Goal: Task Accomplishment & Management: Complete application form

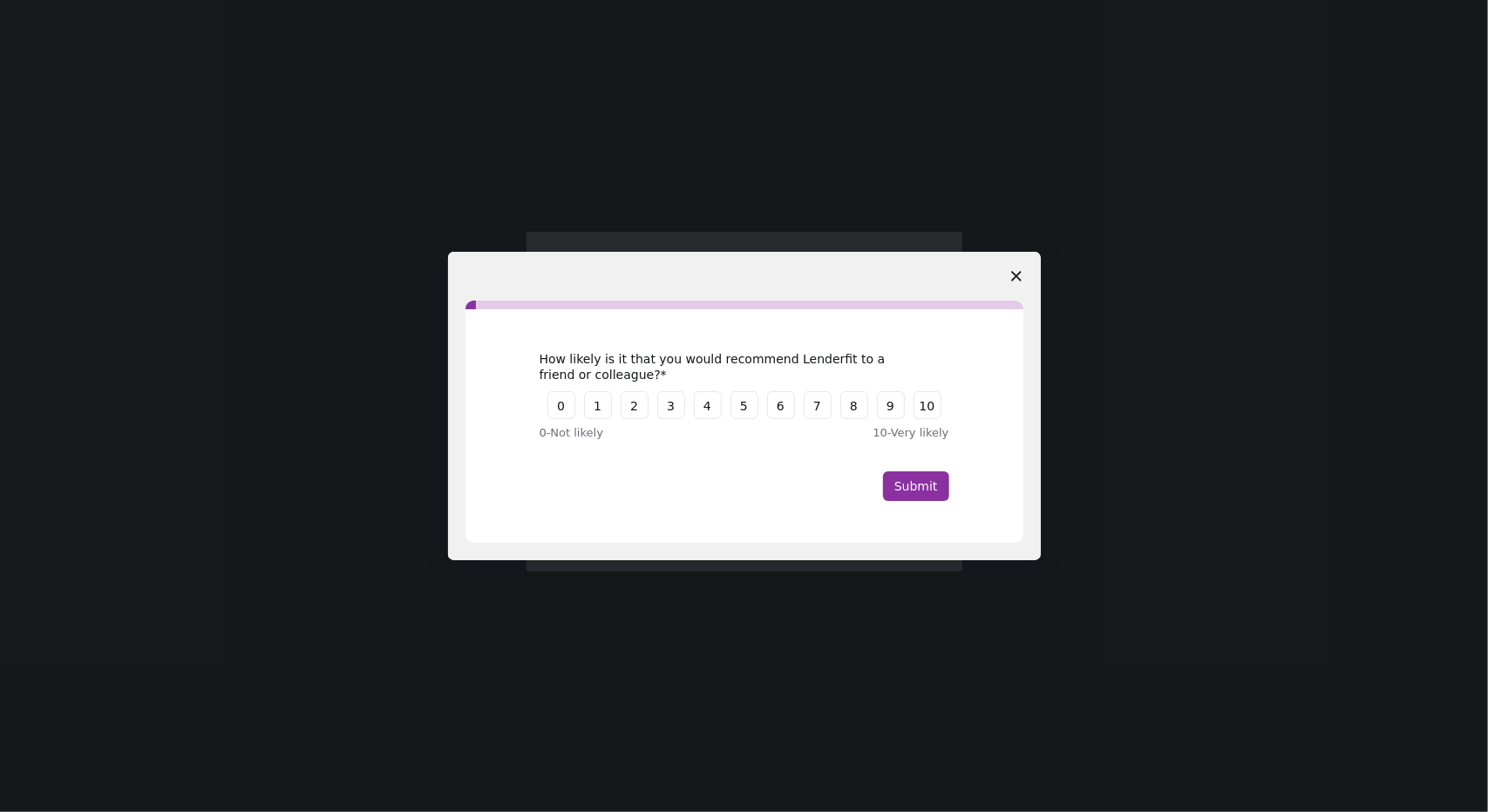
click at [1029, 283] on span "Close survey" at bounding box center [1016, 276] width 49 height 49
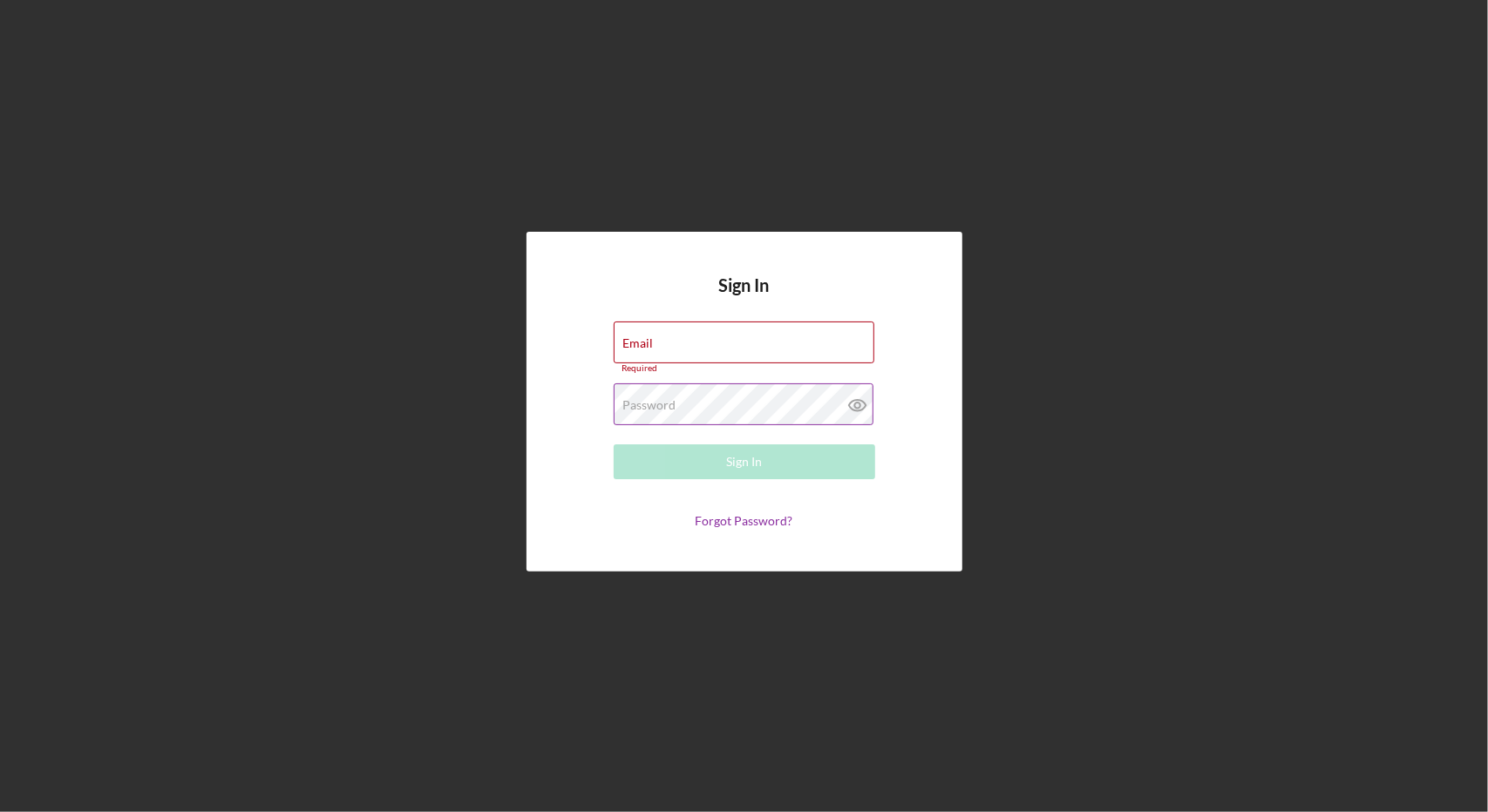
type input "[EMAIL_ADDRESS][DOMAIN_NAME]"
click at [710, 397] on div "Password Required" at bounding box center [744, 405] width 262 height 44
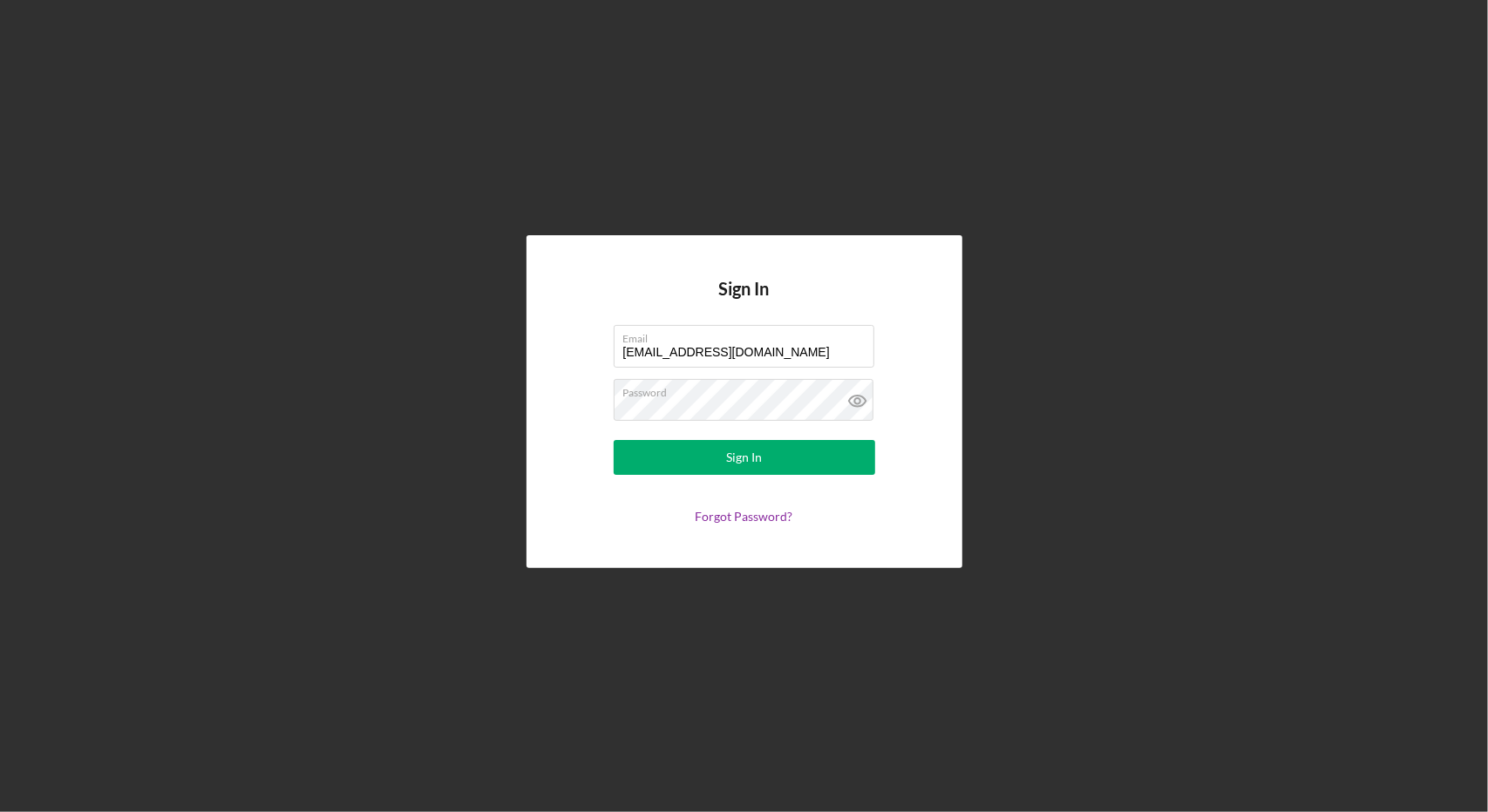
click at [548, 497] on div "Sign In Email [EMAIL_ADDRESS][DOMAIN_NAME] Password Sign In Forgot Password?" at bounding box center [744, 401] width 436 height 332
click at [651, 470] on button "Sign In" at bounding box center [744, 457] width 262 height 35
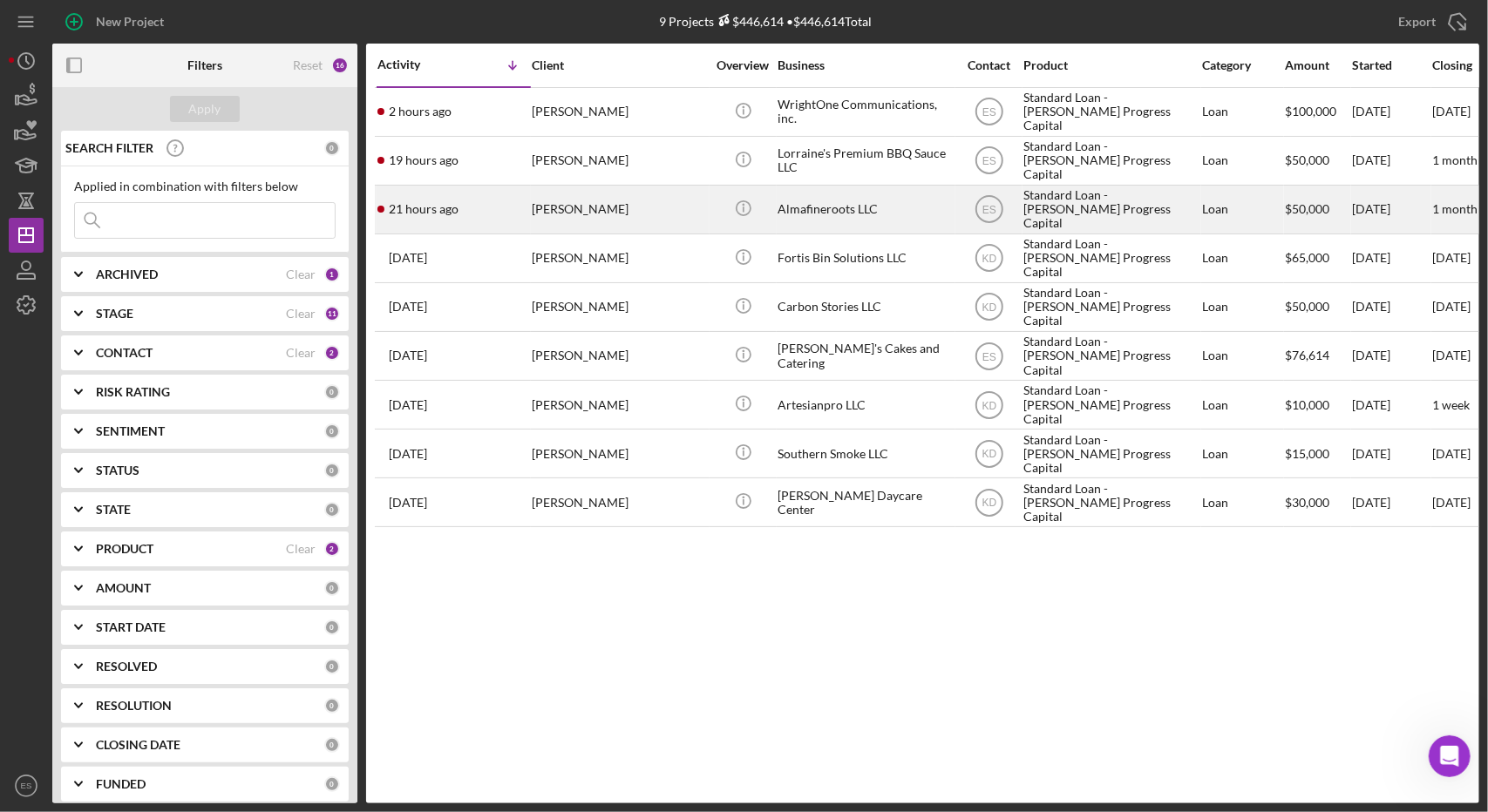
click at [1058, 224] on div "Standard Loan - [PERSON_NAME] Progress Capital" at bounding box center [1110, 210] width 174 height 46
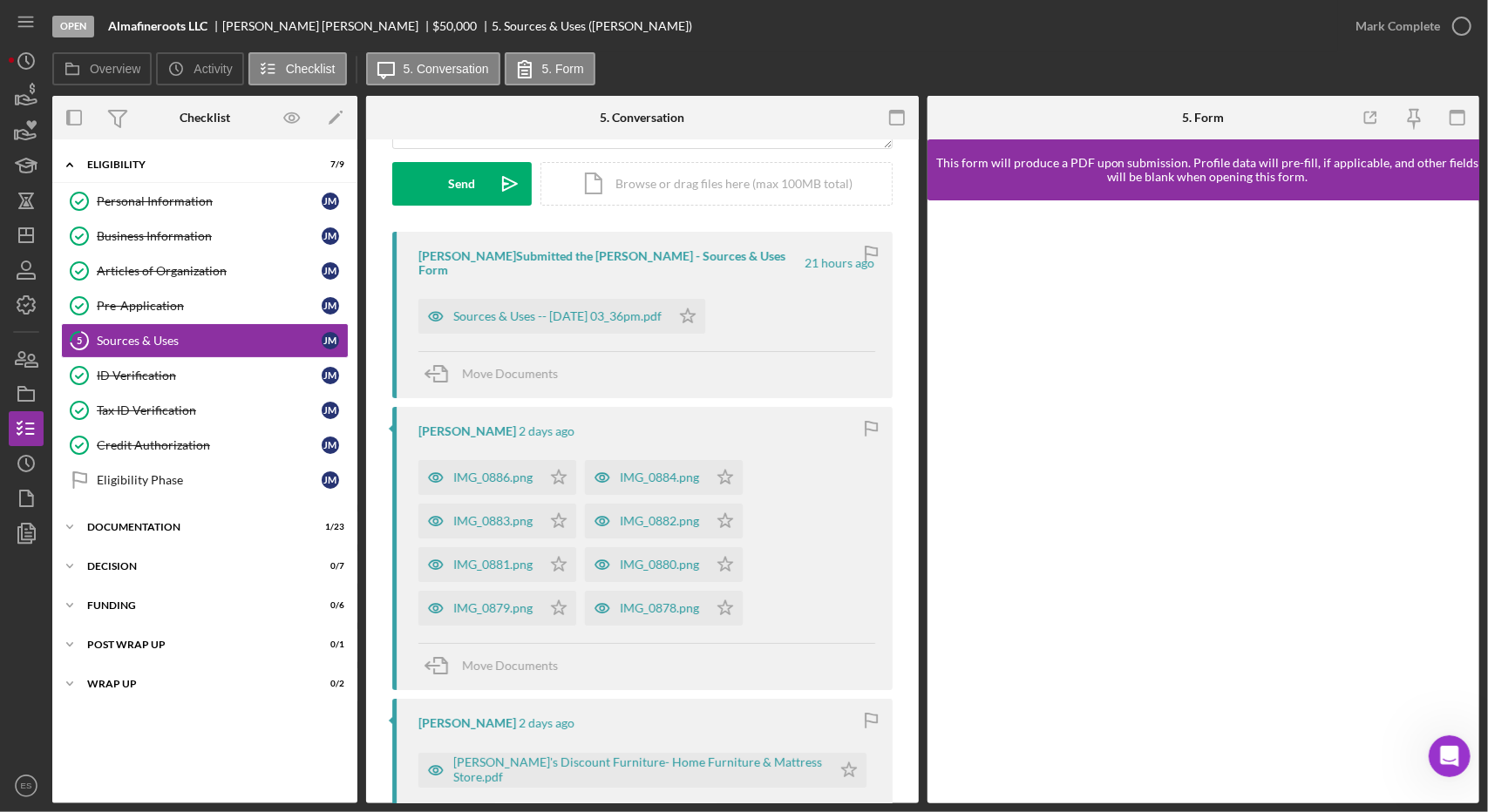
scroll to position [229, 0]
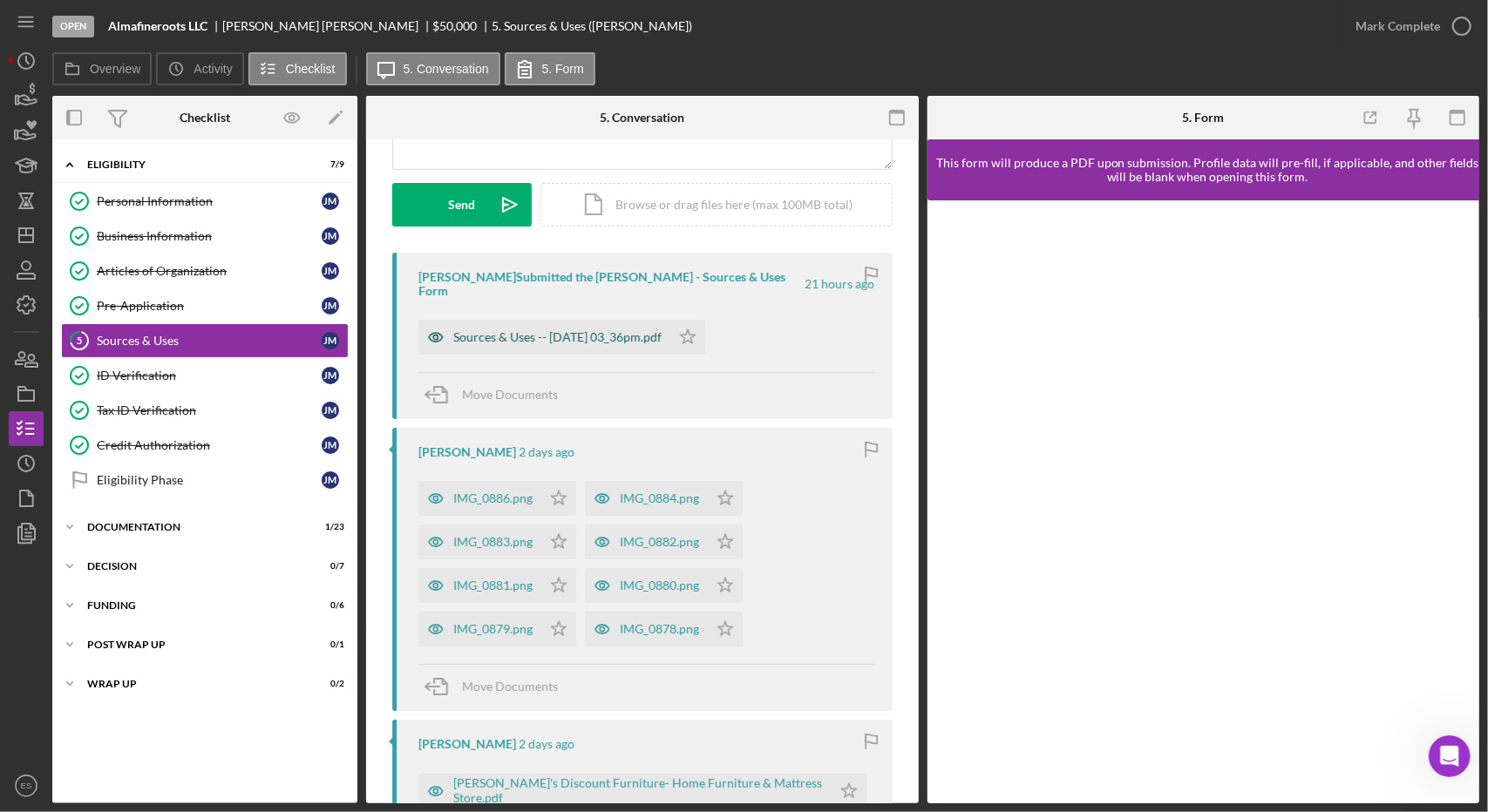
click at [578, 331] on div "Sources & Uses -- [DATE] 03_36pm.pdf" at bounding box center [557, 338] width 208 height 14
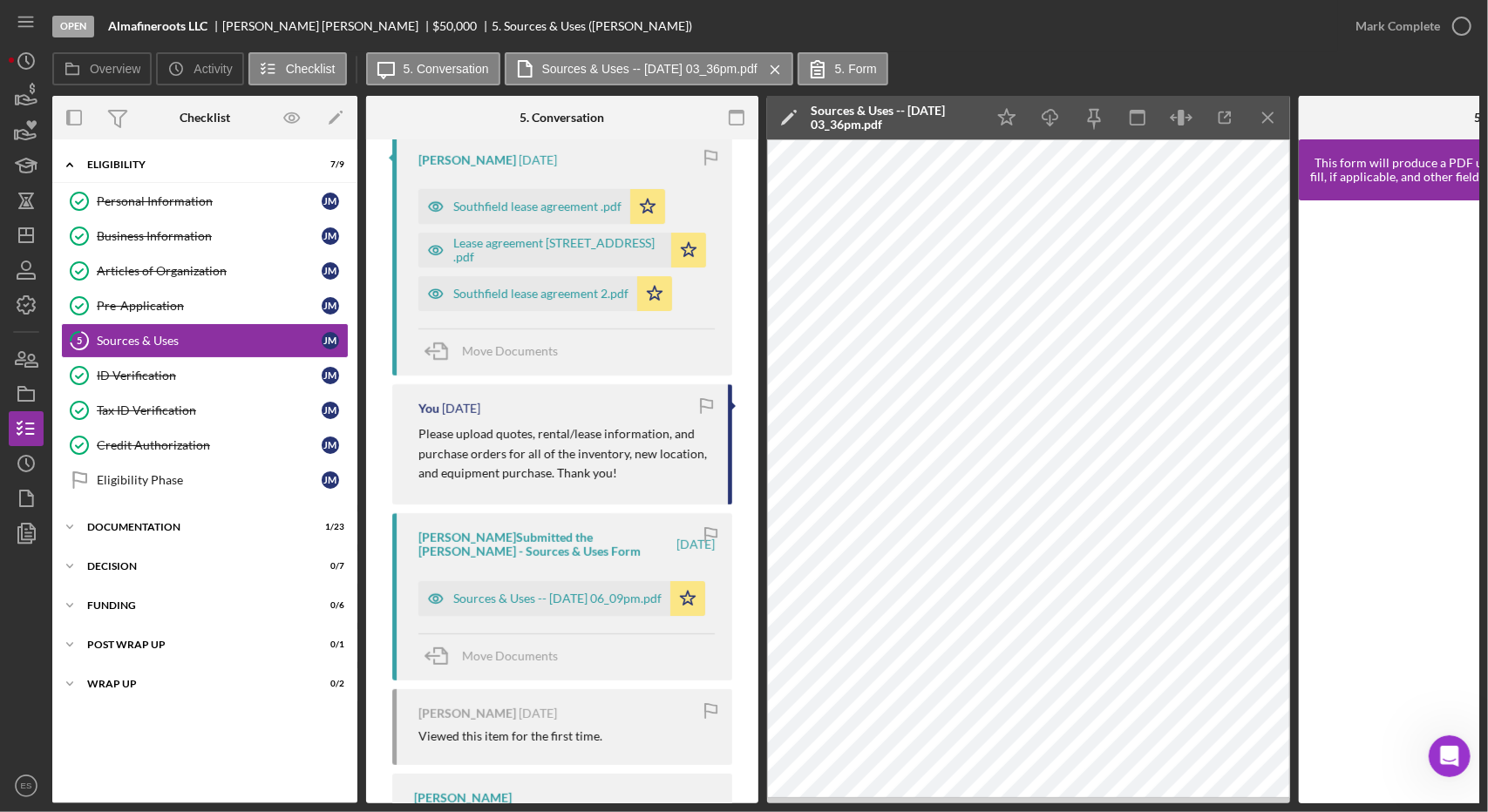
scroll to position [4467, 0]
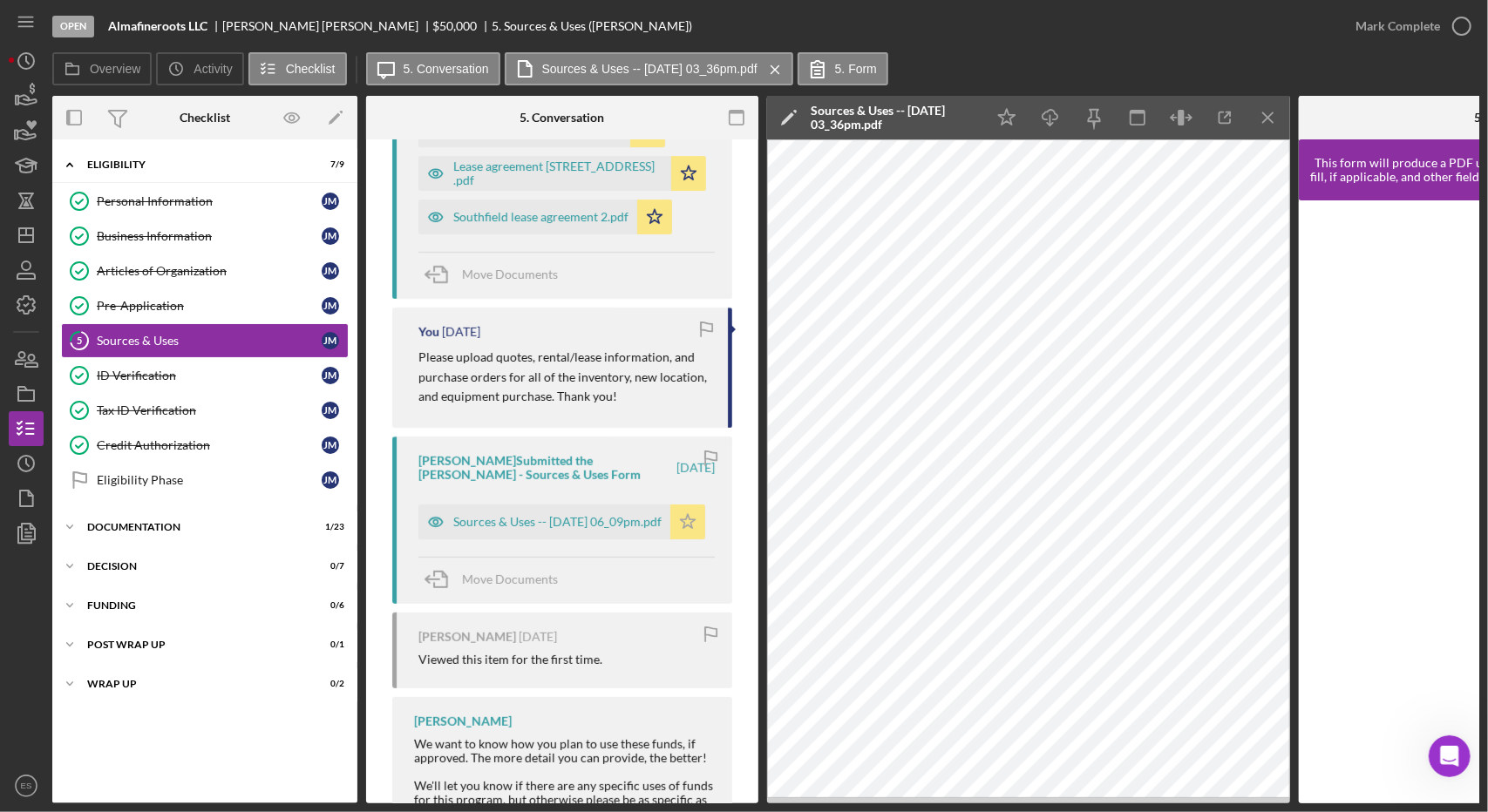
click at [682, 531] on icon "Icon/Star" at bounding box center [687, 522] width 35 height 35
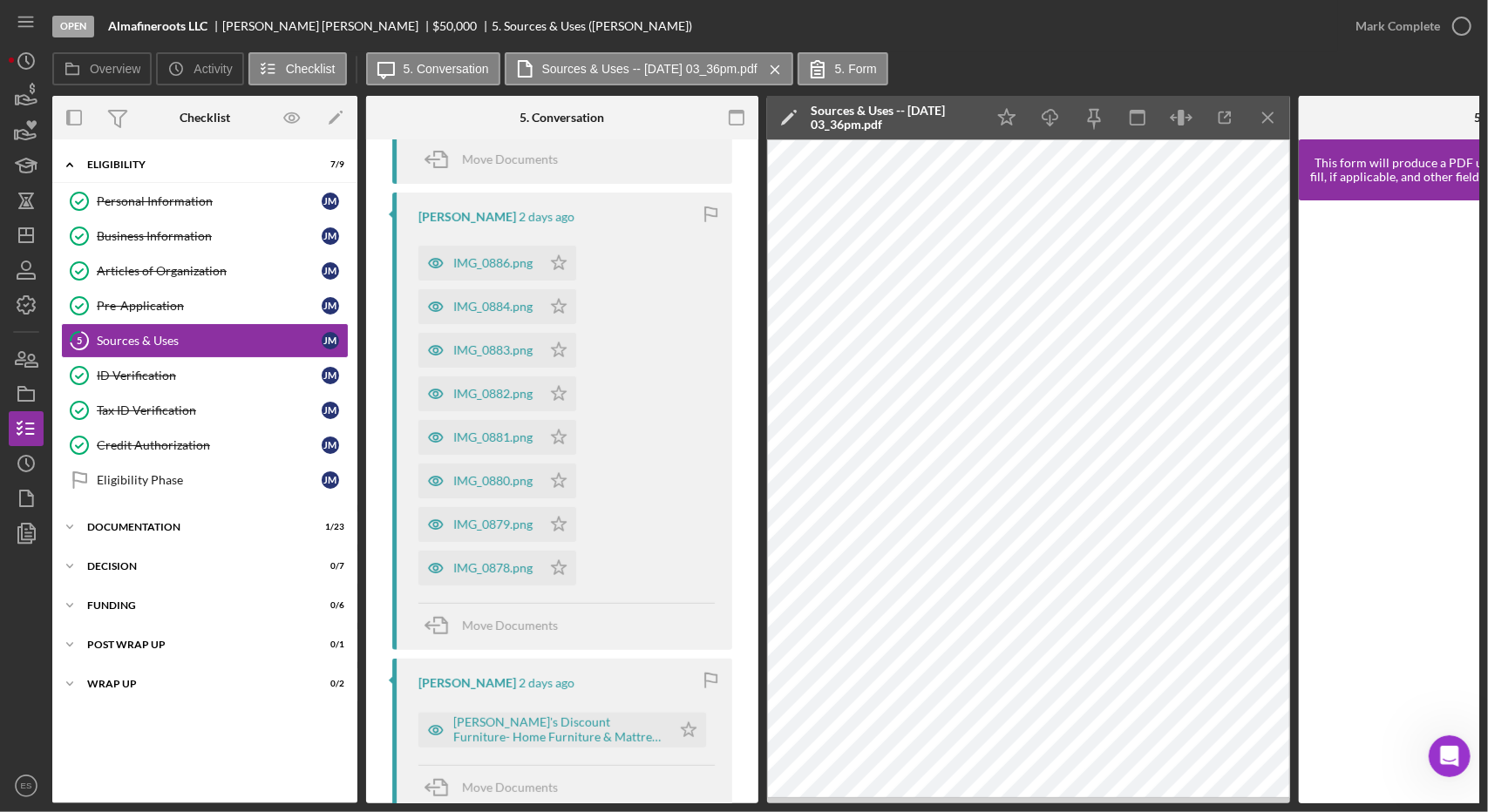
scroll to position [314, 0]
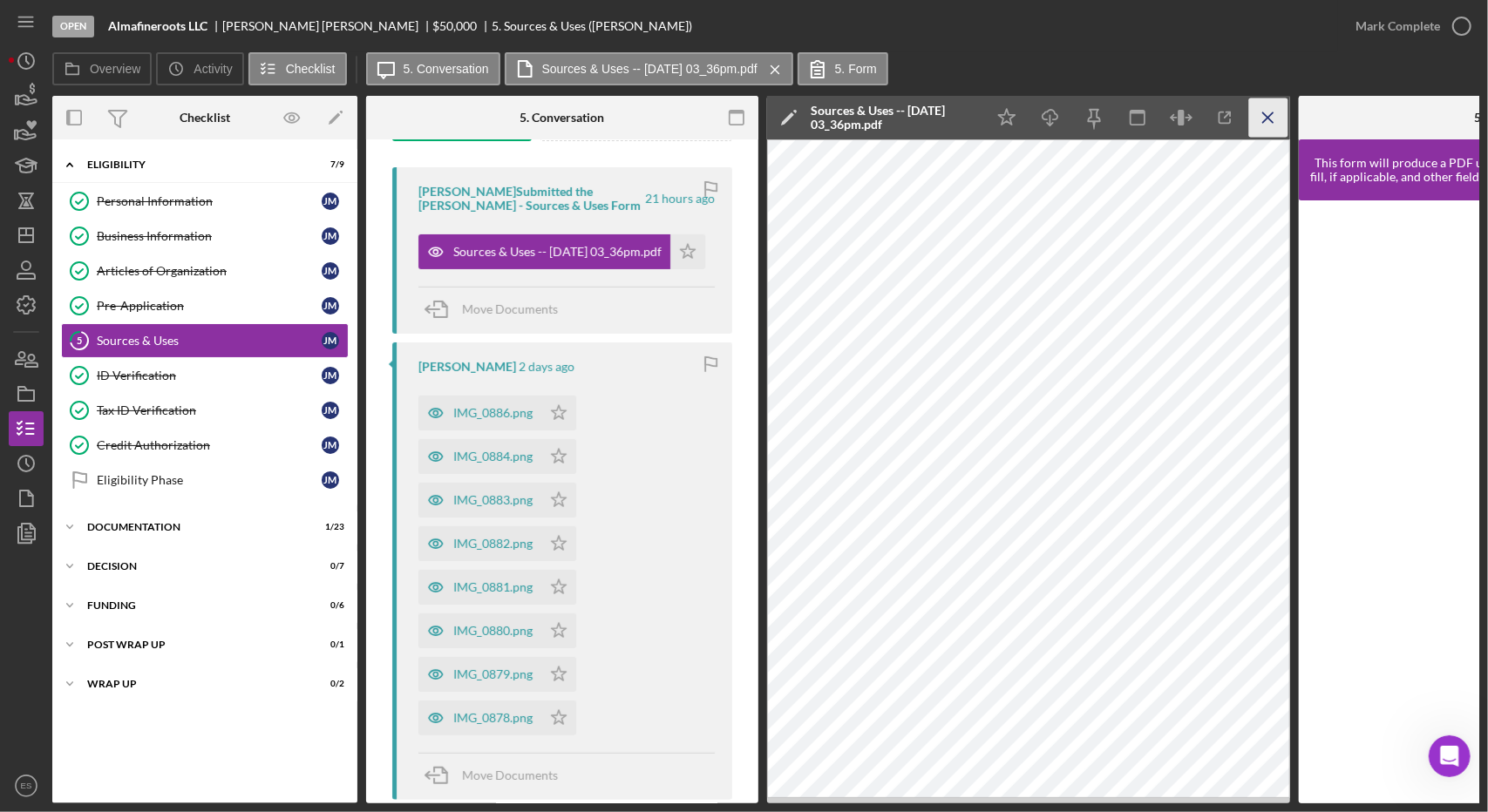
click at [1262, 123] on icon "Icon/Menu Close" at bounding box center [1269, 118] width 39 height 39
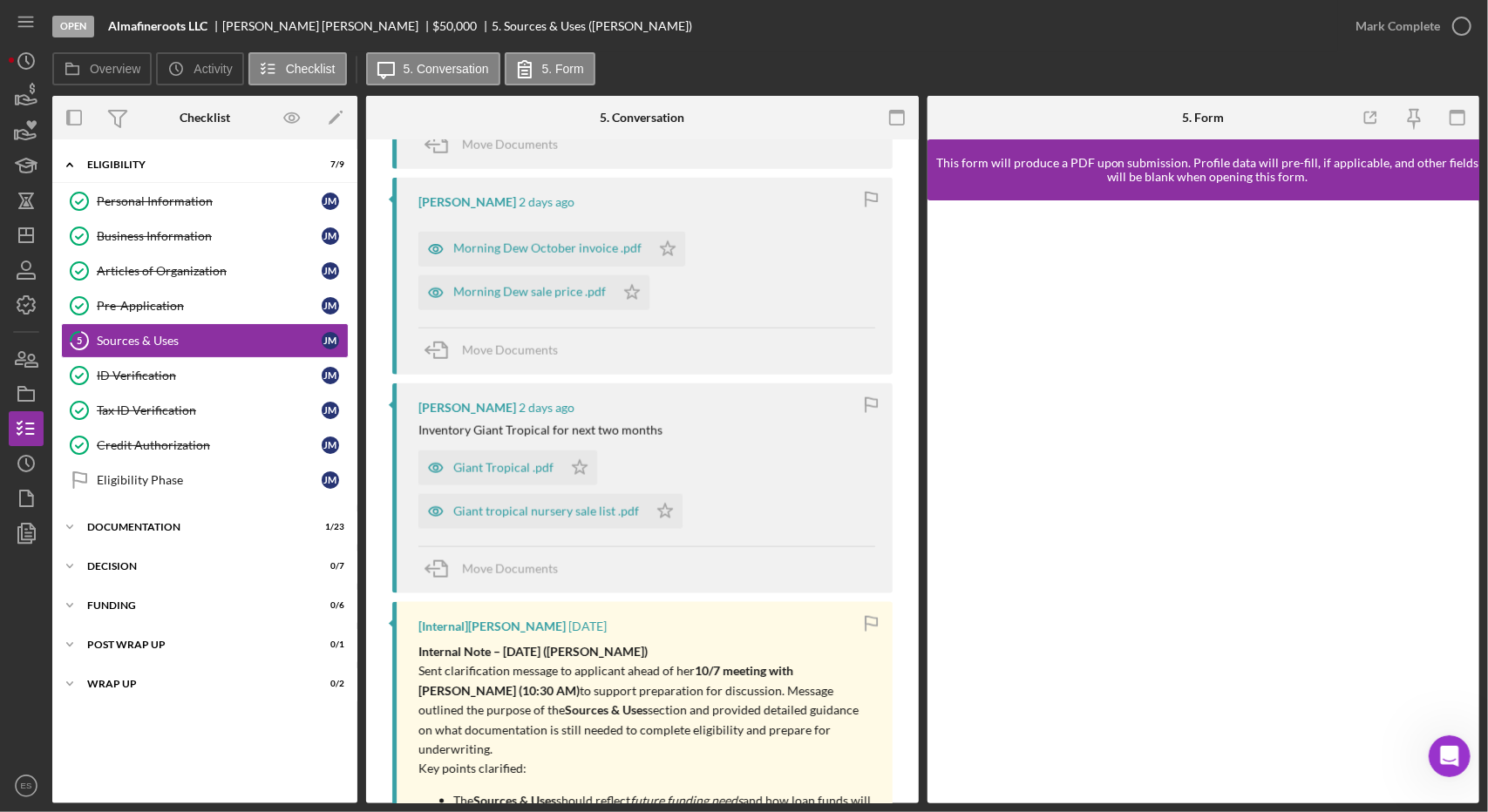
scroll to position [1575, 0]
click at [502, 497] on div "Giant tropical nursery sale list .pdf" at bounding box center [533, 514] width 230 height 35
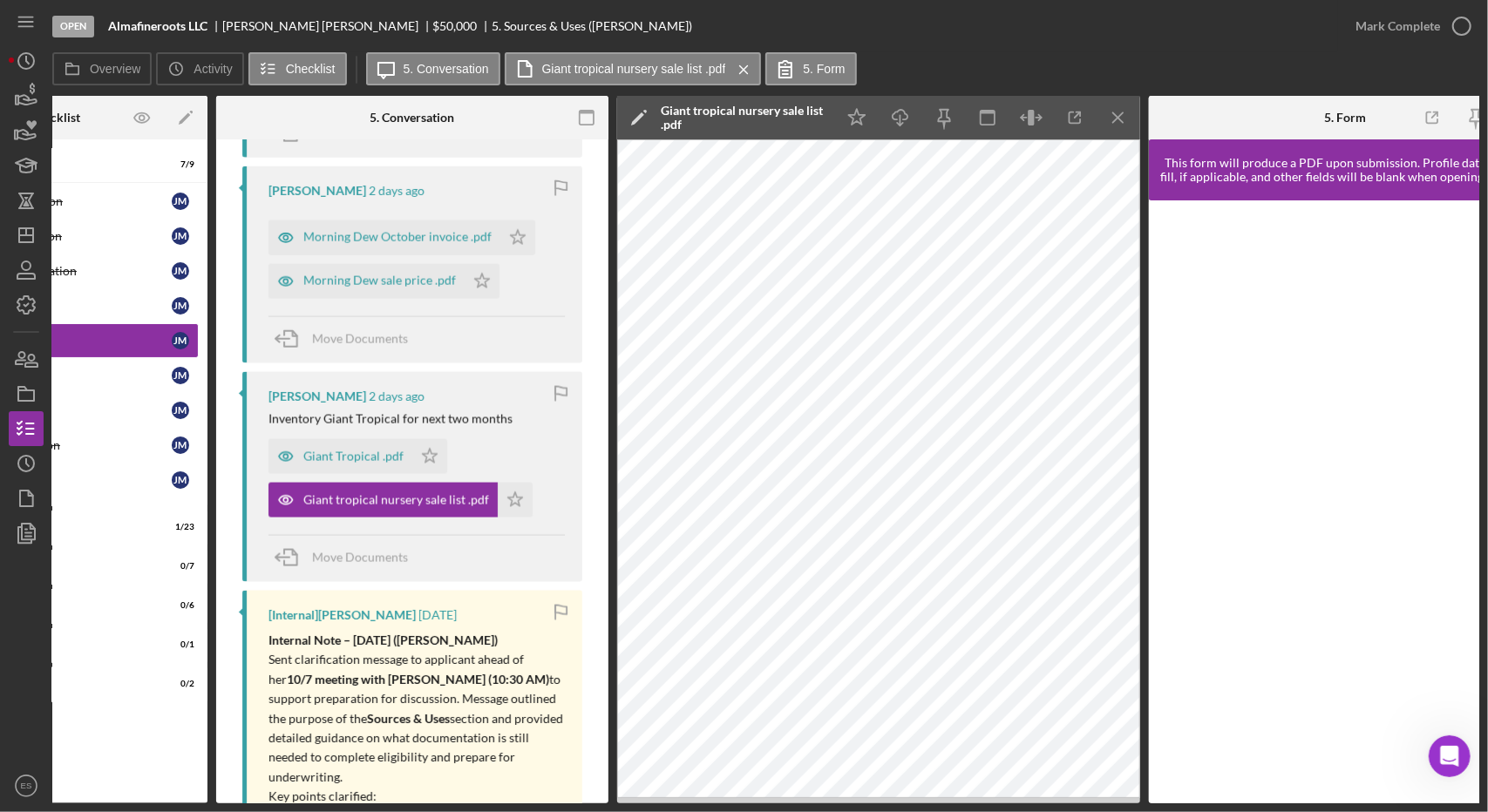
scroll to position [0, 0]
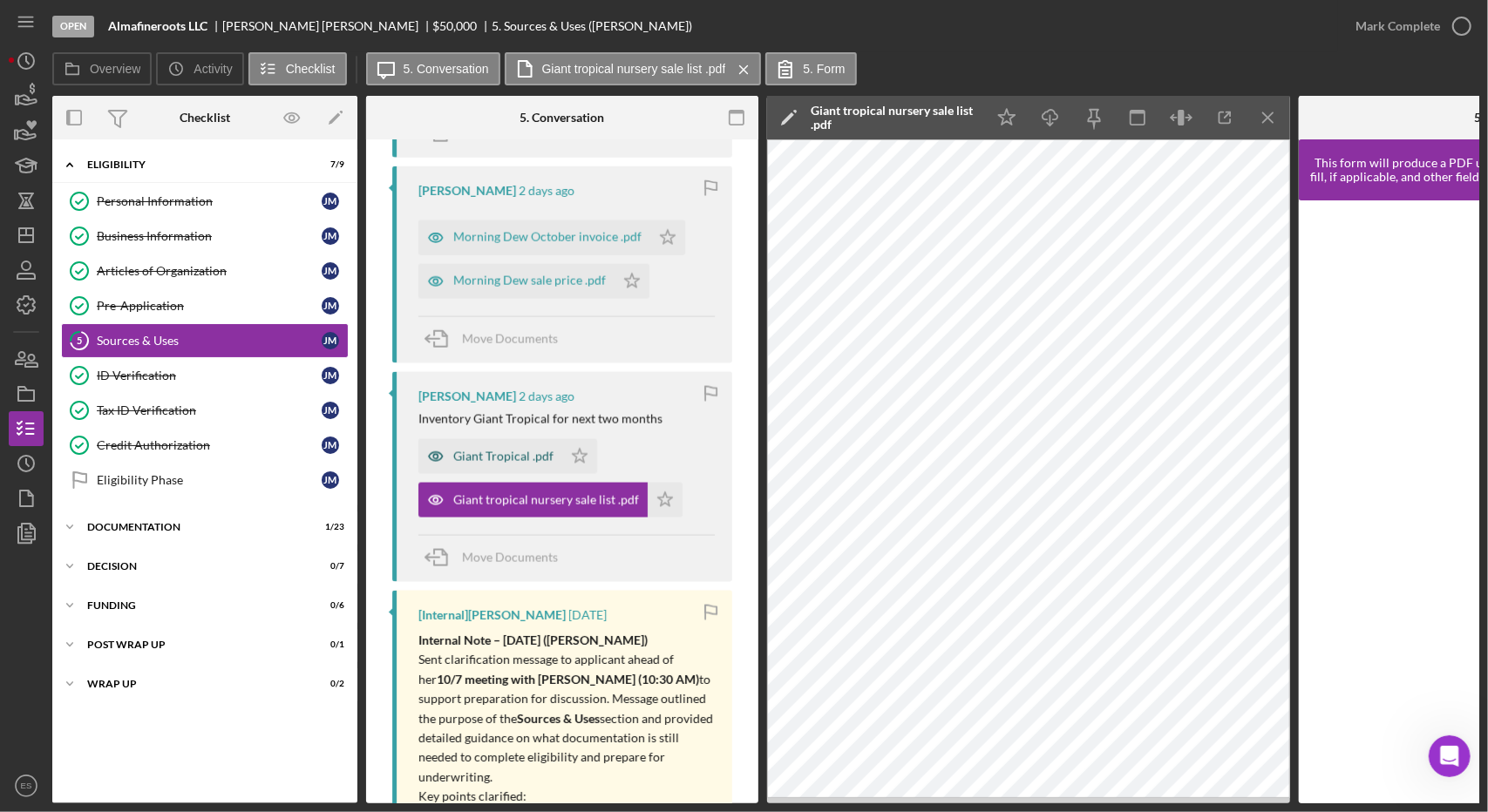
click at [509, 451] on div "Giant Tropical .pdf" at bounding box center [503, 456] width 100 height 14
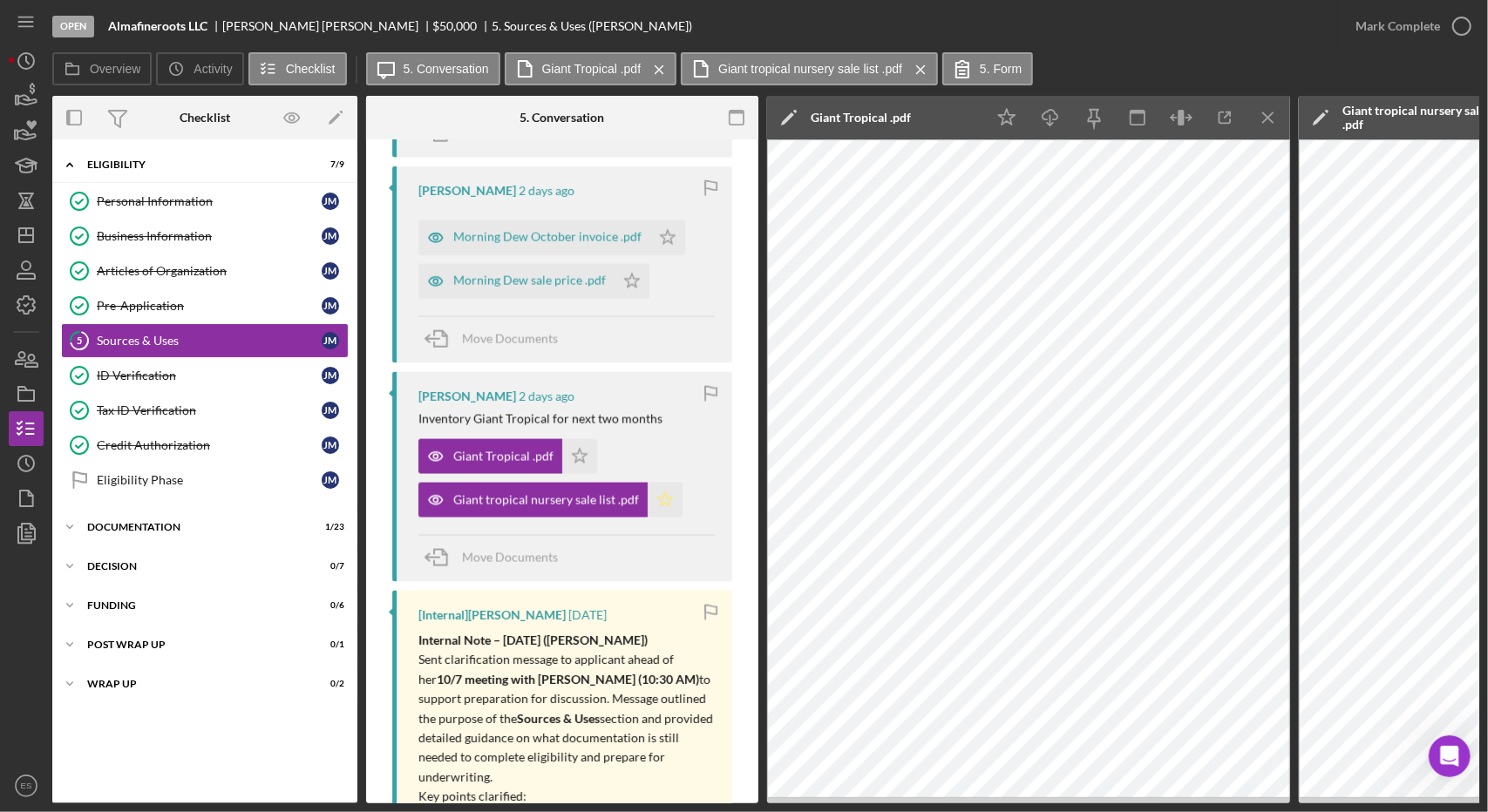
click at [659, 495] on icon "Icon/Star" at bounding box center [665, 499] width 35 height 35
click at [566, 453] on icon "Icon/Star" at bounding box center [579, 456] width 35 height 35
click at [582, 450] on polygon "button" at bounding box center [580, 456] width 15 height 14
click at [571, 456] on icon "Icon/Star" at bounding box center [579, 456] width 35 height 35
click at [1269, 113] on icon "Icon/Menu Close" at bounding box center [1269, 118] width 39 height 39
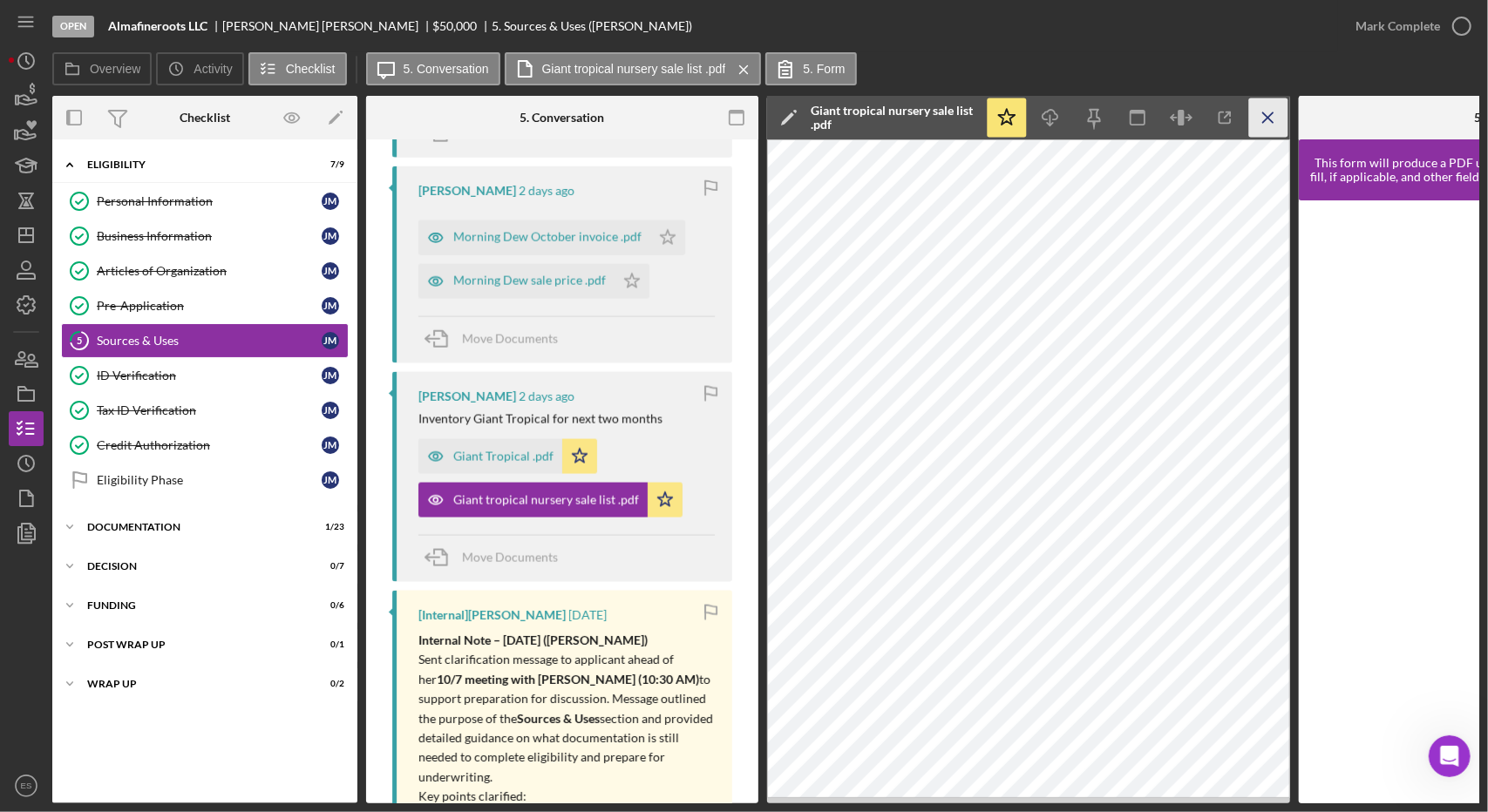
click at [1269, 113] on icon "Icon/Menu Close" at bounding box center [1269, 118] width 39 height 39
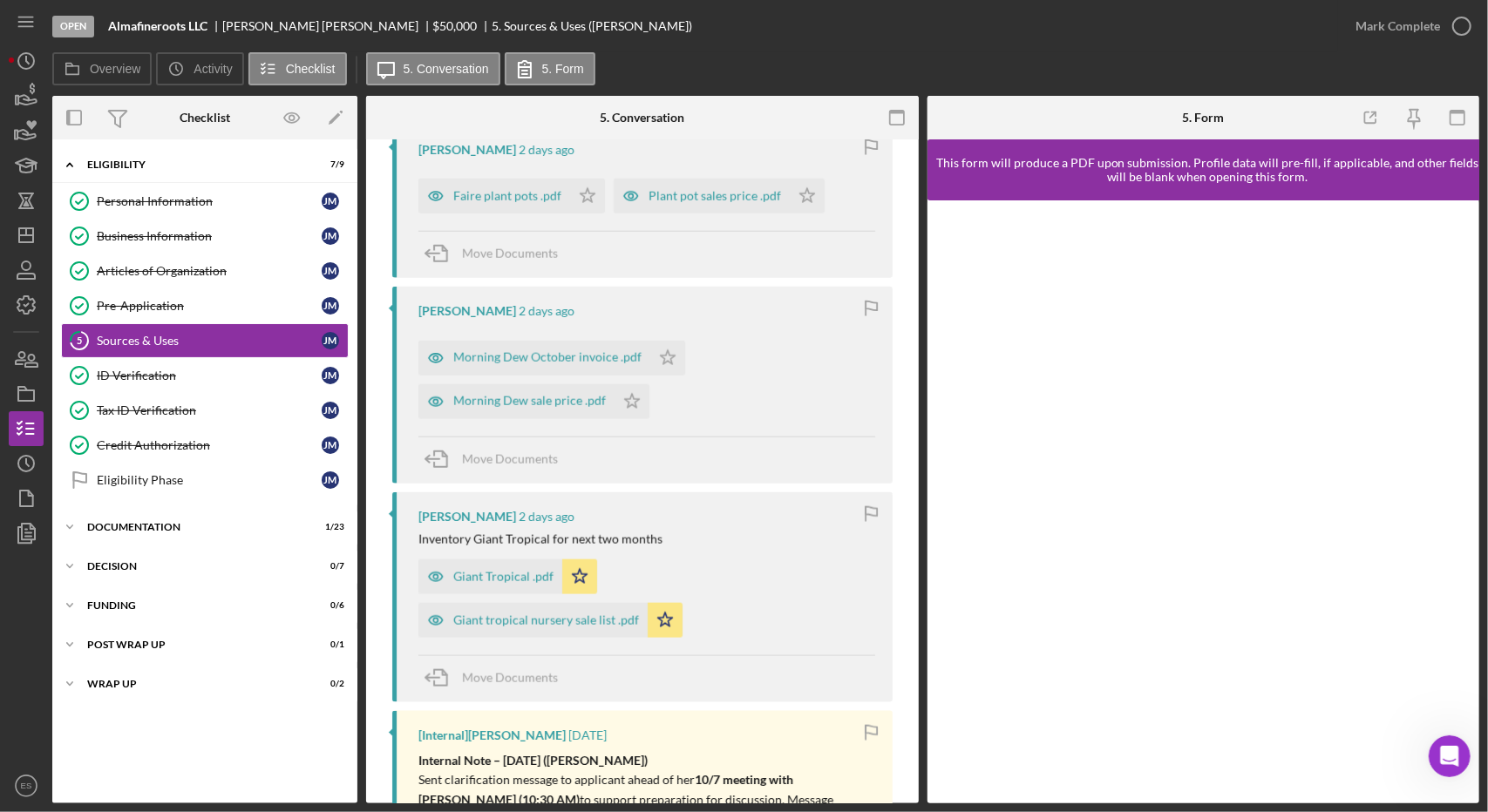
scroll to position [1460, 0]
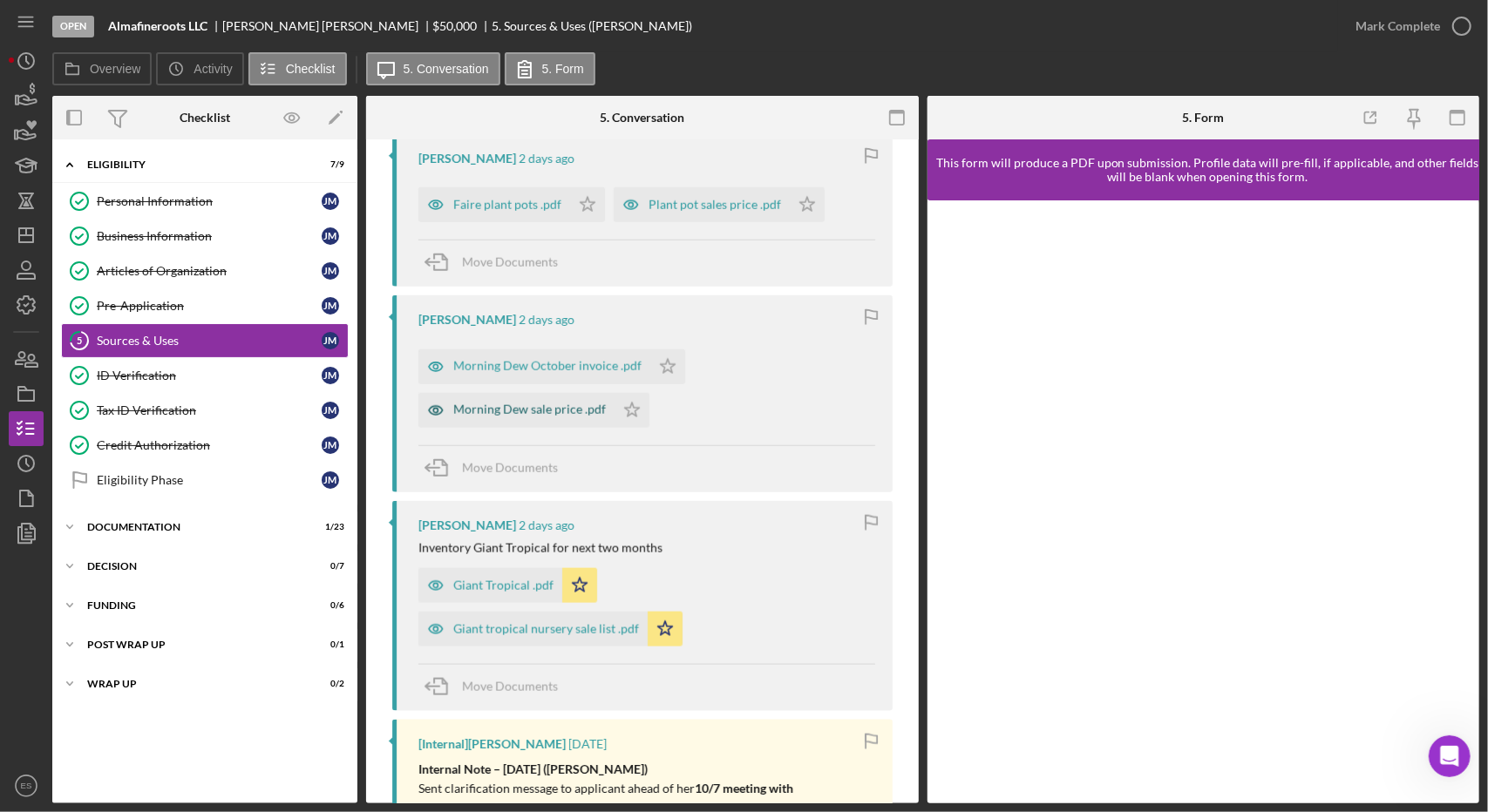
click at [546, 403] on div "Morning Dew sale price .pdf" at bounding box center [529, 410] width 153 height 14
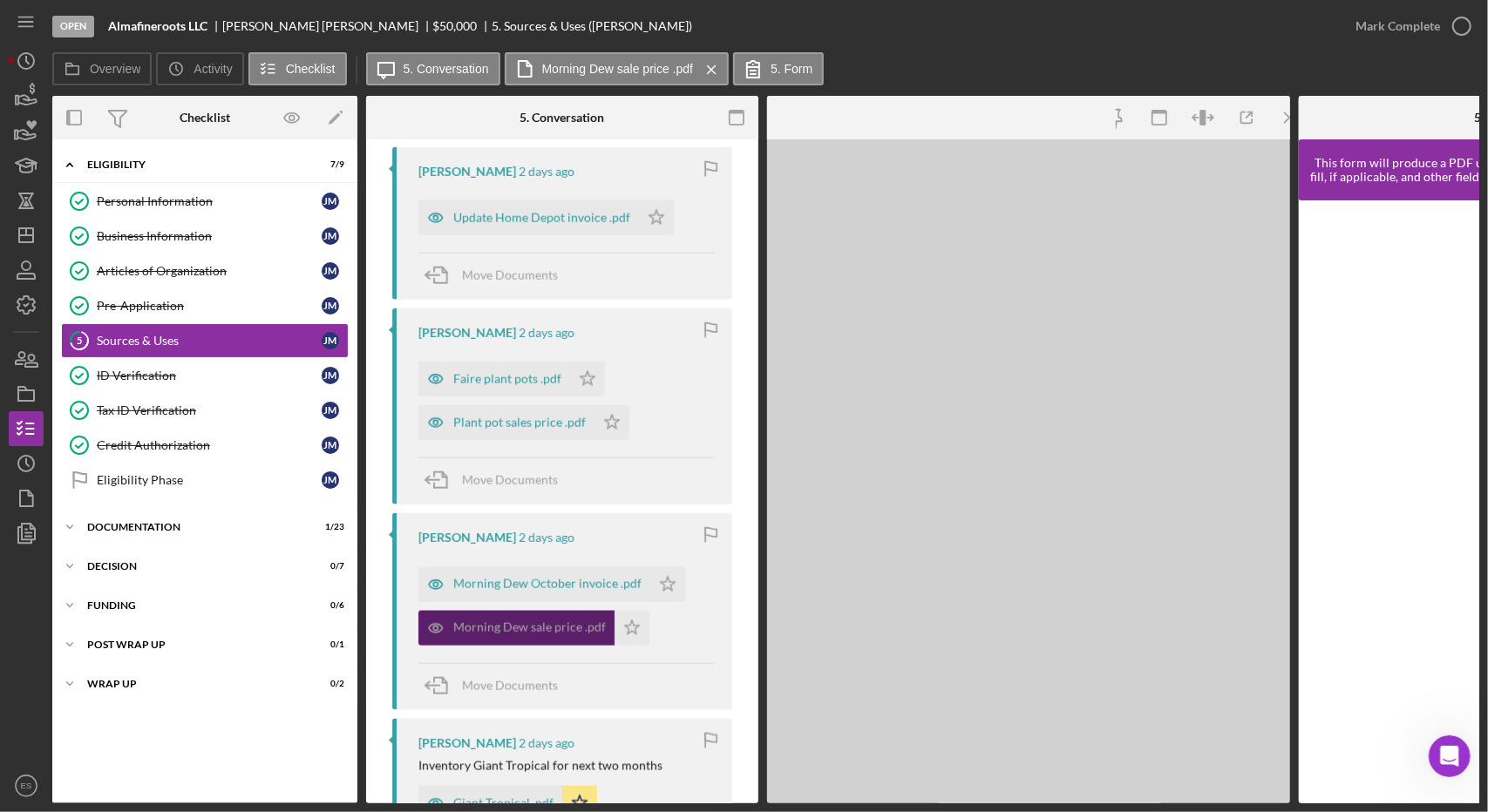
scroll to position [1649, 0]
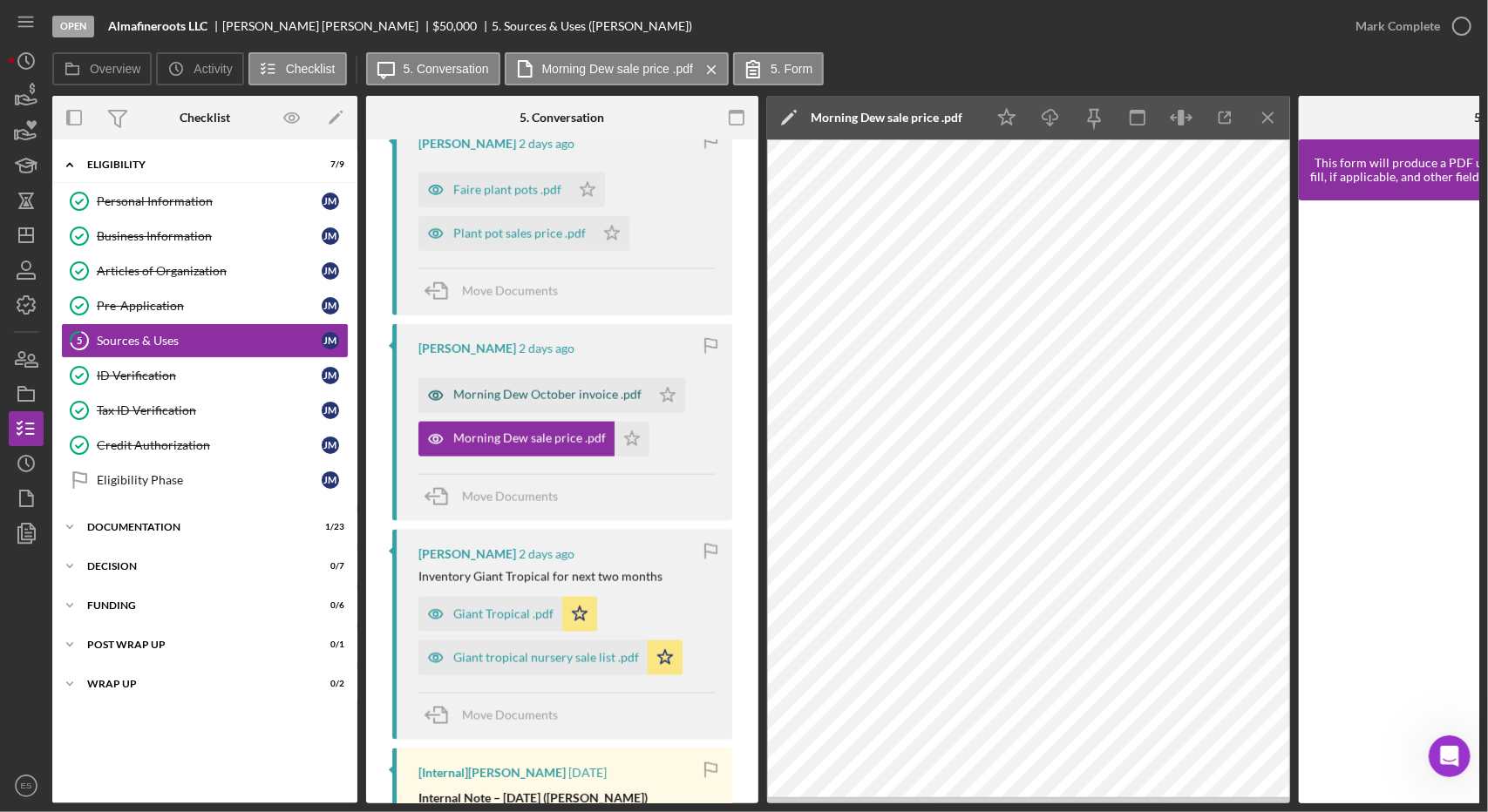
click at [533, 398] on div "Morning Dew October invoice .pdf" at bounding box center [534, 395] width 231 height 35
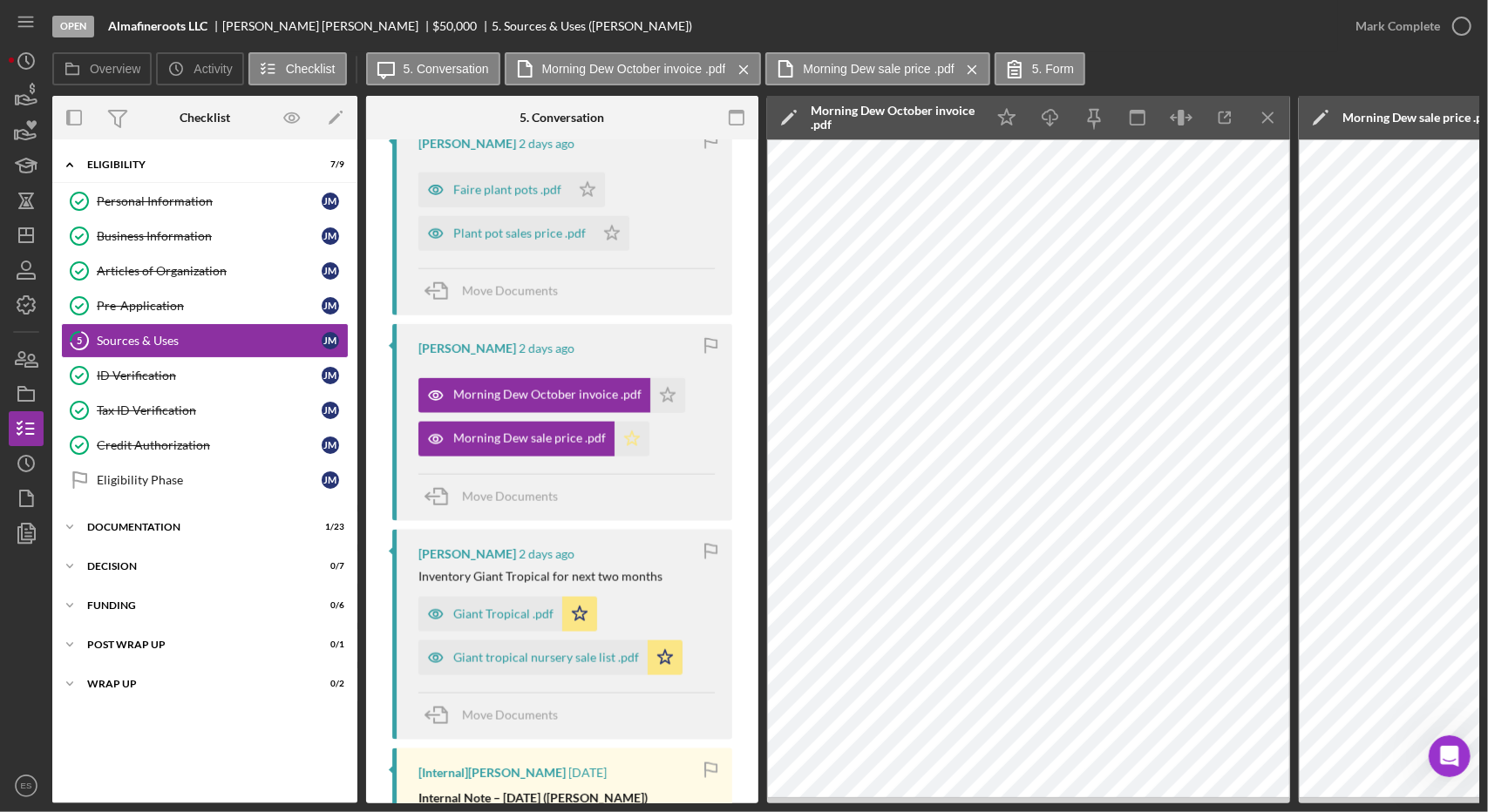
click at [625, 443] on icon "Icon/Star" at bounding box center [632, 439] width 35 height 35
click at [972, 67] on icon "Icon/Menu Close" at bounding box center [972, 70] width 30 height 44
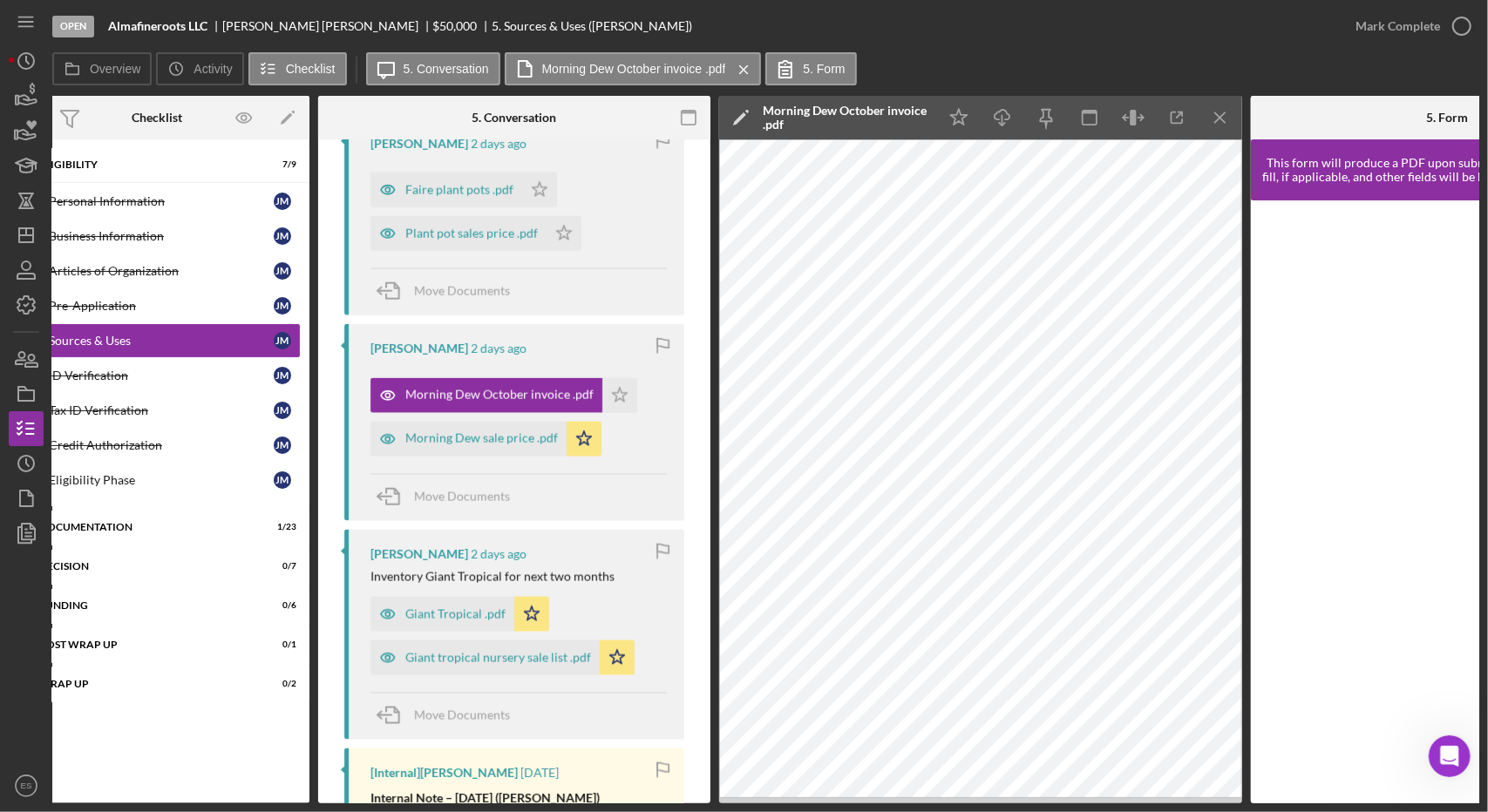
scroll to position [0, 50]
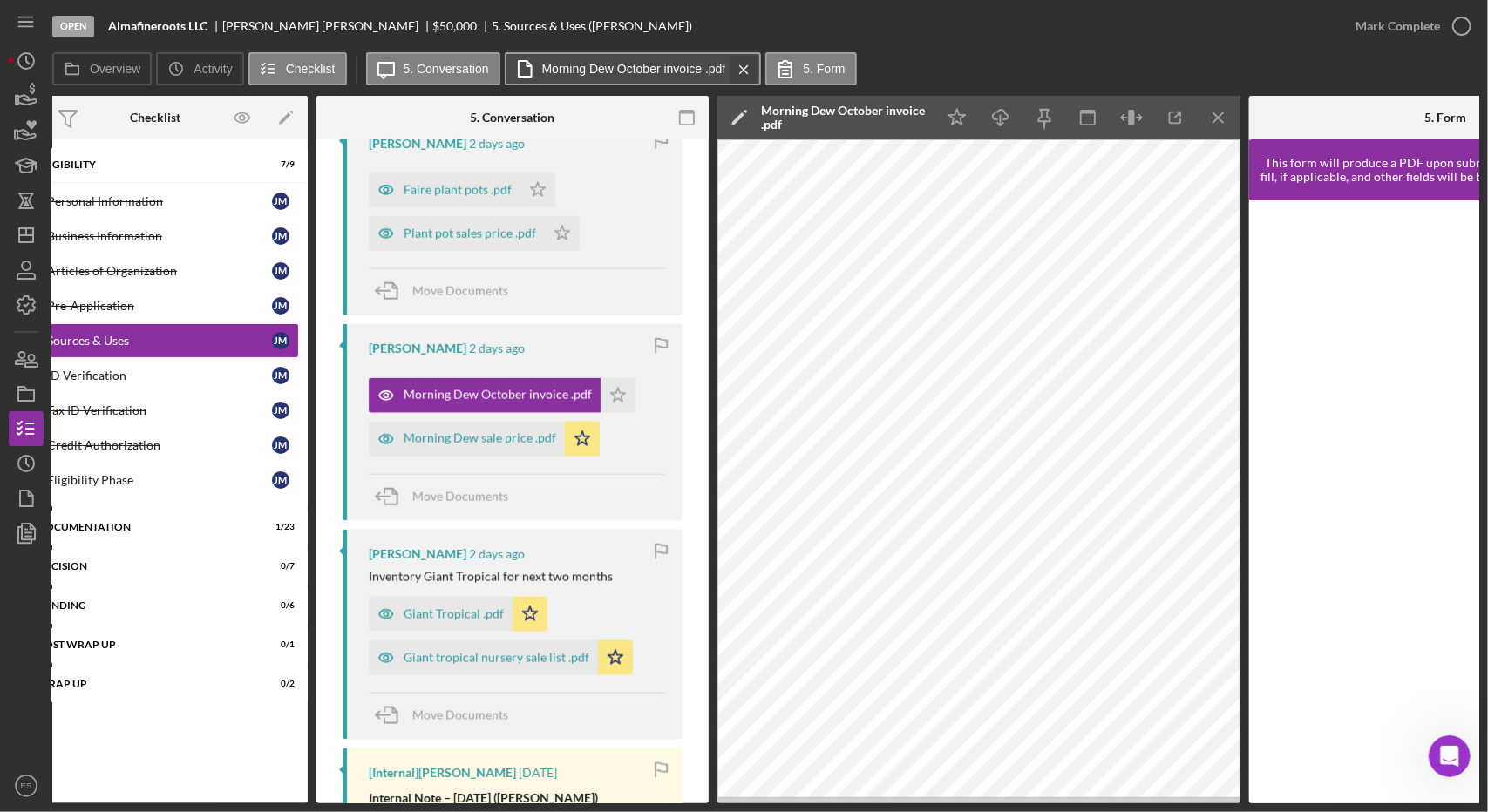
click at [741, 74] on icon "Icon/Menu Close" at bounding box center [744, 70] width 30 height 44
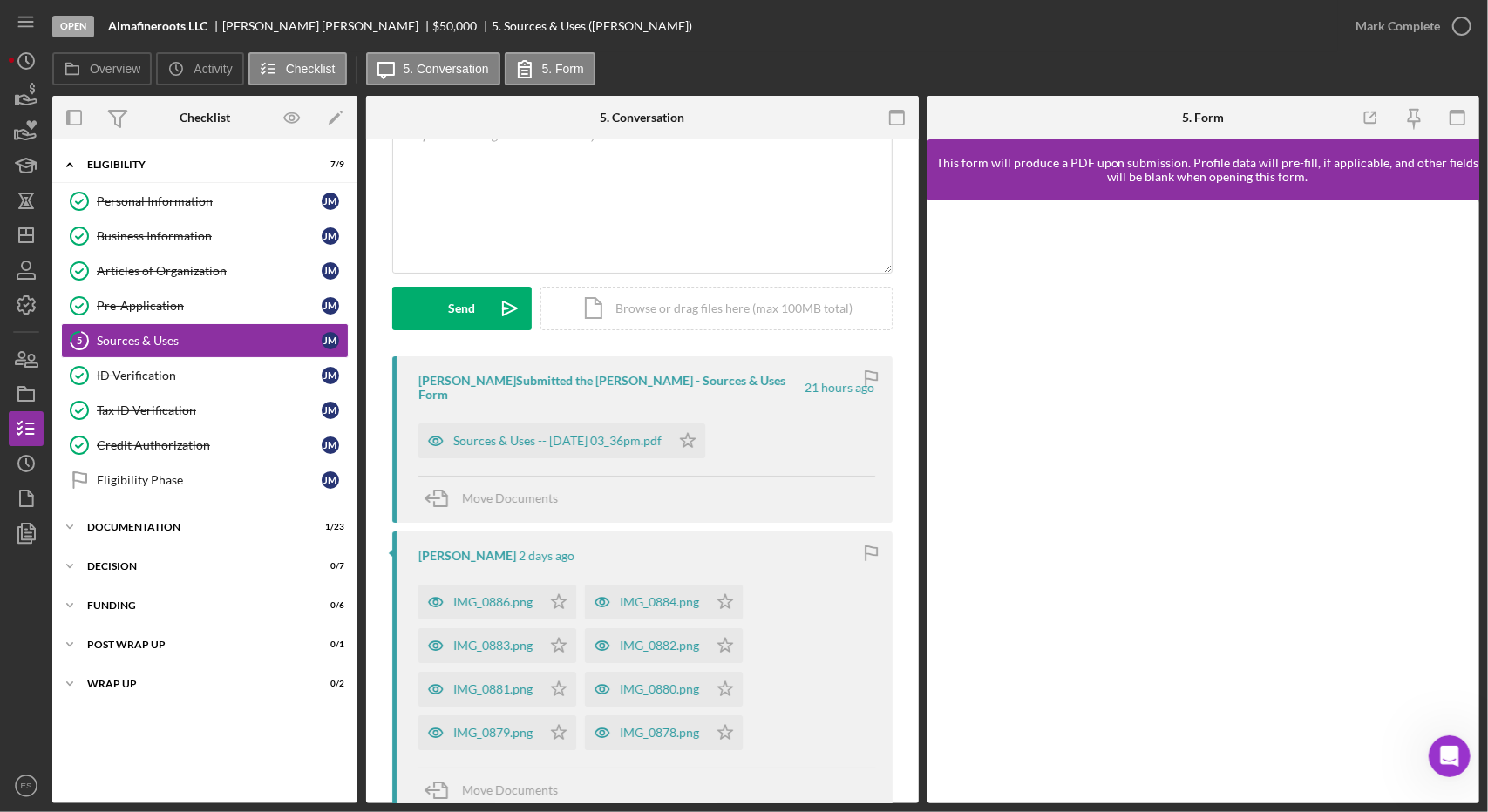
scroll to position [124, 0]
click at [603, 193] on div "v Color teal Color pink Remove color Add row above Add row below Add column bef…" at bounding box center [643, 197] width 499 height 153
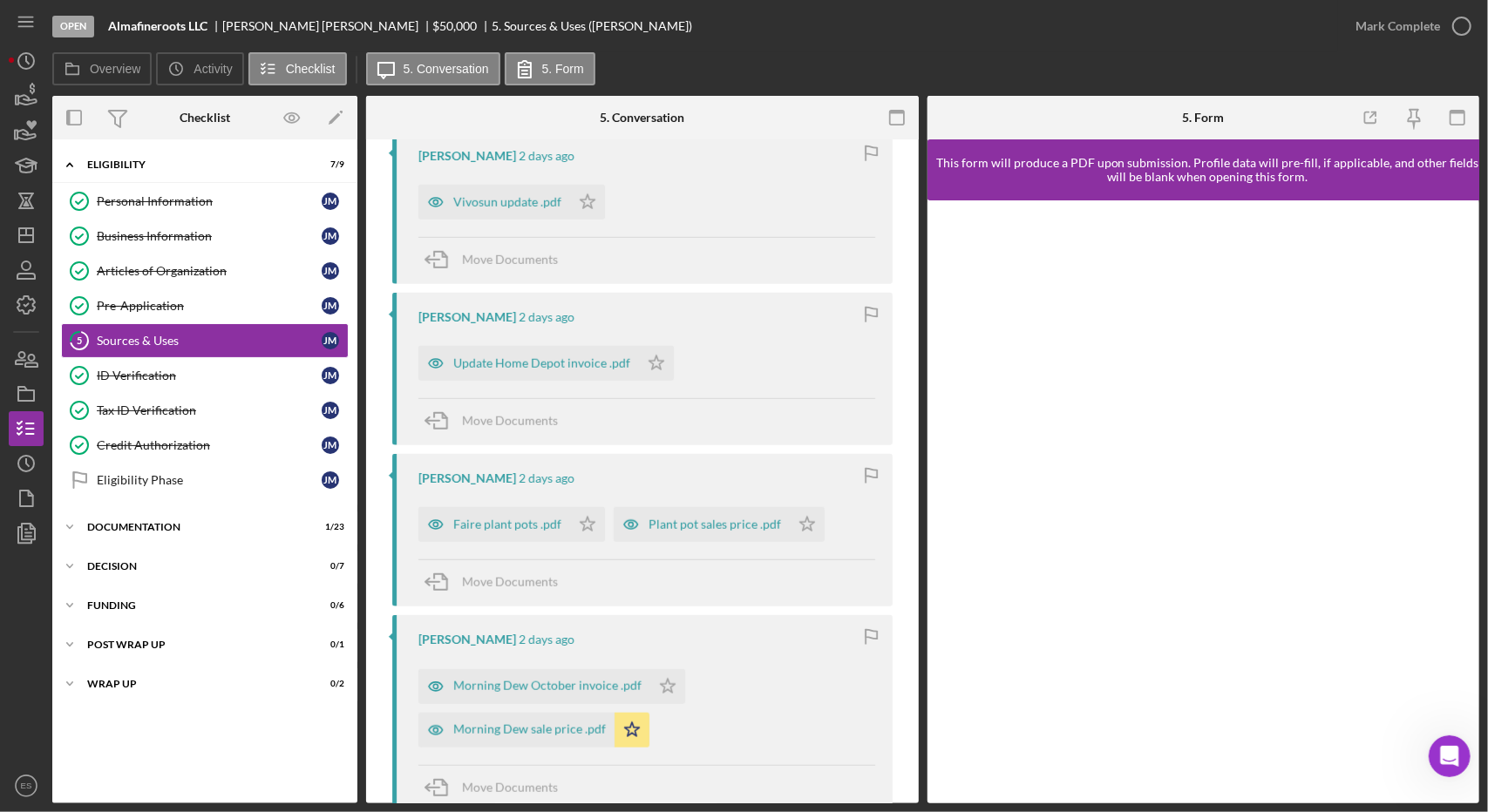
scroll to position [1138, 0]
click at [497, 518] on div "Faire plant pots .pdf" at bounding box center [494, 526] width 152 height 35
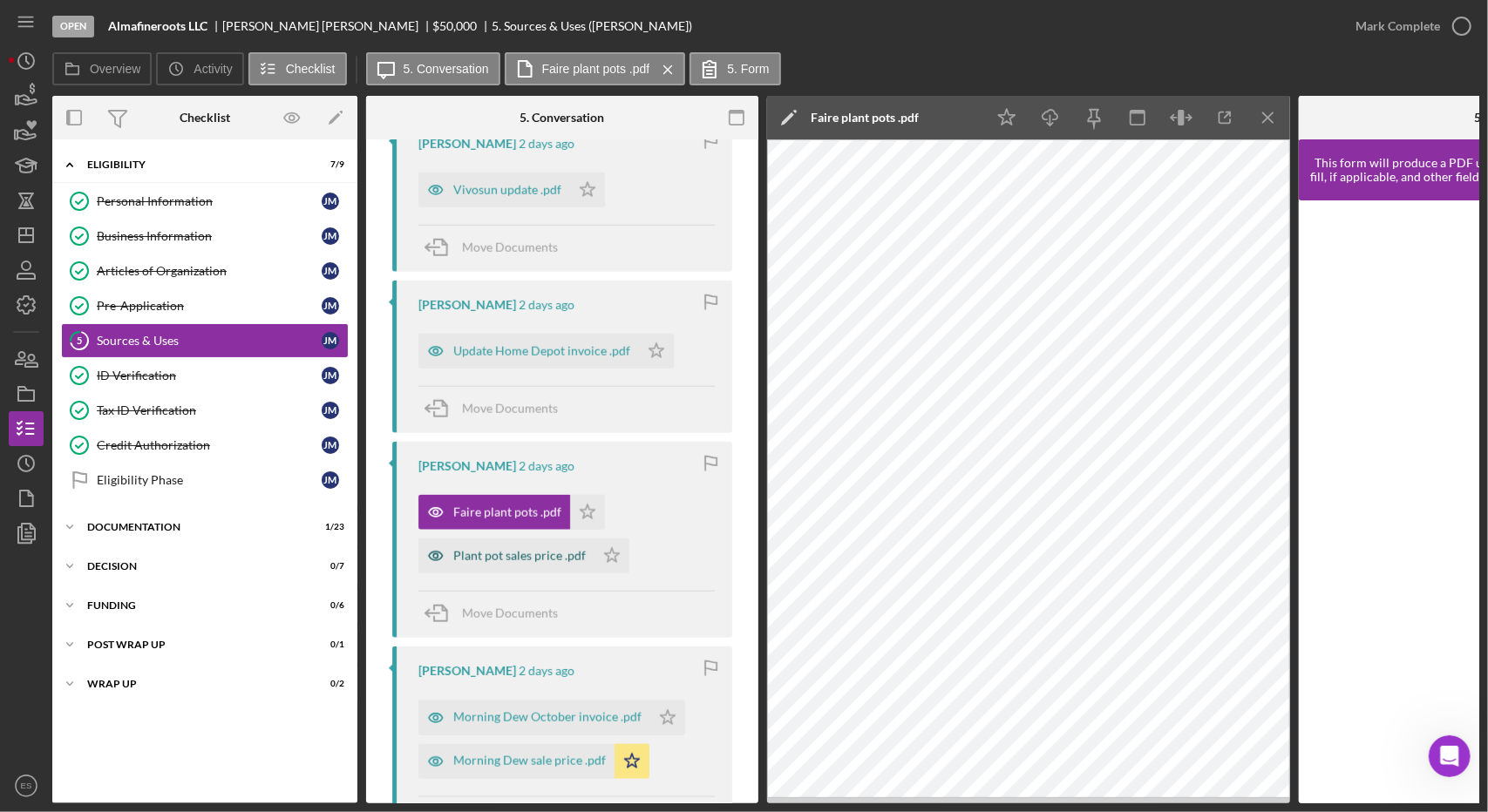
click at [515, 551] on div "Plant pot sales price .pdf" at bounding box center [519, 557] width 132 height 14
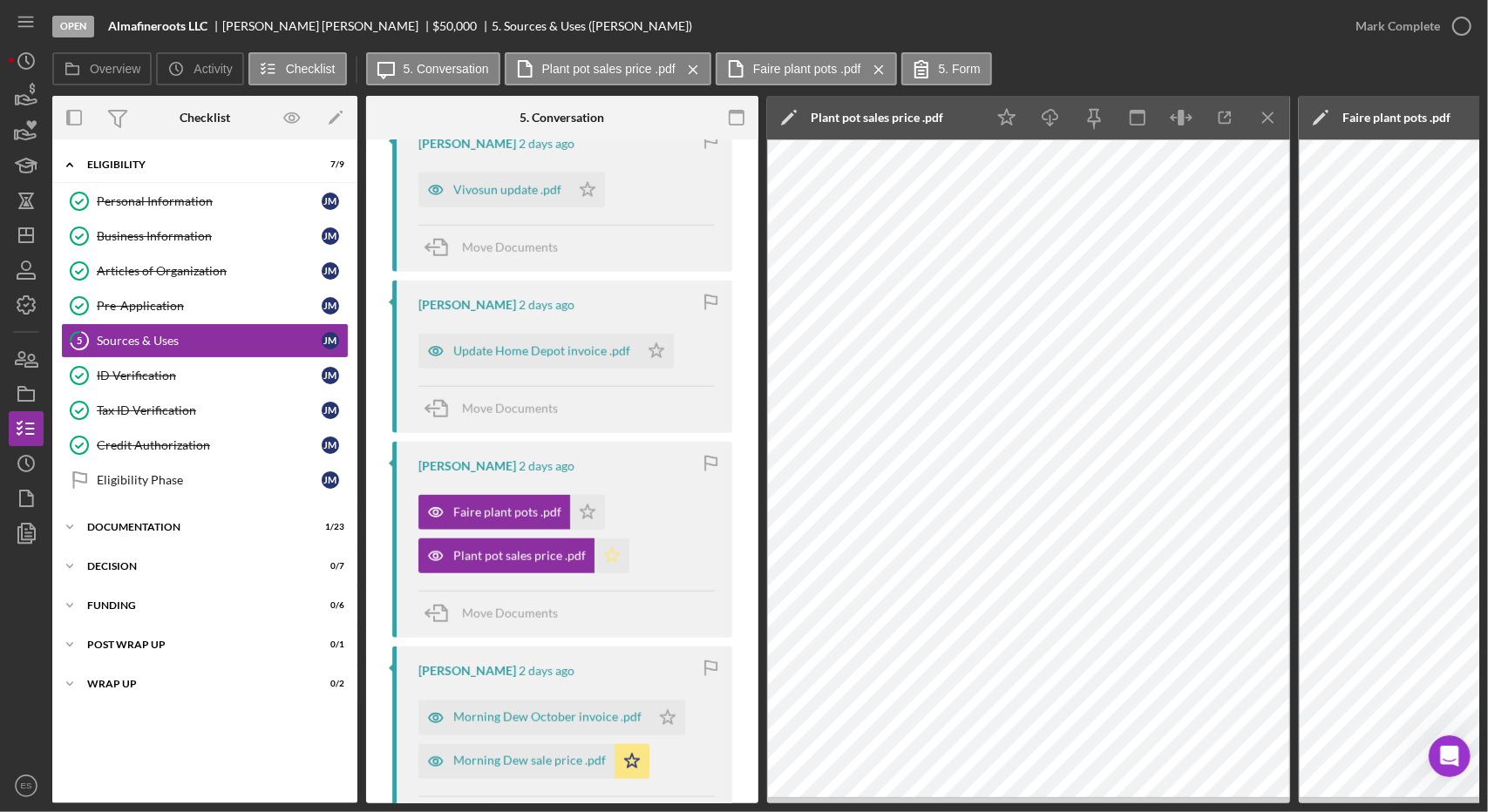
click at [605, 553] on polygon "button" at bounding box center [612, 557] width 15 height 14
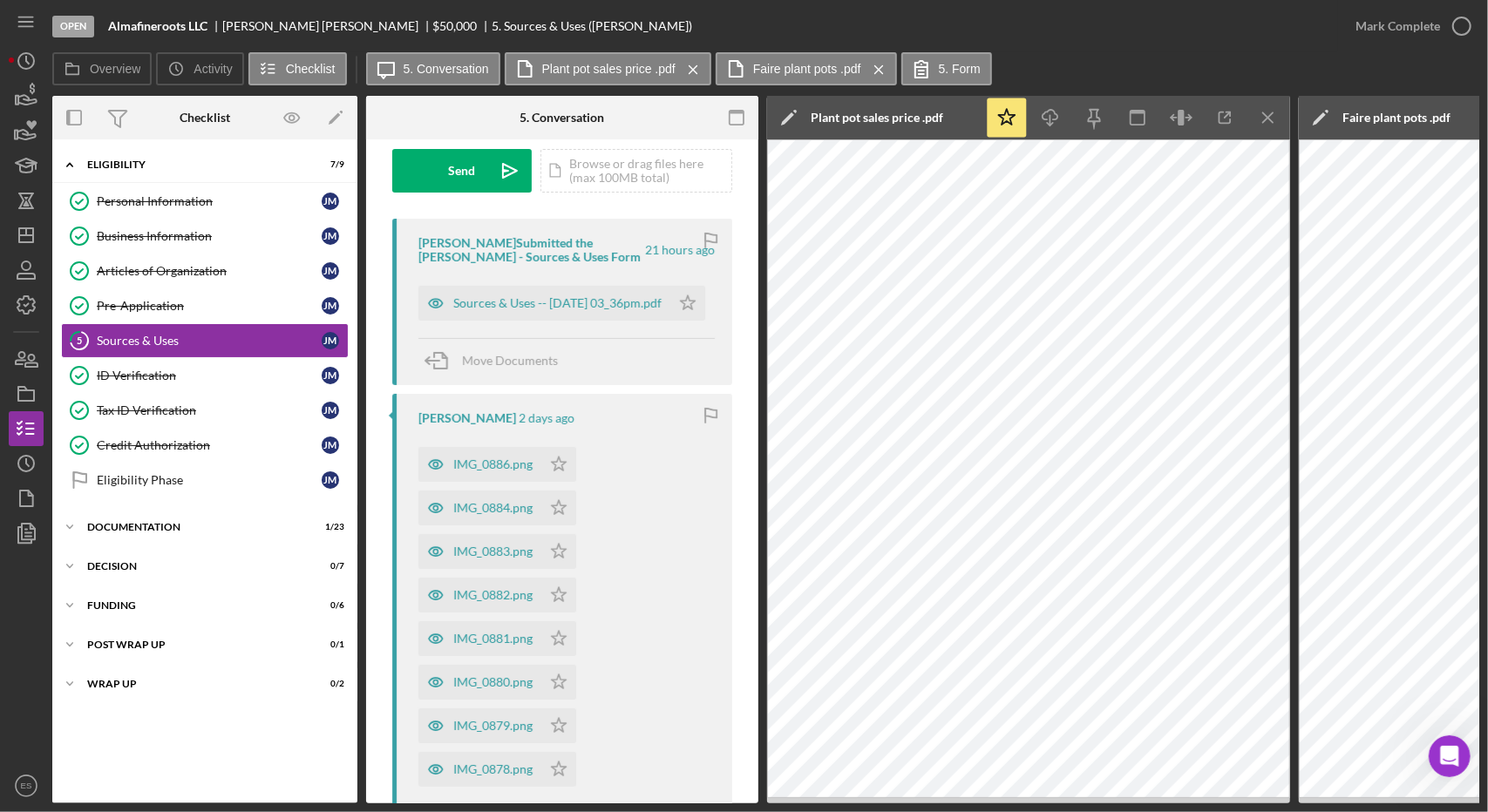
scroll to position [0, 0]
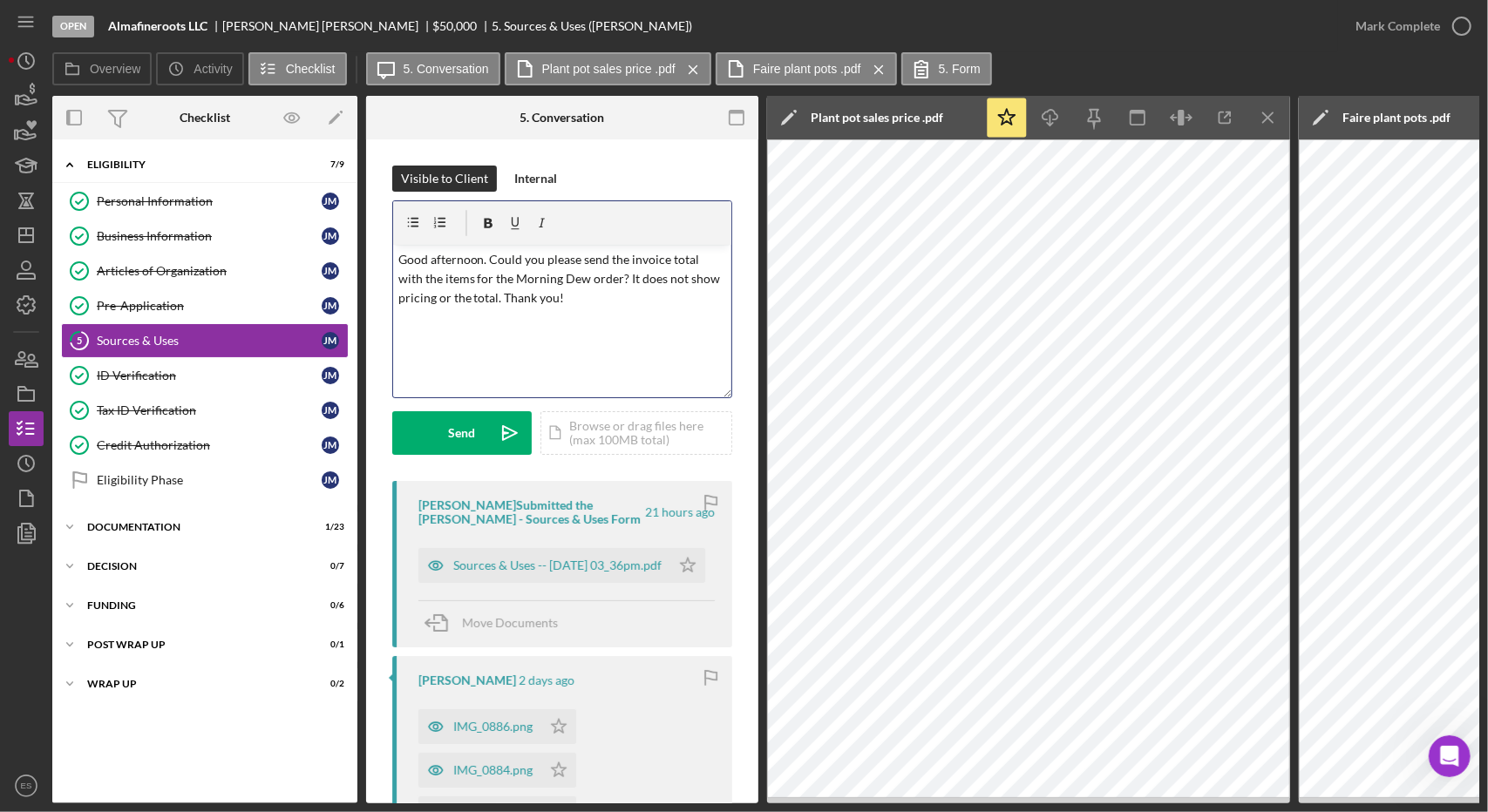
click at [587, 280] on p "Good afternoon. Could you please send the invoice total with the items for the …" at bounding box center [563, 279] width 329 height 58
click at [427, 301] on p "Good afternoon. Could you please send the invoice total with the items for the …" at bounding box center [563, 279] width 329 height 58
click at [571, 301] on p "Good afternoon. Could you please send the invoice total with the items for the …" at bounding box center [563, 279] width 329 height 58
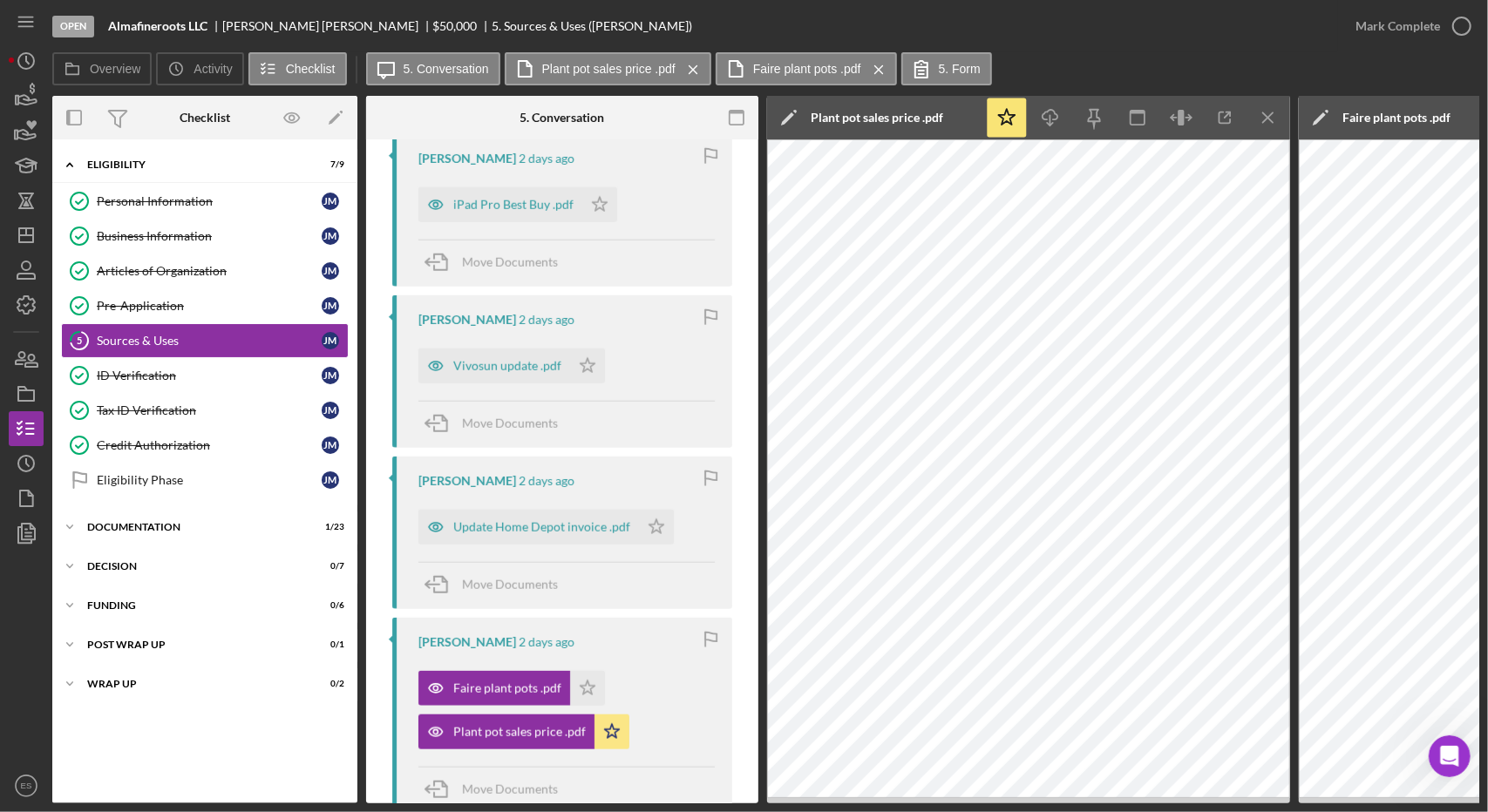
scroll to position [1150, 0]
click at [547, 524] on div "Update Home Depot invoice .pdf" at bounding box center [542, 528] width 177 height 14
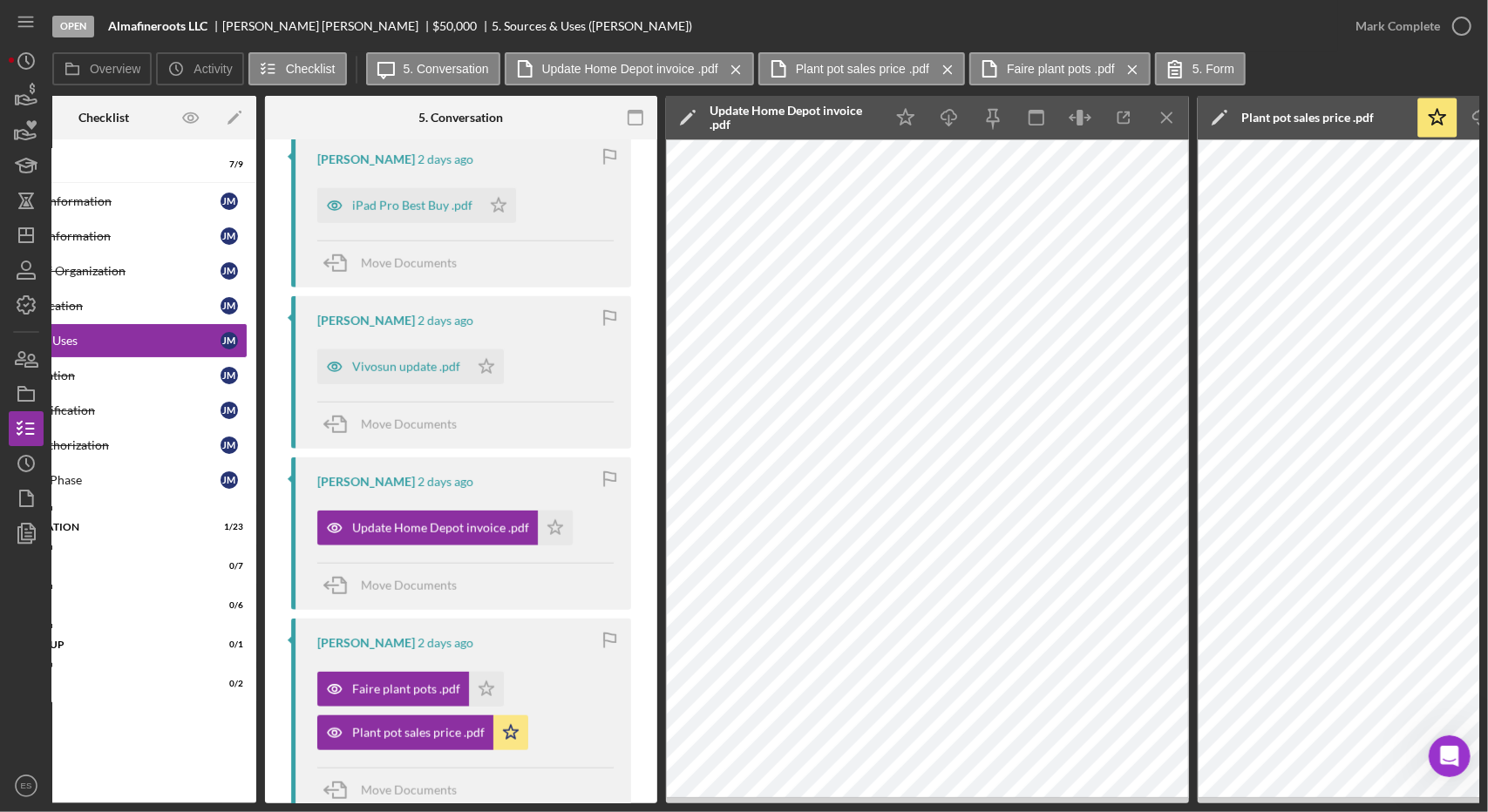
scroll to position [0, 103]
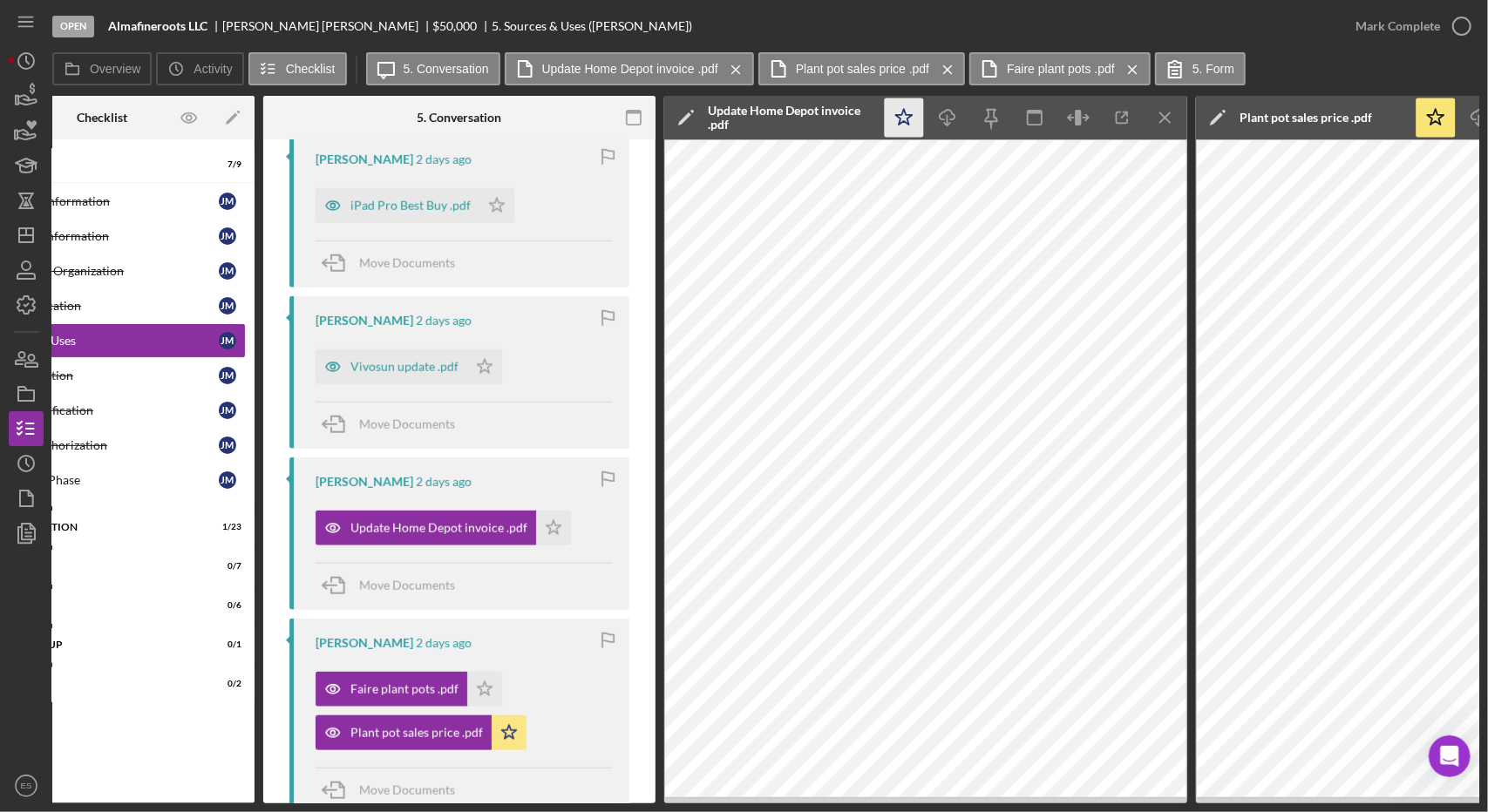
click at [912, 99] on icon "Icon/Star" at bounding box center [904, 118] width 39 height 39
click at [1159, 115] on icon "Icon/Menu Close" at bounding box center [1166, 118] width 39 height 39
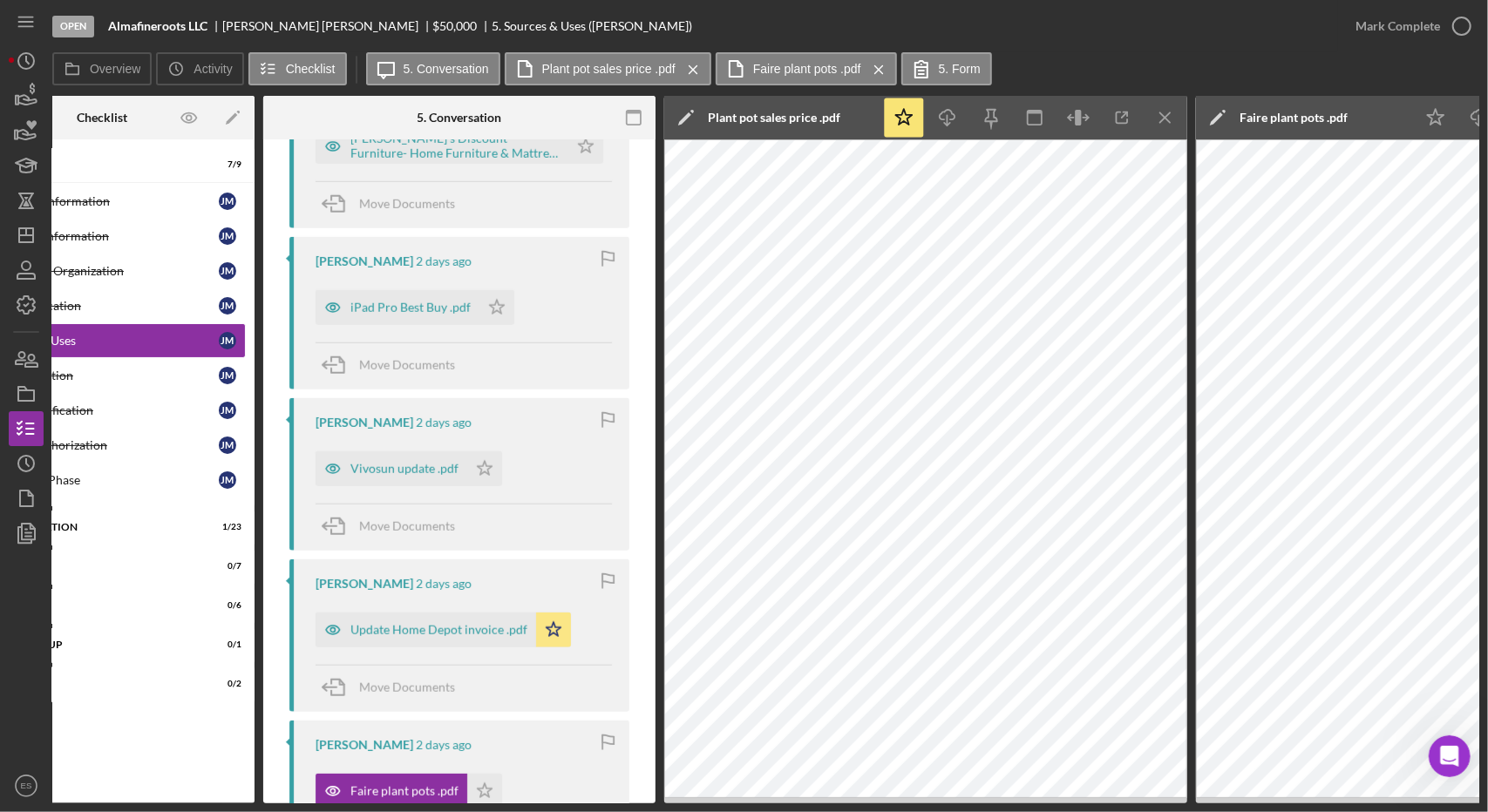
scroll to position [1036, 0]
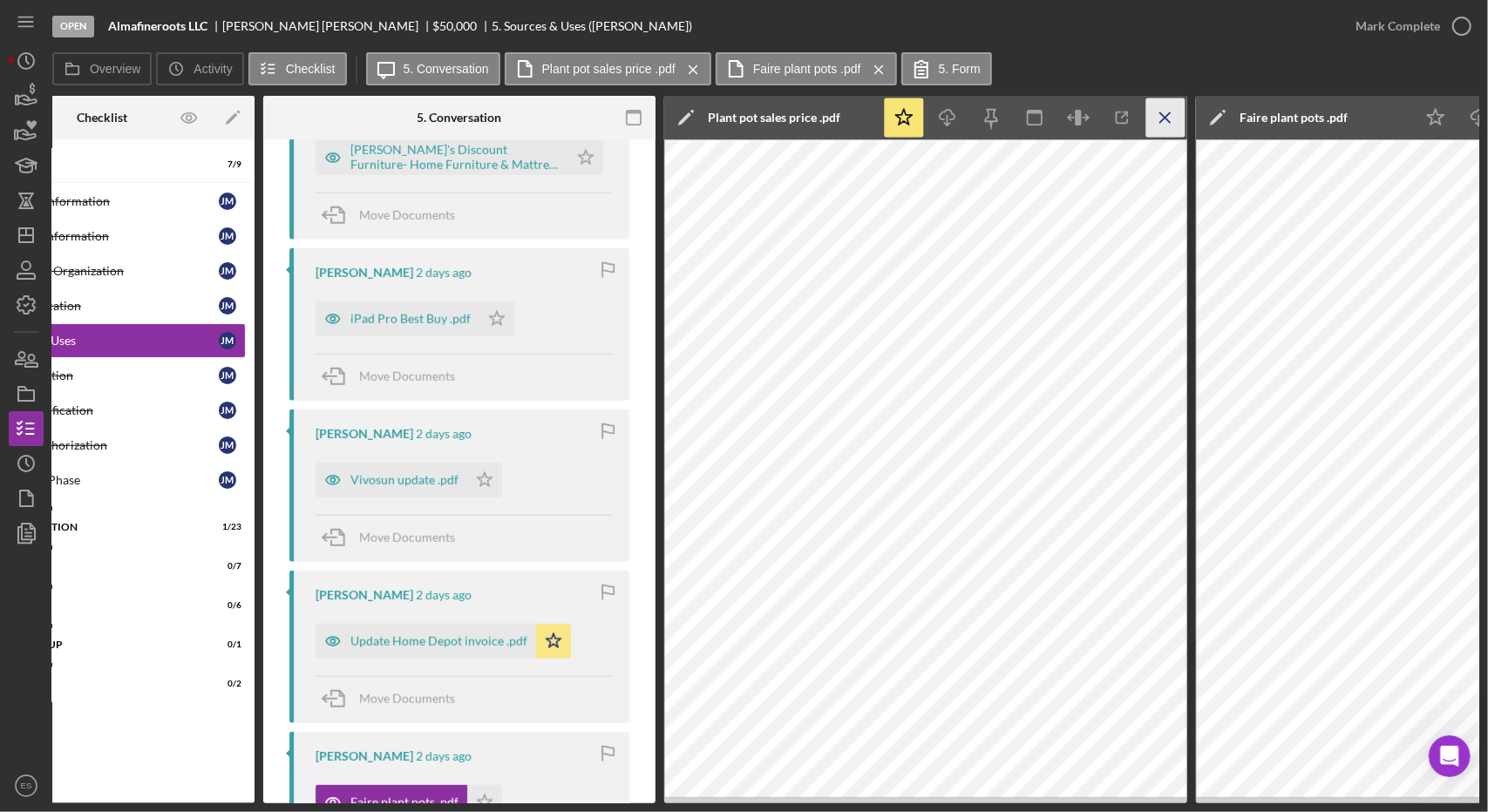
click at [1158, 125] on icon "Icon/Menu Close" at bounding box center [1166, 118] width 39 height 39
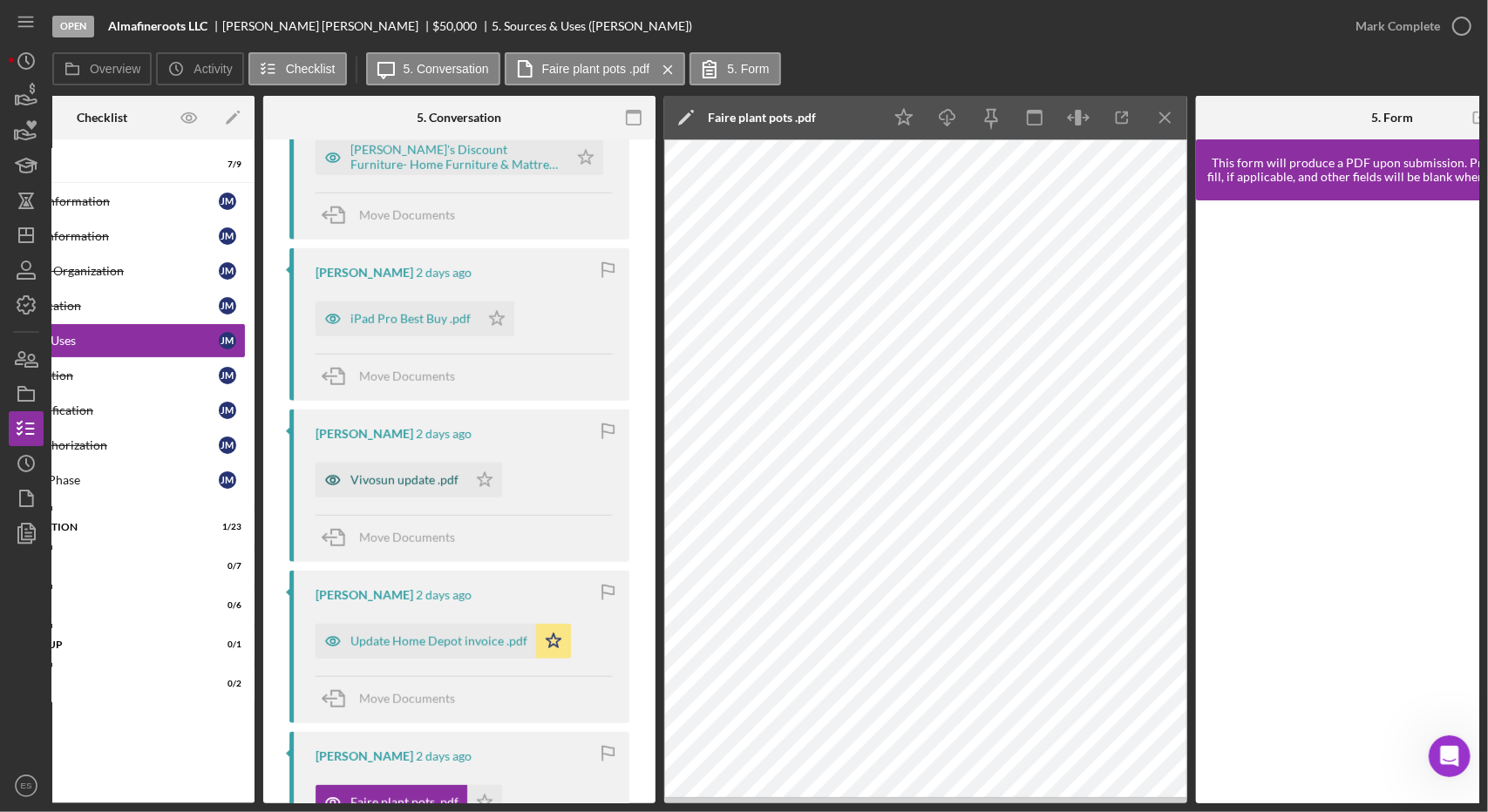
click at [405, 485] on div "Vivosun update .pdf" at bounding box center [391, 480] width 152 height 35
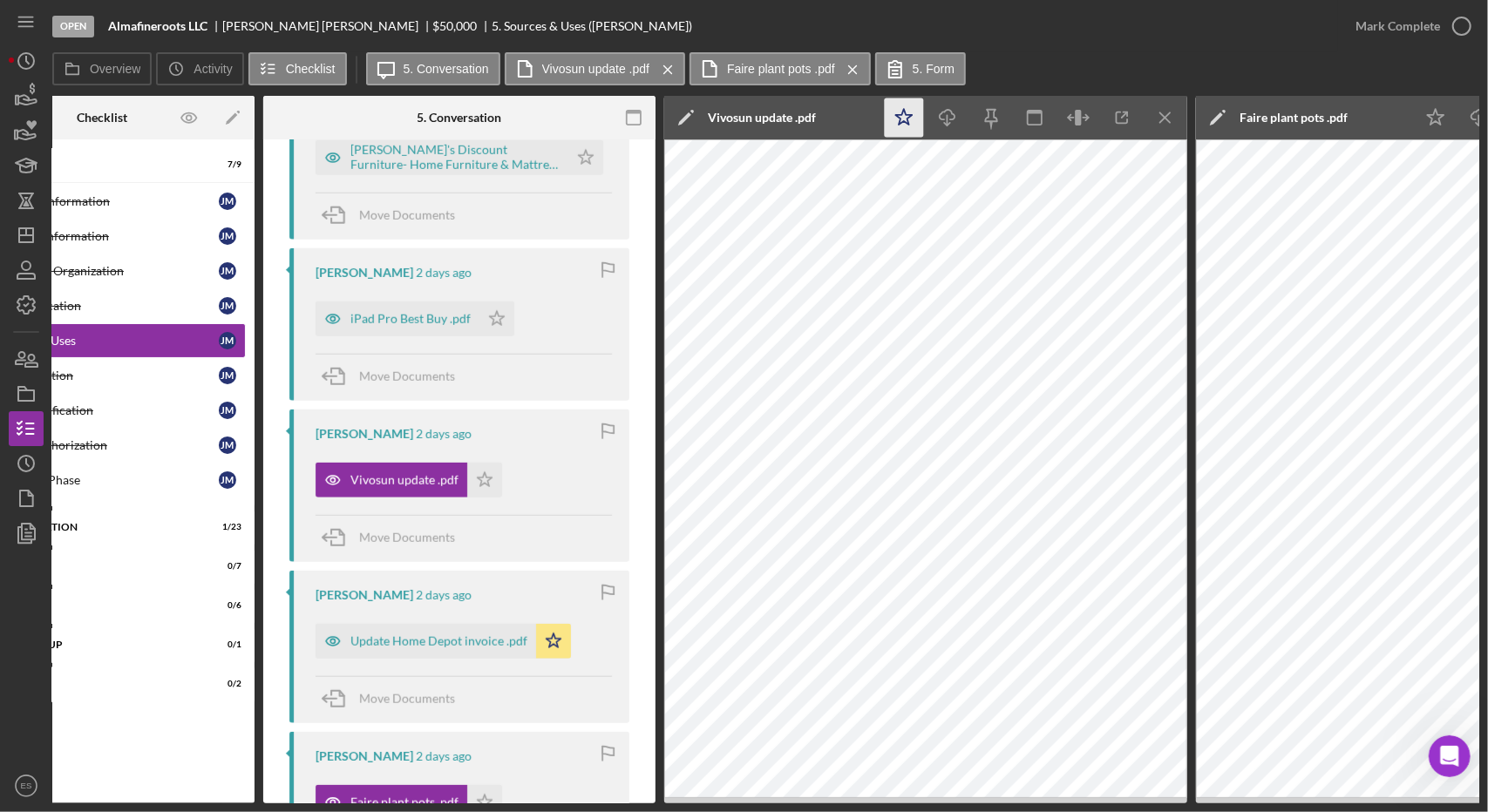
click at [906, 121] on icon "Icon/Star" at bounding box center [904, 118] width 39 height 39
click at [1162, 121] on line "button" at bounding box center [1164, 117] width 10 height 10
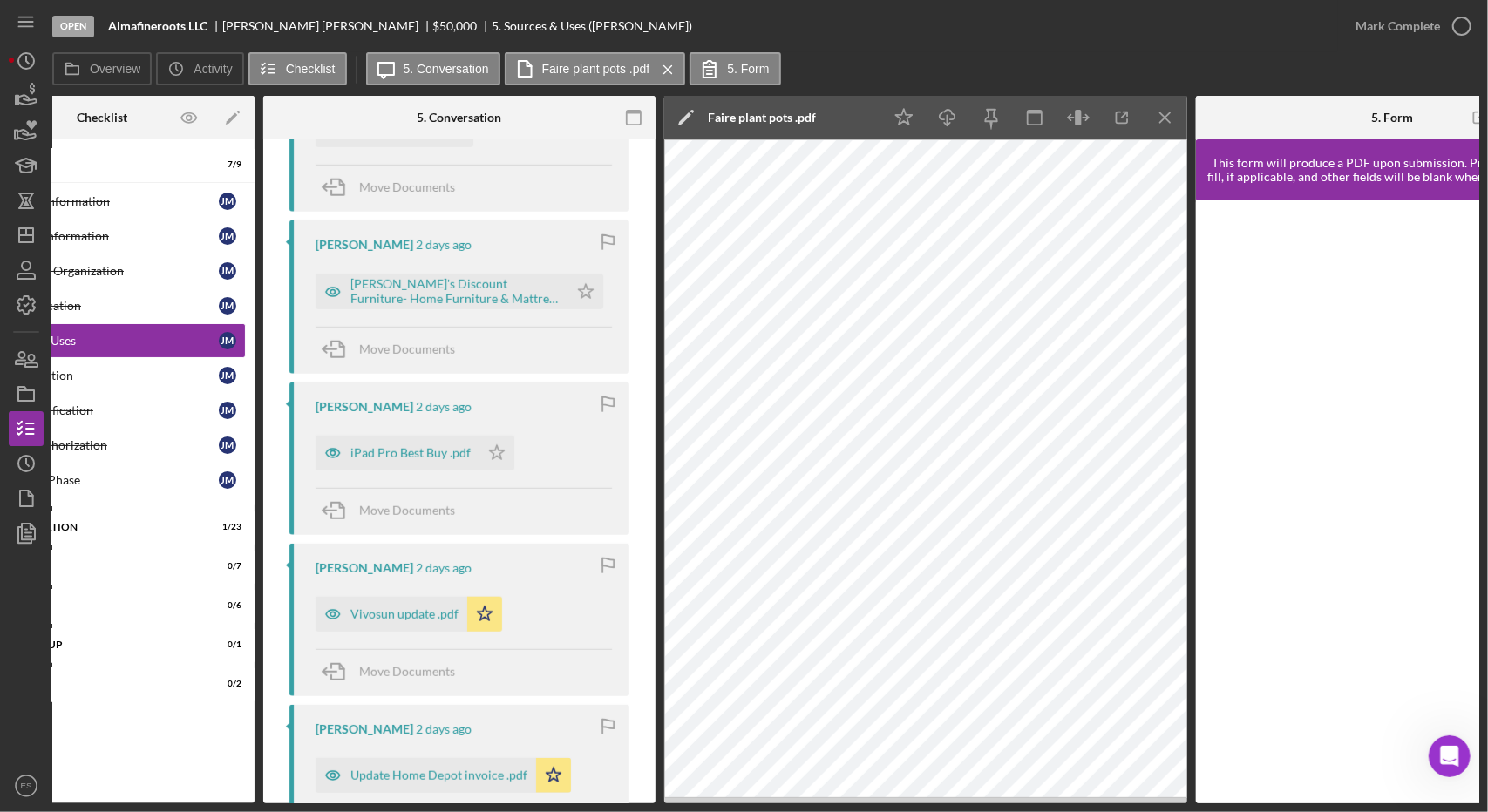
scroll to position [870, 0]
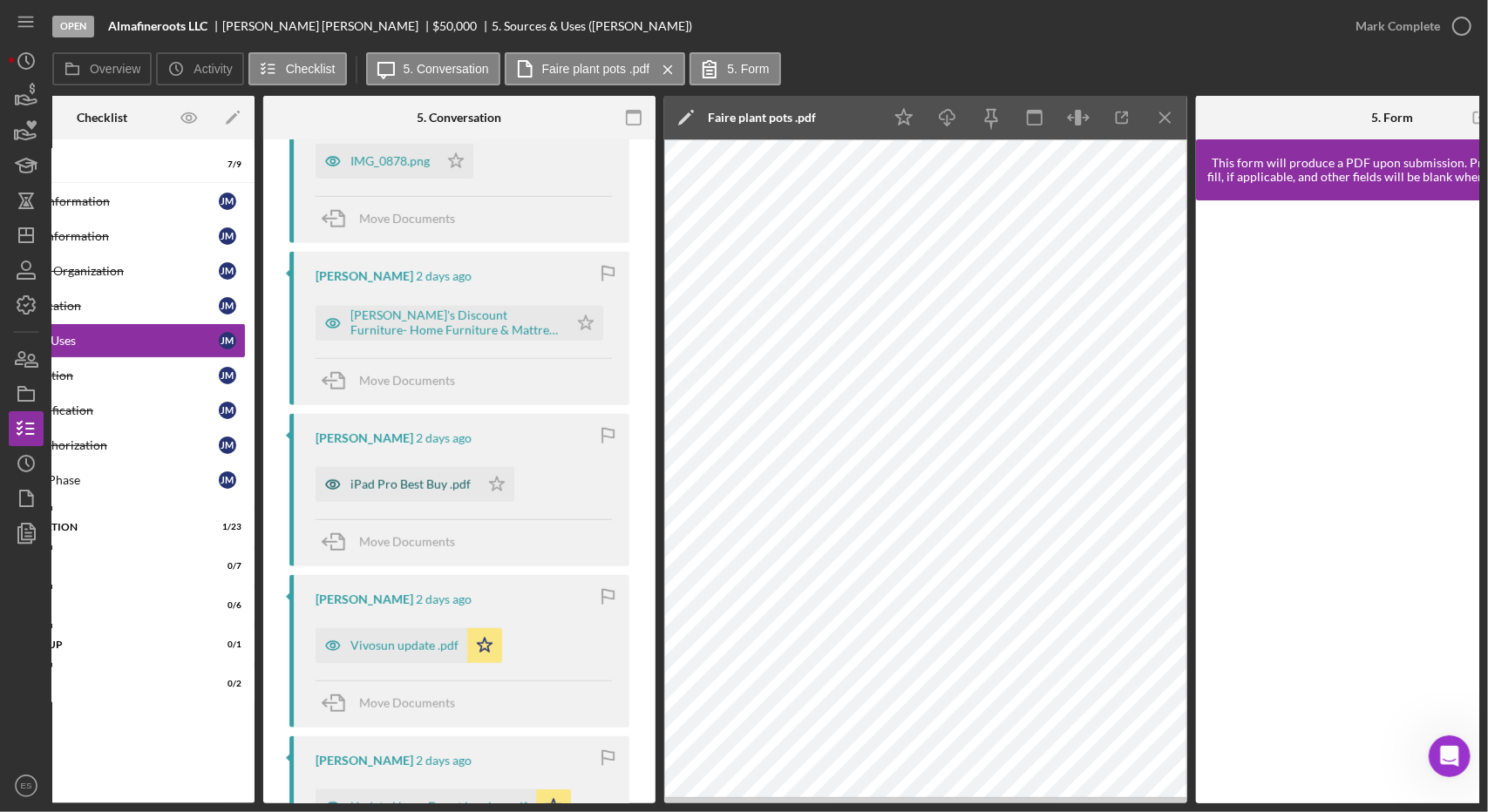
click at [391, 483] on div "iPad Pro Best Buy .pdf" at bounding box center [410, 485] width 121 height 14
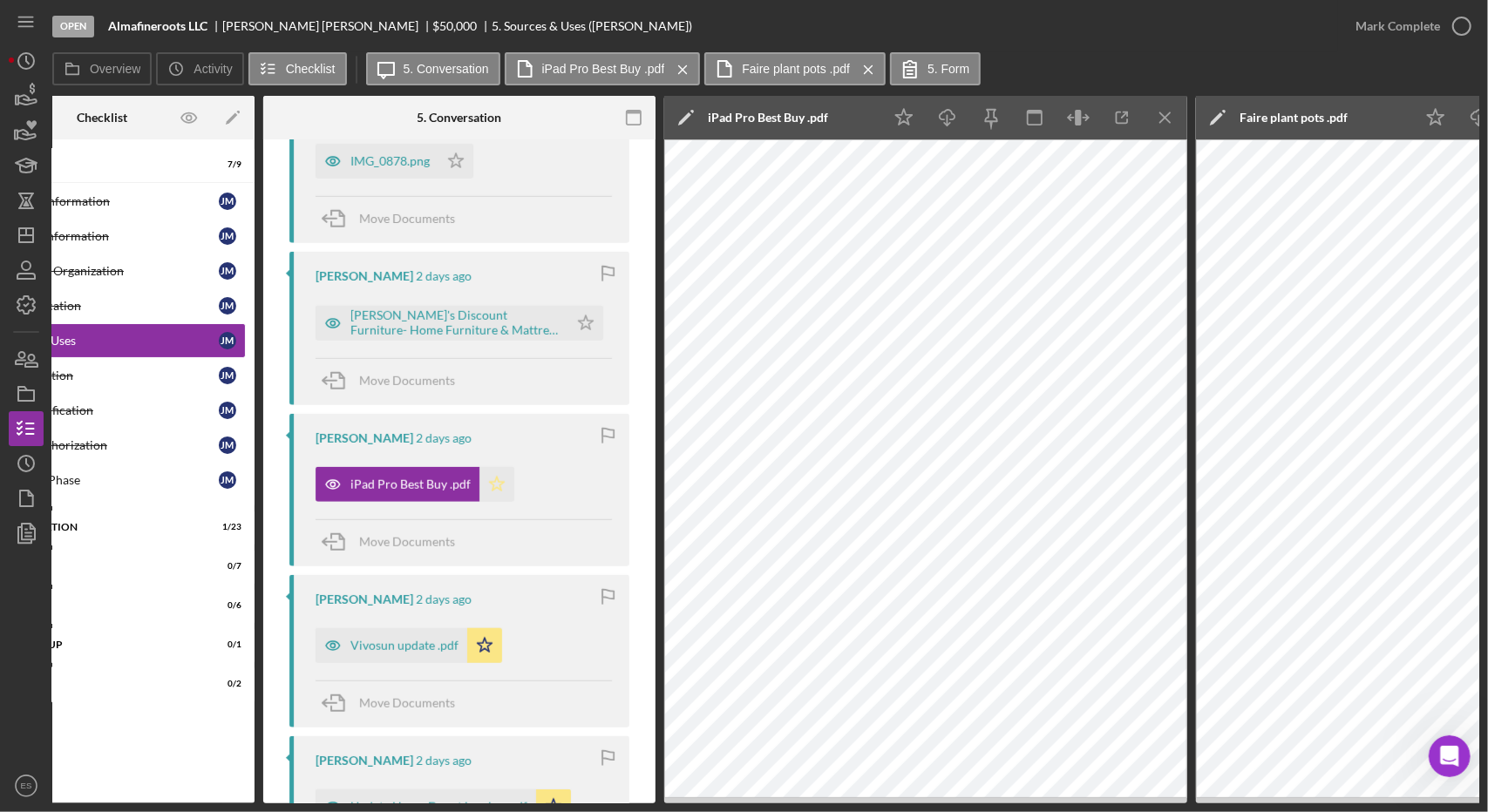
click at [492, 479] on icon "Icon/Star" at bounding box center [496, 484] width 35 height 35
click at [1156, 125] on icon "Icon/Menu Close" at bounding box center [1166, 118] width 39 height 39
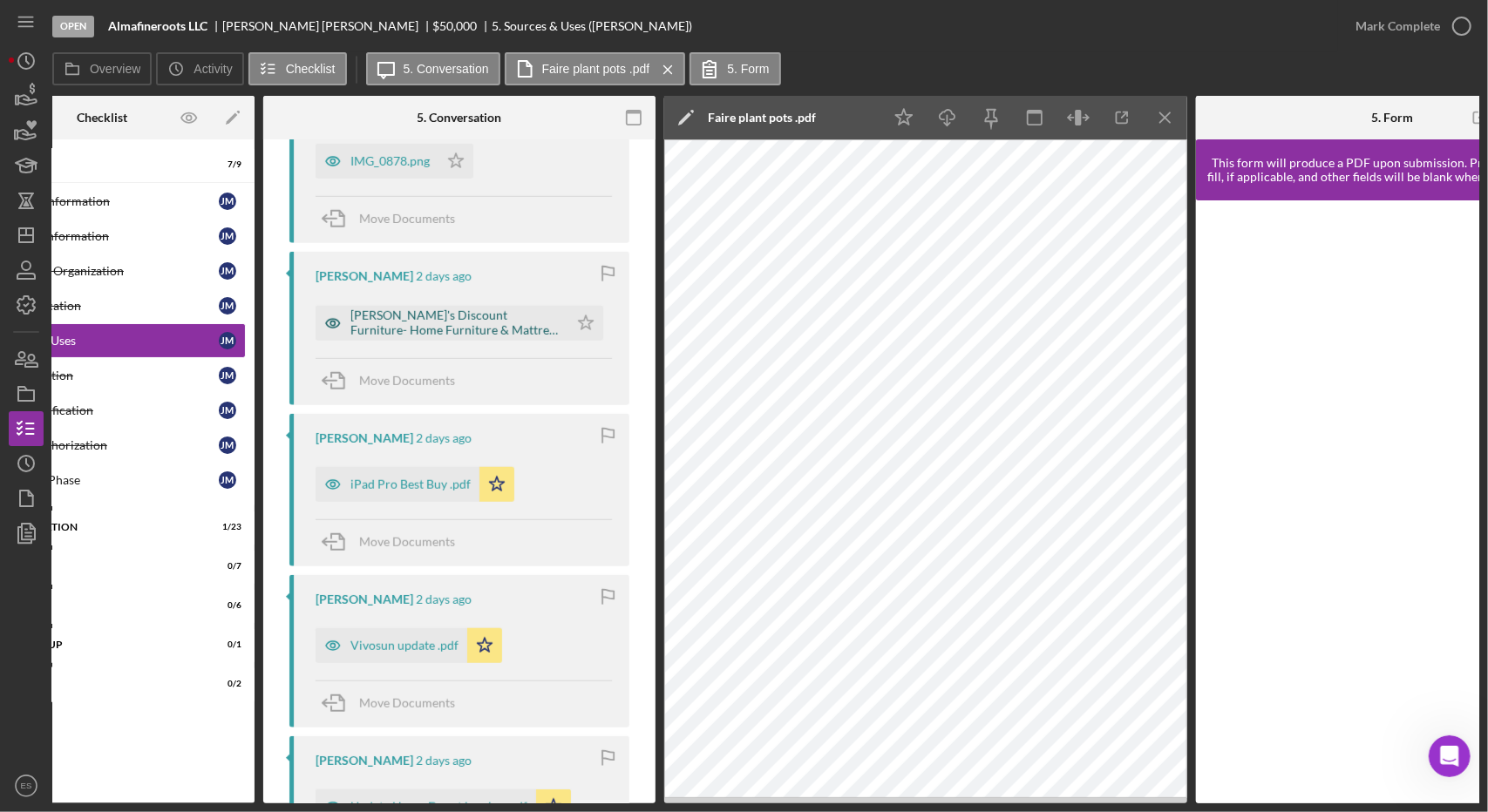
click at [446, 323] on div "[PERSON_NAME]'s Discount Furniture- Home Furniture & Mattress Store.pdf" at bounding box center [455, 322] width 209 height 28
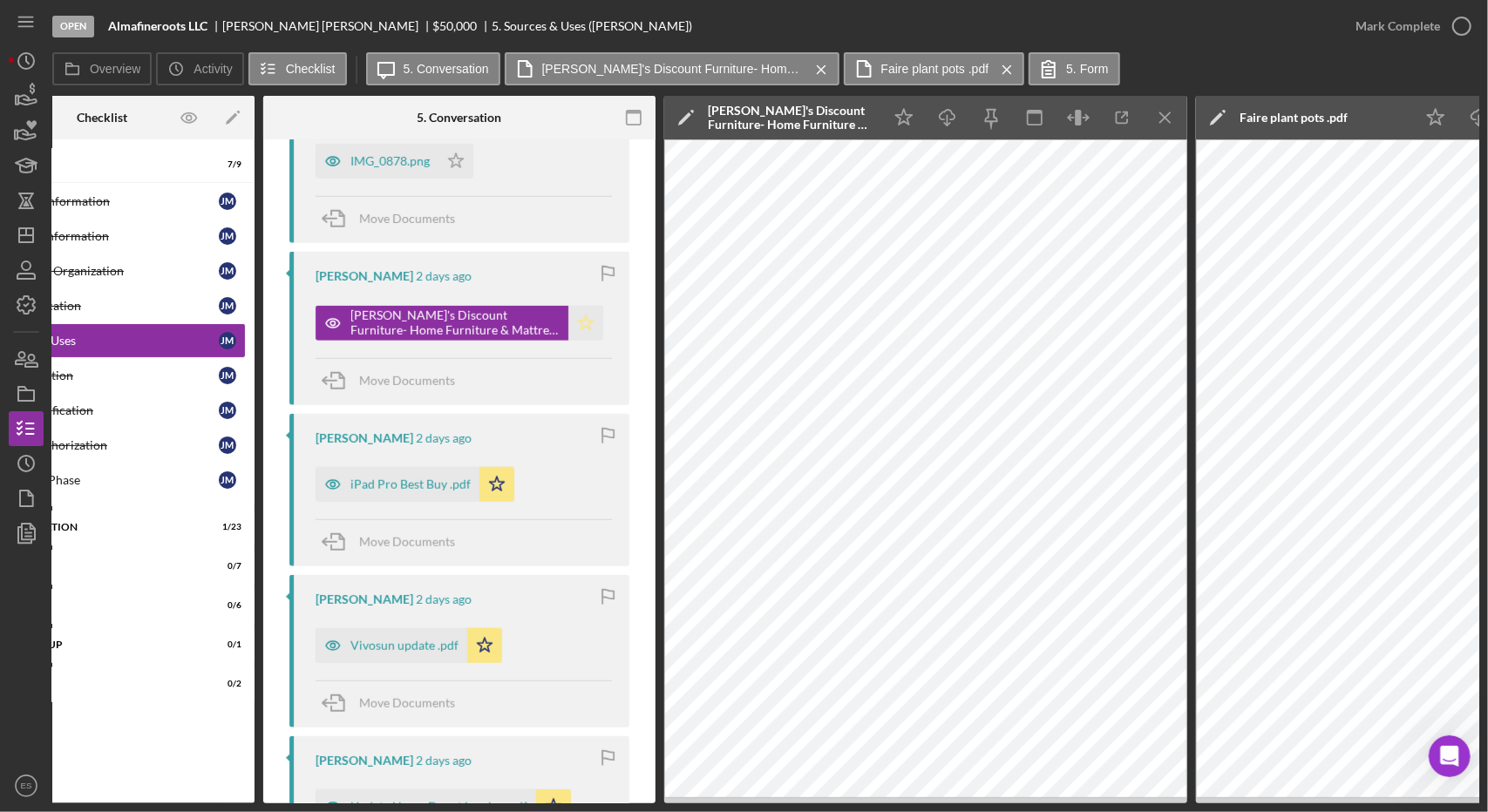
click at [570, 320] on icon "Icon/Star" at bounding box center [585, 322] width 35 height 35
click at [1156, 123] on icon "Icon/Menu Close" at bounding box center [1166, 118] width 39 height 39
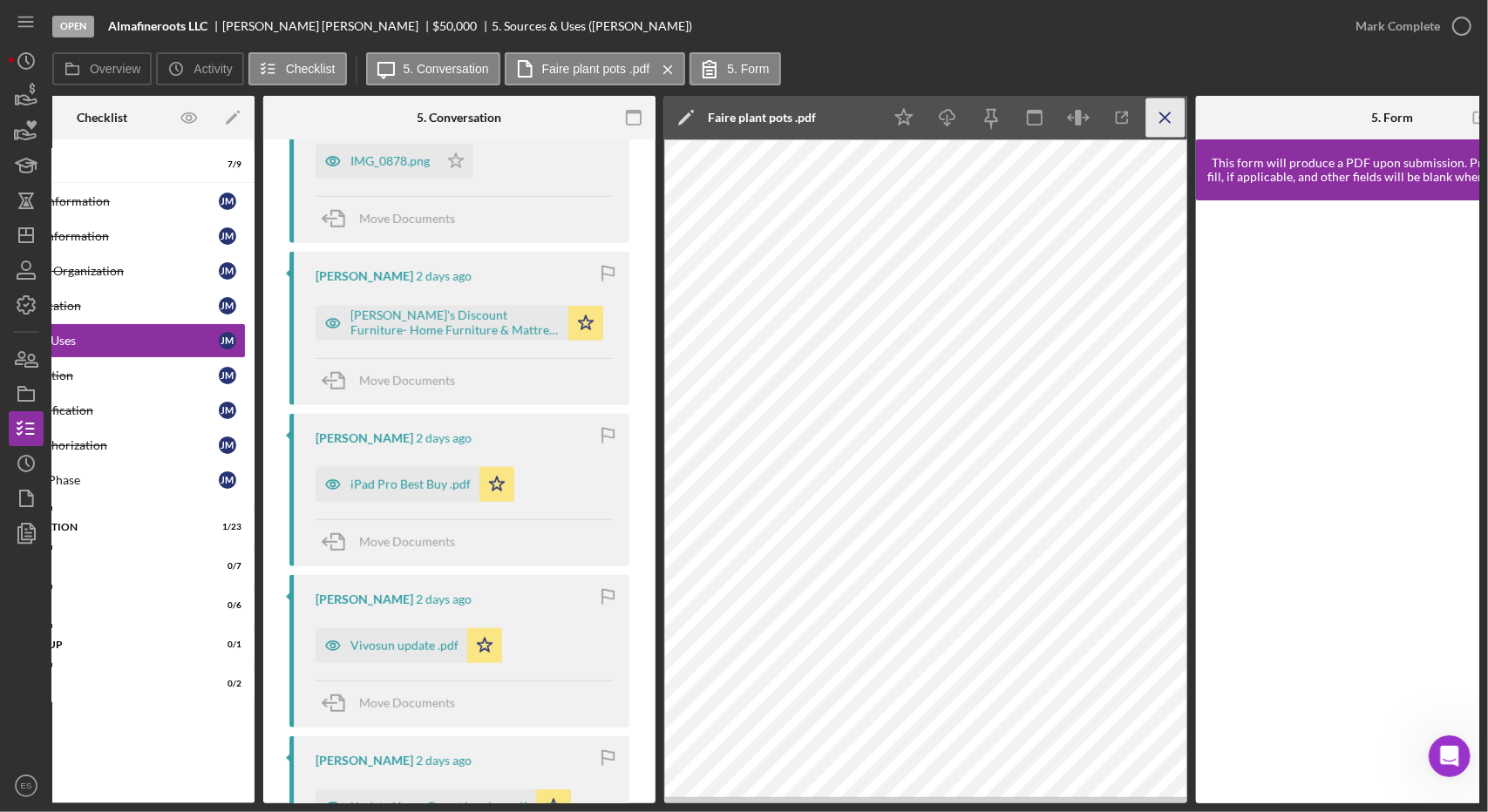
click at [1173, 125] on icon "Icon/Menu Close" at bounding box center [1166, 118] width 39 height 39
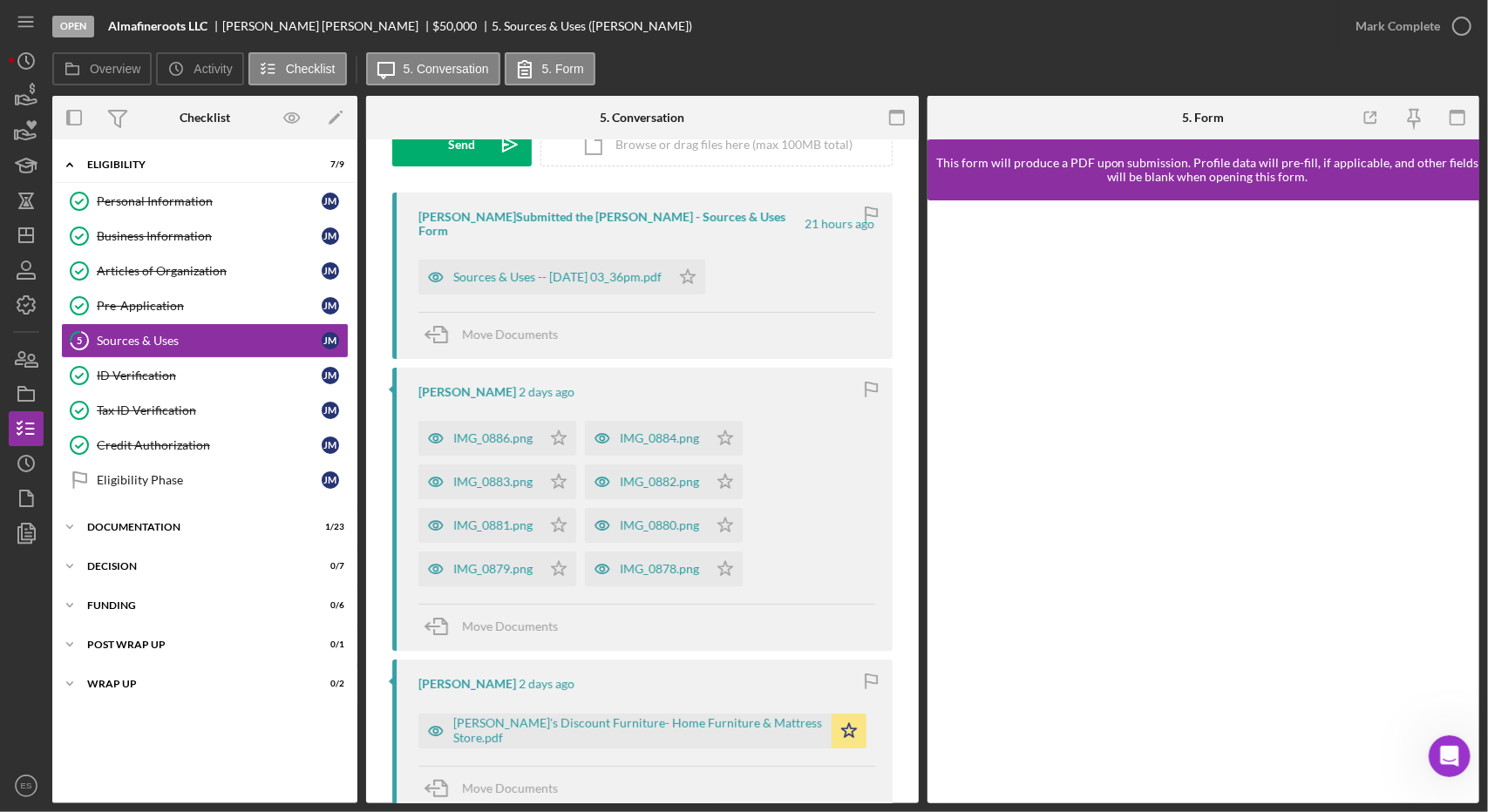
scroll to position [286, 0]
click at [498, 554] on div "IMG_0879.png" at bounding box center [480, 571] width 123 height 35
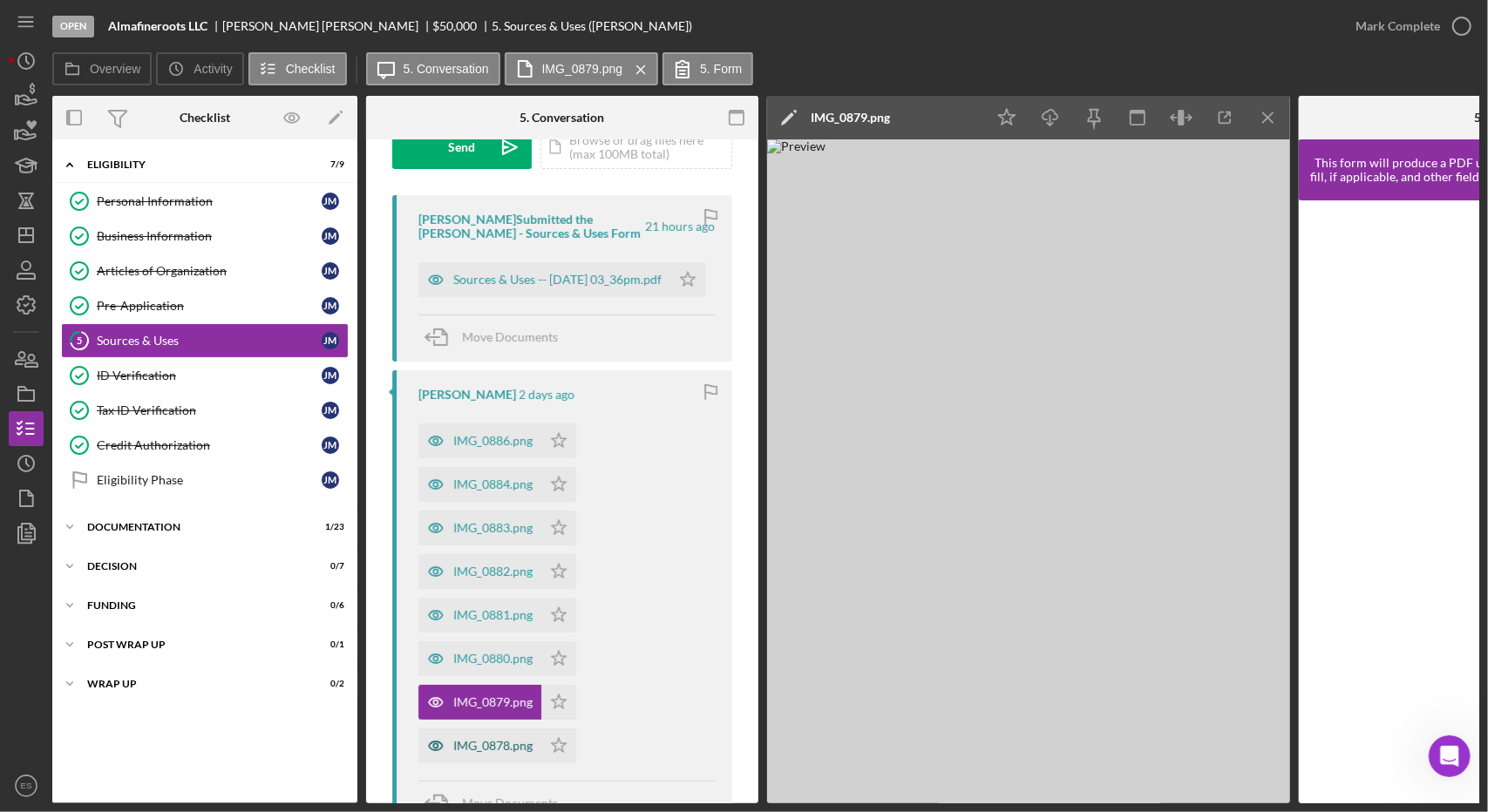
click at [486, 739] on div "IMG_0878.png" at bounding box center [492, 746] width 80 height 14
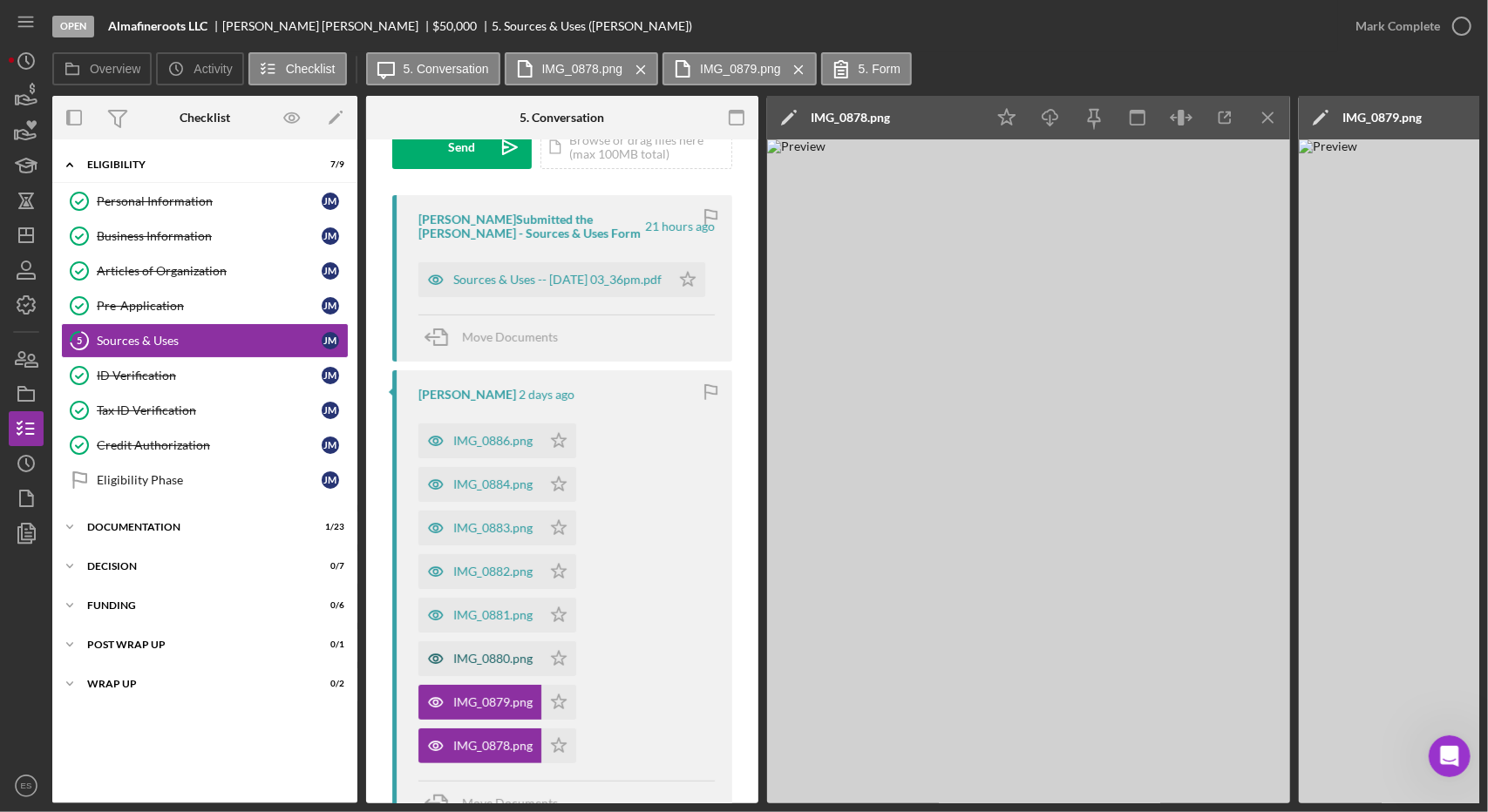
click at [479, 659] on div "IMG_0880.png" at bounding box center [492, 659] width 80 height 14
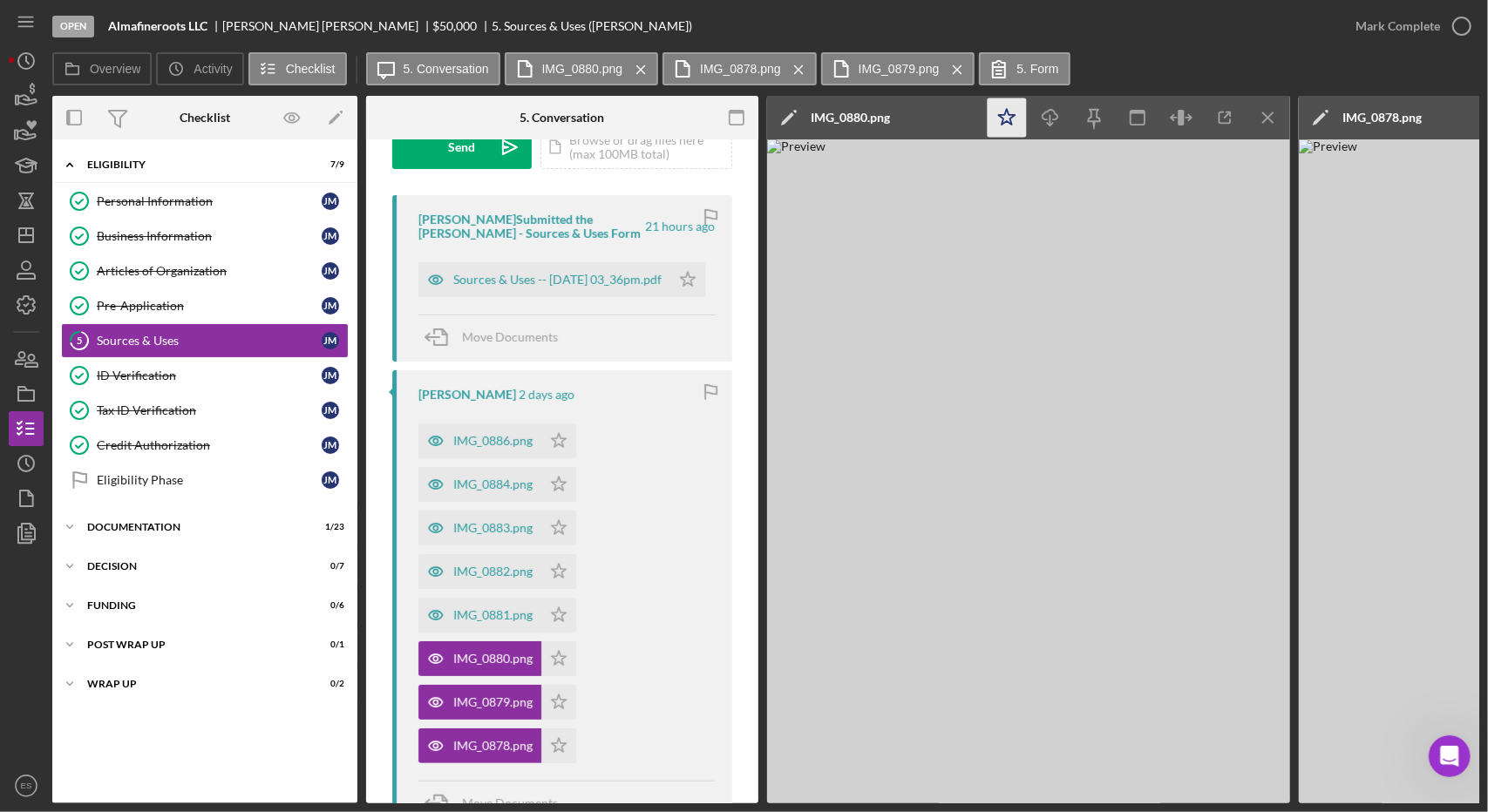
click at [1012, 116] on icon "Icon/Star" at bounding box center [1007, 118] width 39 height 39
click at [1274, 126] on icon "Icon/Menu Close" at bounding box center [1269, 118] width 39 height 39
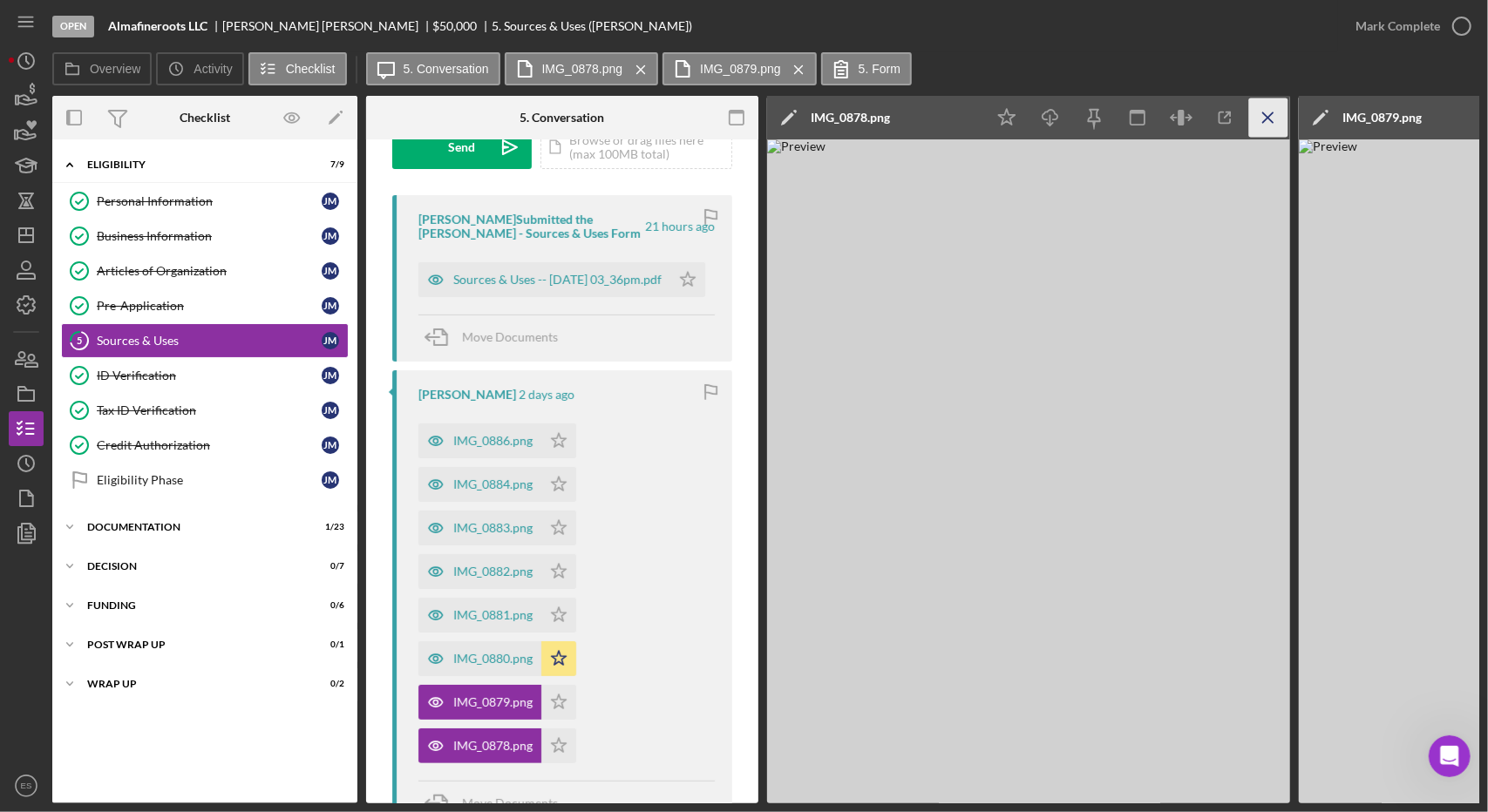
click at [1269, 123] on icon "Icon/Menu Close" at bounding box center [1269, 118] width 39 height 39
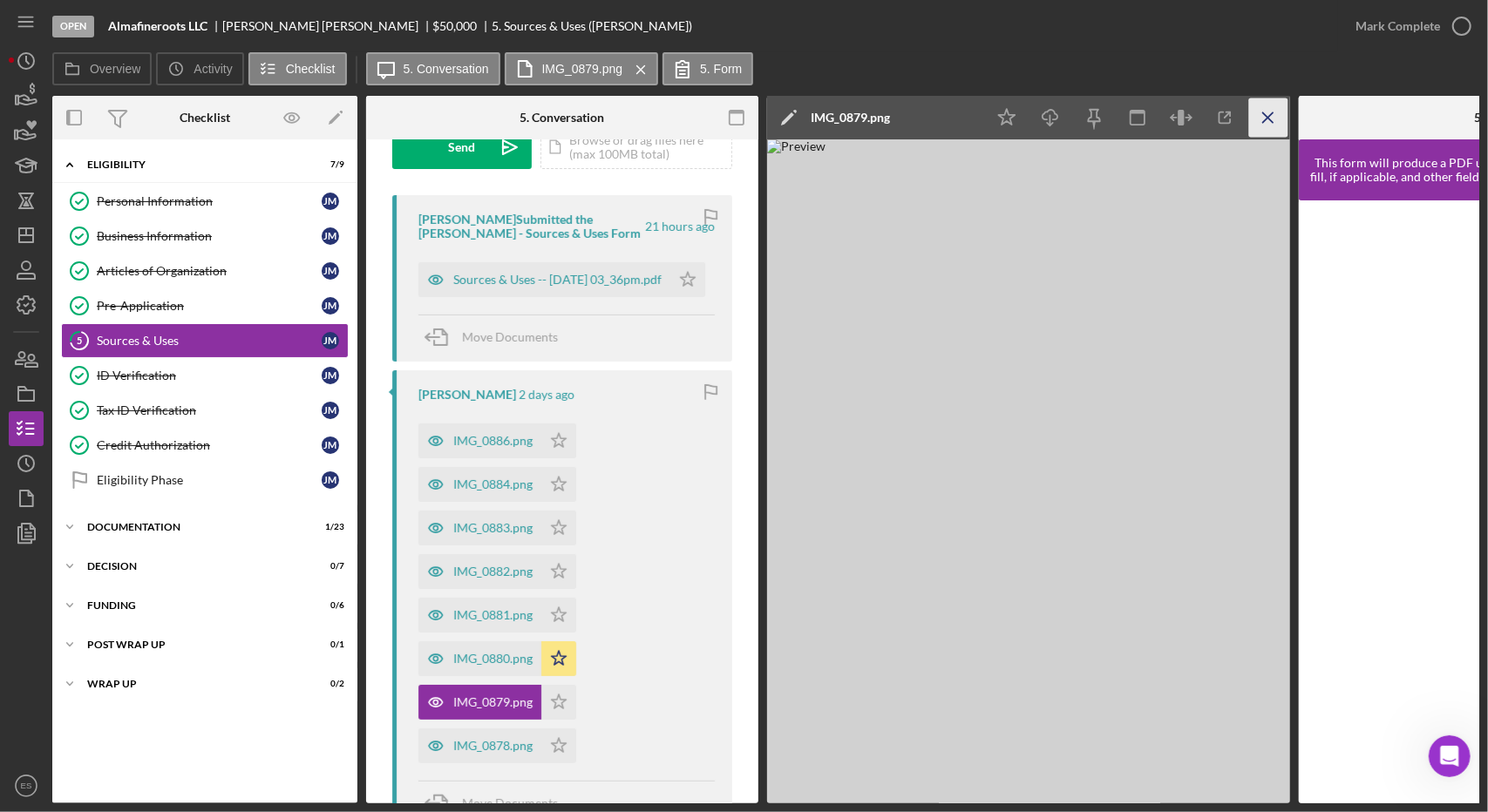
click at [1265, 125] on icon "Icon/Menu Close" at bounding box center [1269, 118] width 39 height 39
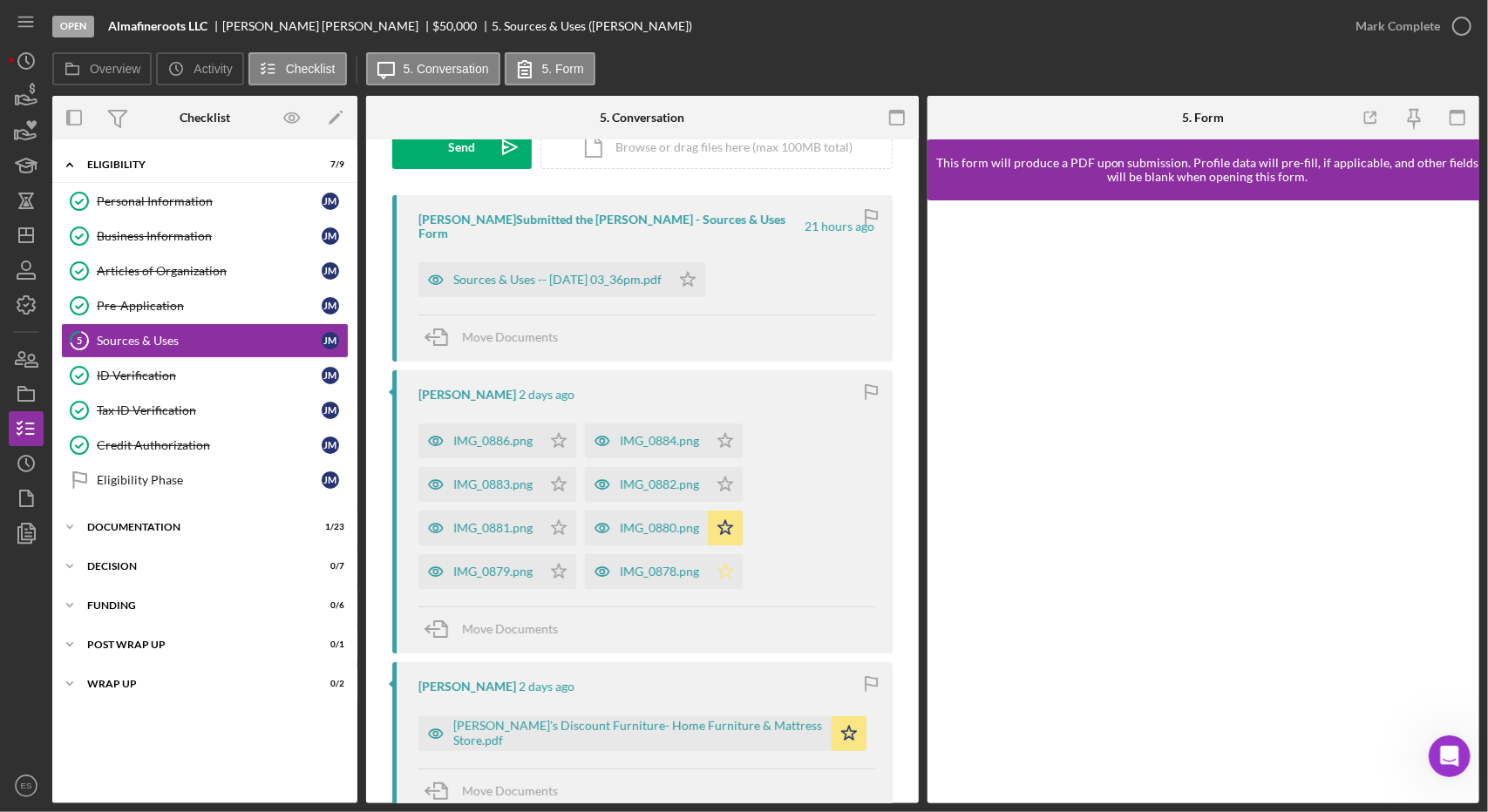
click at [728, 565] on polygon "button" at bounding box center [726, 572] width 15 height 14
click at [562, 565] on polygon "button" at bounding box center [559, 572] width 15 height 14
click at [495, 521] on div "IMG_0881.png" at bounding box center [492, 528] width 80 height 14
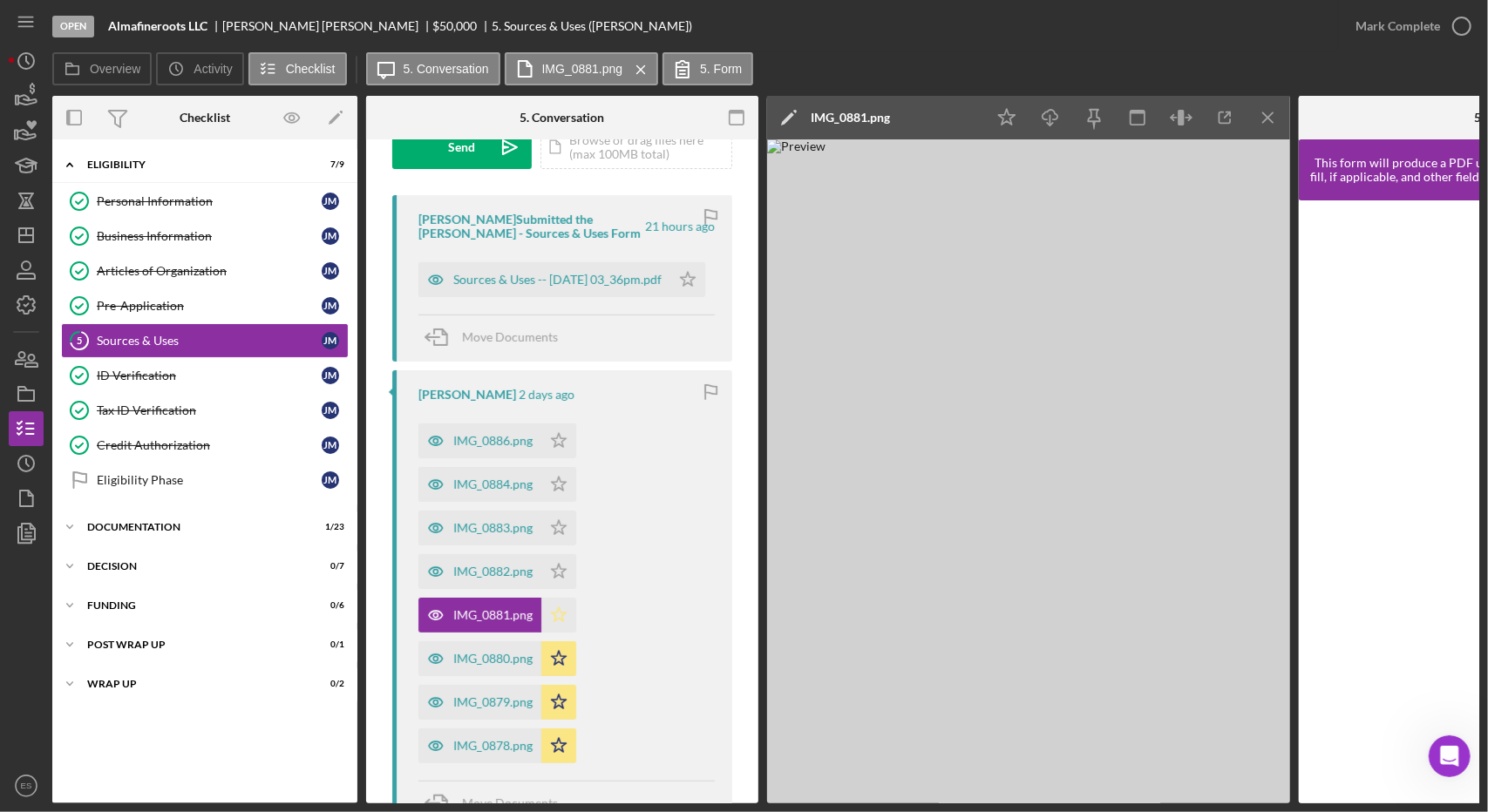
click at [552, 607] on icon "Icon/Star" at bounding box center [559, 615] width 35 height 35
click at [503, 571] on div "IMG_0882.png" at bounding box center [492, 572] width 80 height 14
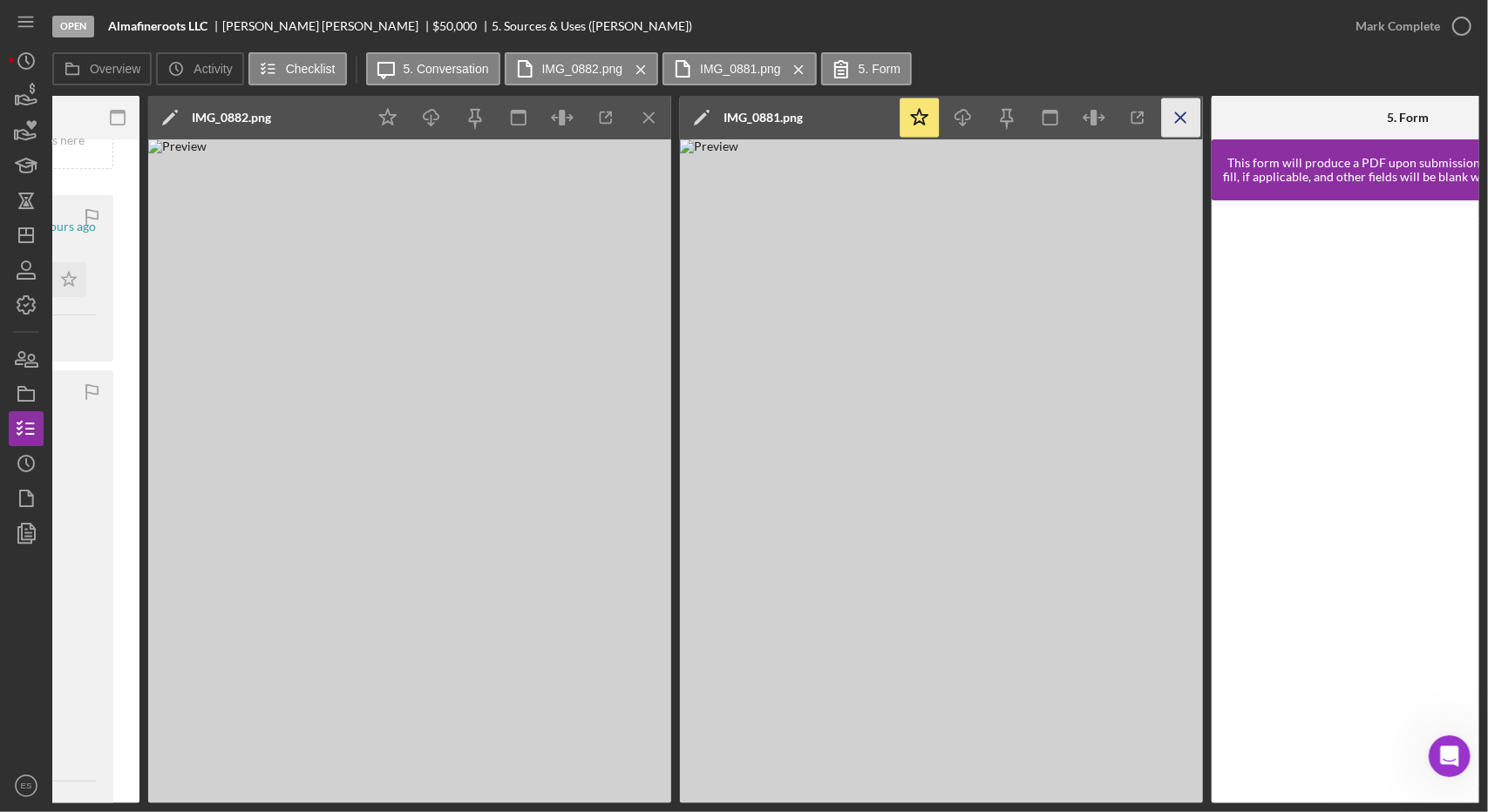
click at [1167, 123] on icon "Icon/Menu Close" at bounding box center [1181, 118] width 39 height 39
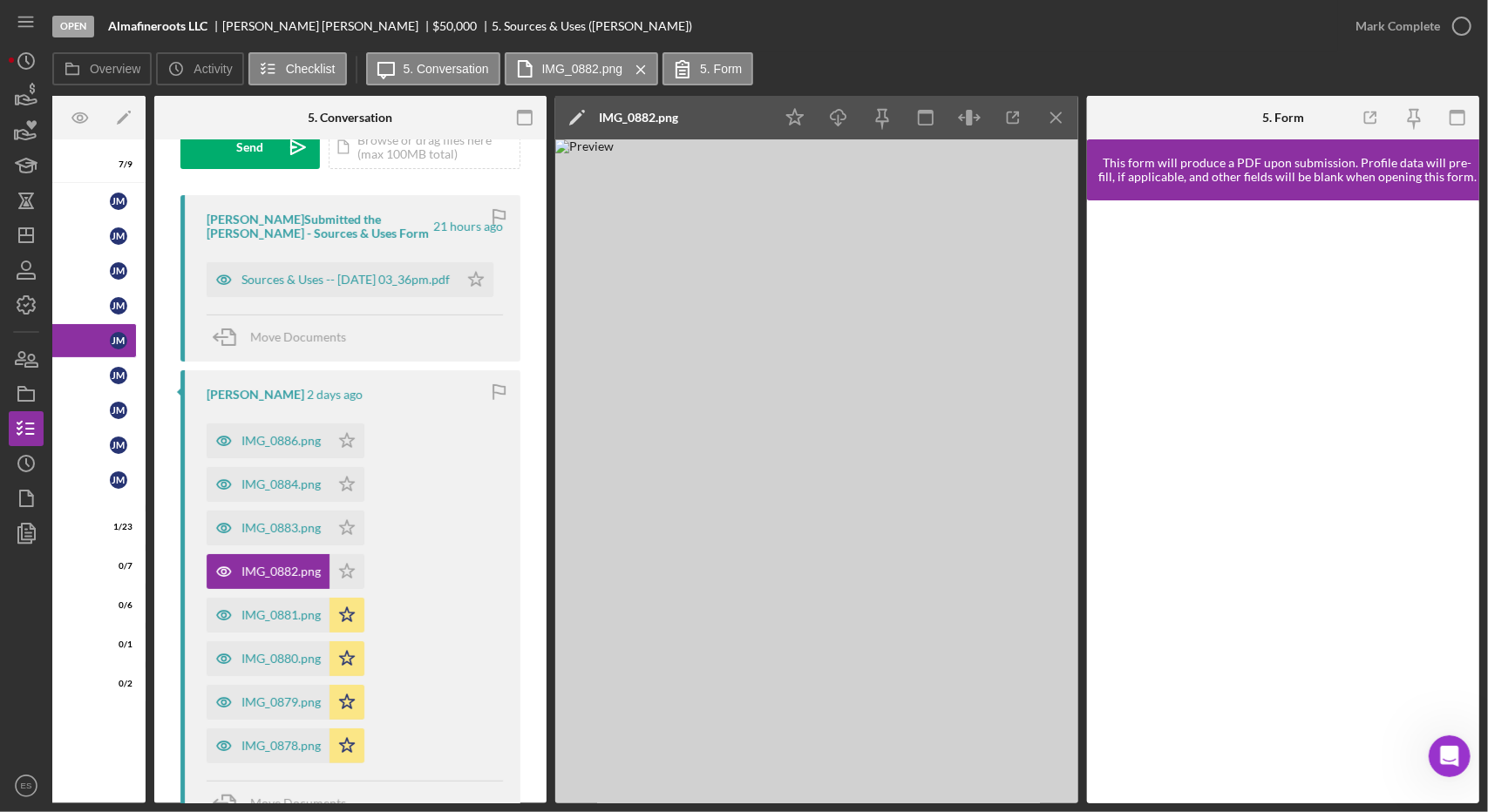
scroll to position [0, 211]
click at [1070, 122] on icon "Icon/Menu Close" at bounding box center [1058, 118] width 39 height 39
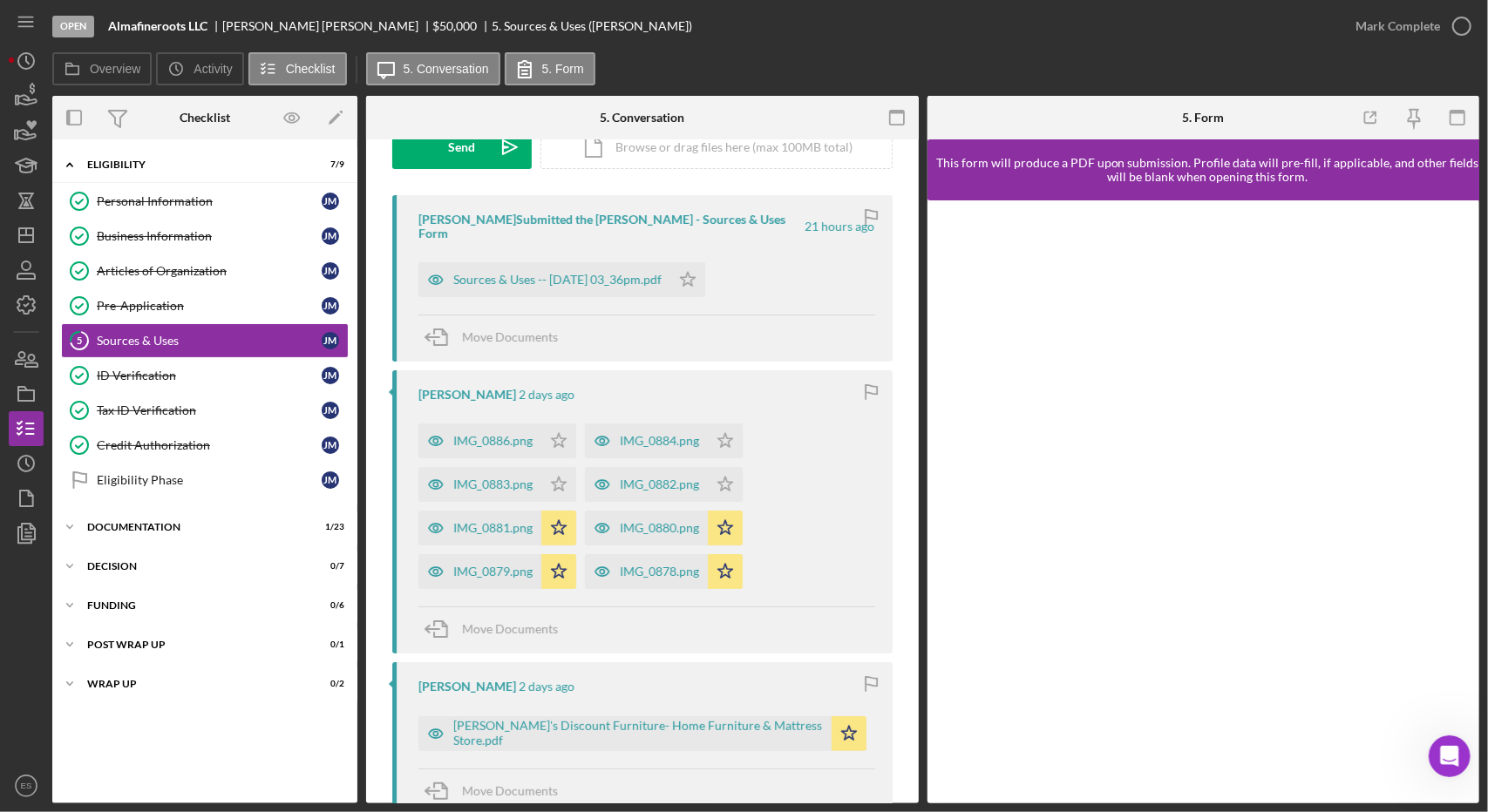
scroll to position [0, 0]
click at [671, 477] on div "IMG_0882.png" at bounding box center [647, 484] width 123 height 35
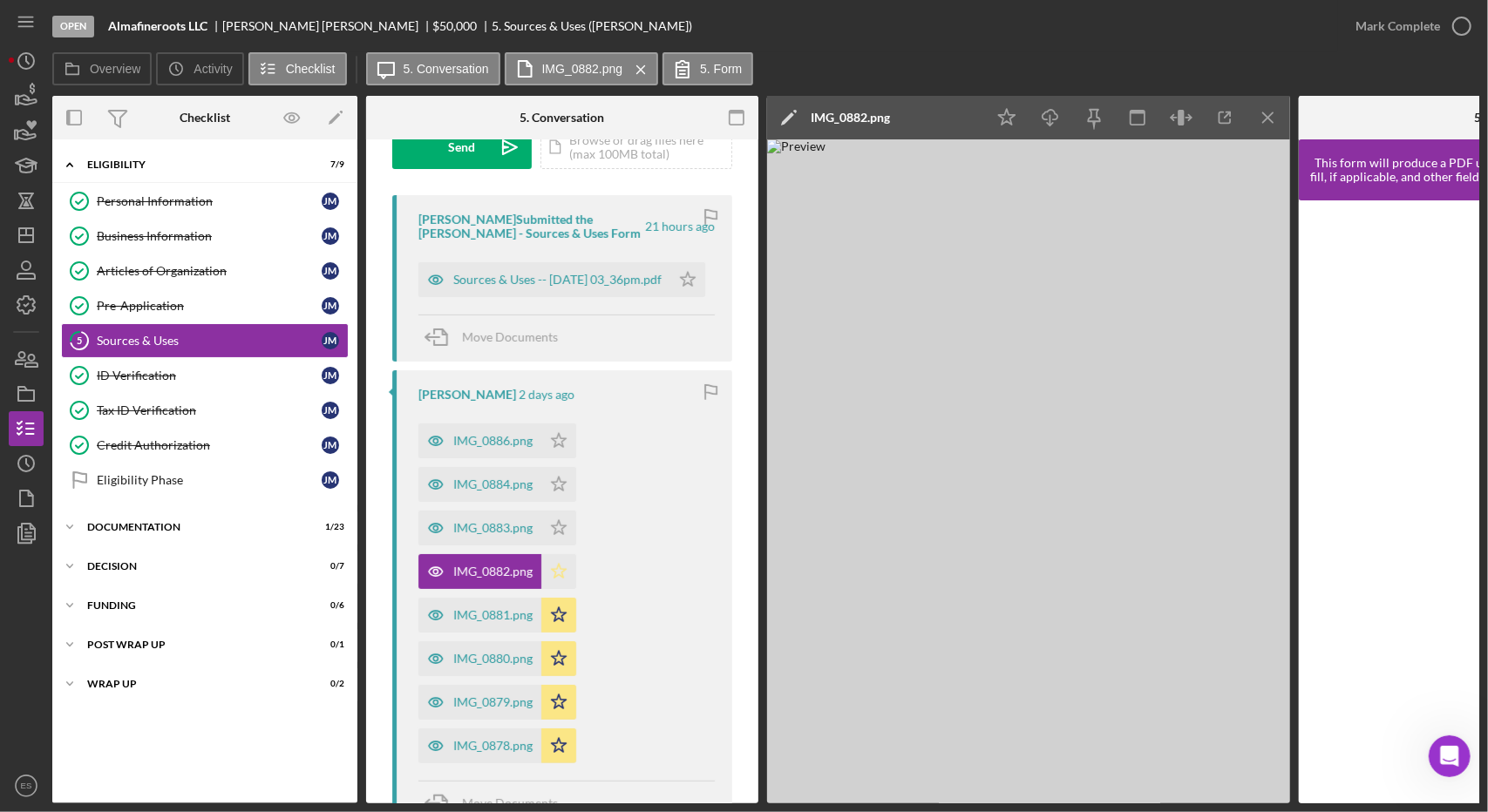
click at [559, 573] on polygon "button" at bounding box center [559, 572] width 15 height 14
click at [487, 534] on div "IMG_0883.png" at bounding box center [480, 528] width 123 height 35
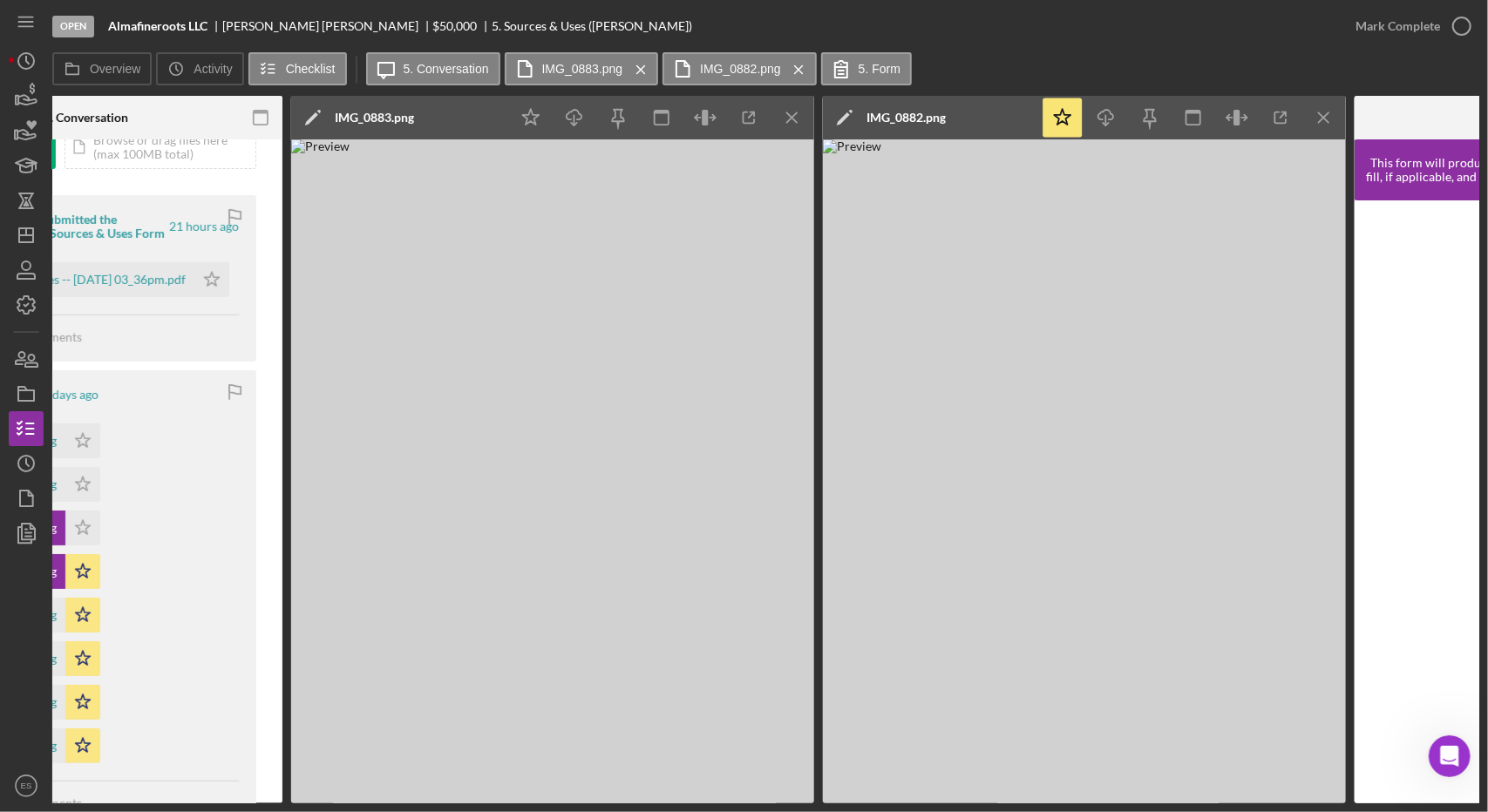
scroll to position [0, 504]
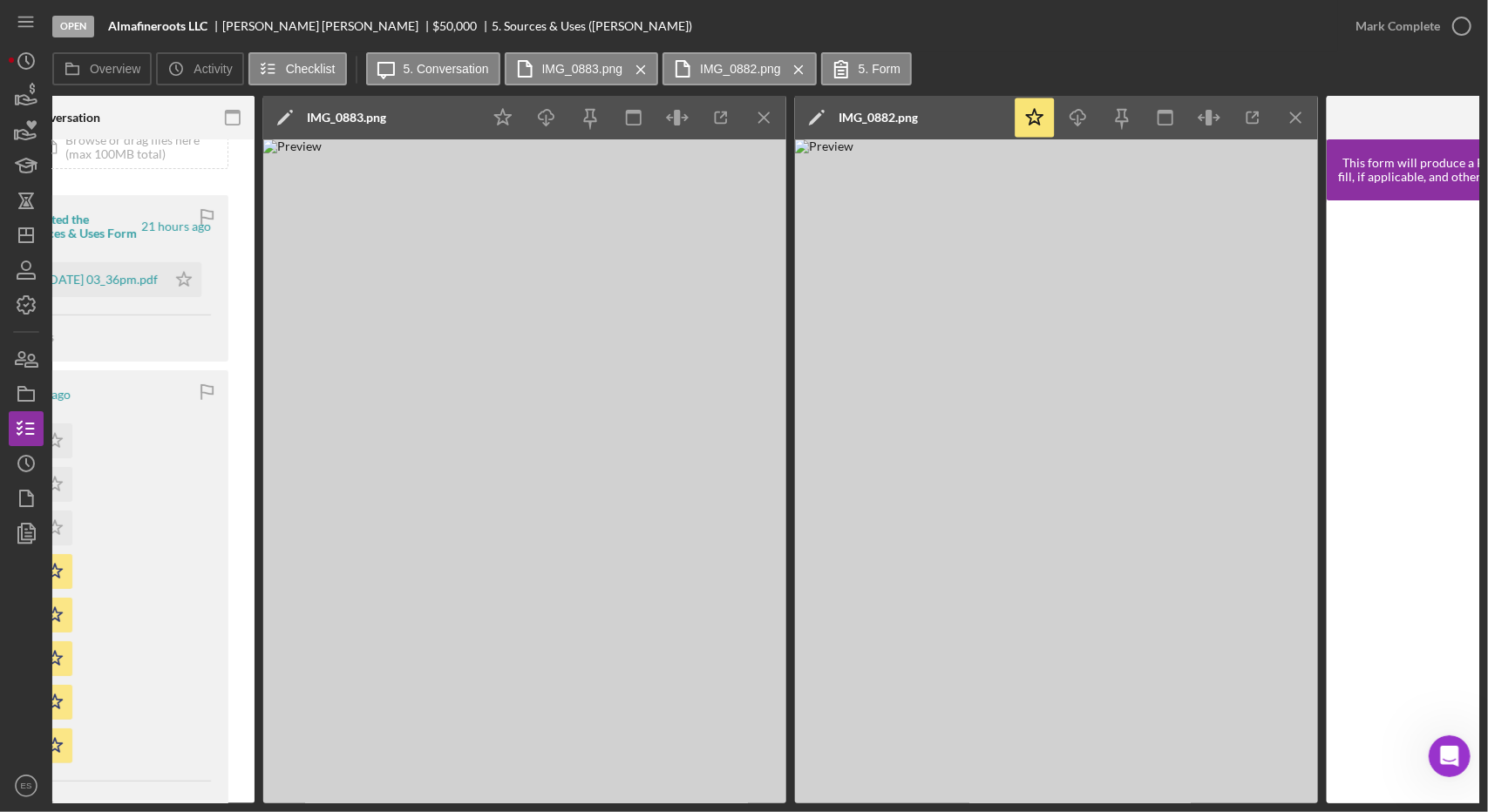
click at [1316, 126] on div "Icon/Star Icon/Download Icon/Menu Close" at bounding box center [1164, 117] width 305 height 44
click at [1292, 109] on icon "Icon/Menu Close" at bounding box center [1297, 118] width 39 height 39
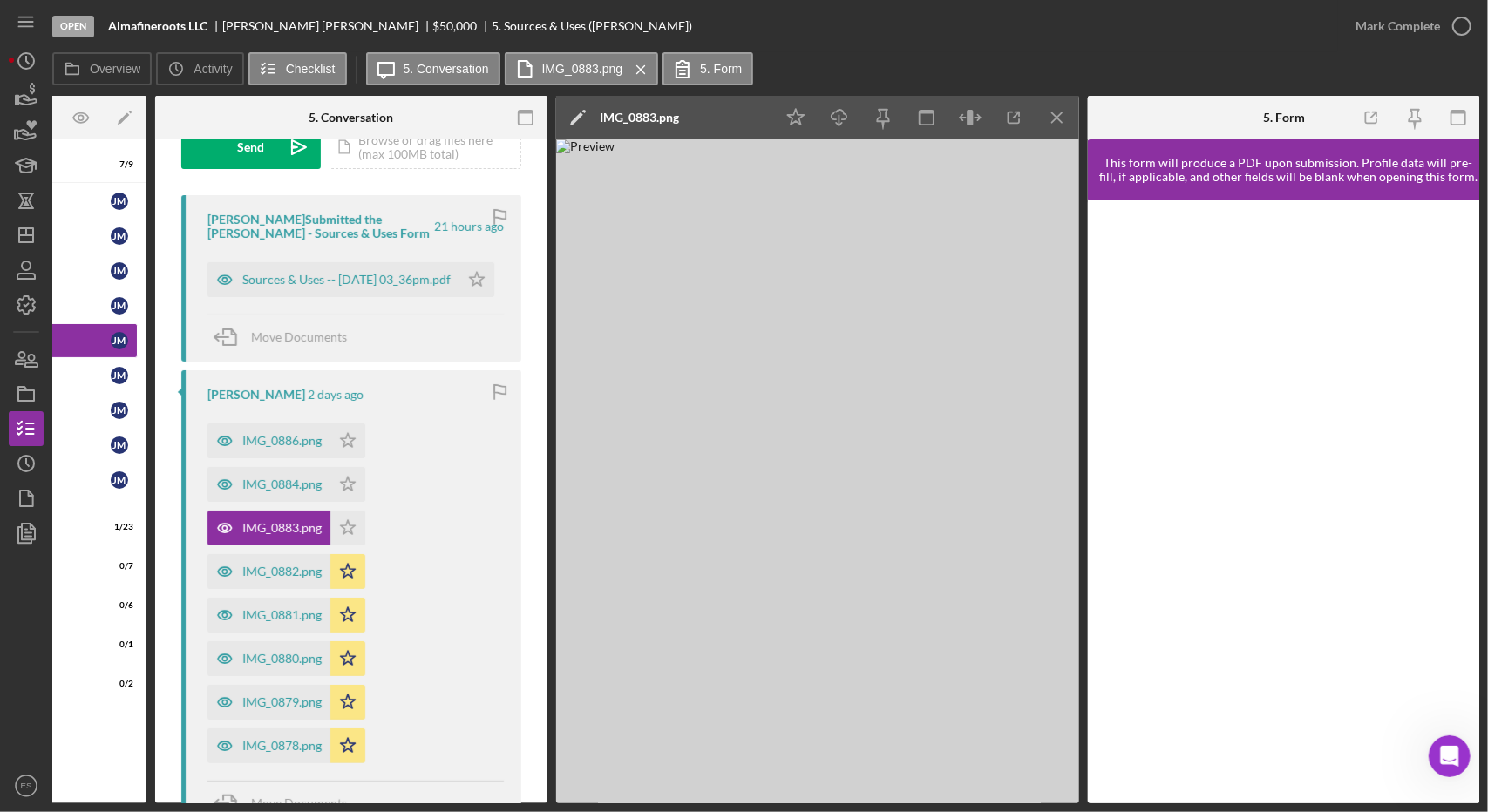
scroll to position [0, 0]
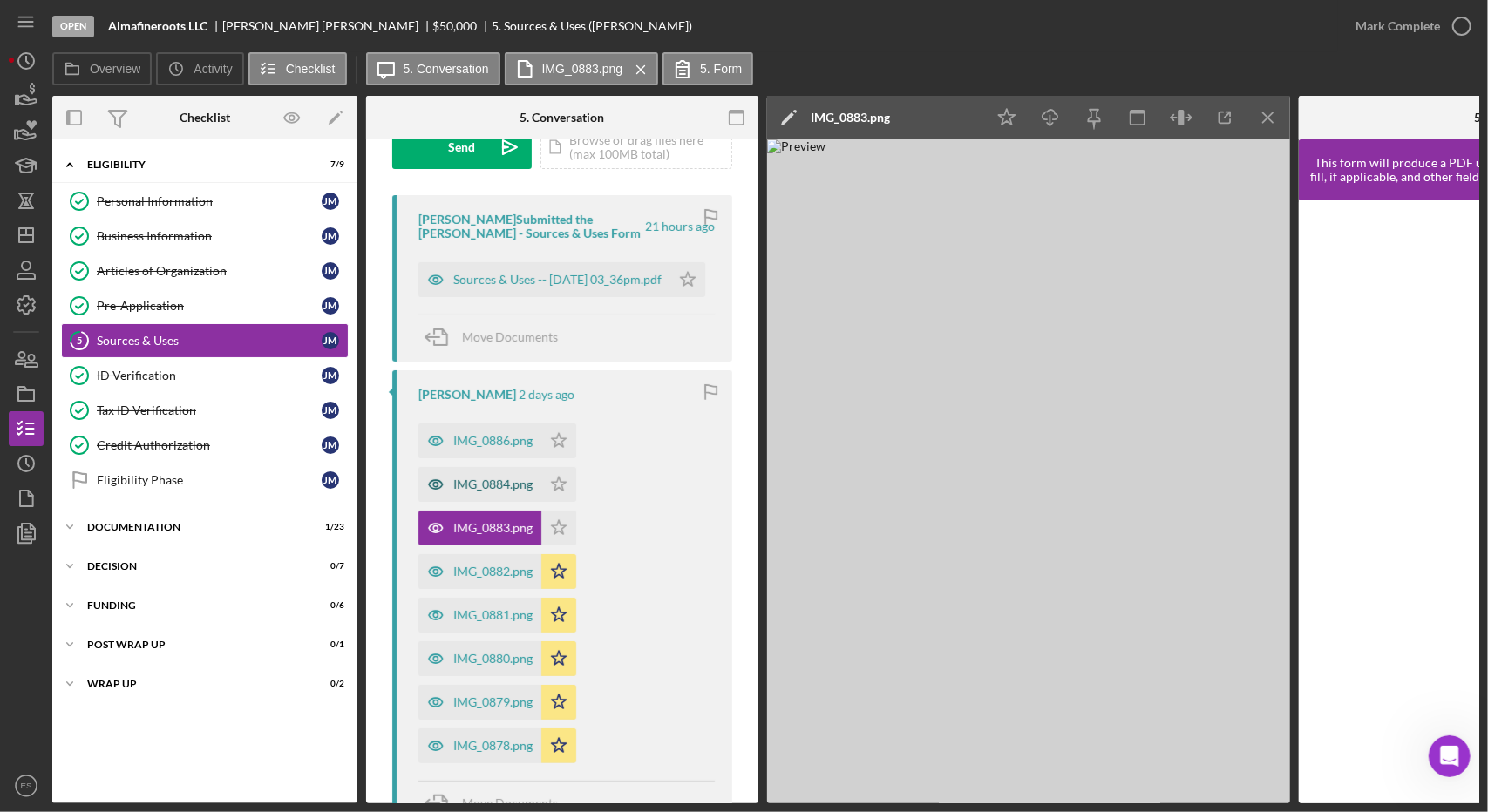
click at [488, 481] on div "IMG_0884.png" at bounding box center [492, 485] width 80 height 14
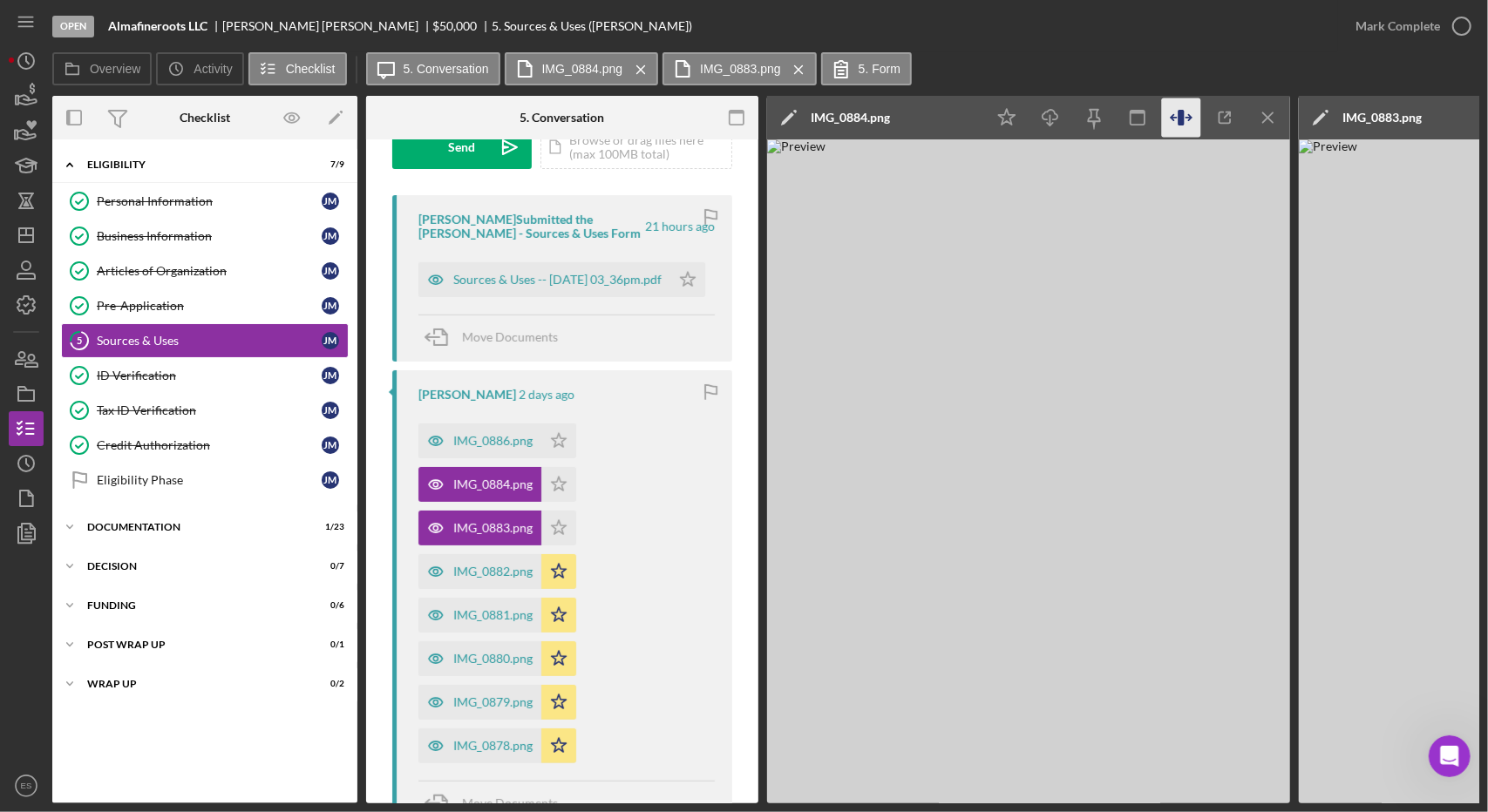
click at [1169, 117] on icon "button" at bounding box center [1181, 118] width 39 height 39
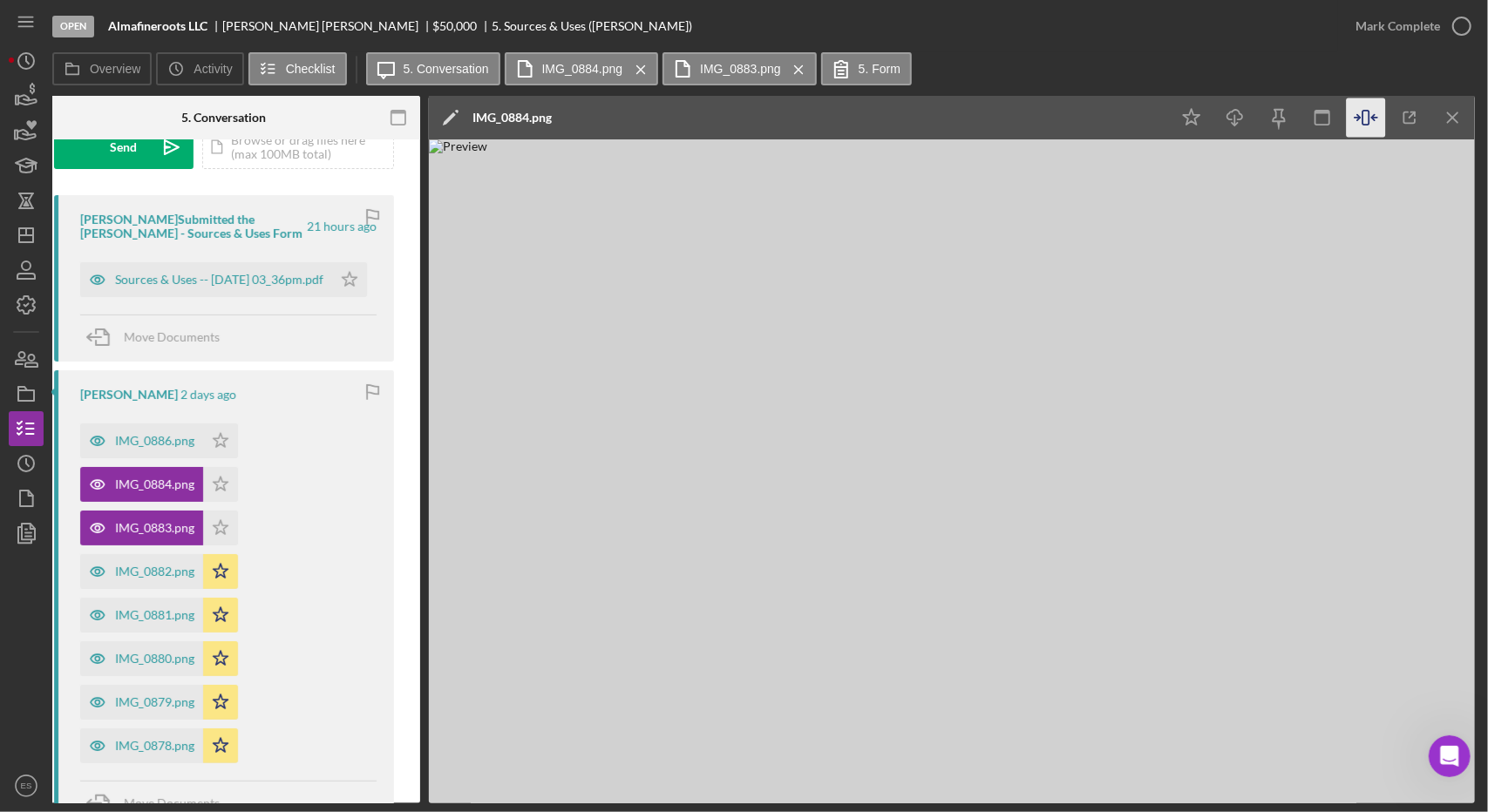
scroll to position [0, 339]
click at [1190, 131] on icon "Icon/Star" at bounding box center [1191, 118] width 39 height 39
click at [1444, 128] on icon "Icon/Menu Close" at bounding box center [1453, 118] width 39 height 39
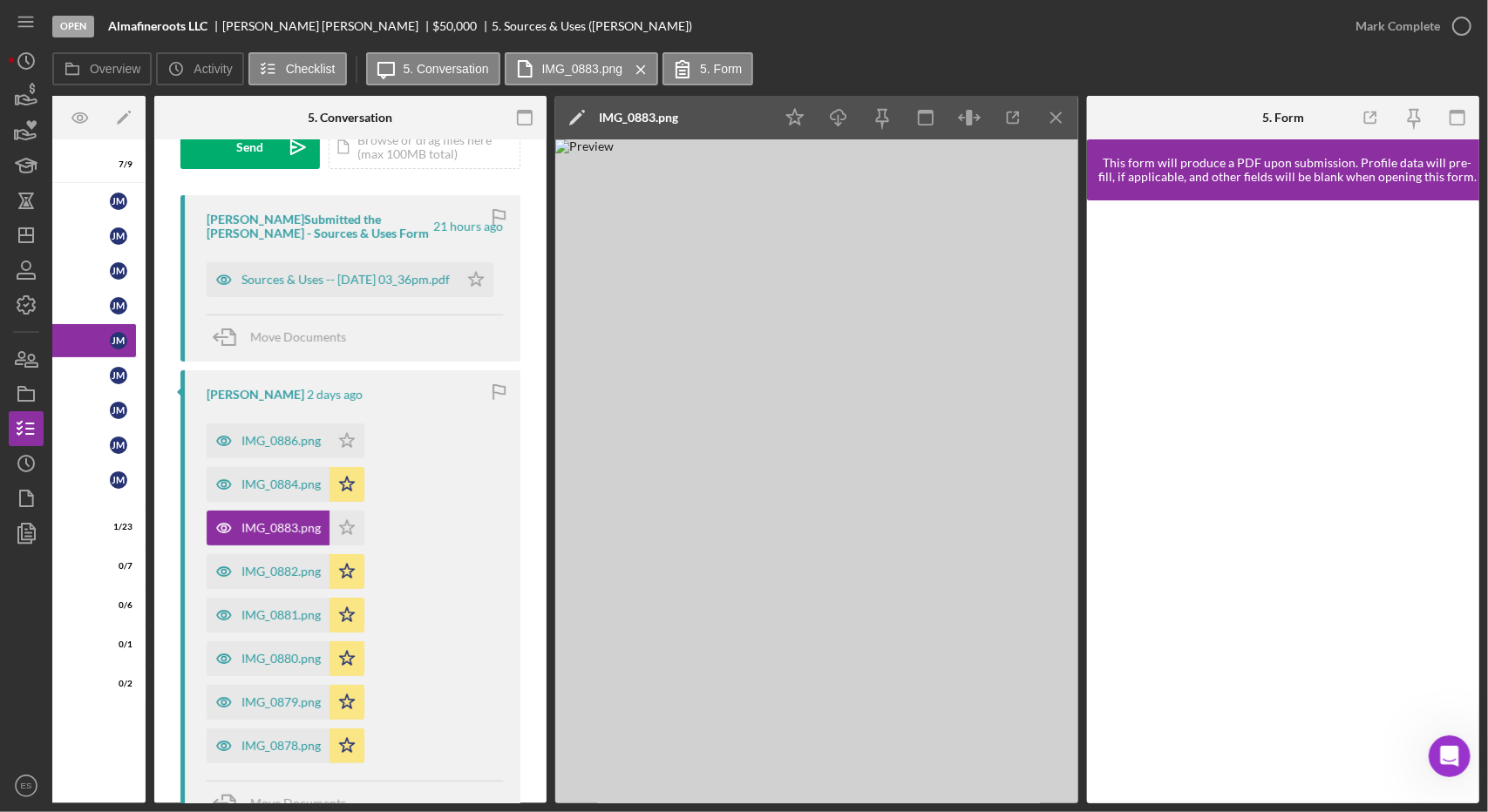
scroll to position [0, 211]
click at [961, 109] on icon "button" at bounding box center [971, 118] width 39 height 39
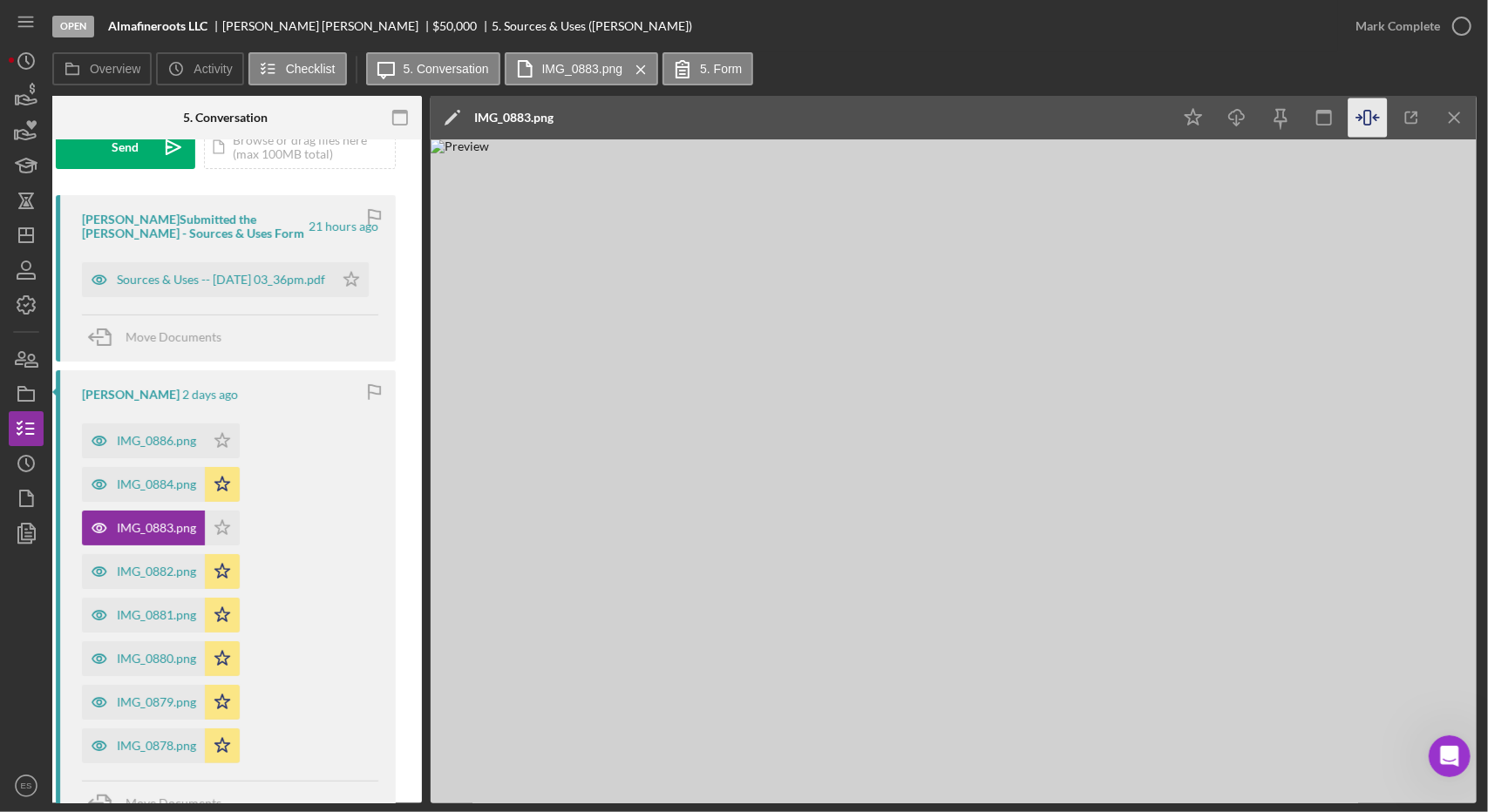
scroll to position [0, 337]
click at [156, 442] on div "IMG_0886.png" at bounding box center [156, 441] width 80 height 14
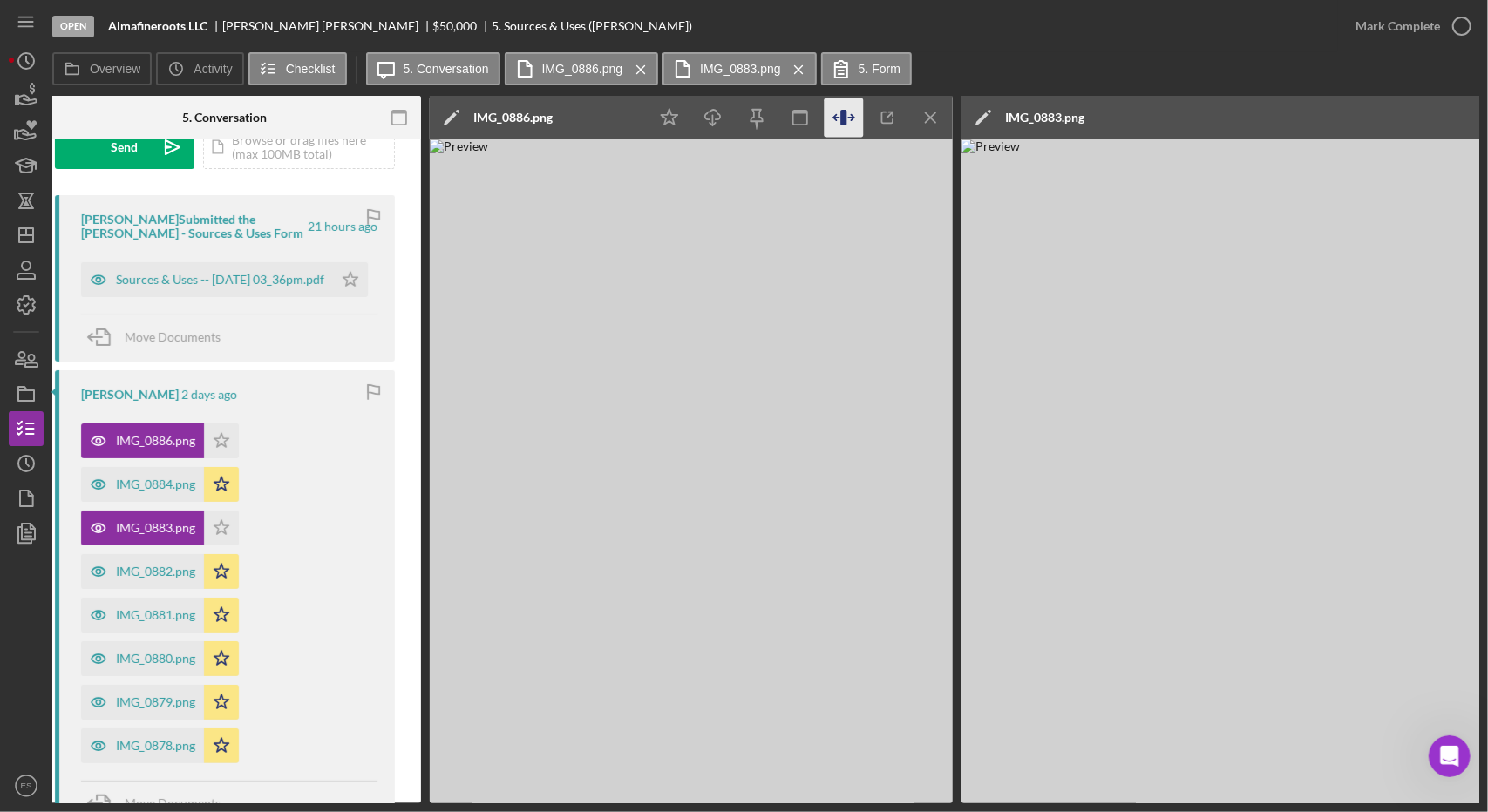
click at [836, 101] on icon "button" at bounding box center [845, 118] width 39 height 39
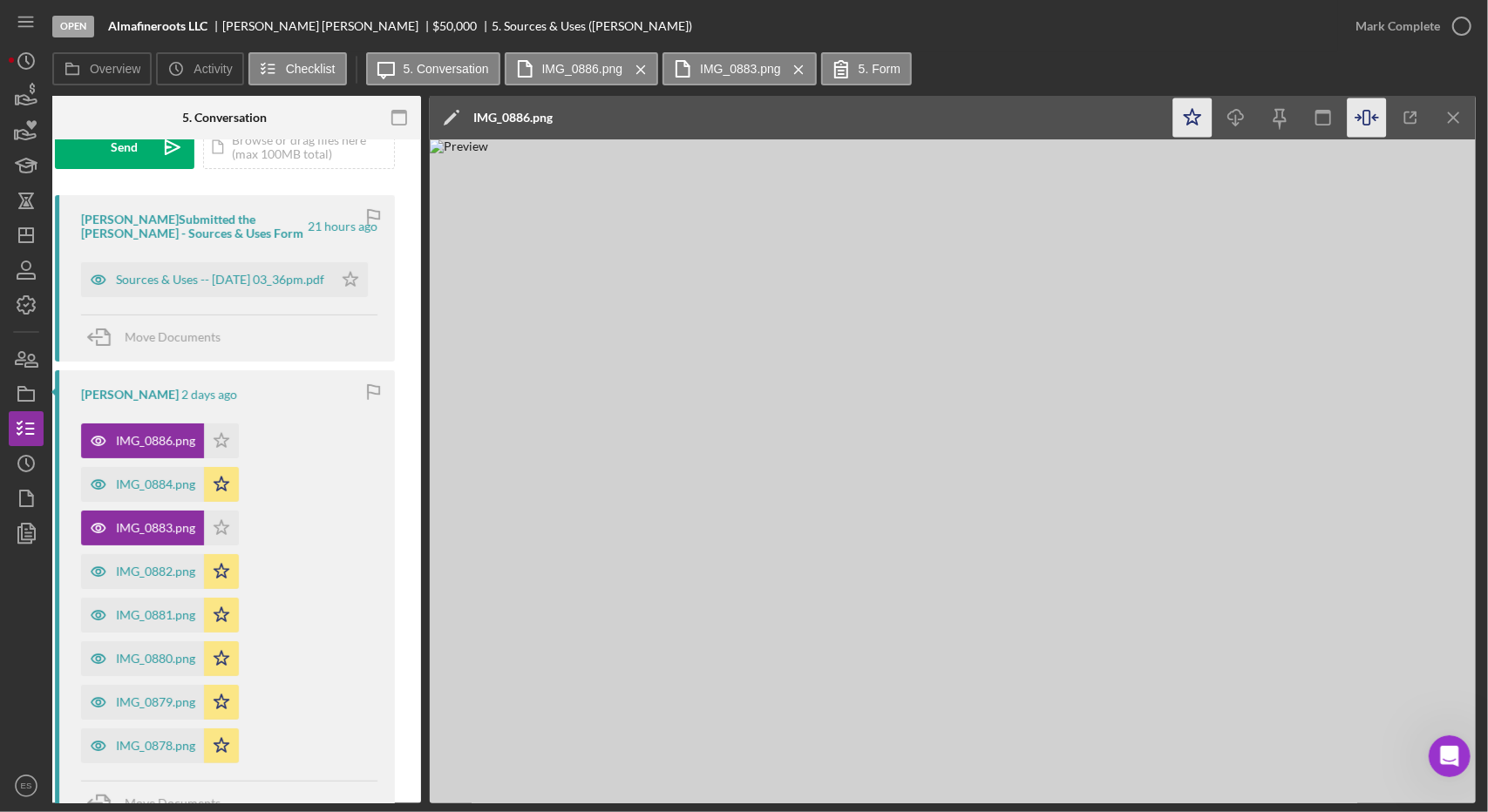
click at [1193, 109] on icon "Icon/Star" at bounding box center [1193, 118] width 39 height 39
click at [1445, 121] on icon "Icon/Menu Close" at bounding box center [1455, 118] width 39 height 39
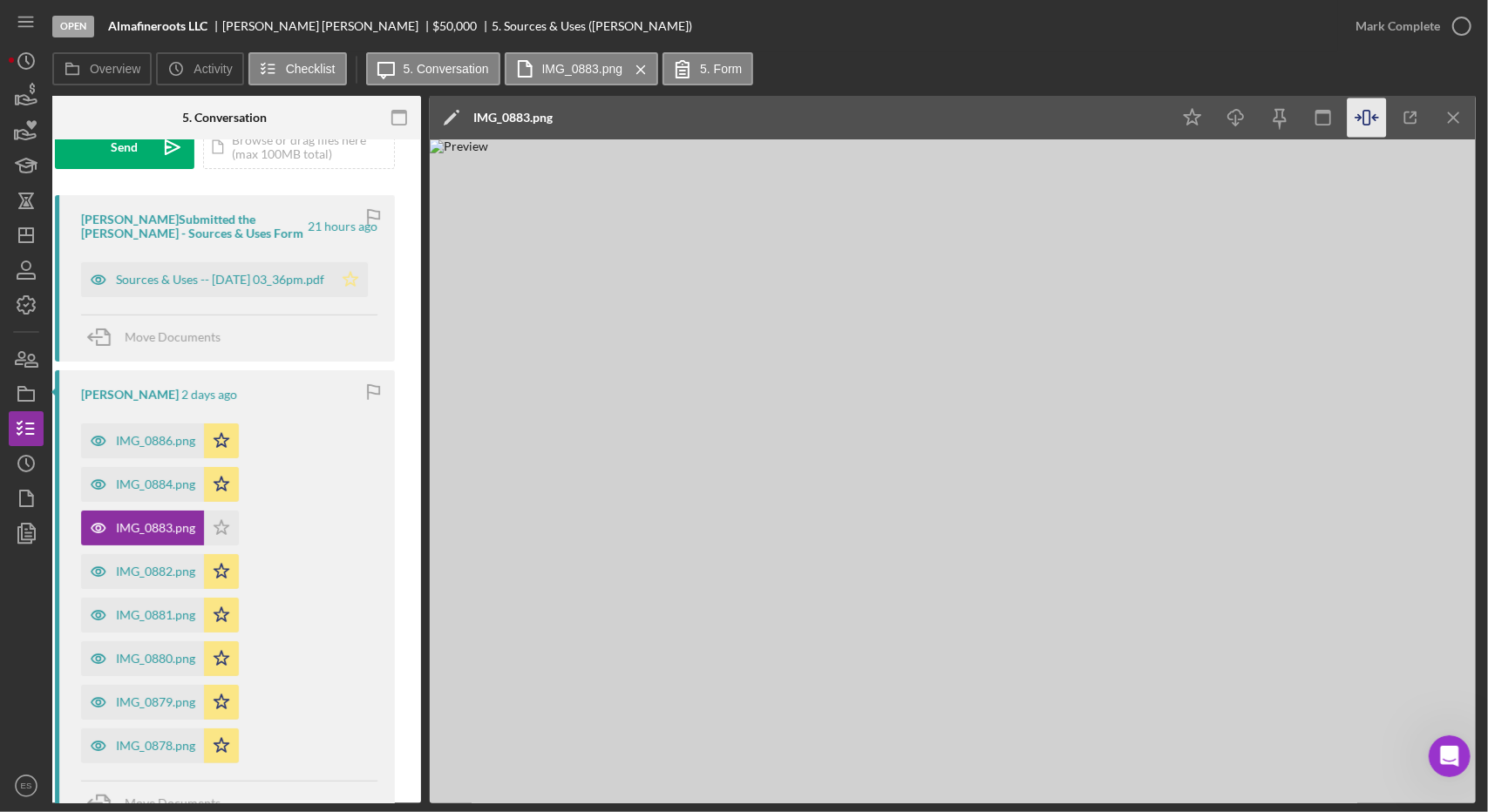
click at [338, 288] on icon "Icon/Star" at bounding box center [350, 280] width 35 height 35
click at [648, 68] on icon "Icon/Menu Close" at bounding box center [641, 70] width 30 height 44
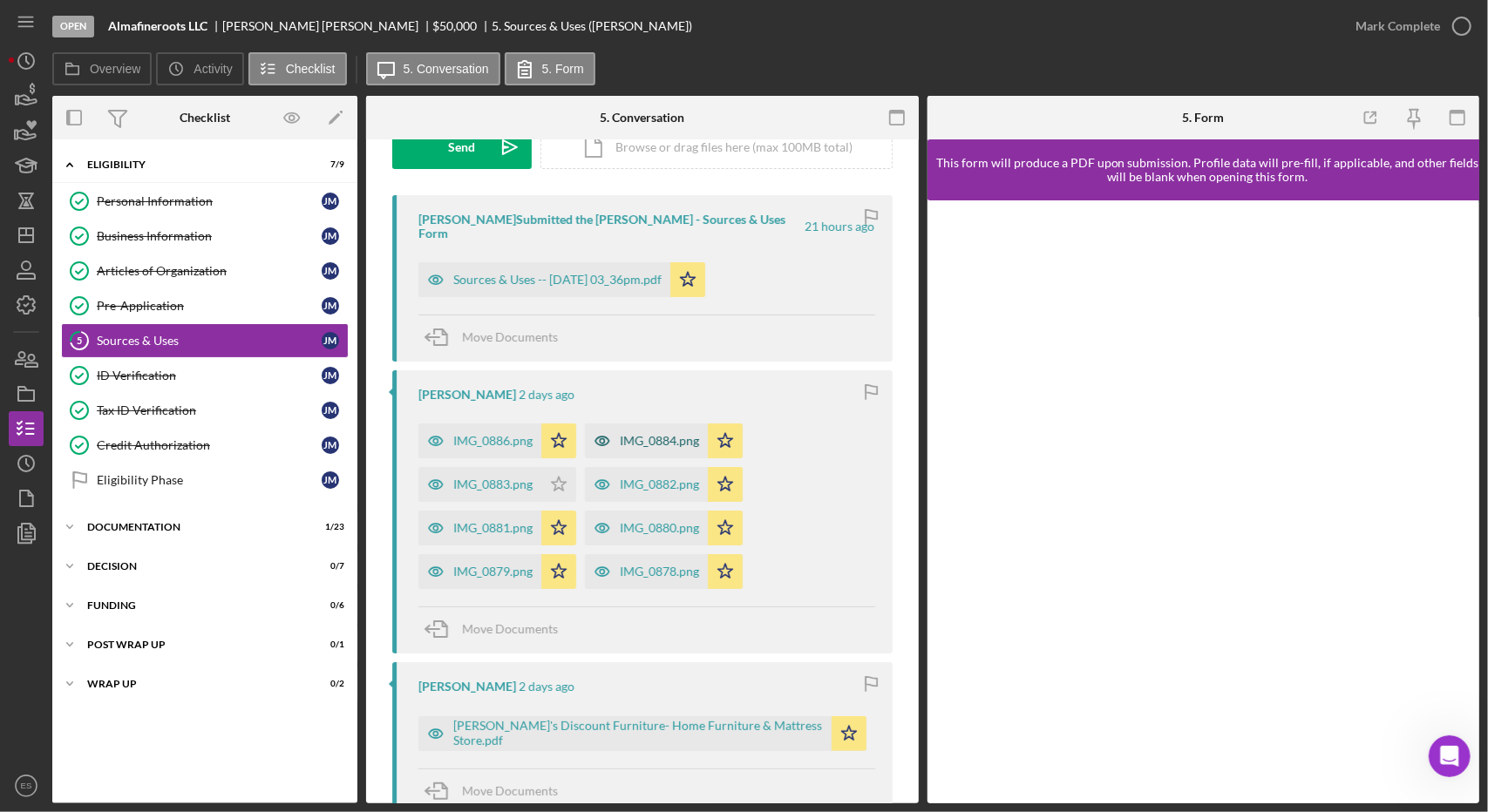
scroll to position [0, 0]
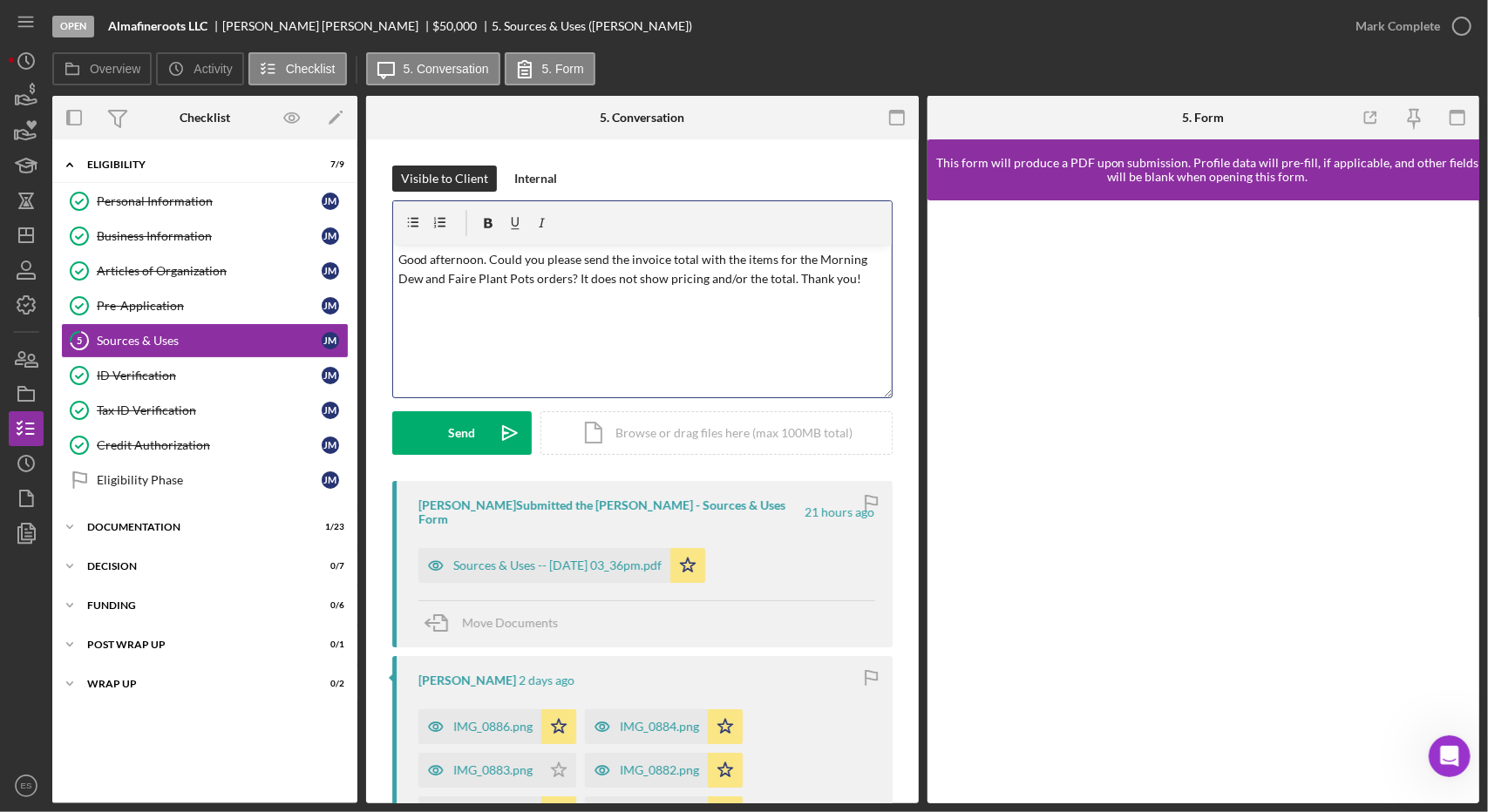
click at [596, 323] on div "v Color teal Color pink Remove color Add row above Add row below Add column bef…" at bounding box center [643, 321] width 499 height 153
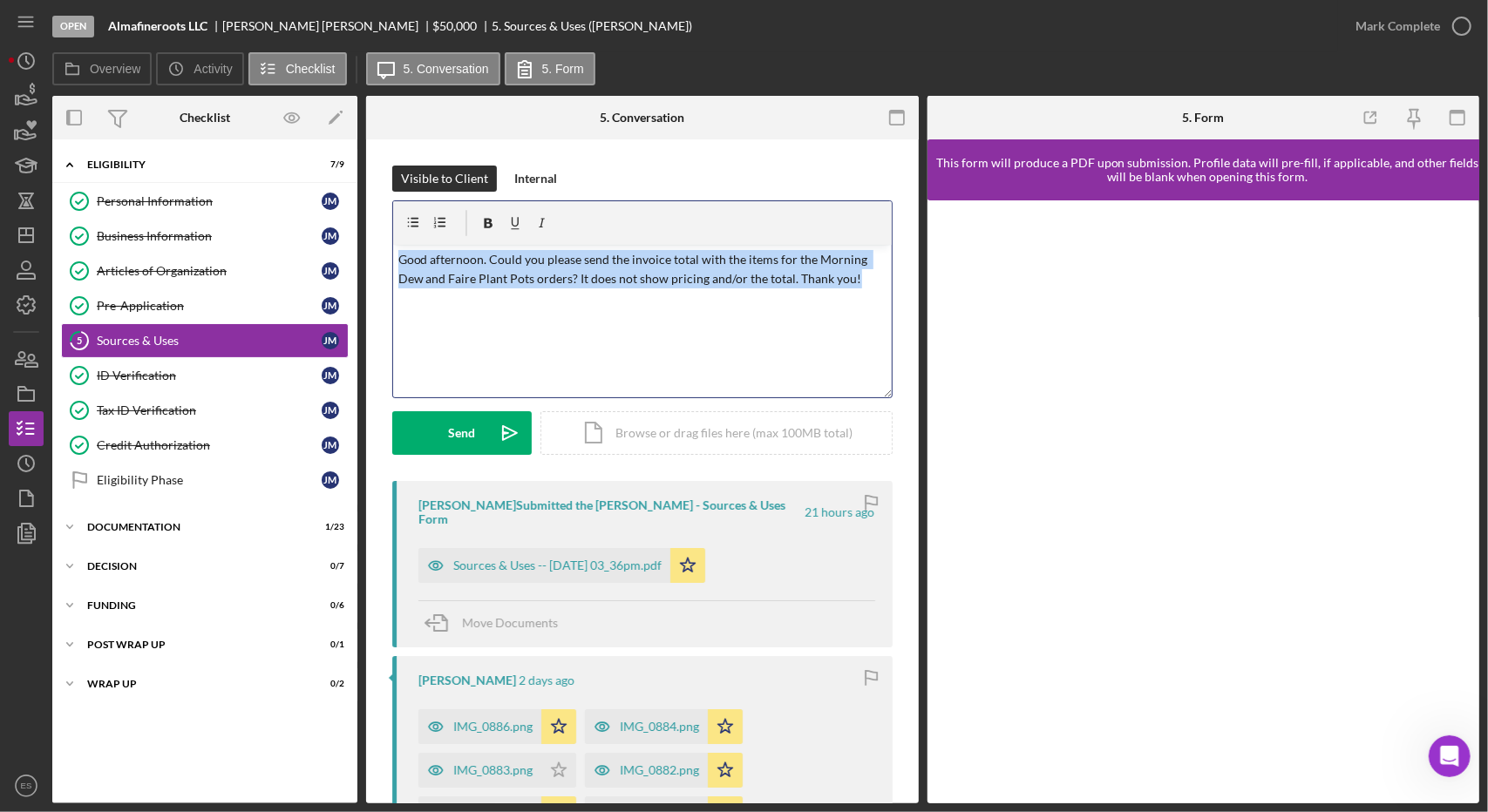
click at [596, 323] on div "v Color teal Color pink Remove color Add row above Add row below Add column bef…" at bounding box center [643, 321] width 499 height 153
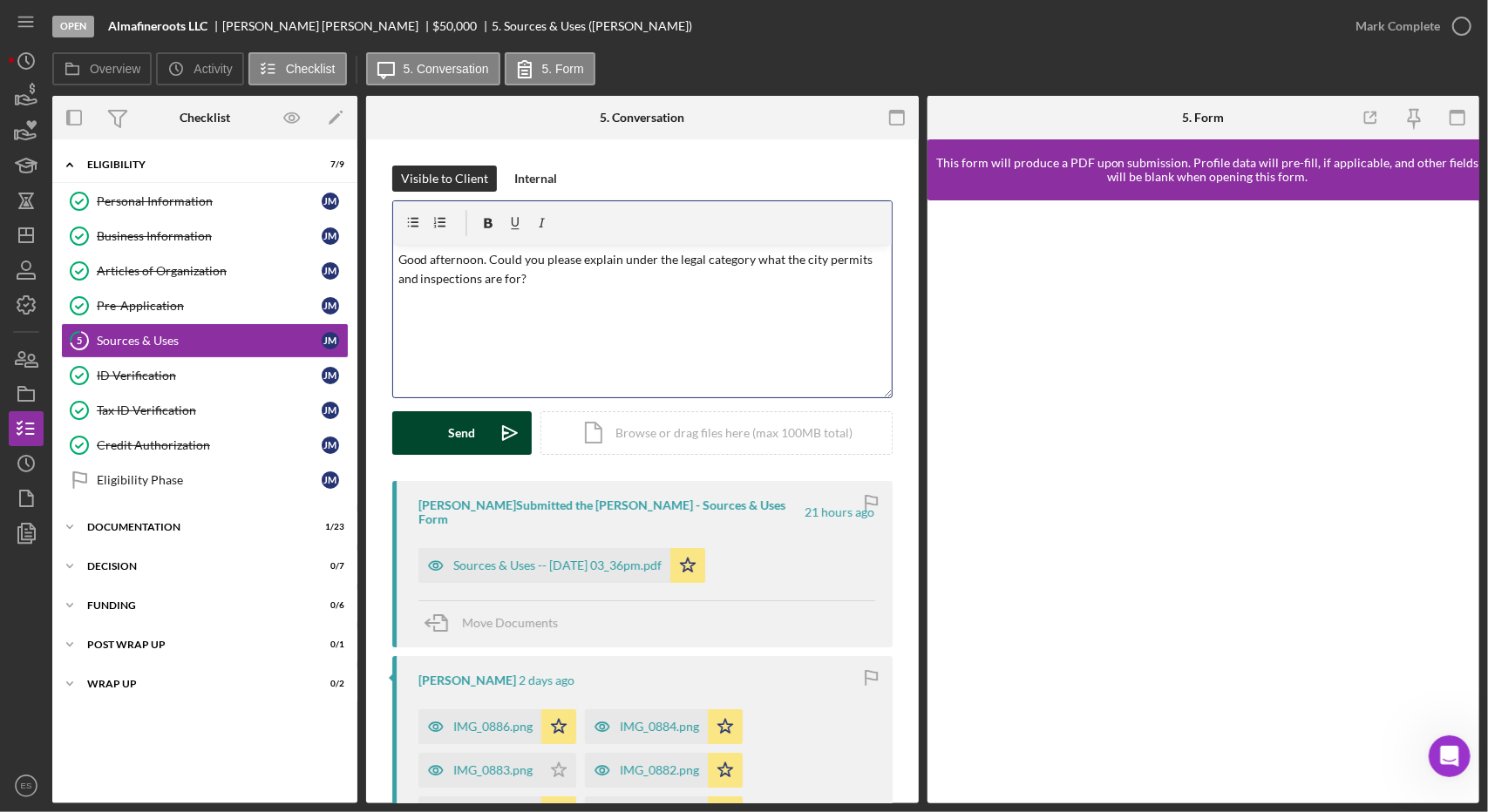
click at [502, 425] on icon "Icon/icon-invite-send" at bounding box center [509, 432] width 44 height 44
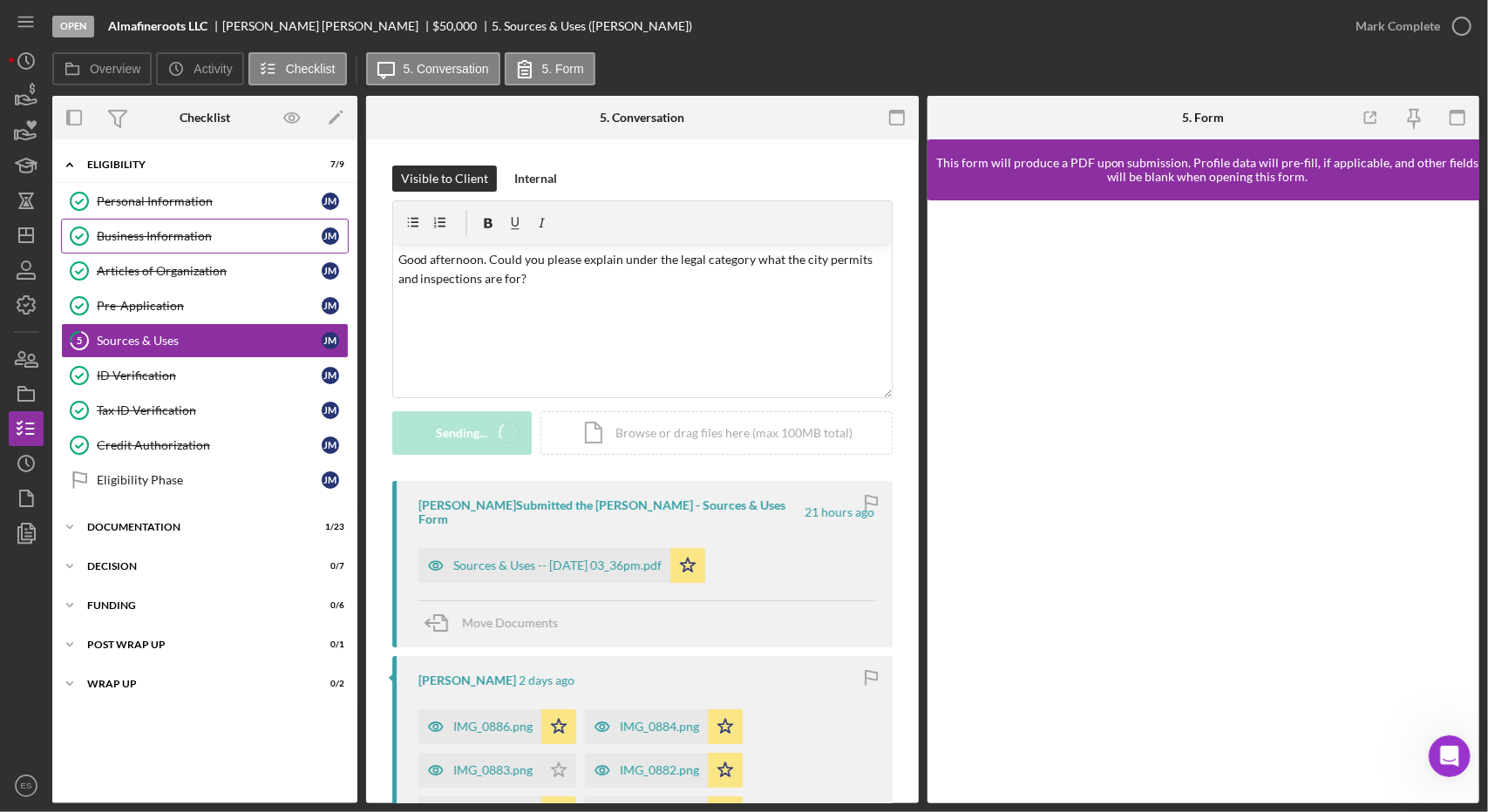
click at [198, 230] on div "Business Information" at bounding box center [209, 237] width 225 height 14
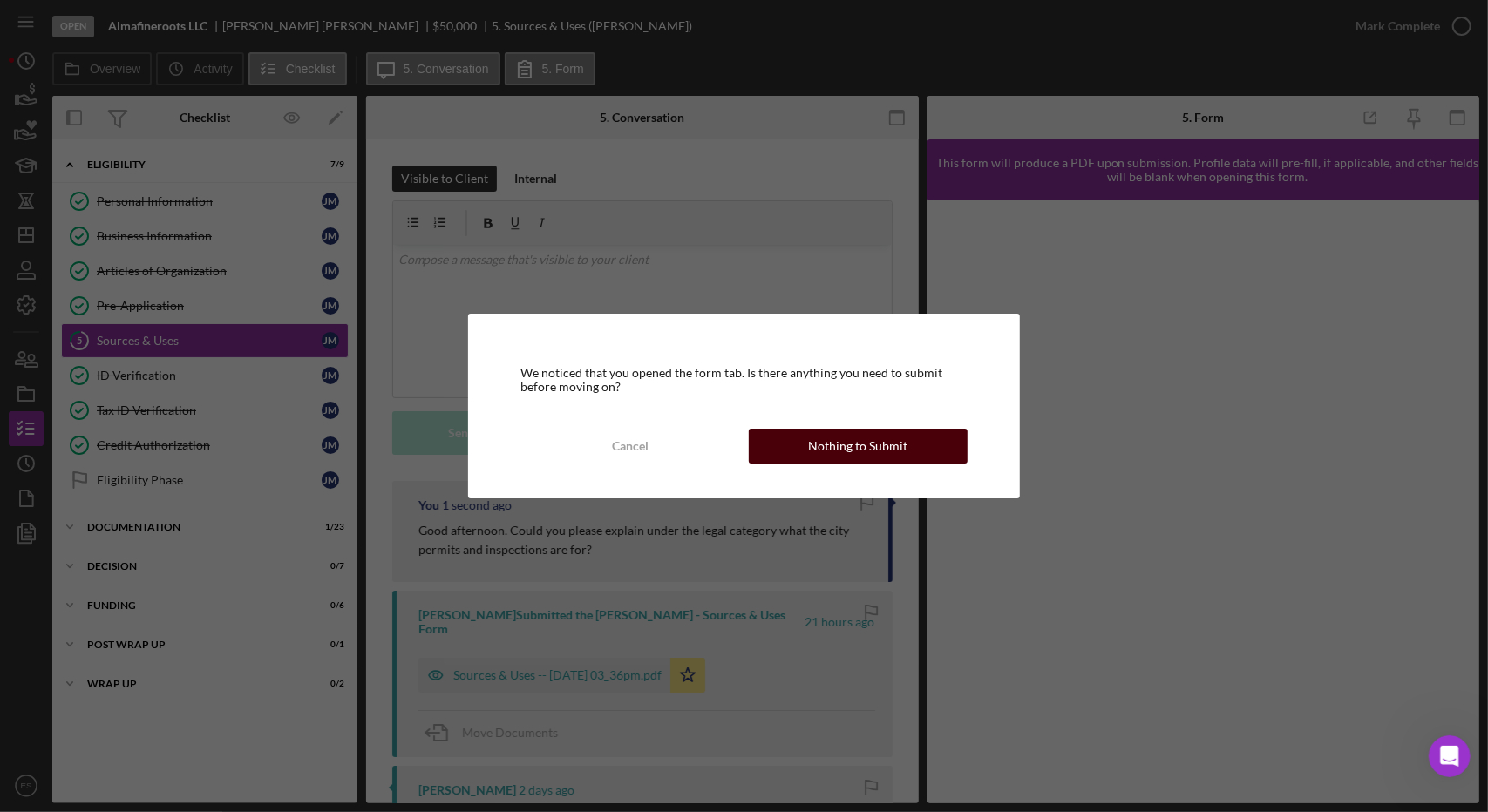
click at [820, 447] on div "Nothing to Submit" at bounding box center [857, 446] width 99 height 35
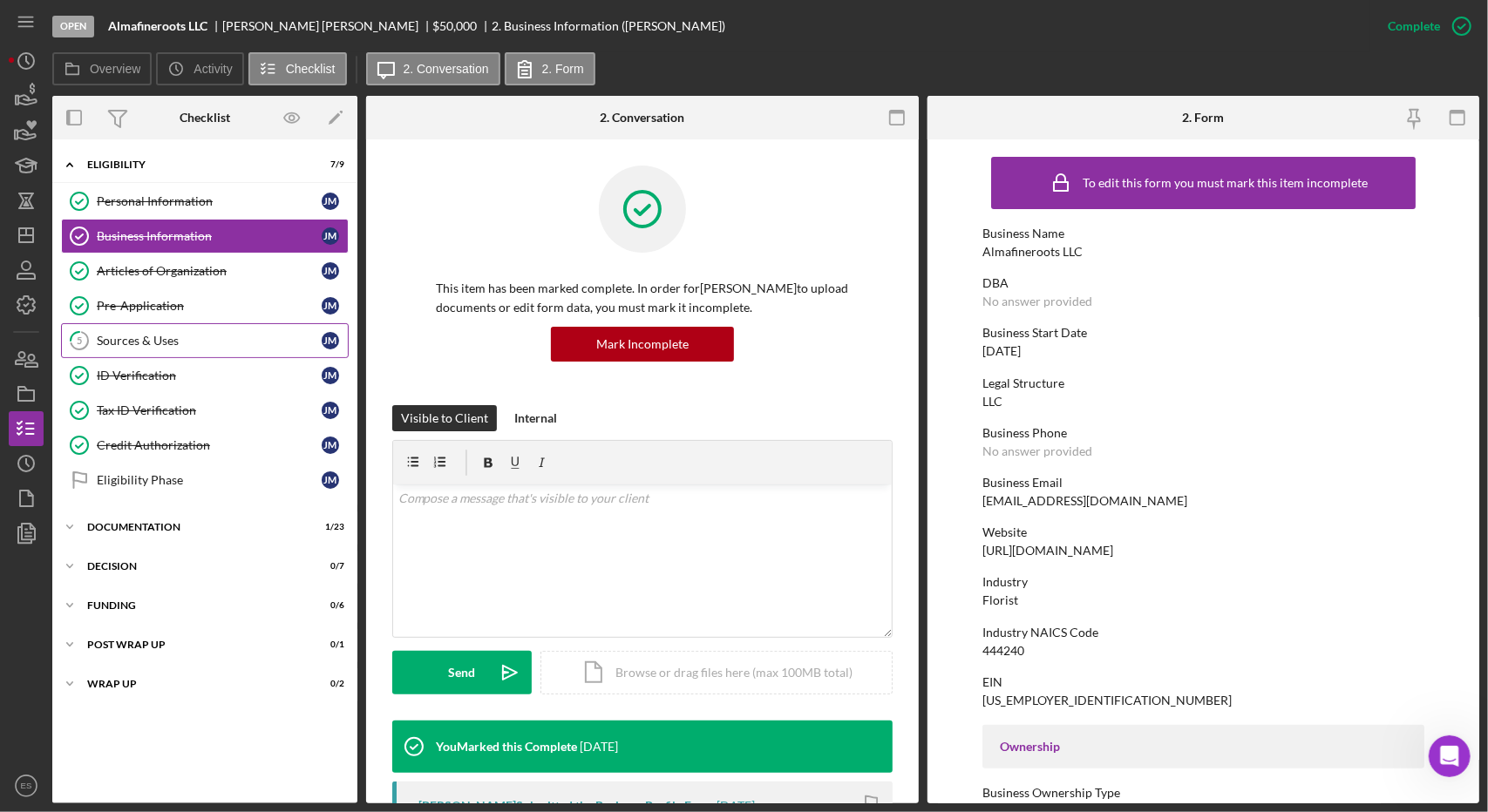
click at [195, 343] on div "Sources & Uses" at bounding box center [209, 341] width 225 height 14
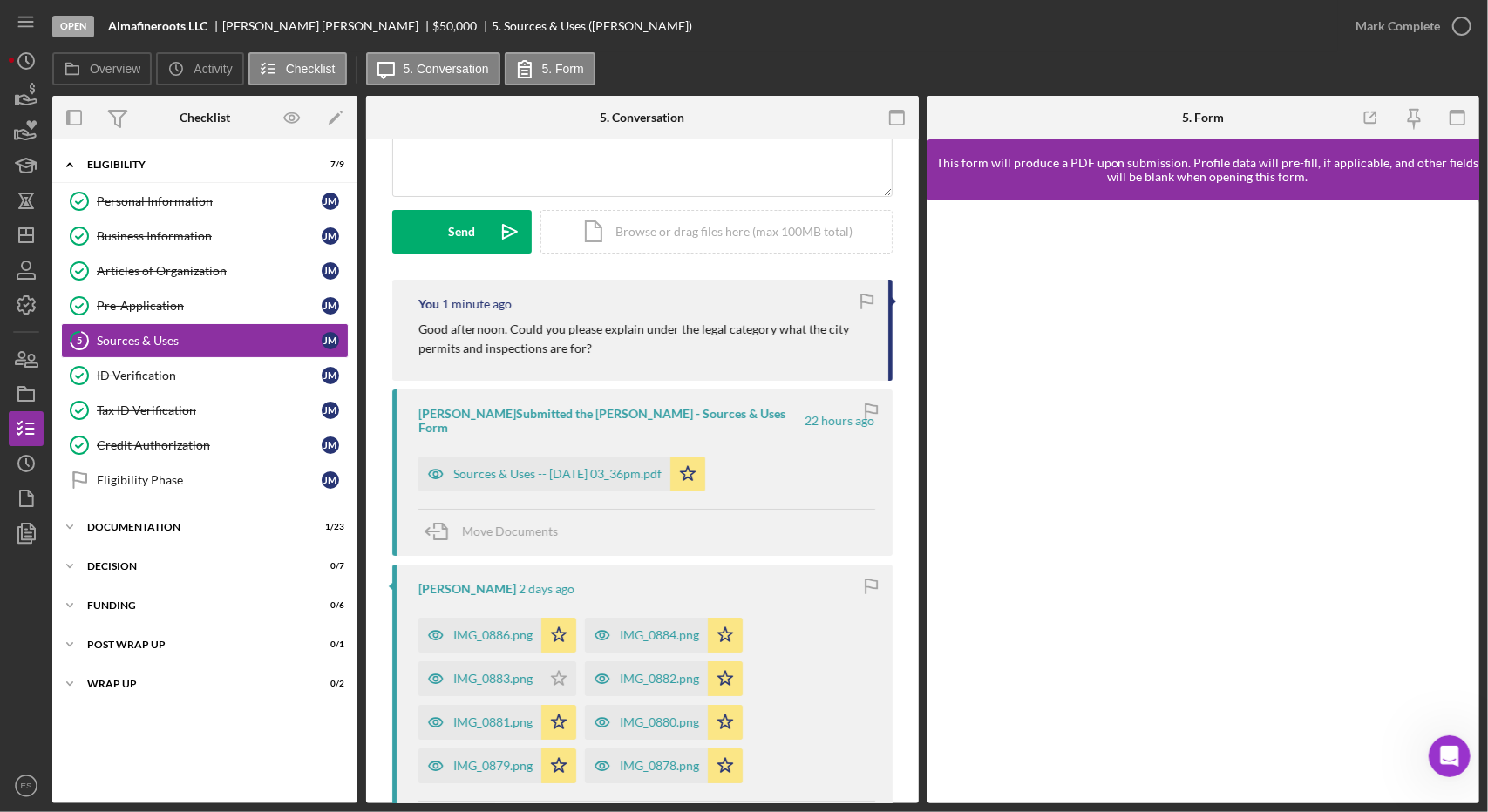
scroll to position [202, 0]
click at [21, 239] on icon "Icon/Dashboard" at bounding box center [26, 235] width 44 height 44
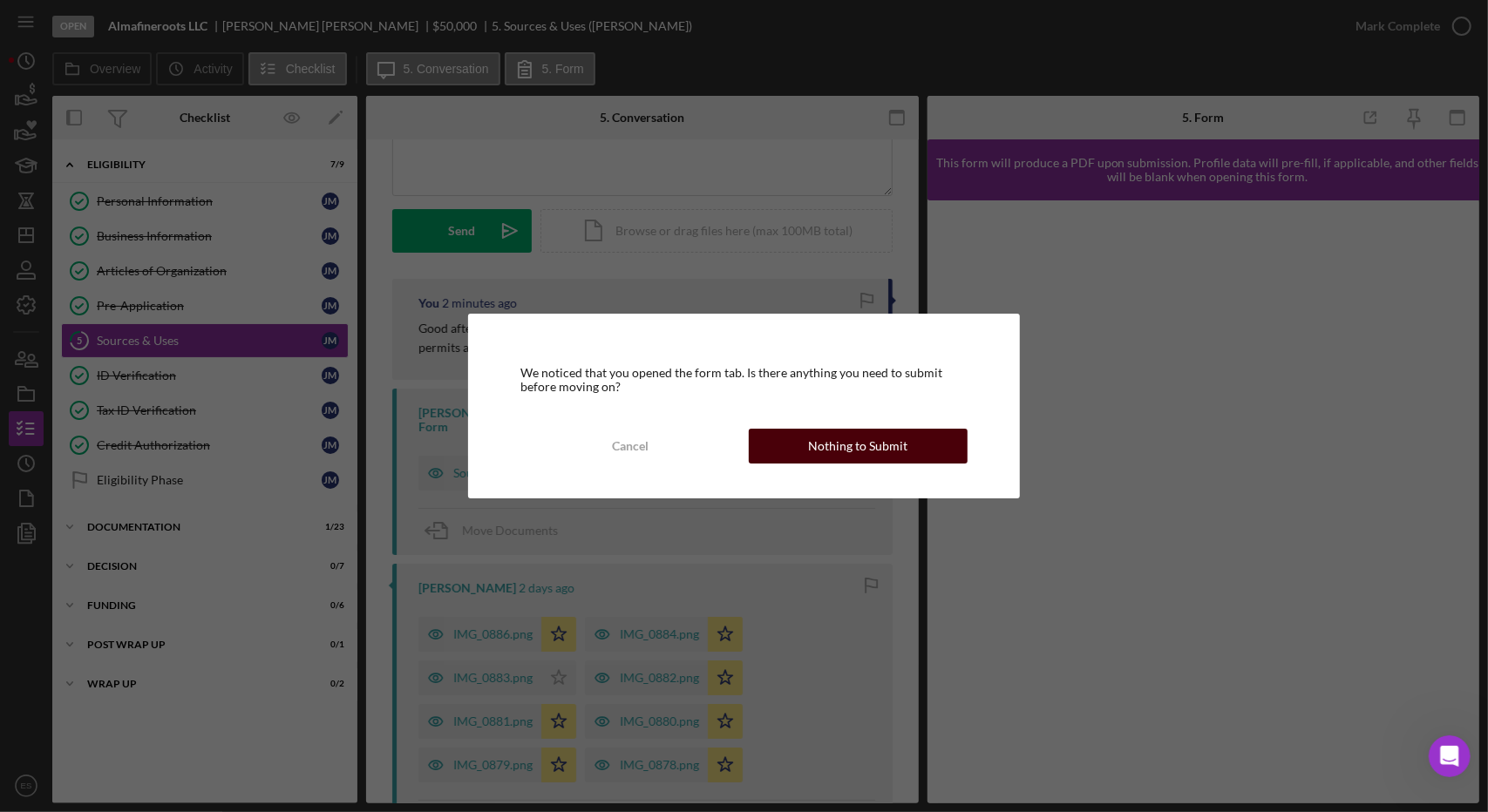
click at [858, 448] on div "Nothing to Submit" at bounding box center [857, 446] width 99 height 35
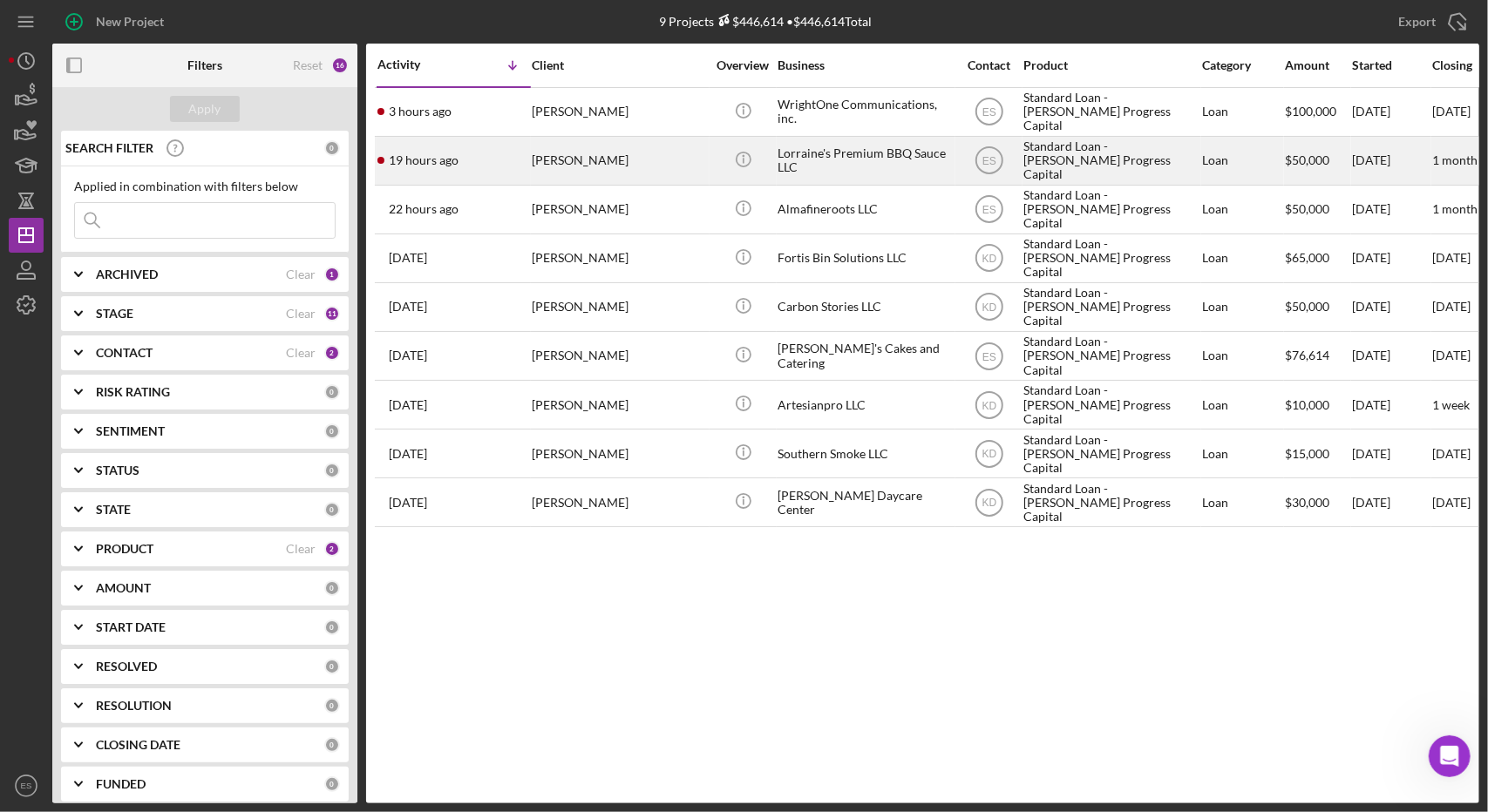
click at [1086, 171] on div "Standard Loan - [PERSON_NAME] Progress Capital" at bounding box center [1110, 161] width 174 height 46
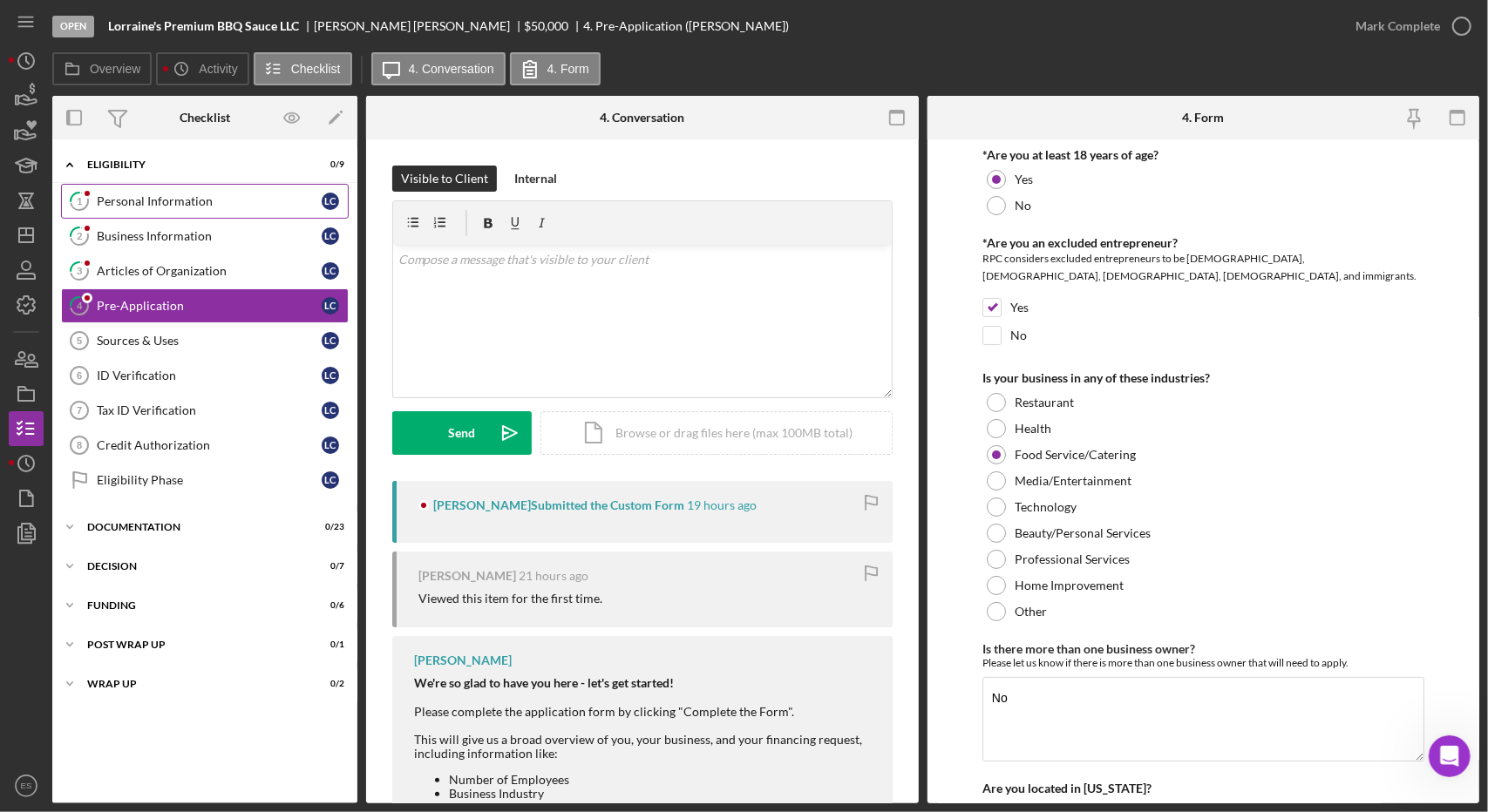
click at [128, 195] on div "Personal Information" at bounding box center [209, 202] width 225 height 14
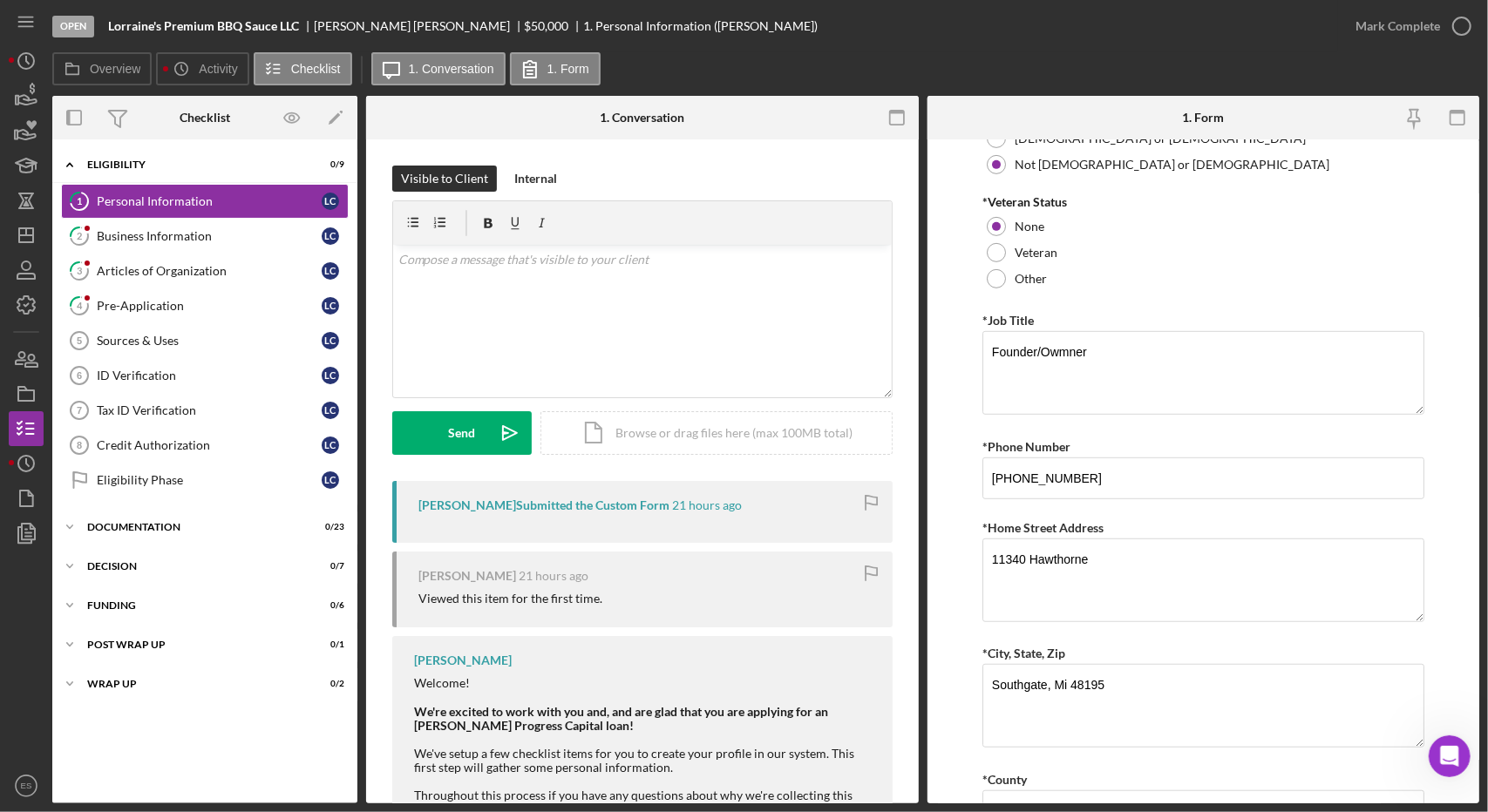
scroll to position [624, 0]
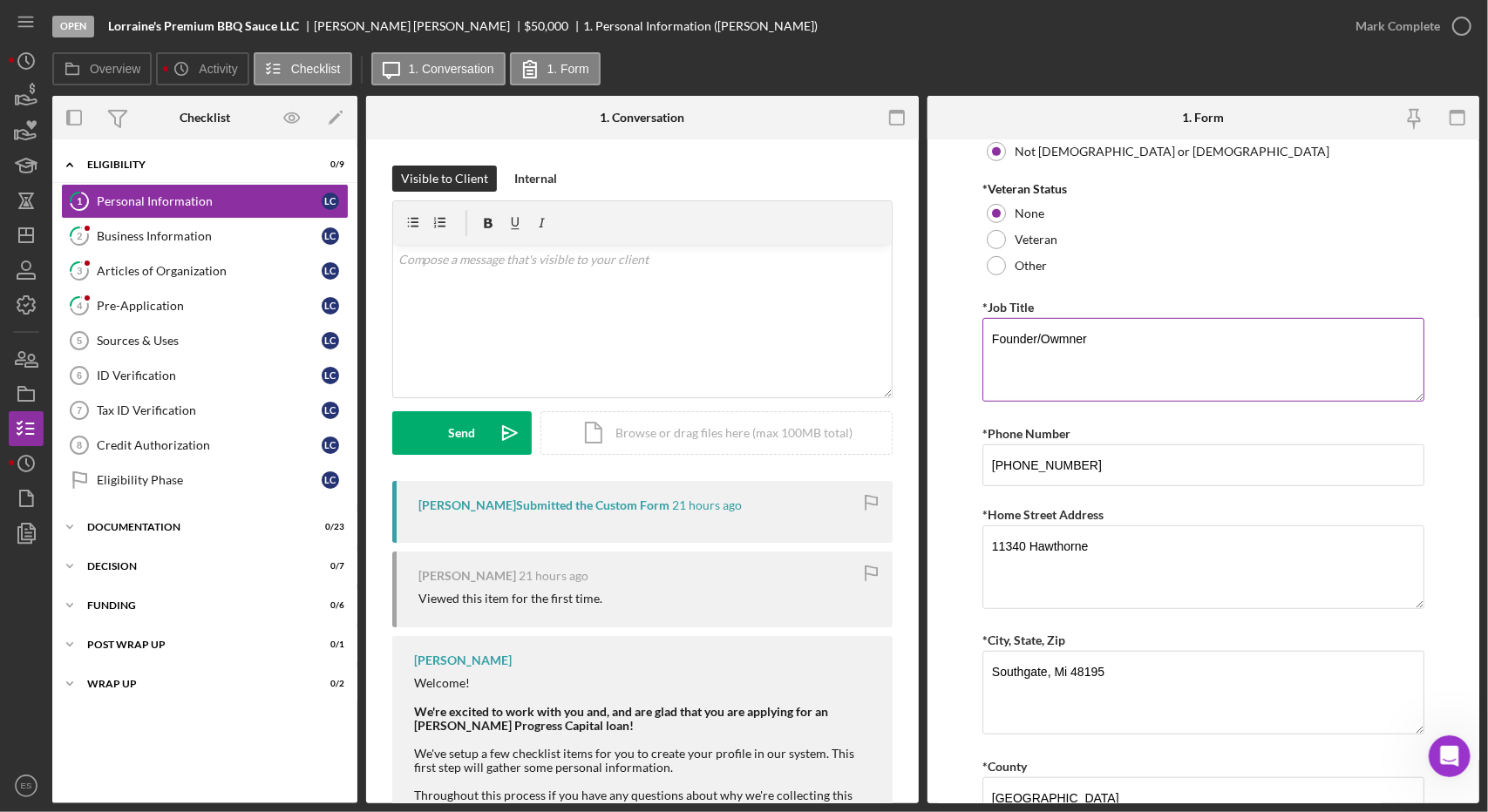
click at [1063, 337] on textarea "Founder/Owmner" at bounding box center [1203, 360] width 442 height 84
type textarea "Founder/Owner"
click at [945, 483] on form "*Name First, Middle, Last [PERSON_NAME] *Gender [DEMOGRAPHIC_DATA] [DEMOGRAPHIC…" at bounding box center [1204, 471] width 552 height 664
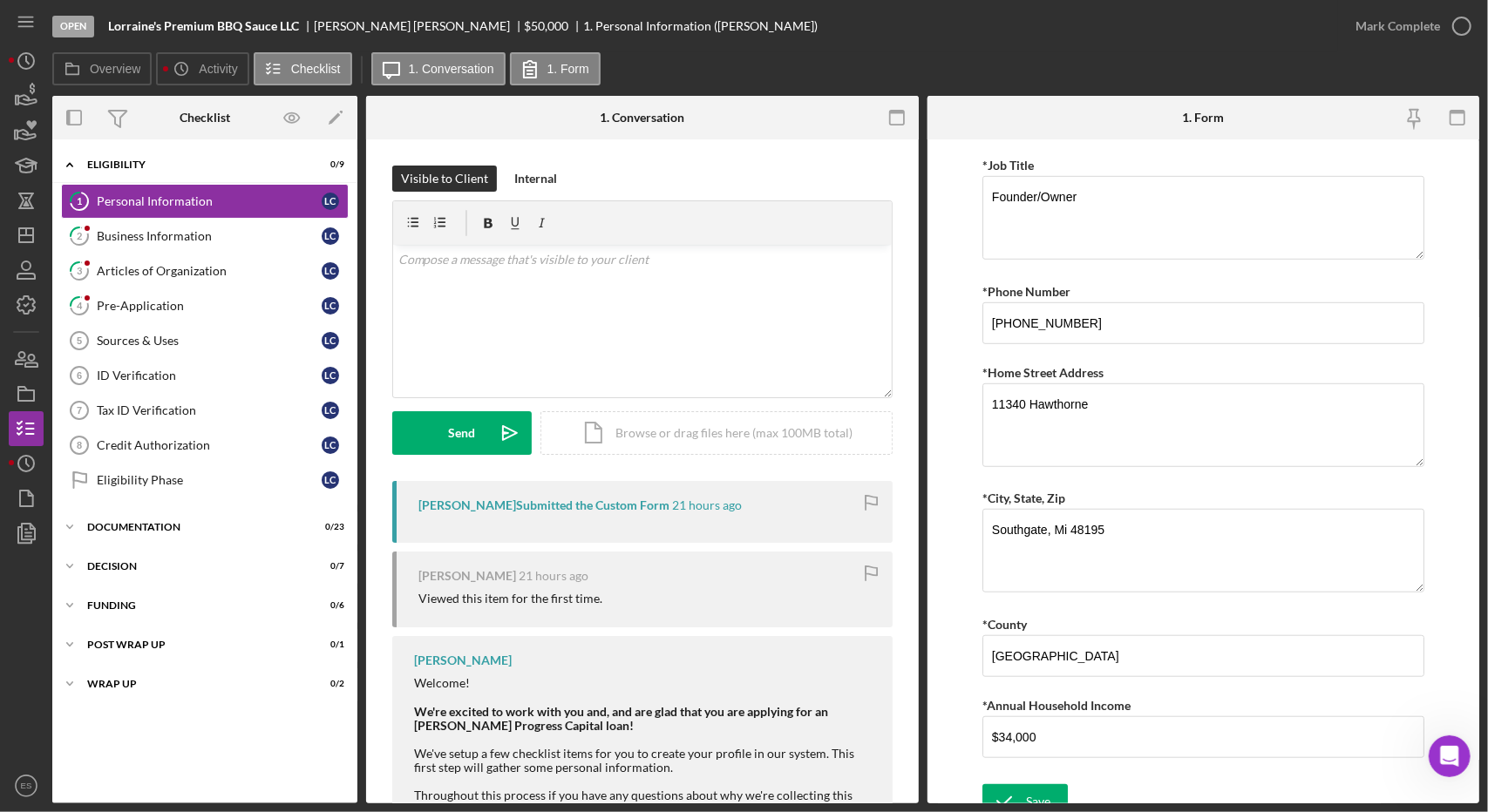
scroll to position [774, 0]
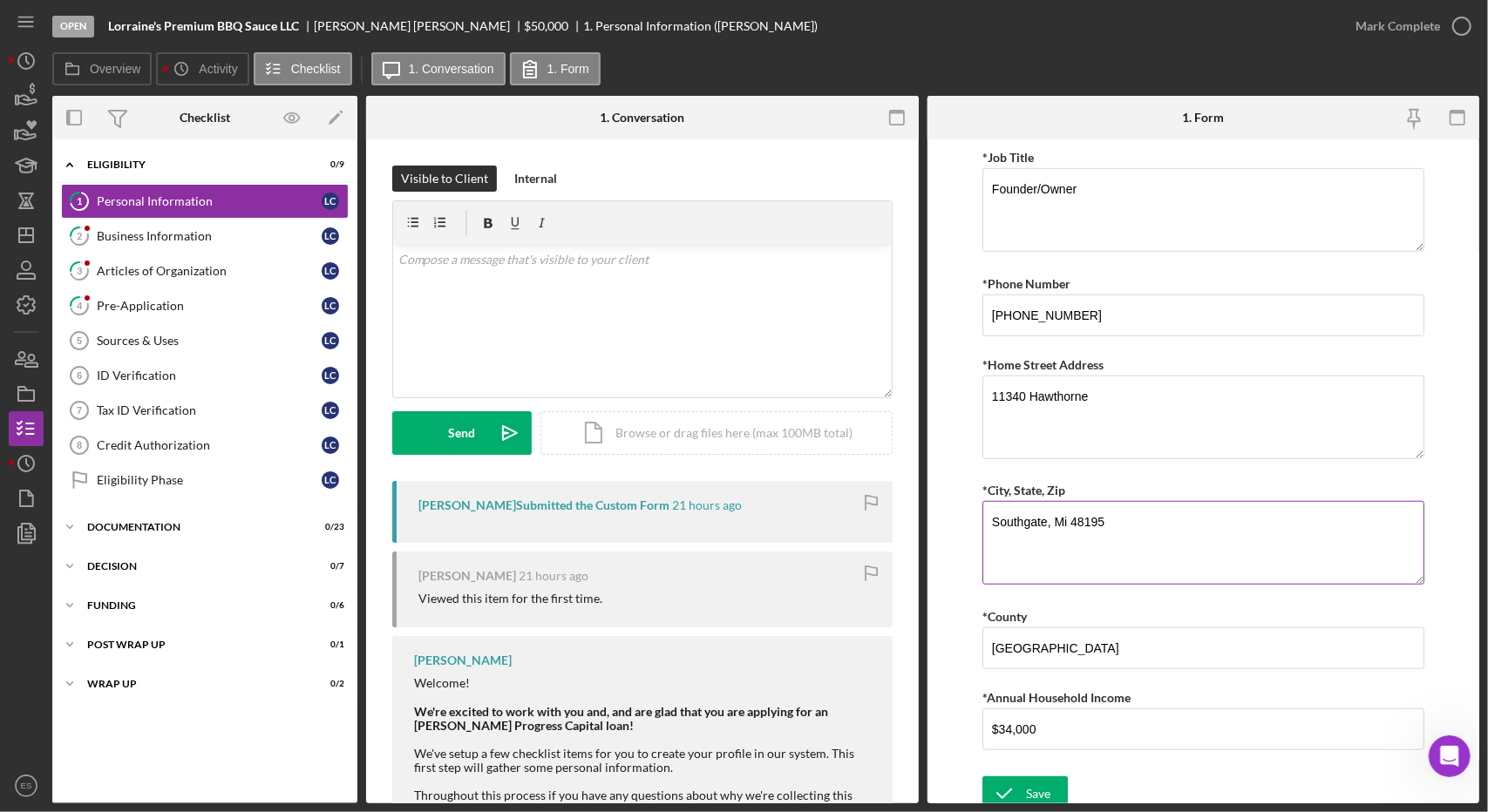
click at [1062, 514] on textarea "Southgate, Mi 48195" at bounding box center [1203, 543] width 442 height 84
type textarea "[GEOGRAPHIC_DATA]"
click at [945, 571] on form "*Name First, Middle, Last [PERSON_NAME] *Gender [DEMOGRAPHIC_DATA] [DEMOGRAPHIC…" at bounding box center [1204, 471] width 552 height 664
click at [1030, 785] on div "Save" at bounding box center [1038, 793] width 24 height 35
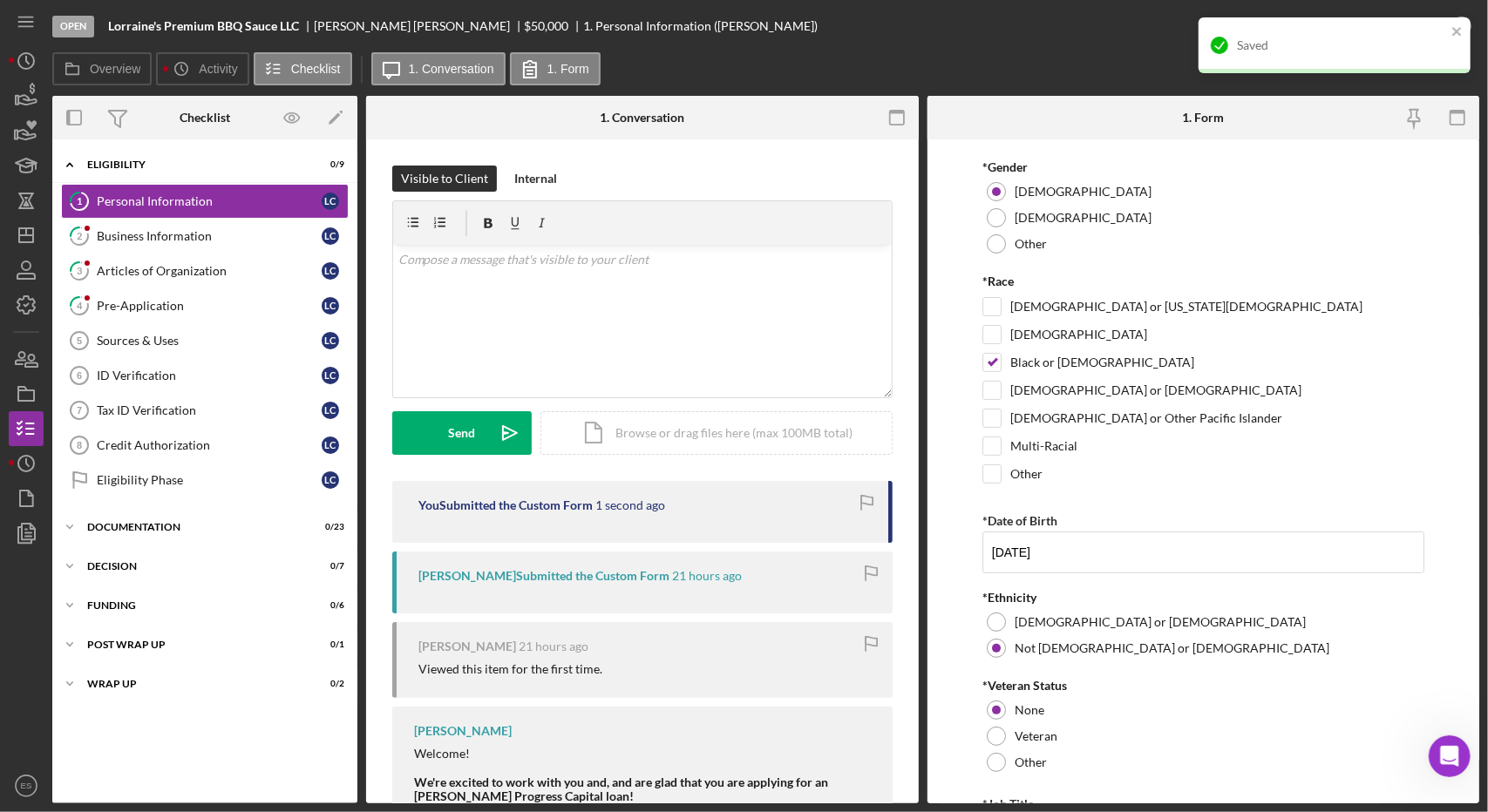
scroll to position [0, 0]
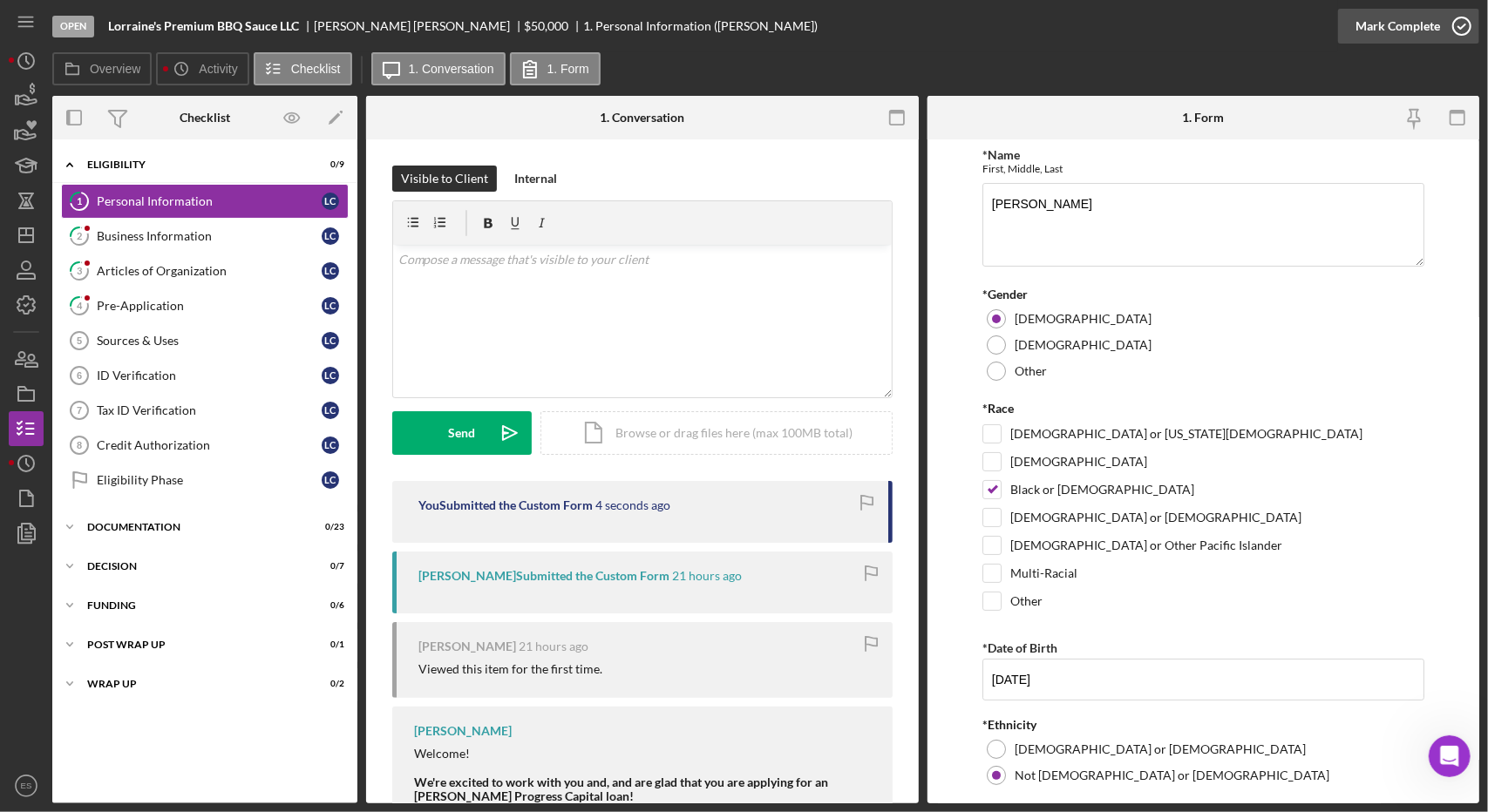
click at [1447, 39] on icon "button" at bounding box center [1461, 26] width 44 height 44
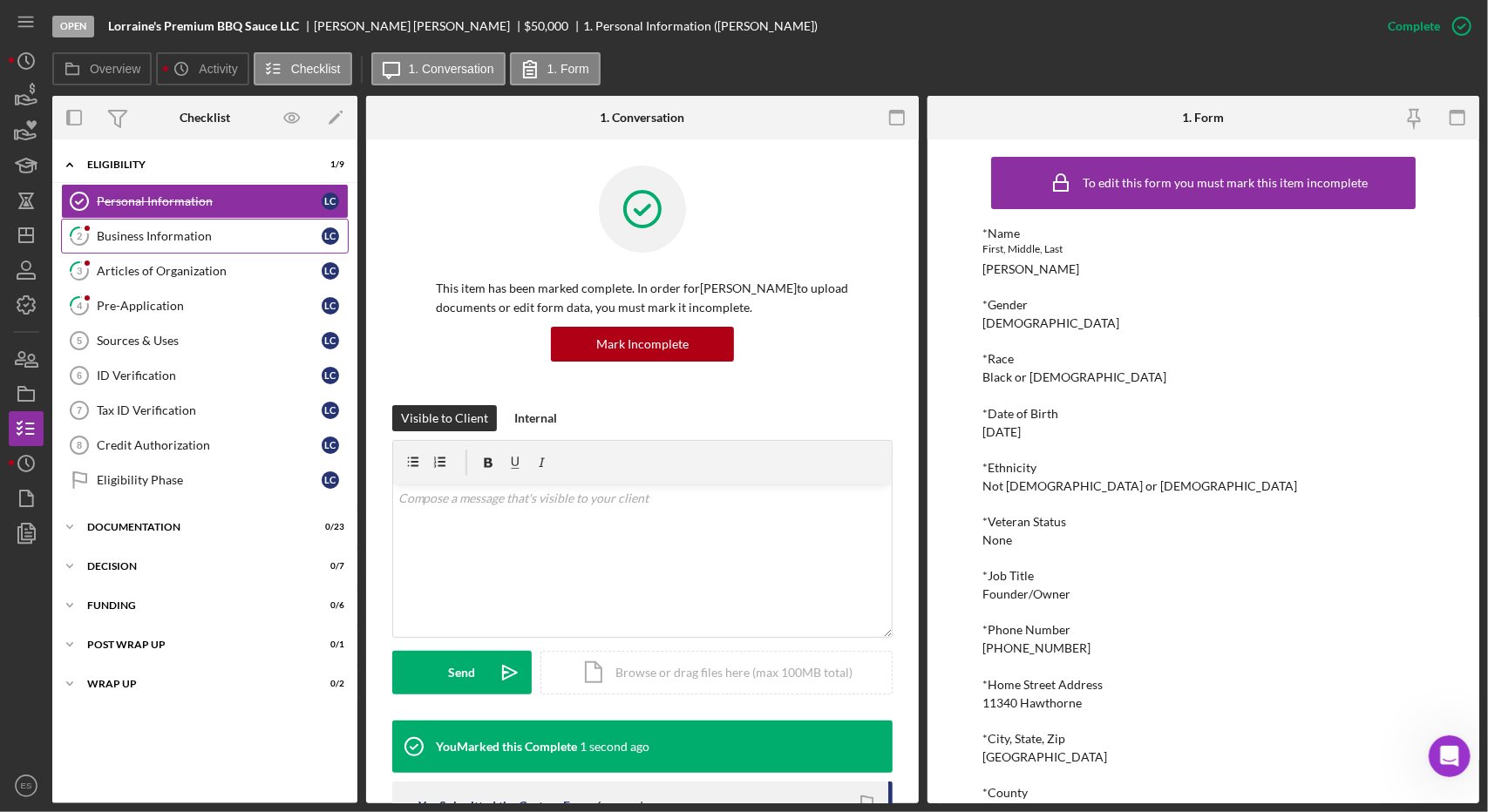
click at [145, 230] on div "Business Information" at bounding box center [209, 237] width 225 height 14
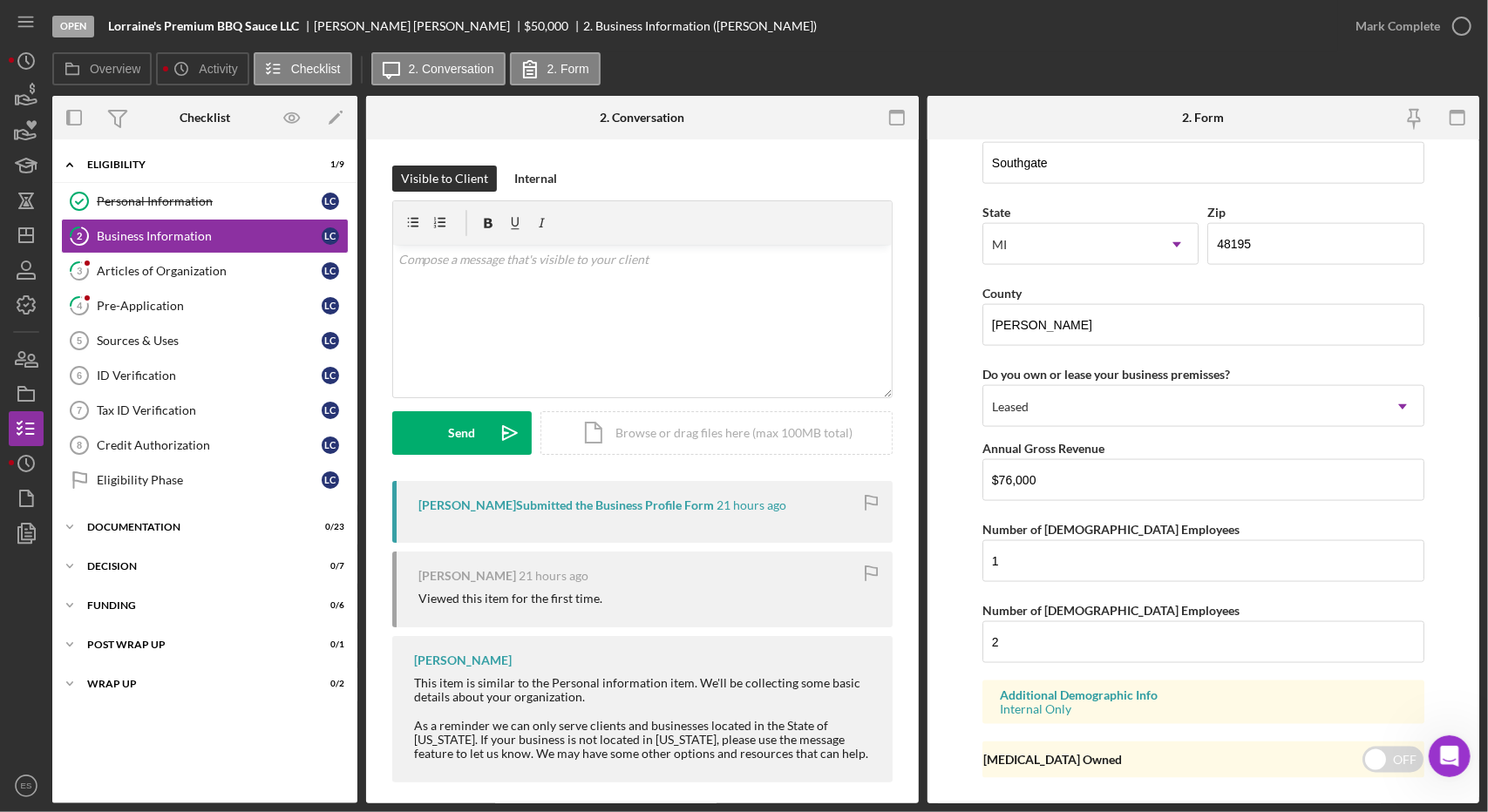
scroll to position [1582, 0]
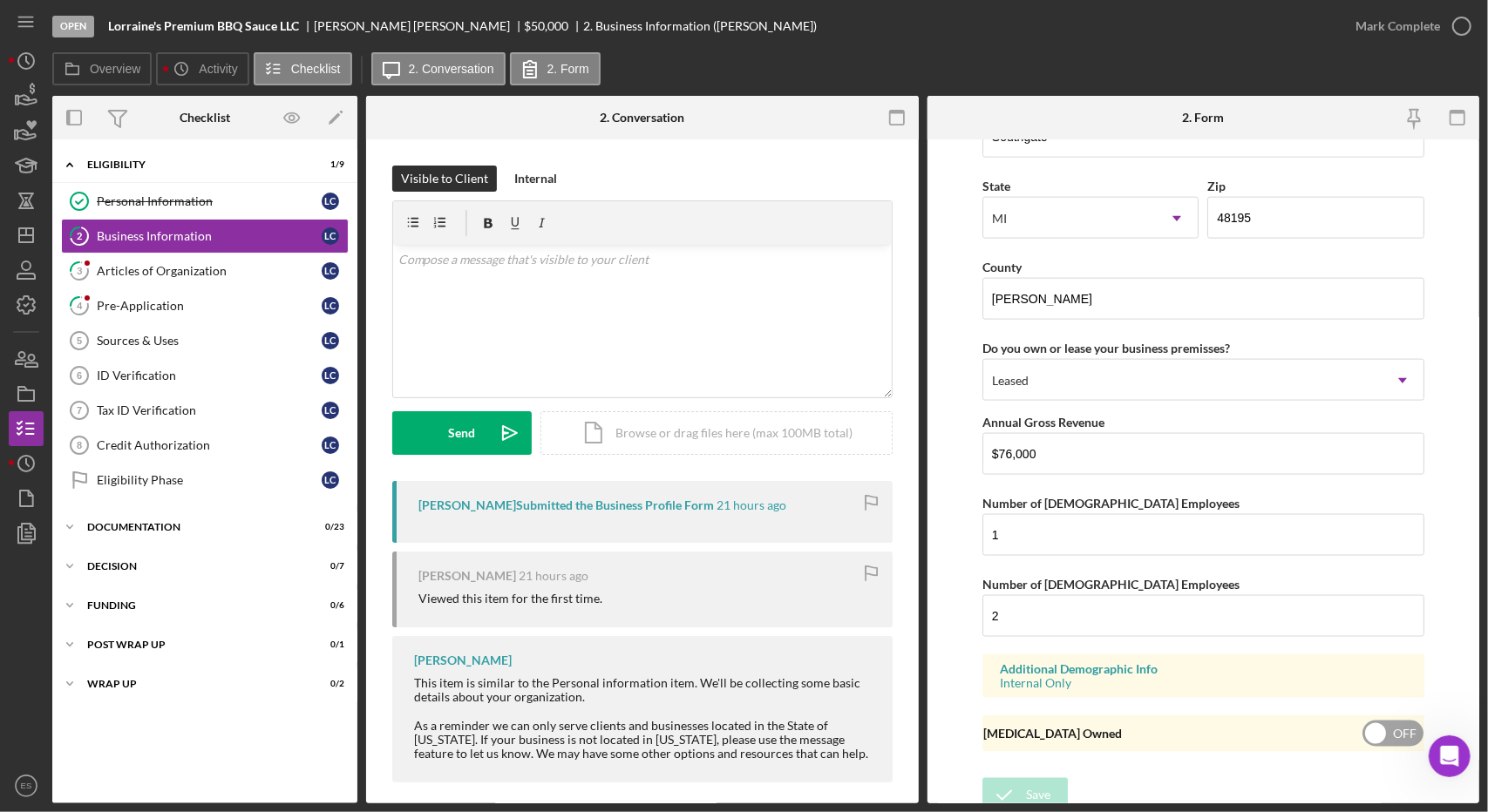
click at [1381, 726] on input "checkbox" at bounding box center [1393, 733] width 61 height 26
checkbox input "true"
click at [1038, 782] on div "Save" at bounding box center [1038, 795] width 24 height 35
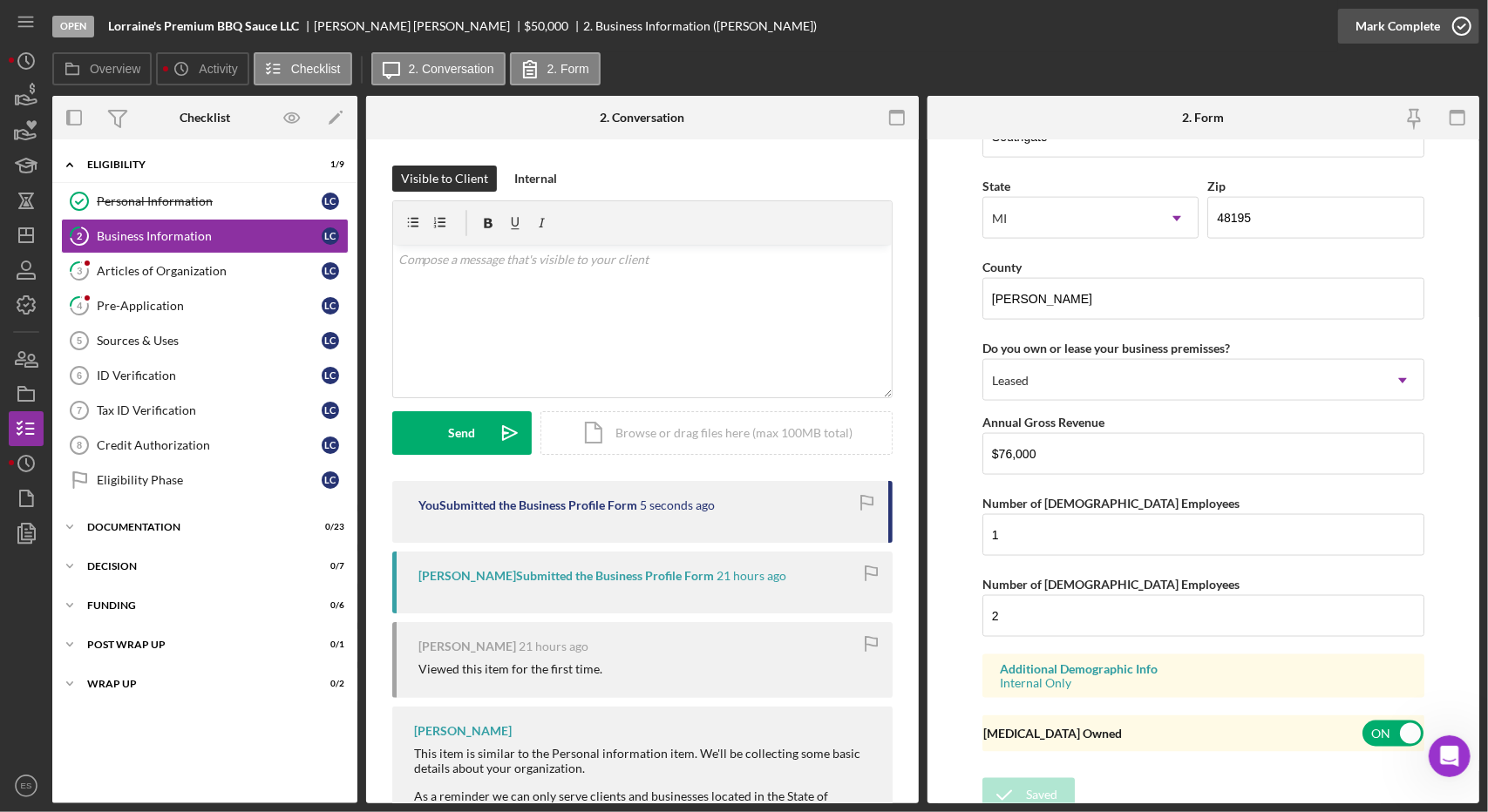
click at [1433, 28] on div "Mark Complete" at bounding box center [1398, 26] width 85 height 35
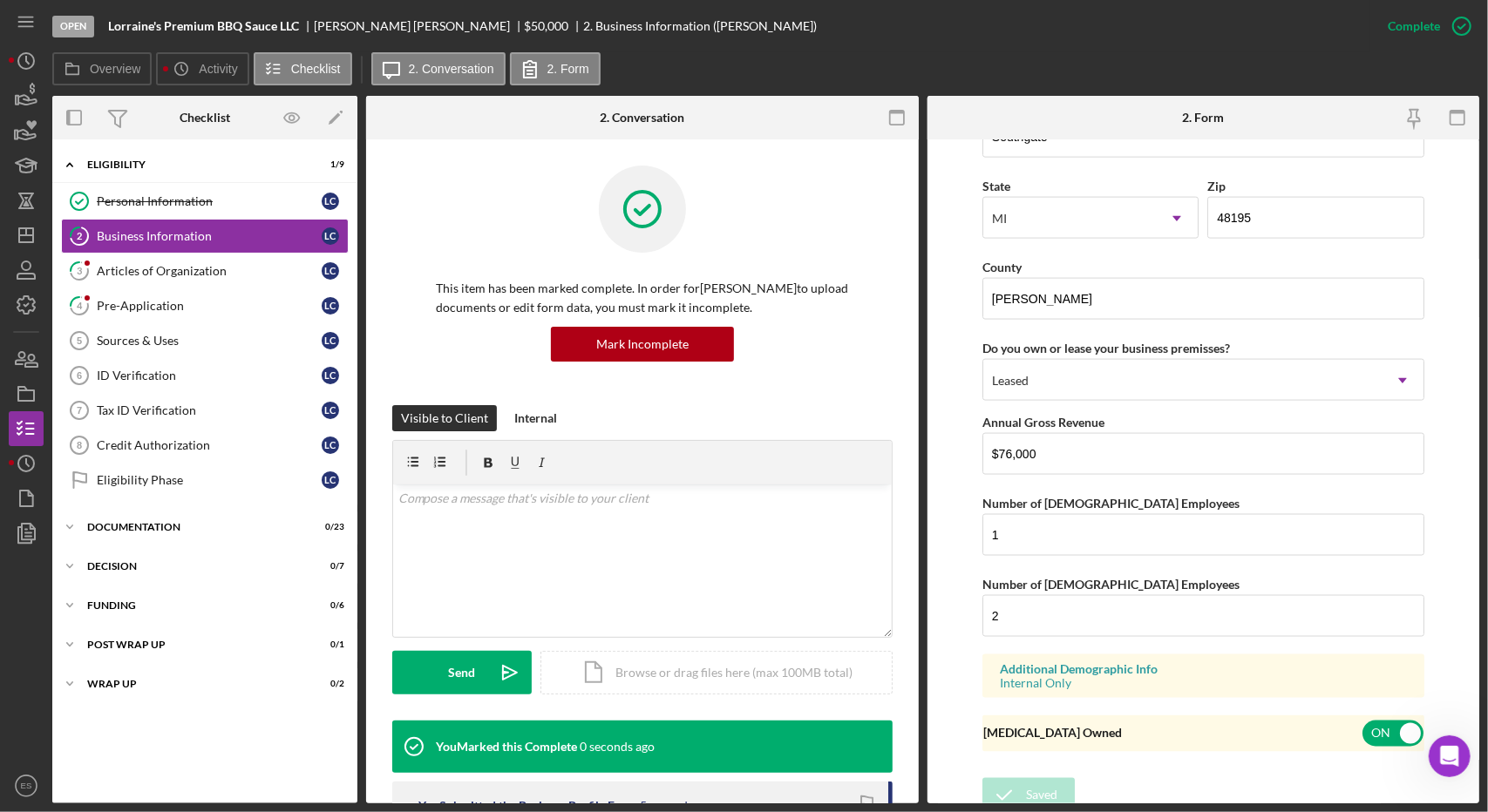
scroll to position [849, 0]
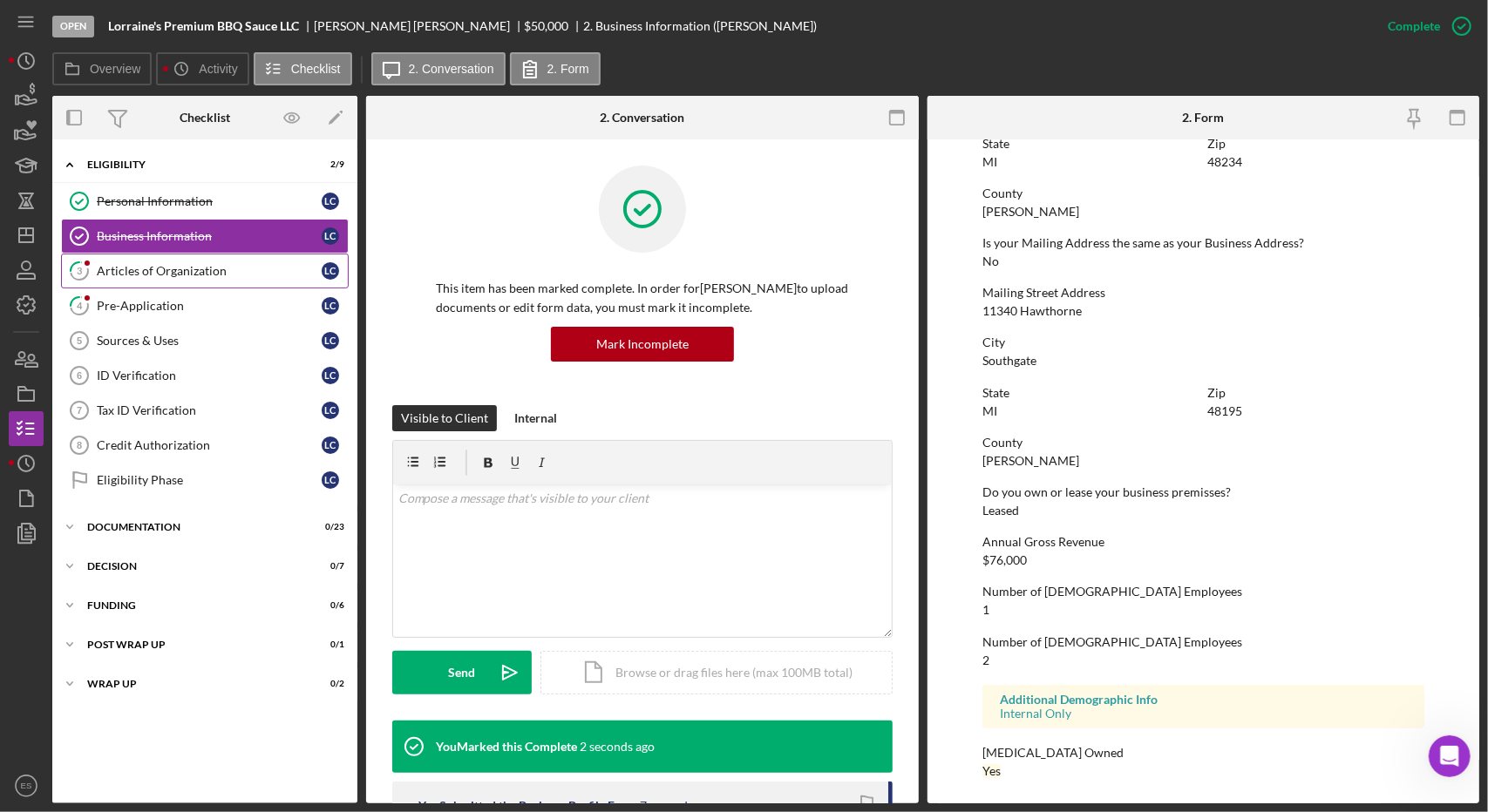
click at [195, 277] on link "3 Articles of Organization L C" at bounding box center [205, 271] width 288 height 35
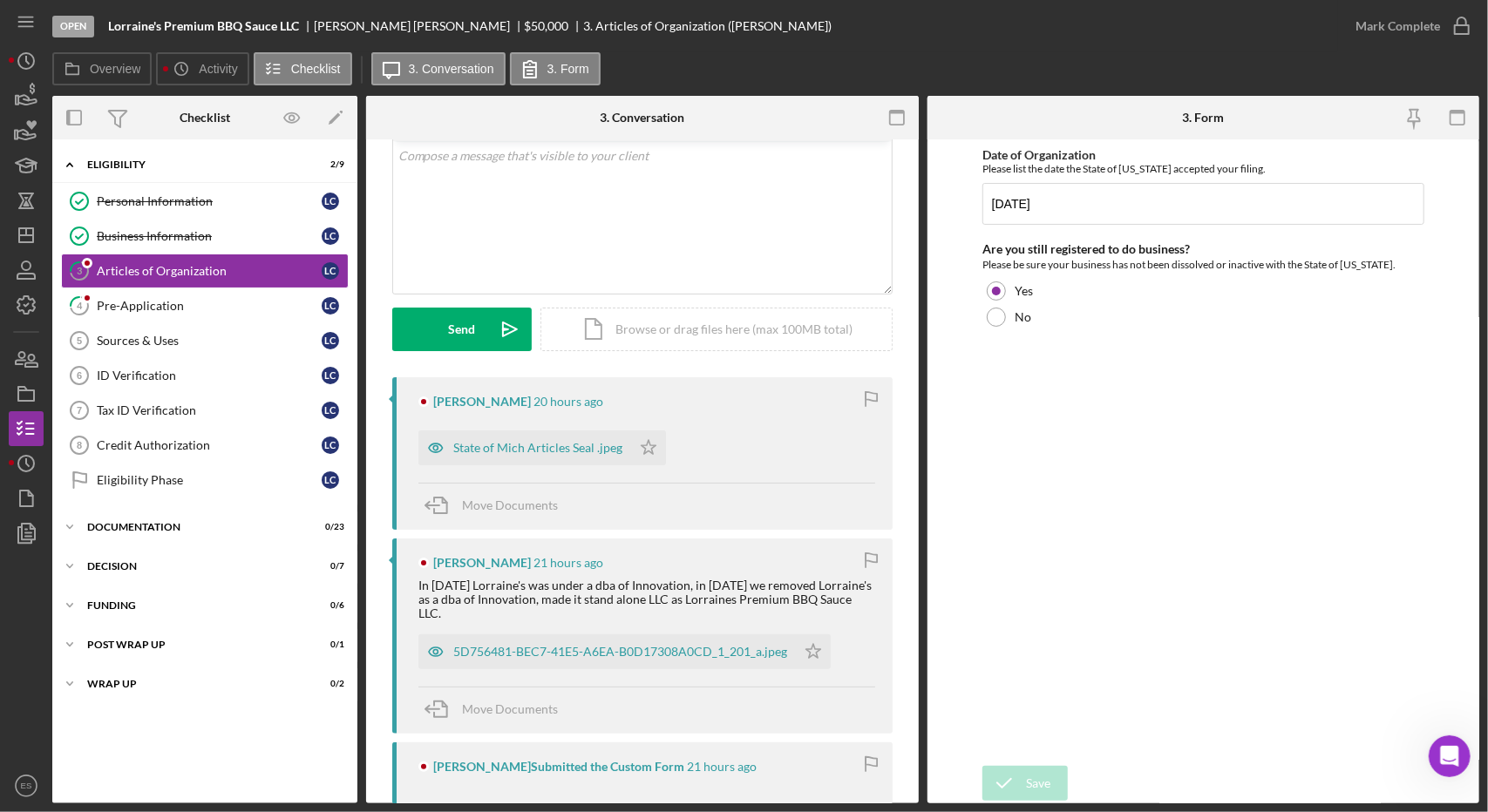
scroll to position [103, 0]
click at [624, 646] on div "5D756481-BEC7-41E5-A6EA-B0D17308A0CD_1_201_a.jpeg" at bounding box center [620, 653] width 334 height 14
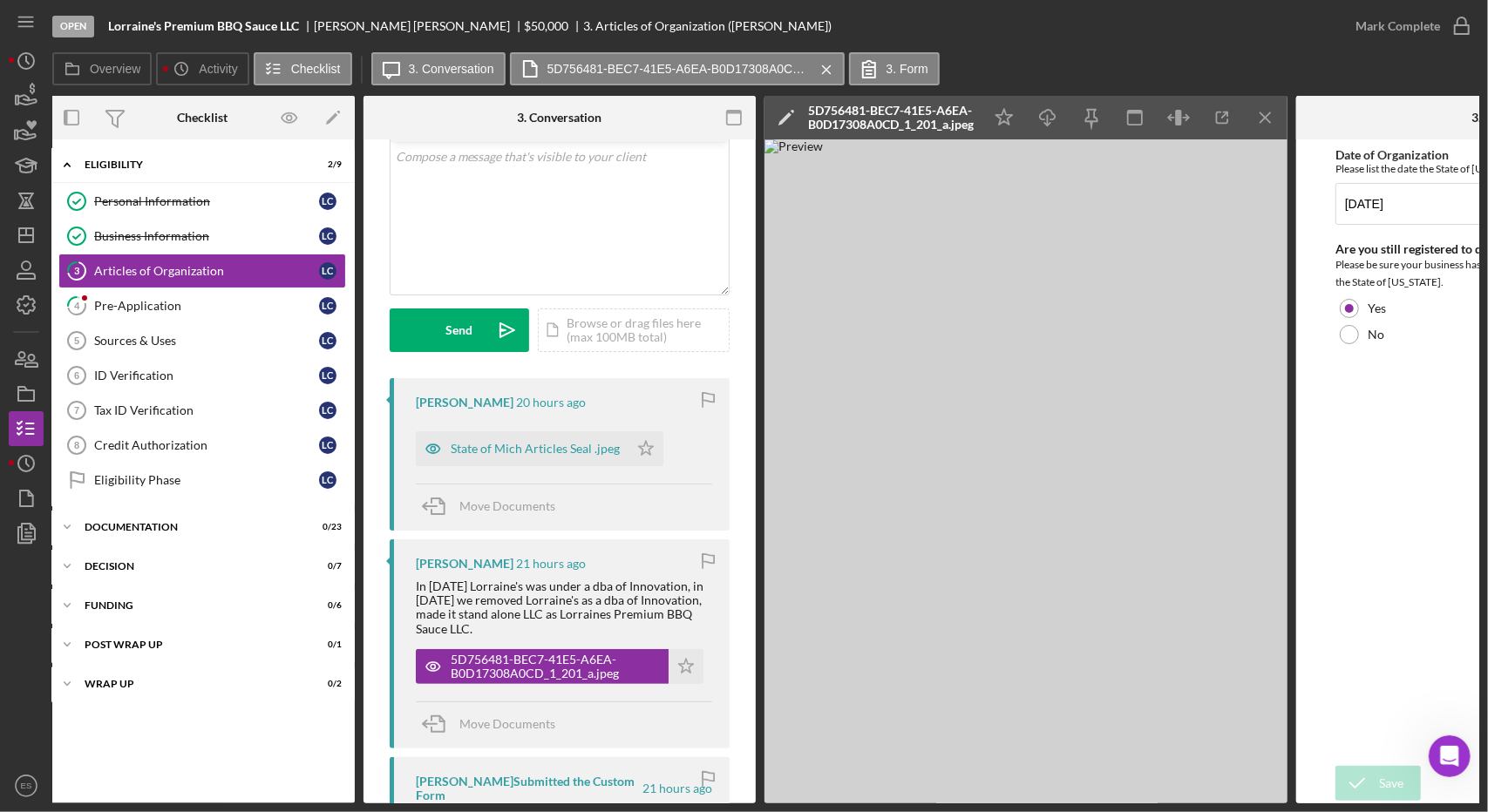
scroll to position [0, 0]
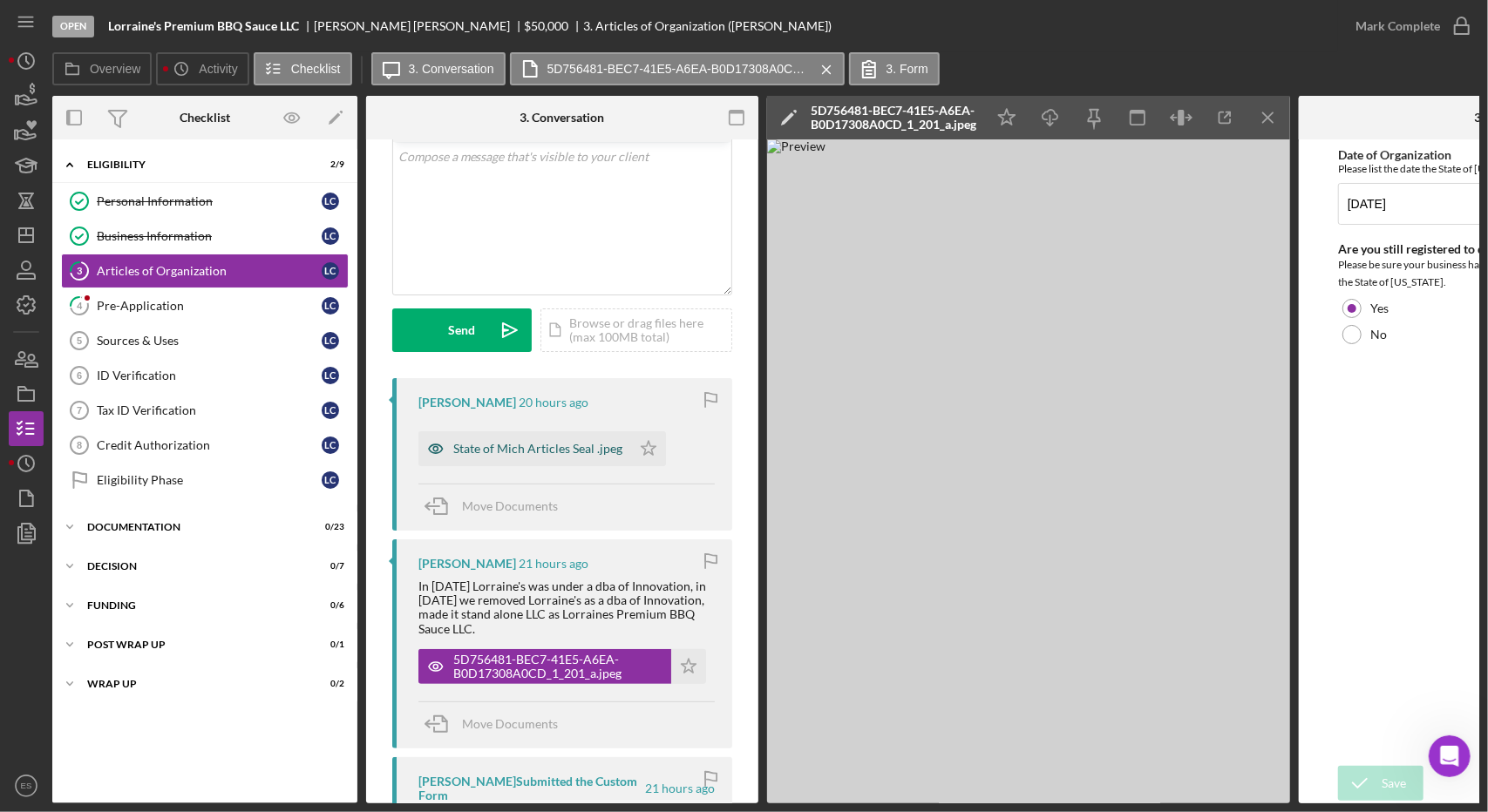
click at [521, 450] on div "State of Mich Articles Seal .jpeg" at bounding box center [537, 449] width 169 height 14
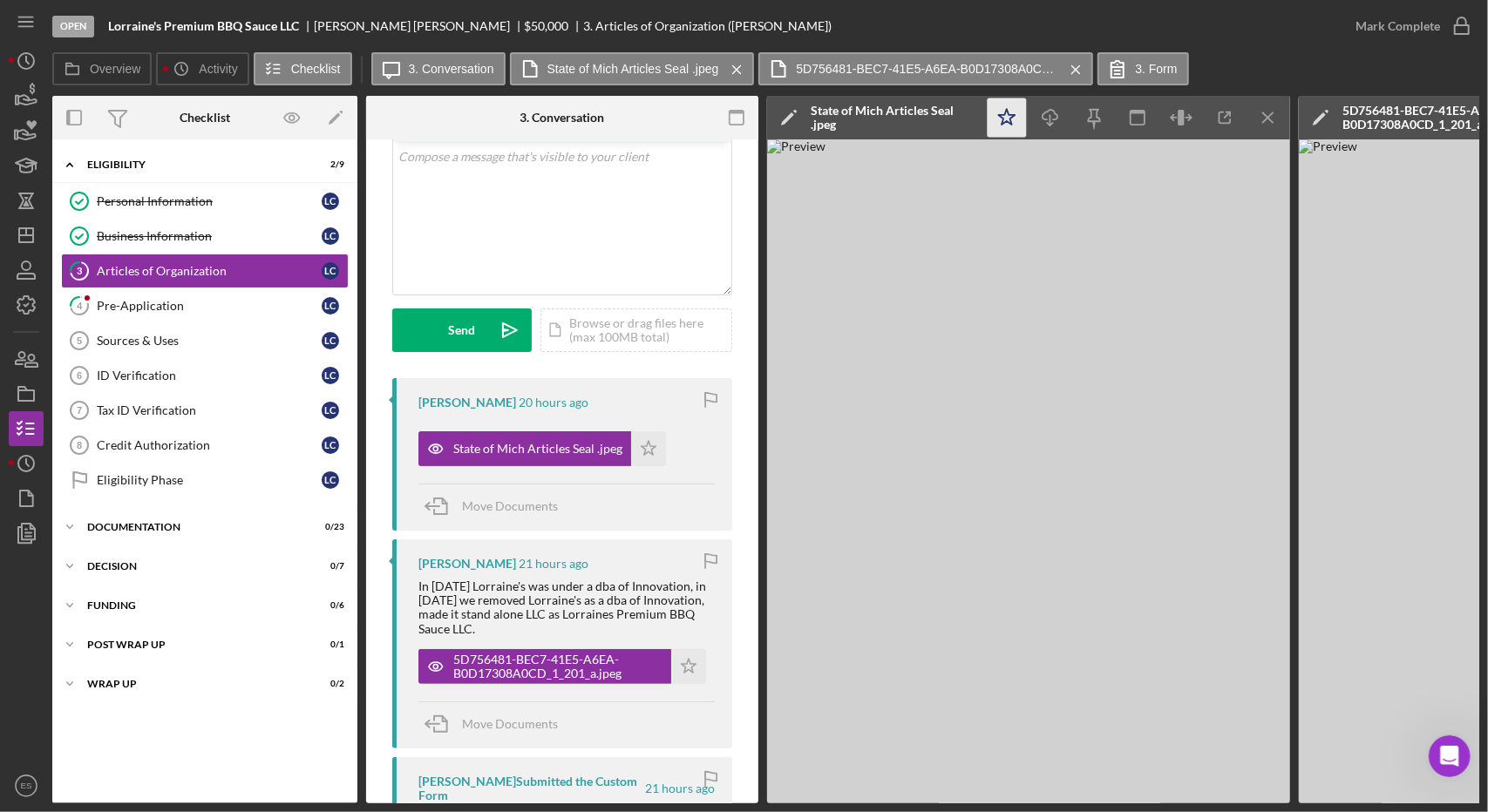
click at [1010, 114] on polygon "button" at bounding box center [1007, 117] width 17 height 16
click at [1270, 117] on icon "Icon/Menu Close" at bounding box center [1269, 118] width 39 height 39
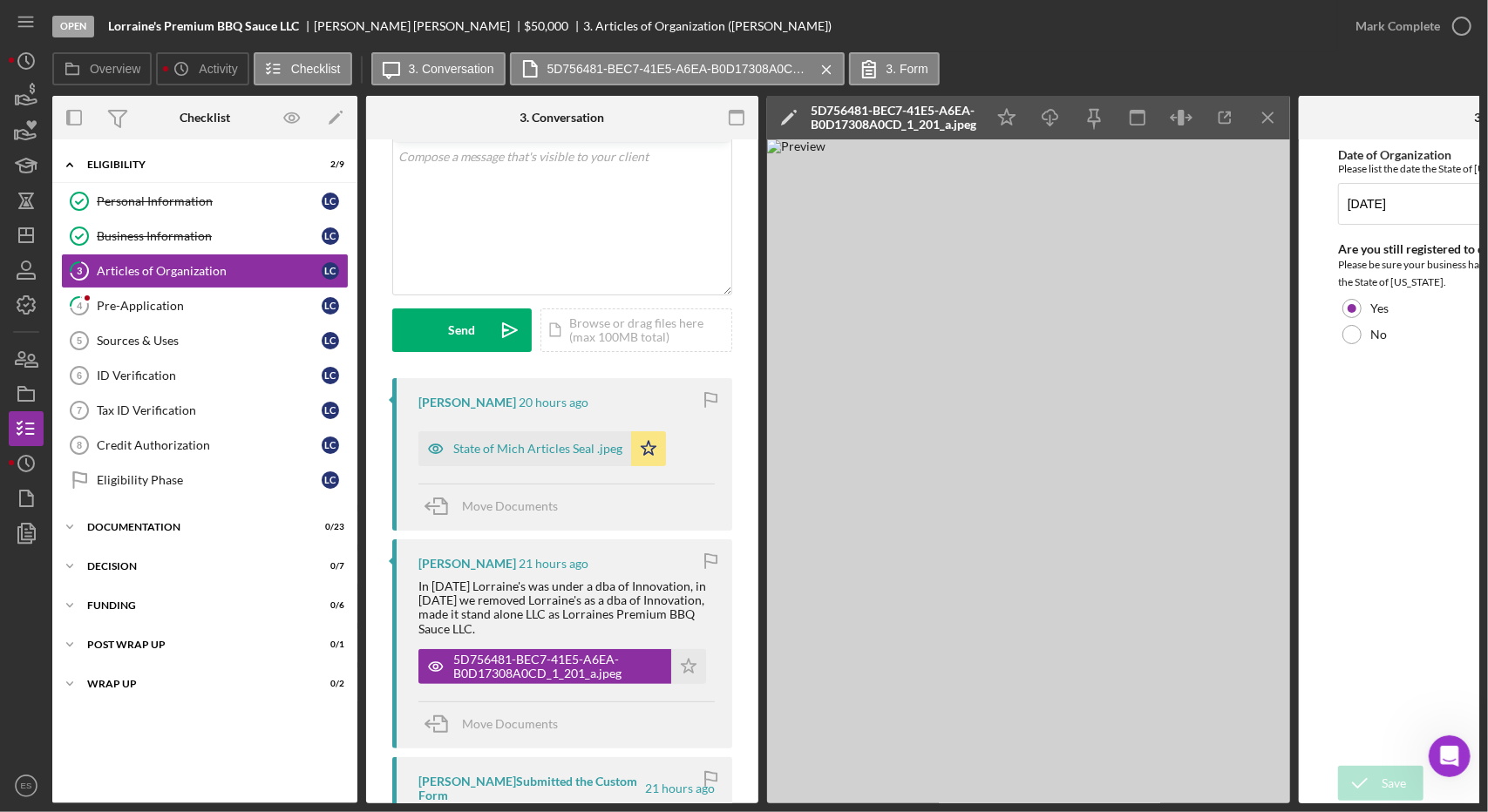
click at [1270, 117] on icon "Icon/Menu Close" at bounding box center [1269, 118] width 39 height 39
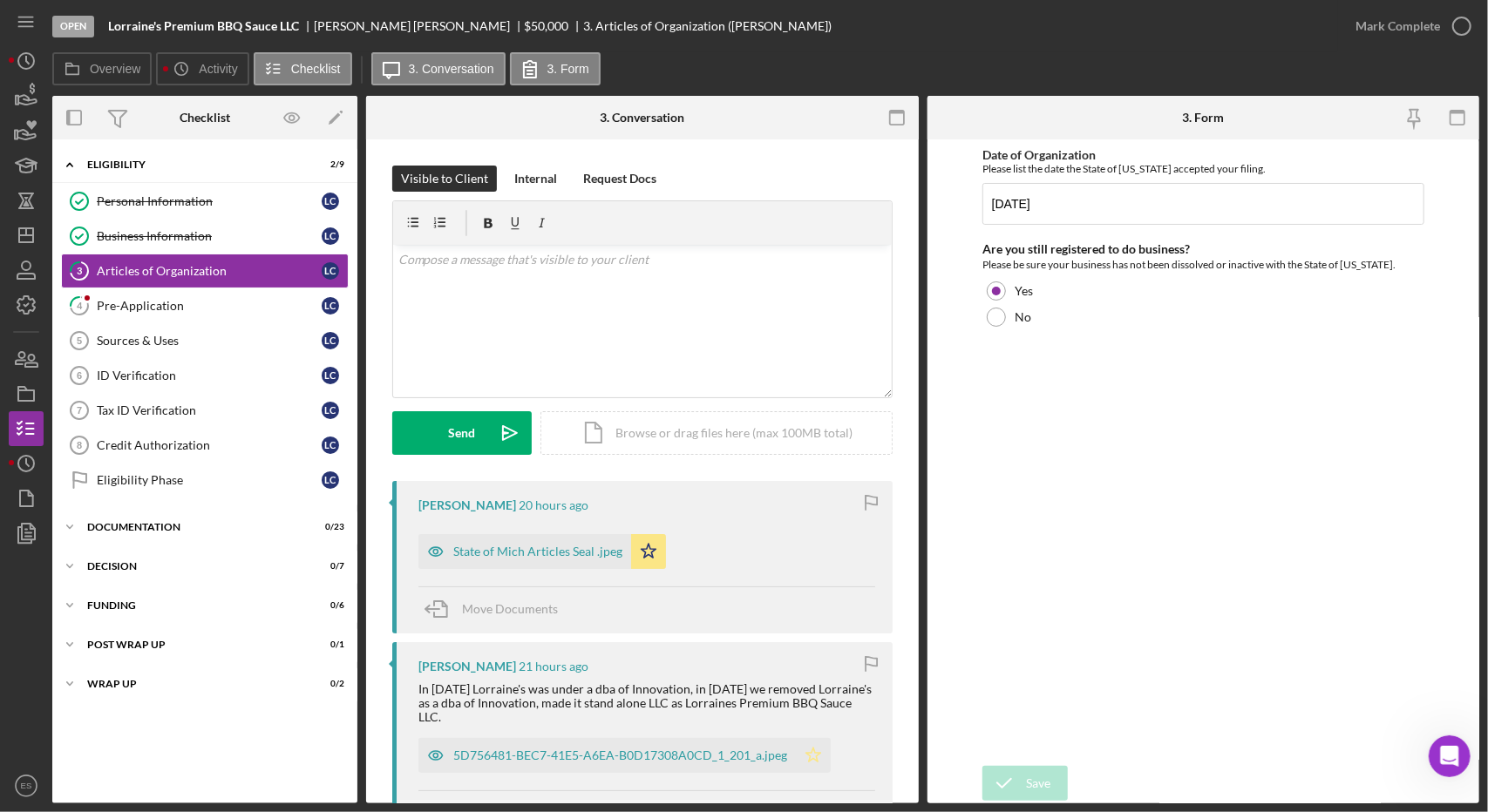
click at [809, 748] on polygon "button" at bounding box center [813, 755] width 15 height 14
click at [1443, 22] on icon "button" at bounding box center [1461, 26] width 44 height 44
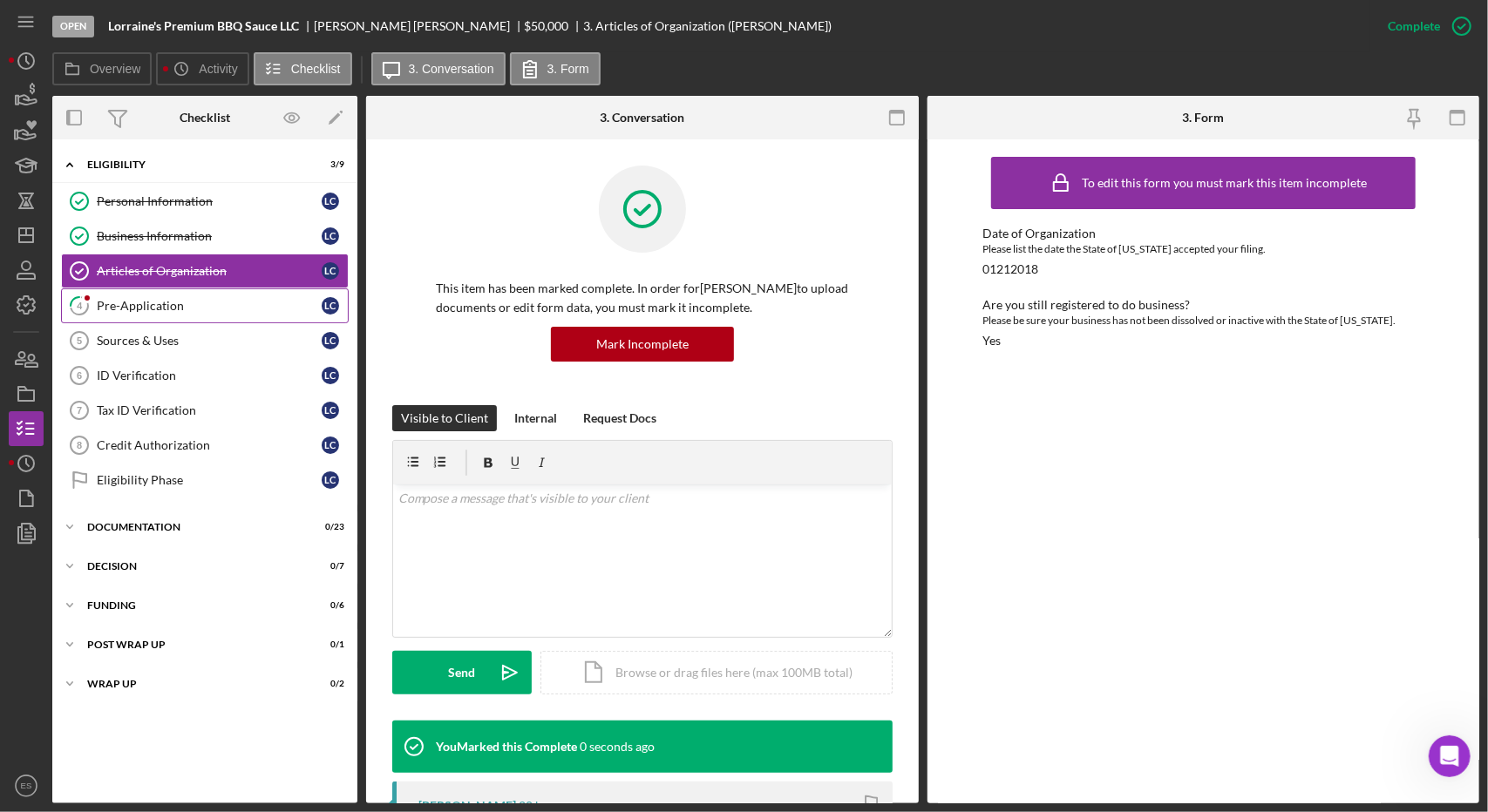
click at [186, 299] on div "Pre-Application" at bounding box center [209, 306] width 225 height 14
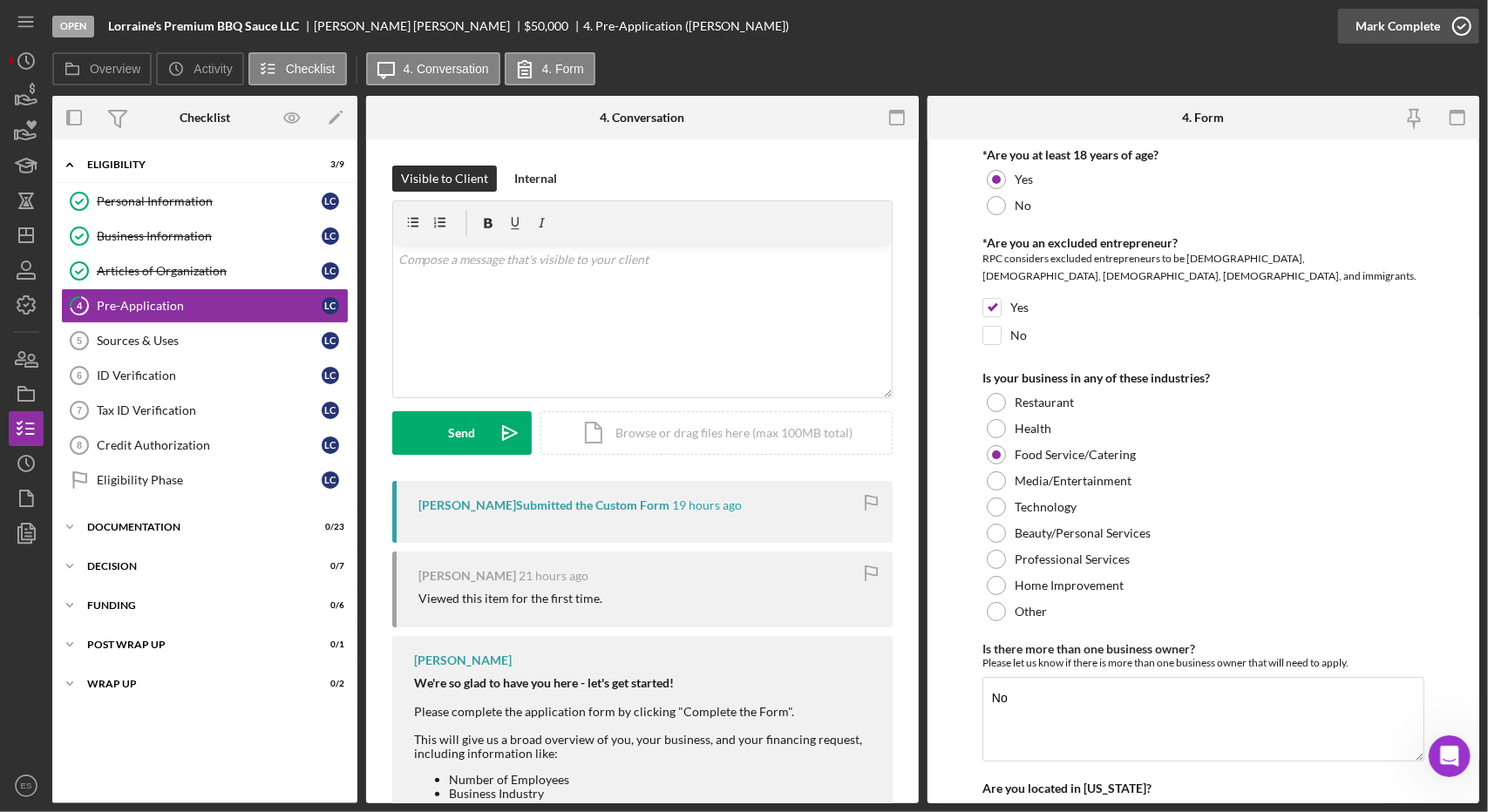
click at [1427, 32] on div "Mark Complete" at bounding box center [1398, 26] width 85 height 35
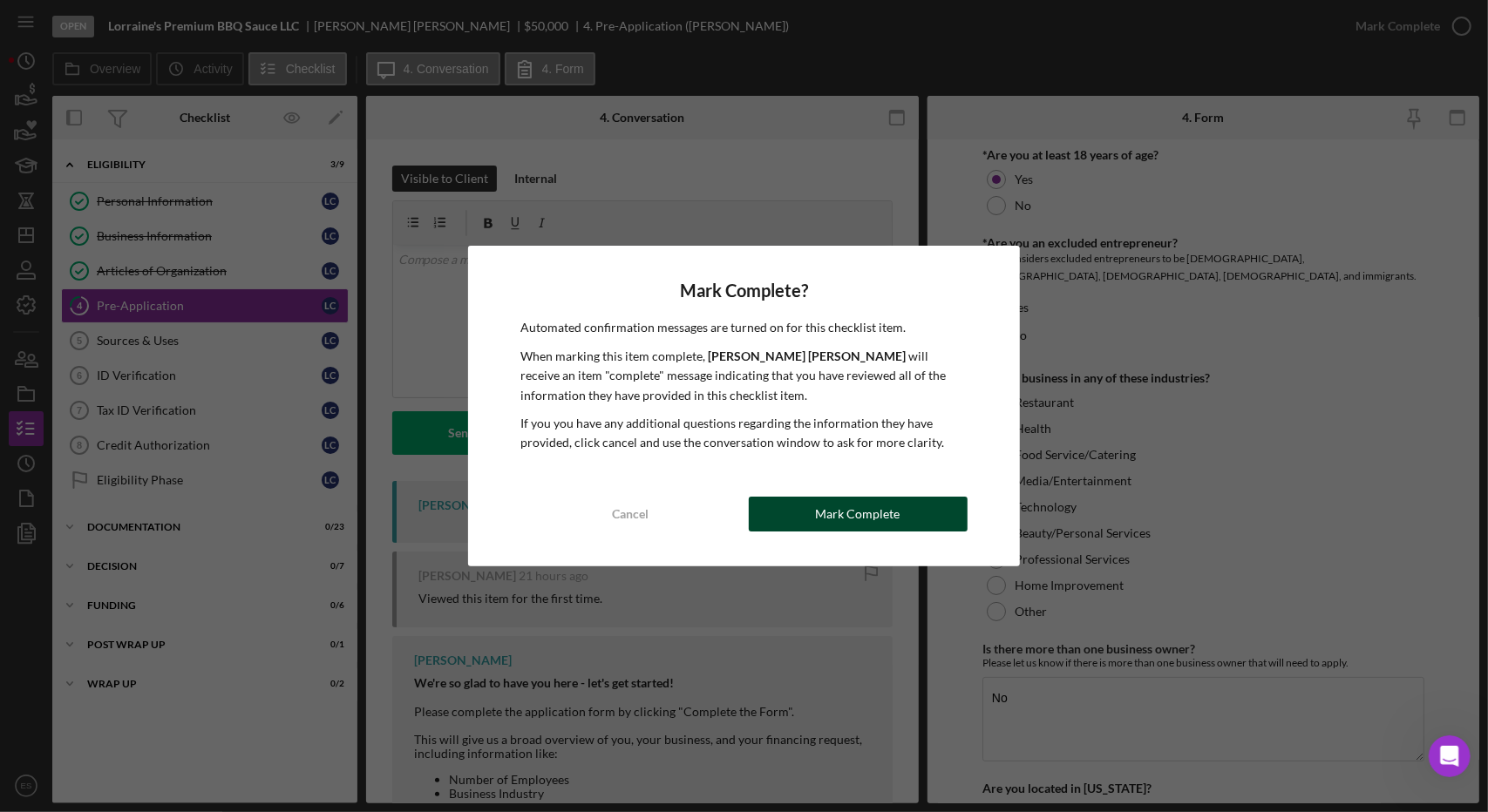
click at [879, 513] on div "Mark Complete" at bounding box center [858, 514] width 85 height 35
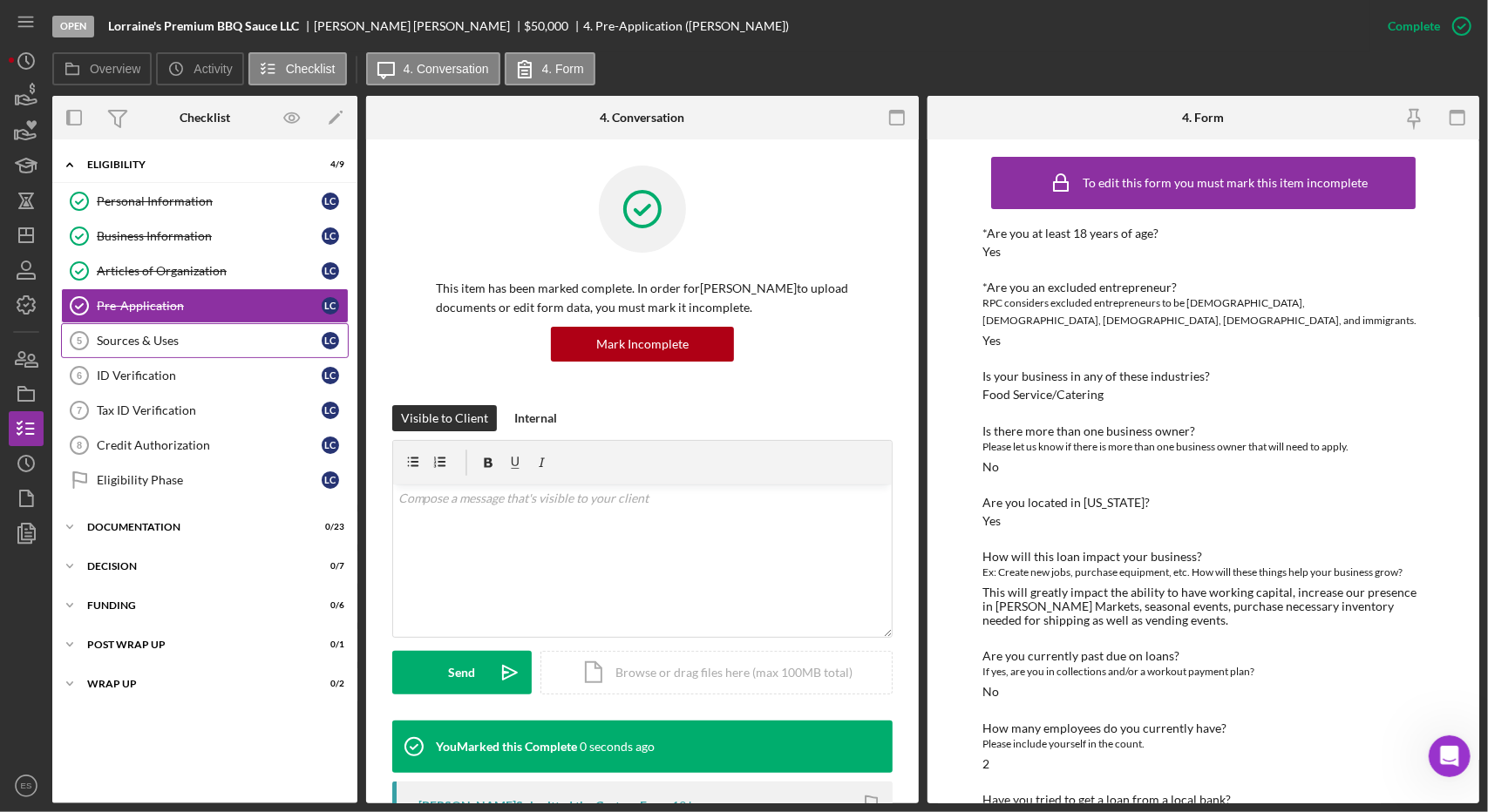
click at [144, 344] on div "Sources & Uses" at bounding box center [209, 341] width 225 height 14
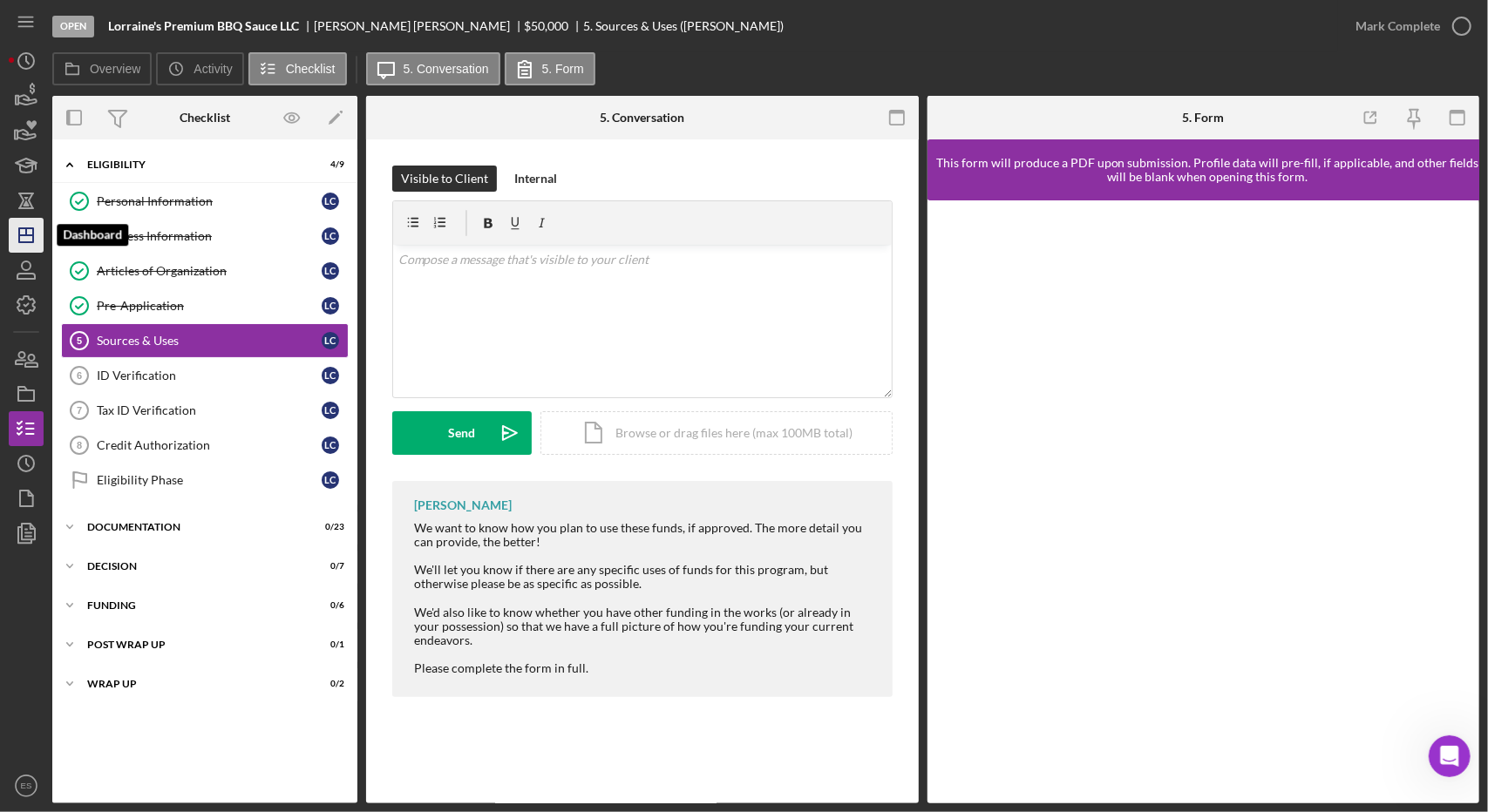
click at [14, 232] on icon "Icon/Dashboard" at bounding box center [26, 235] width 44 height 44
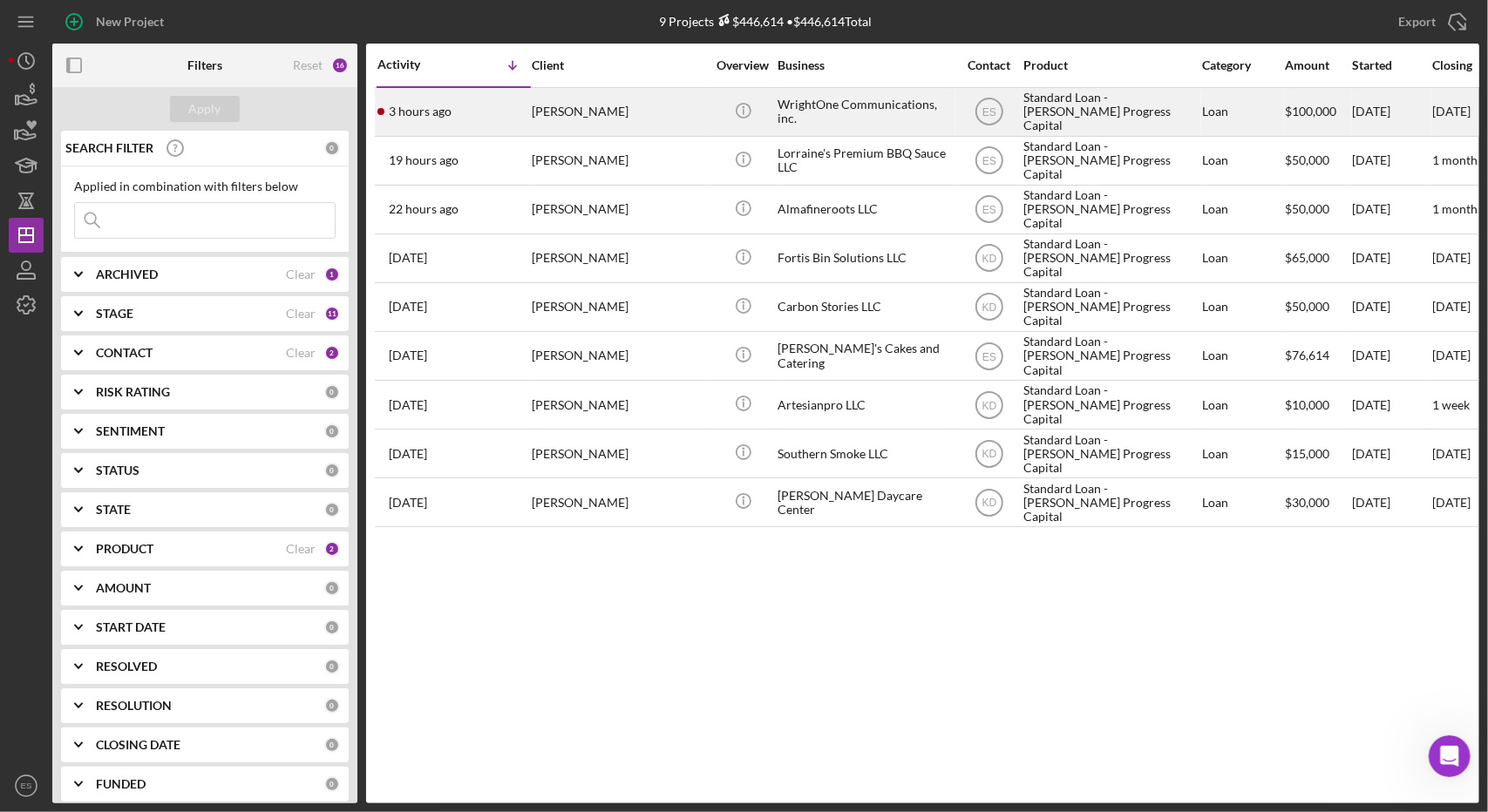
click at [926, 115] on div "WrightOne Communications, inc." at bounding box center [864, 112] width 174 height 46
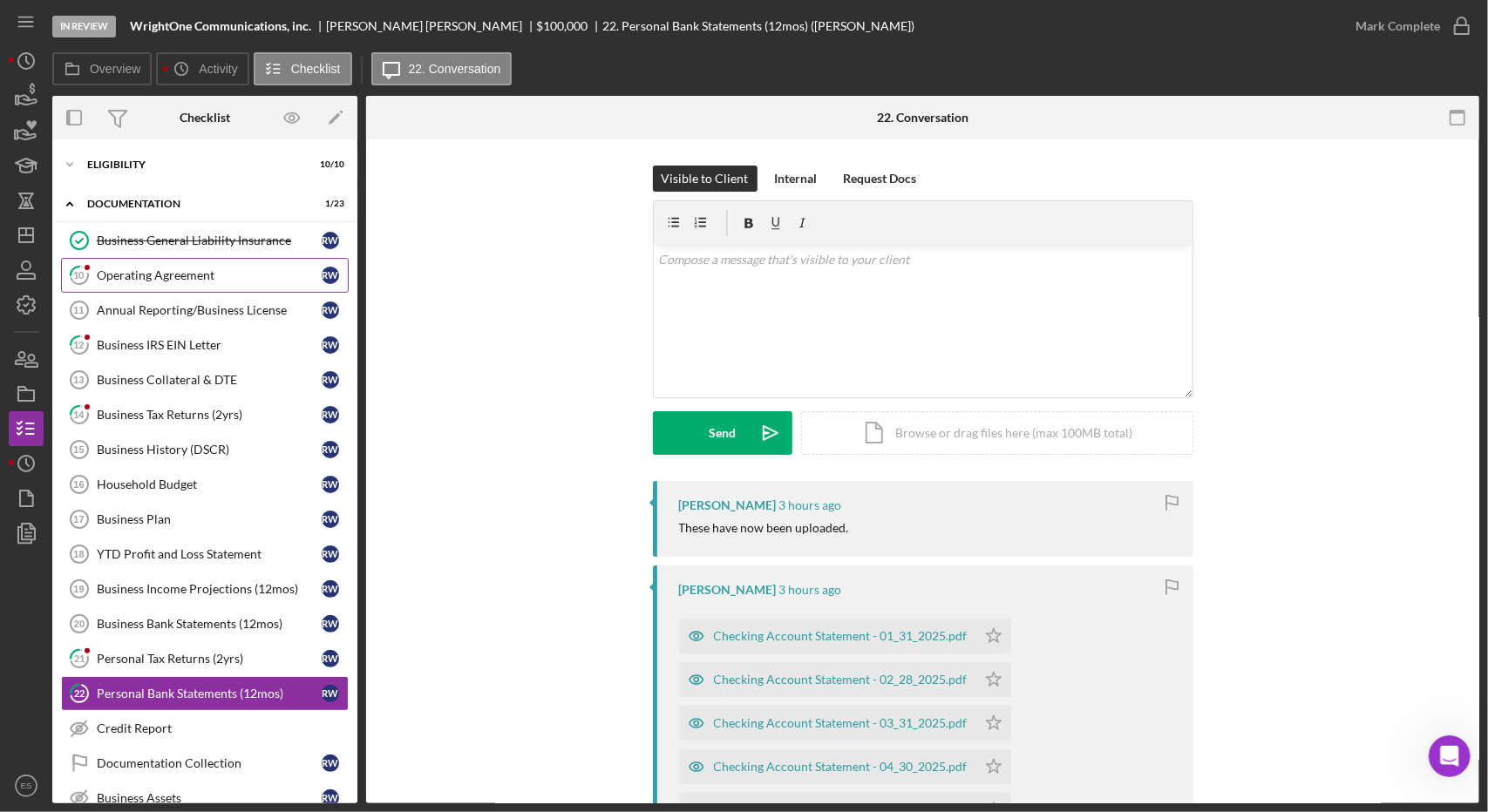
click at [164, 278] on div "Operating Agreement" at bounding box center [209, 275] width 225 height 14
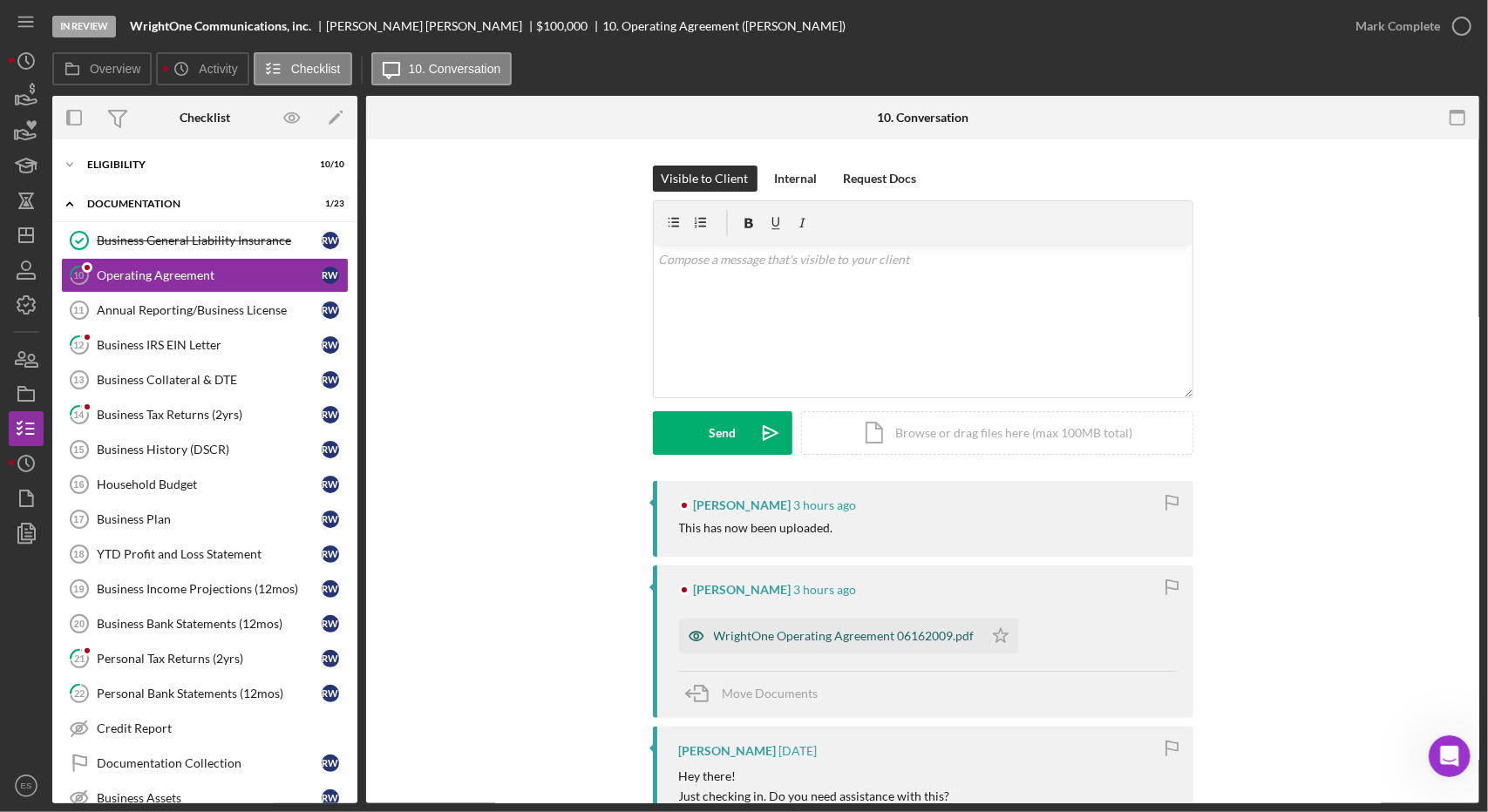
click at [778, 637] on div "WrightOne Operating Agreement 06162009.pdf" at bounding box center [845, 636] width 261 height 14
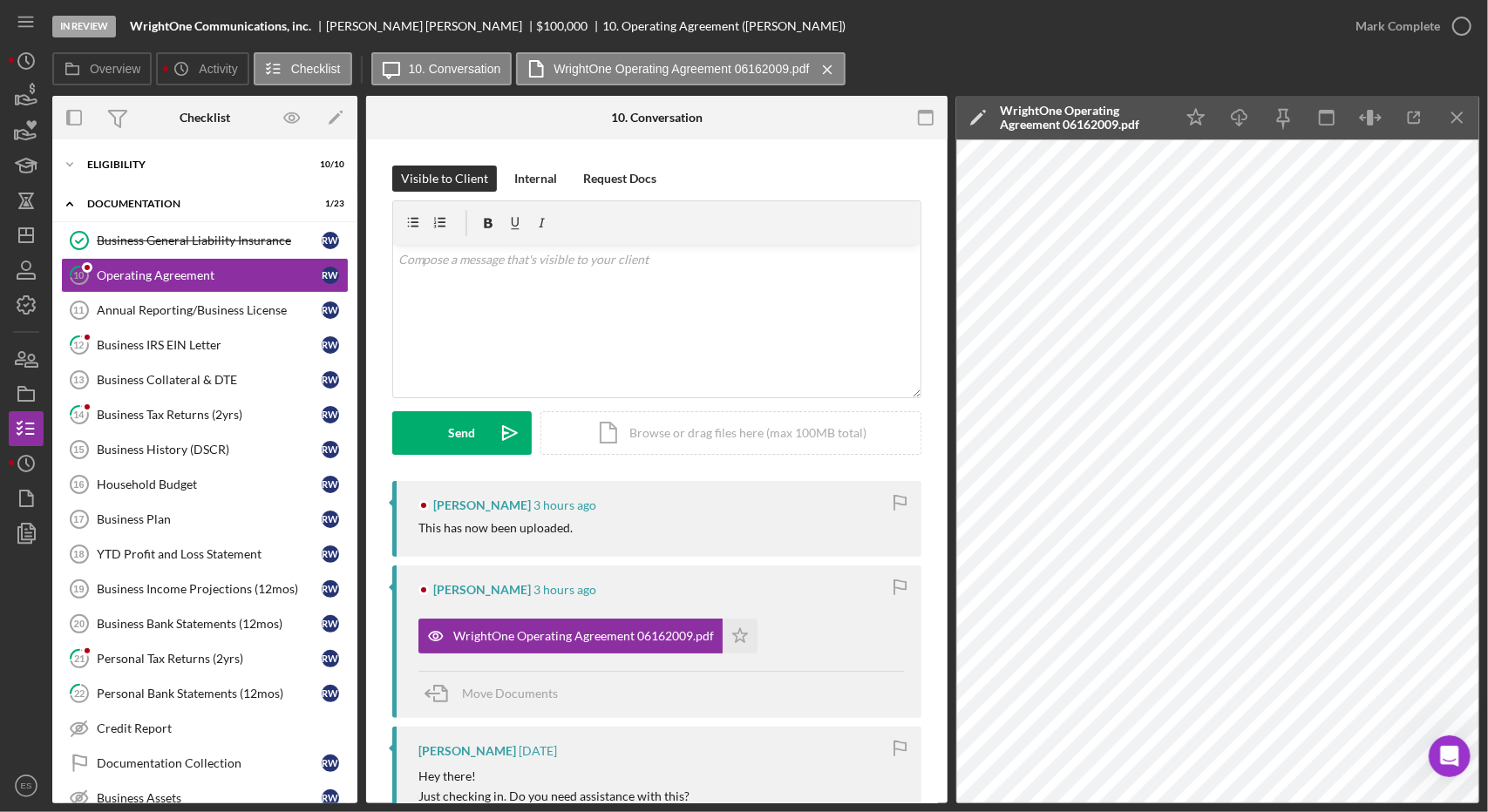
scroll to position [143, 0]
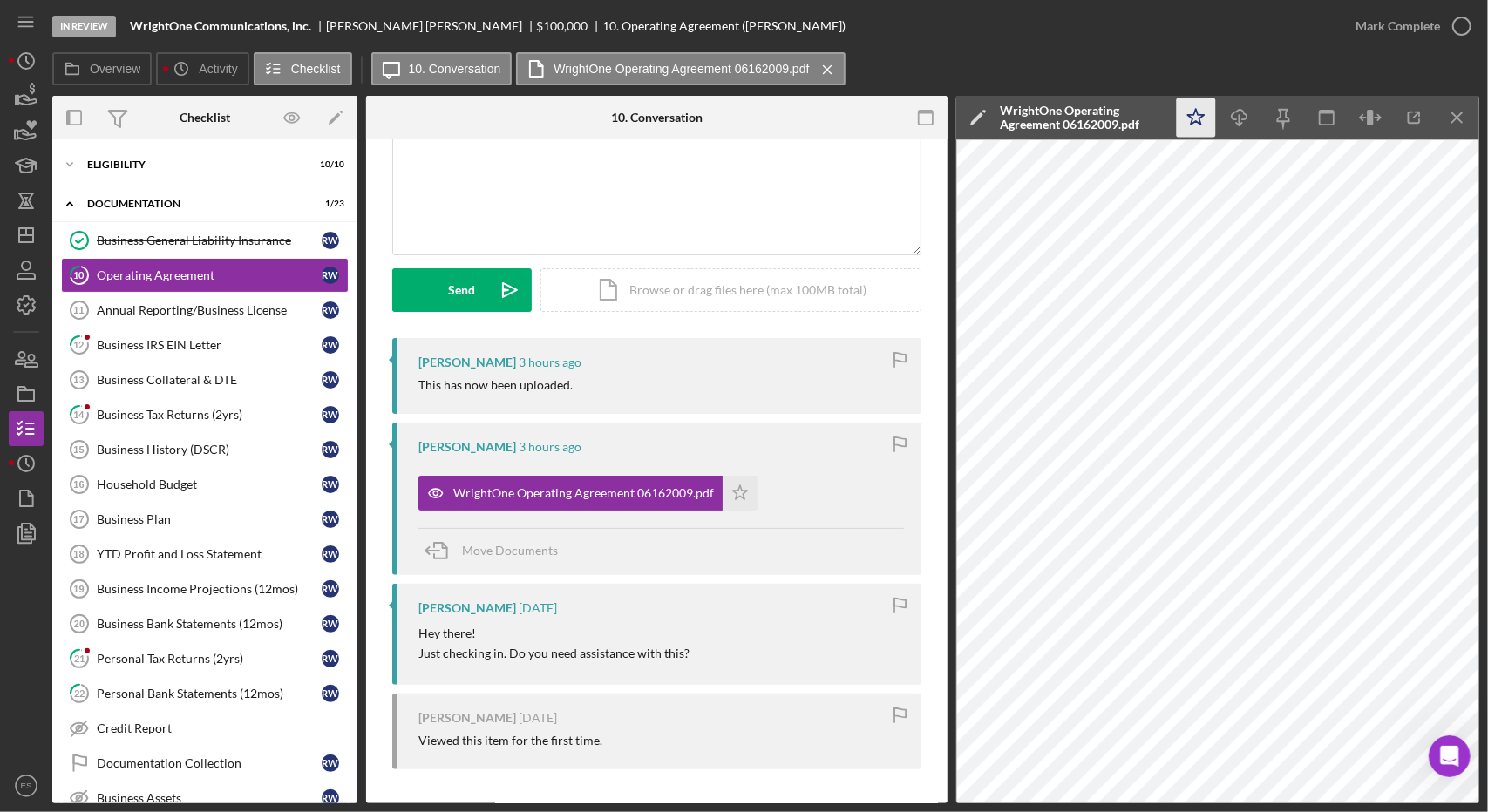
click at [1206, 121] on icon "Icon/Star" at bounding box center [1197, 118] width 39 height 39
click at [1457, 26] on icon "button" at bounding box center [1461, 26] width 44 height 44
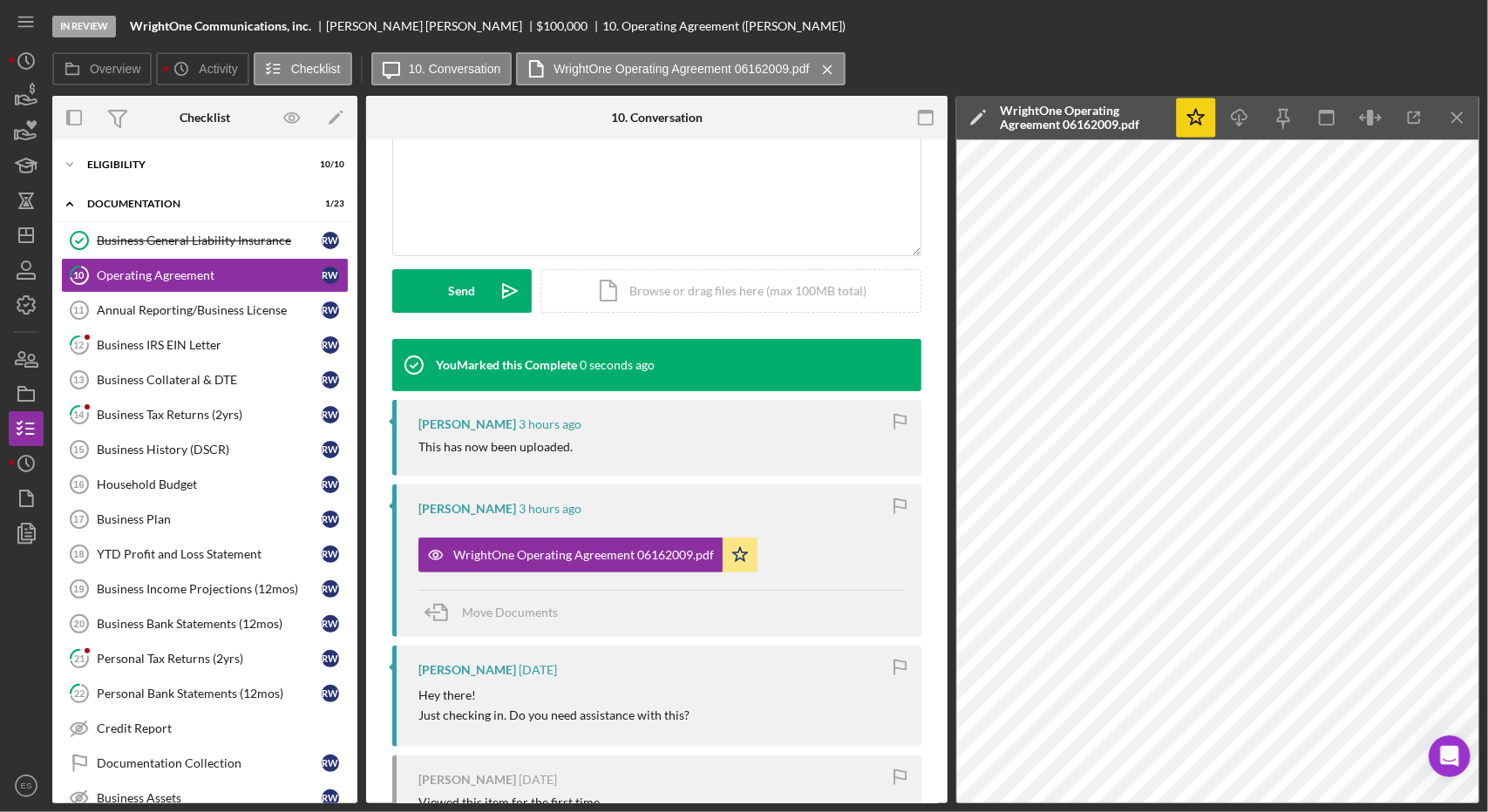
scroll to position [381, 0]
click at [172, 340] on div "Business IRS EIN Letter" at bounding box center [209, 345] width 225 height 14
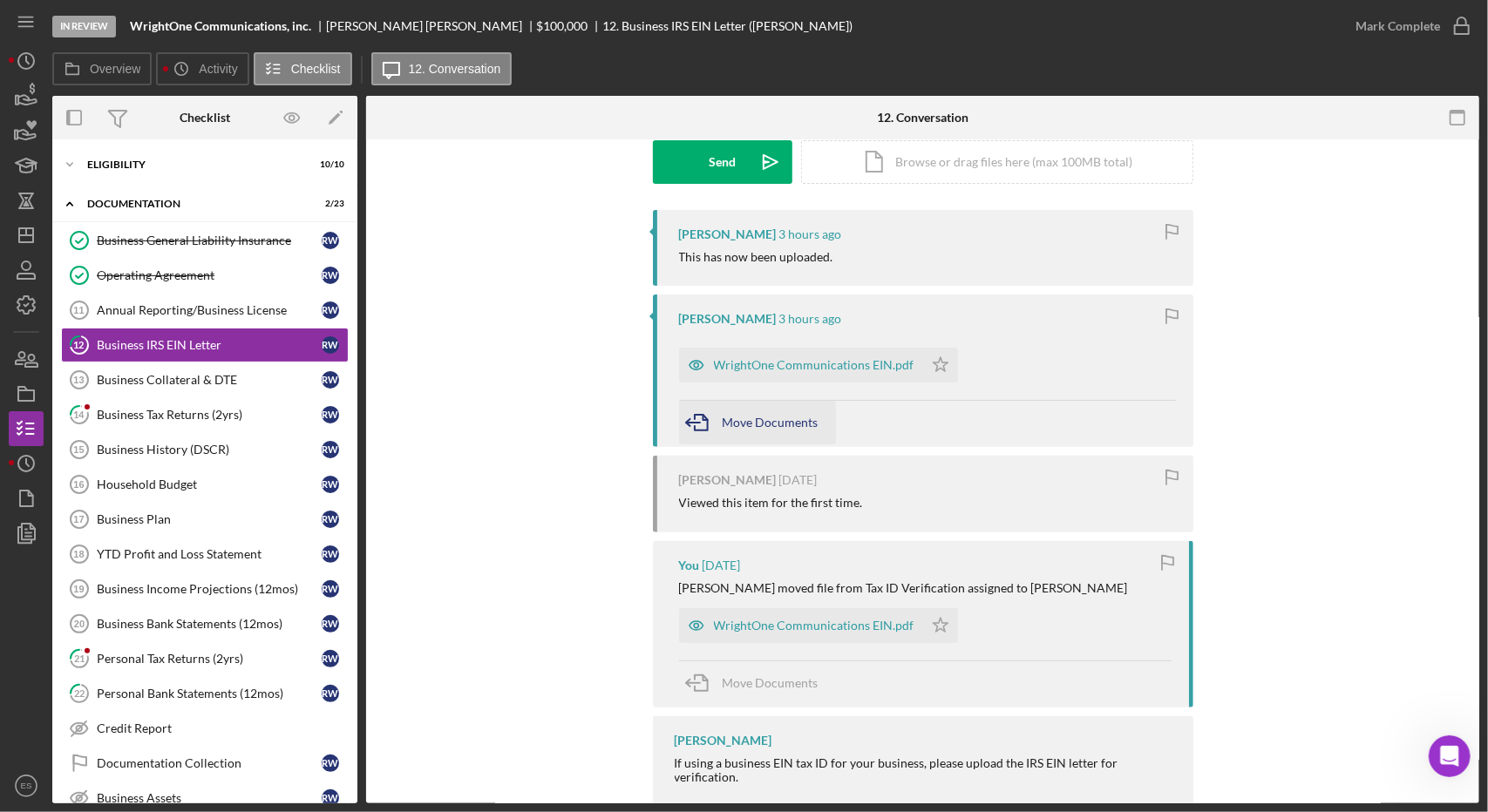
scroll to position [265, 0]
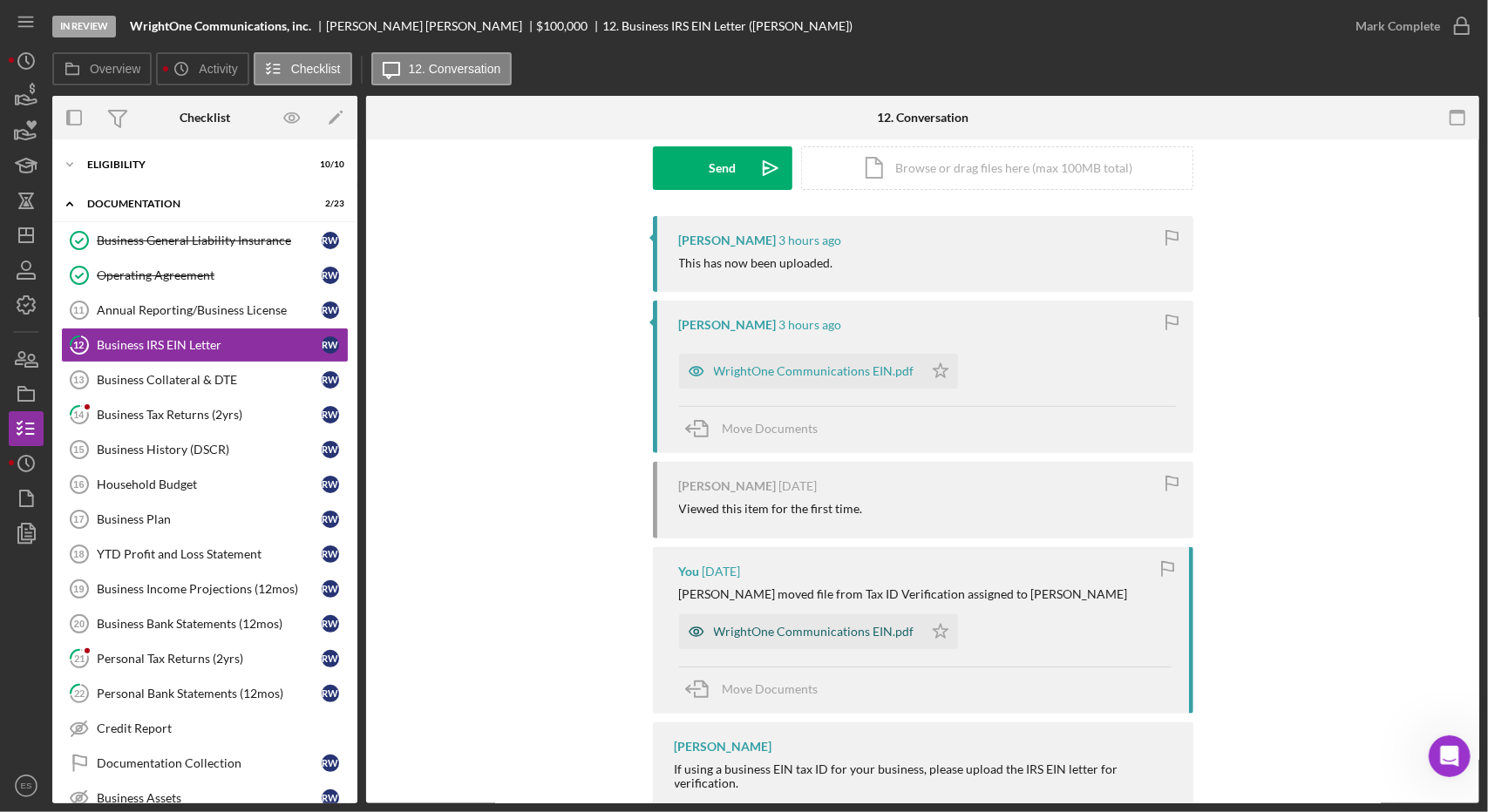
click at [842, 635] on div "WrightOne Communications EIN.pdf" at bounding box center [814, 632] width 200 height 14
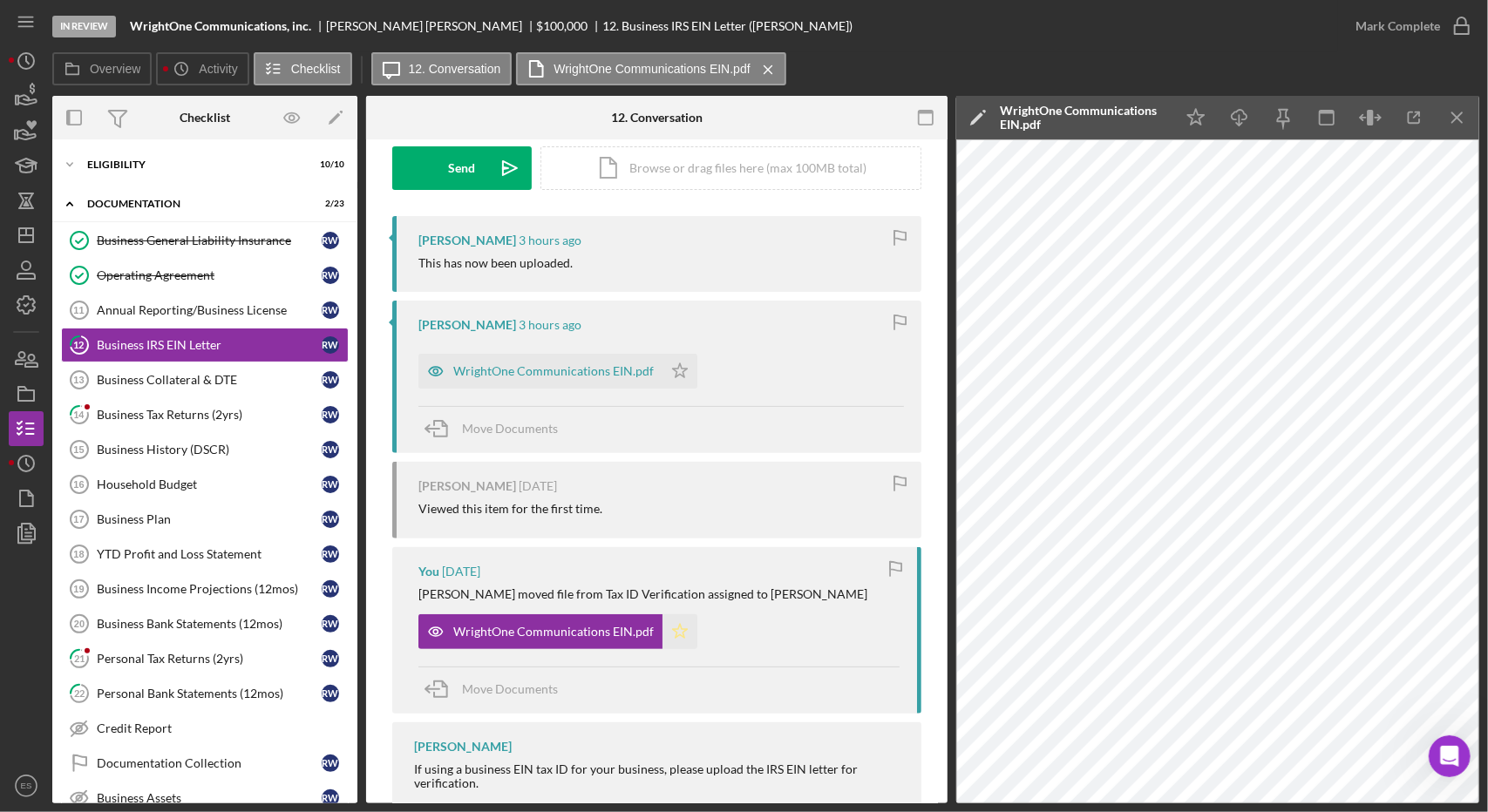
click at [684, 627] on polygon "button" at bounding box center [680, 631] width 15 height 14
click at [1456, 24] on icon "button" at bounding box center [1461, 26] width 44 height 44
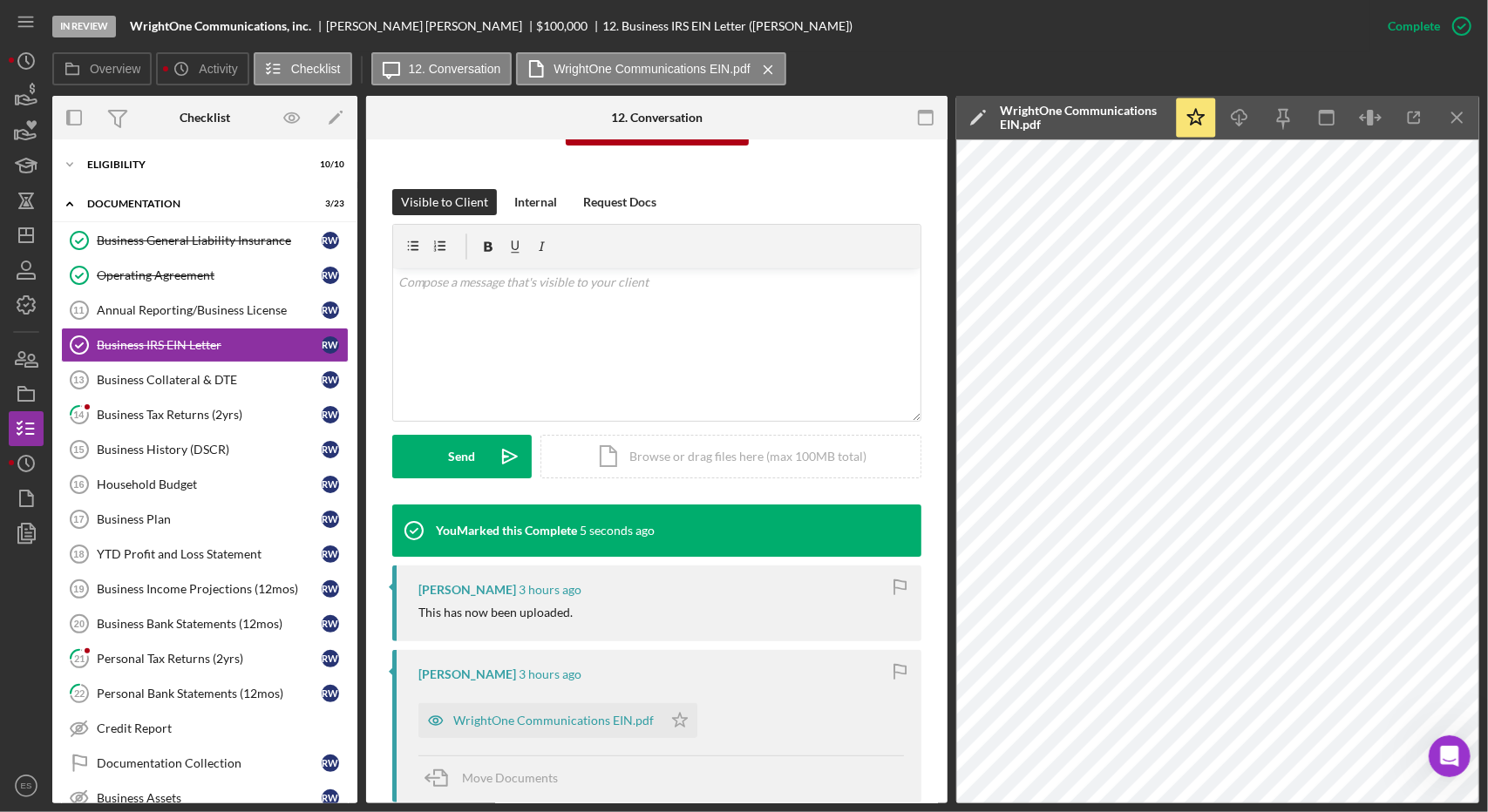
scroll to position [0, 0]
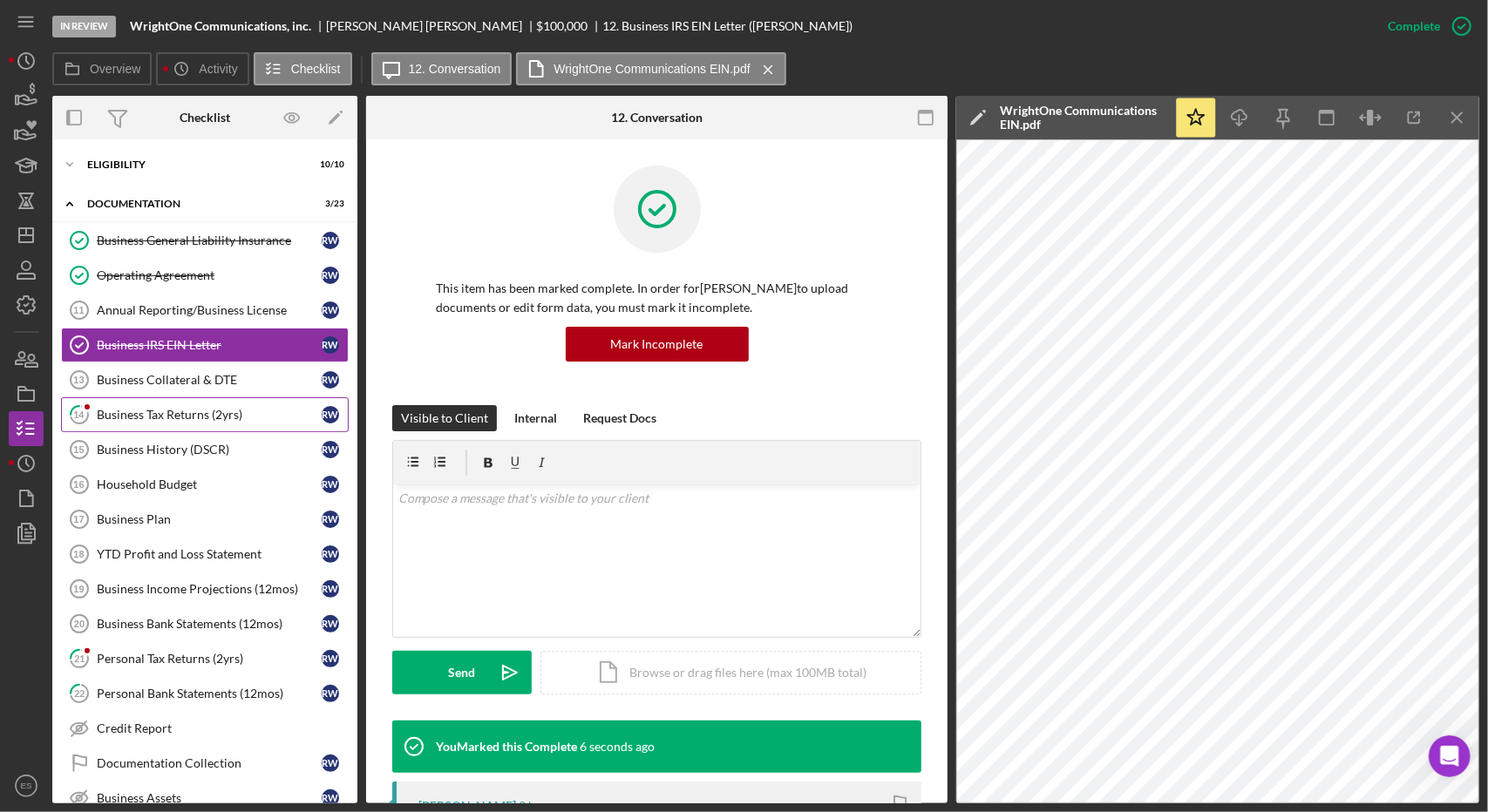
click at [195, 408] on div "Business Tax Returns (2yrs)" at bounding box center [209, 415] width 225 height 14
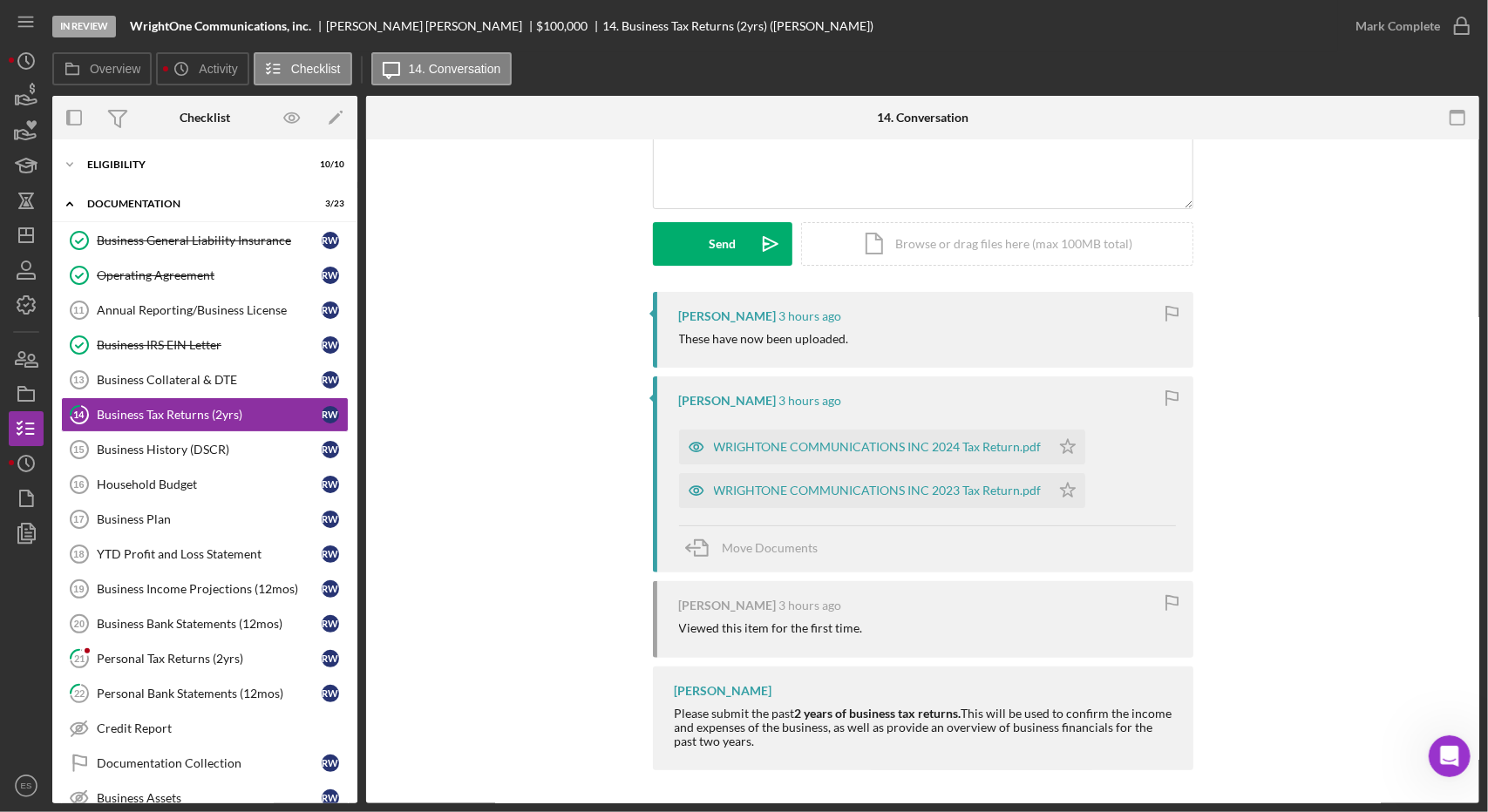
scroll to position [80, 0]
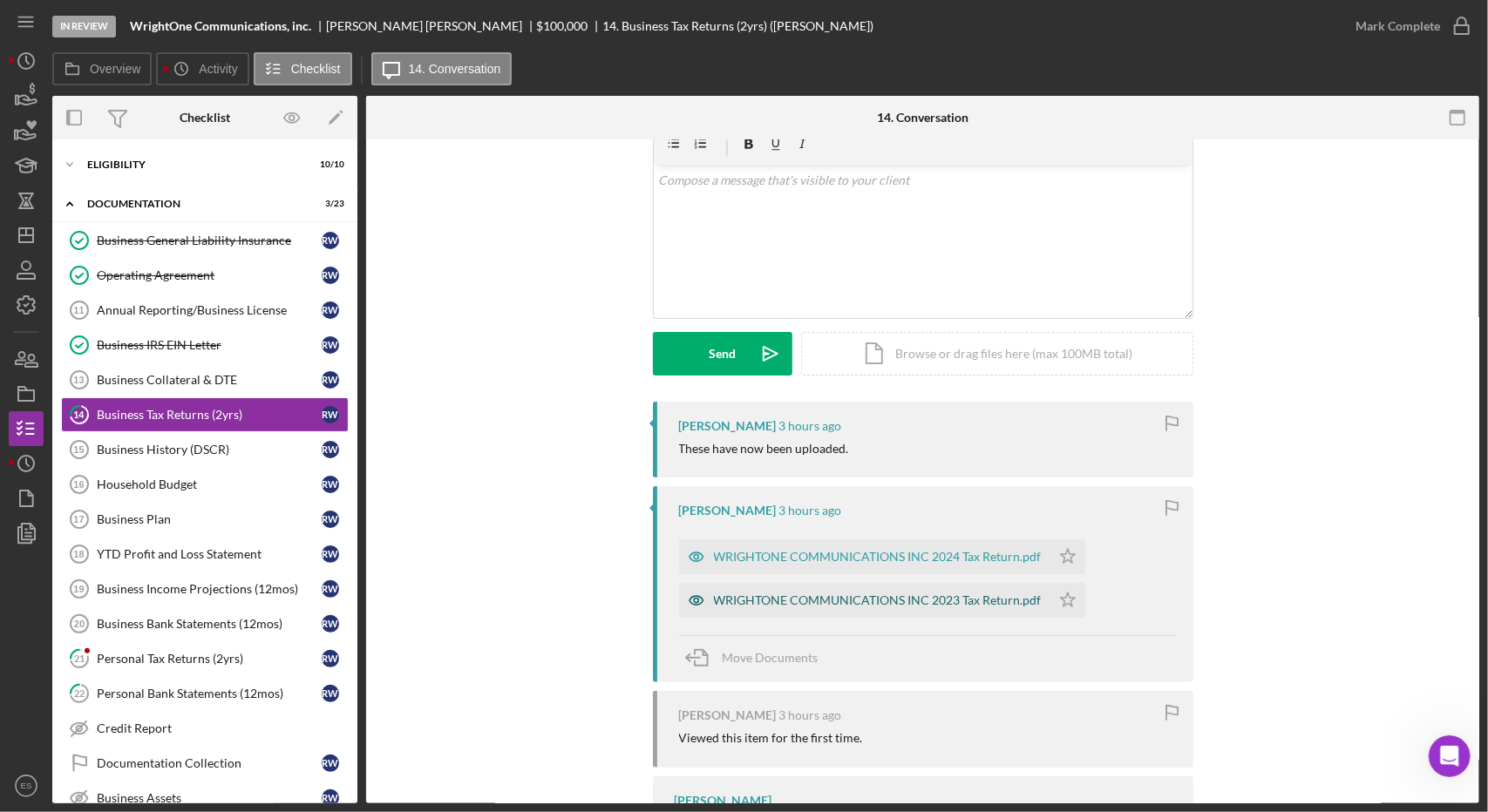
click at [869, 603] on div "WRIGHTONE COMMUNICATIONS INC 2023 Tax Return.pdf" at bounding box center [878, 600] width 328 height 14
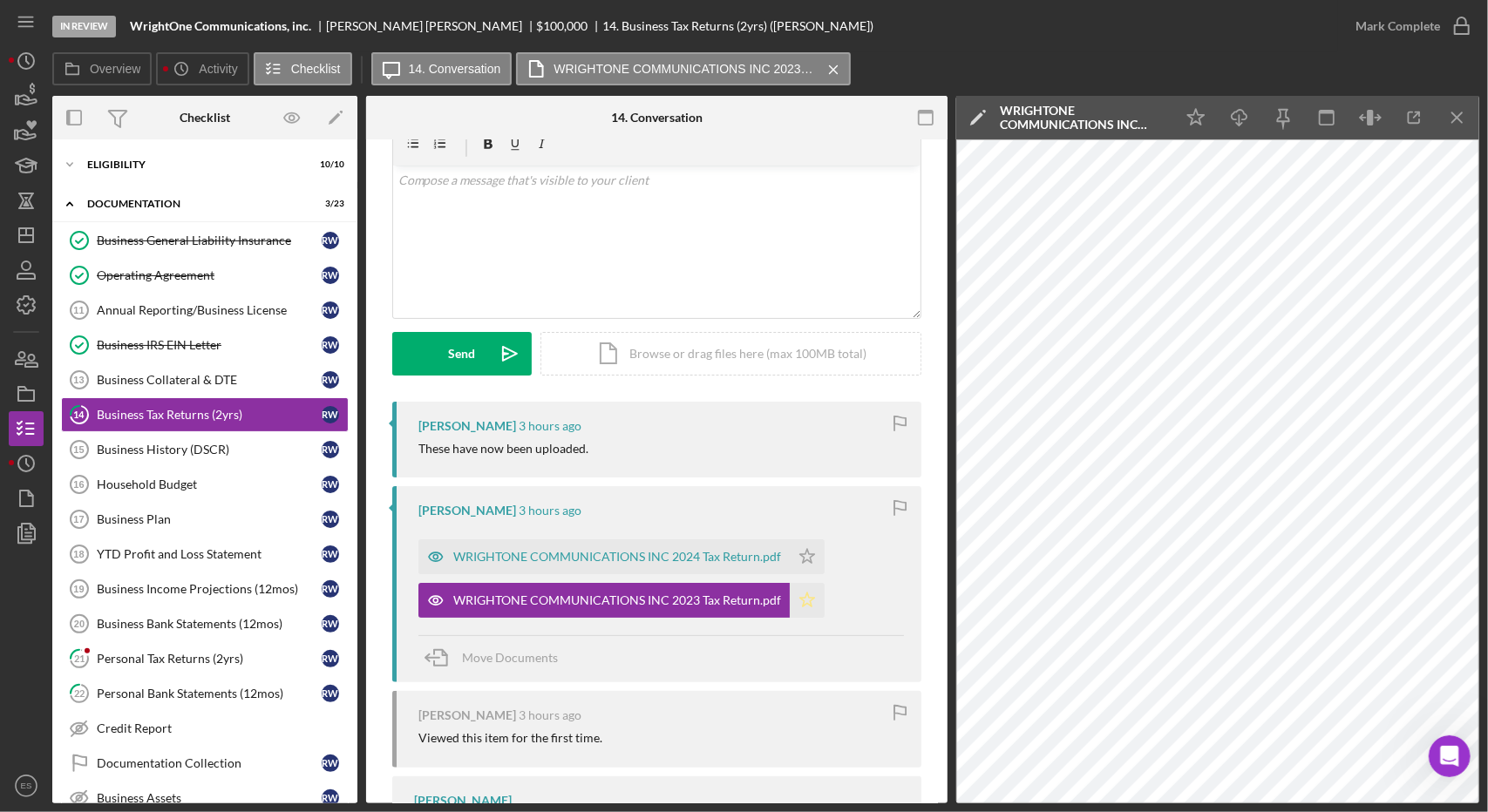
click at [803, 605] on polygon "button" at bounding box center [807, 599] width 15 height 14
click at [1467, 116] on icon "Icon/Menu Close" at bounding box center [1458, 118] width 39 height 39
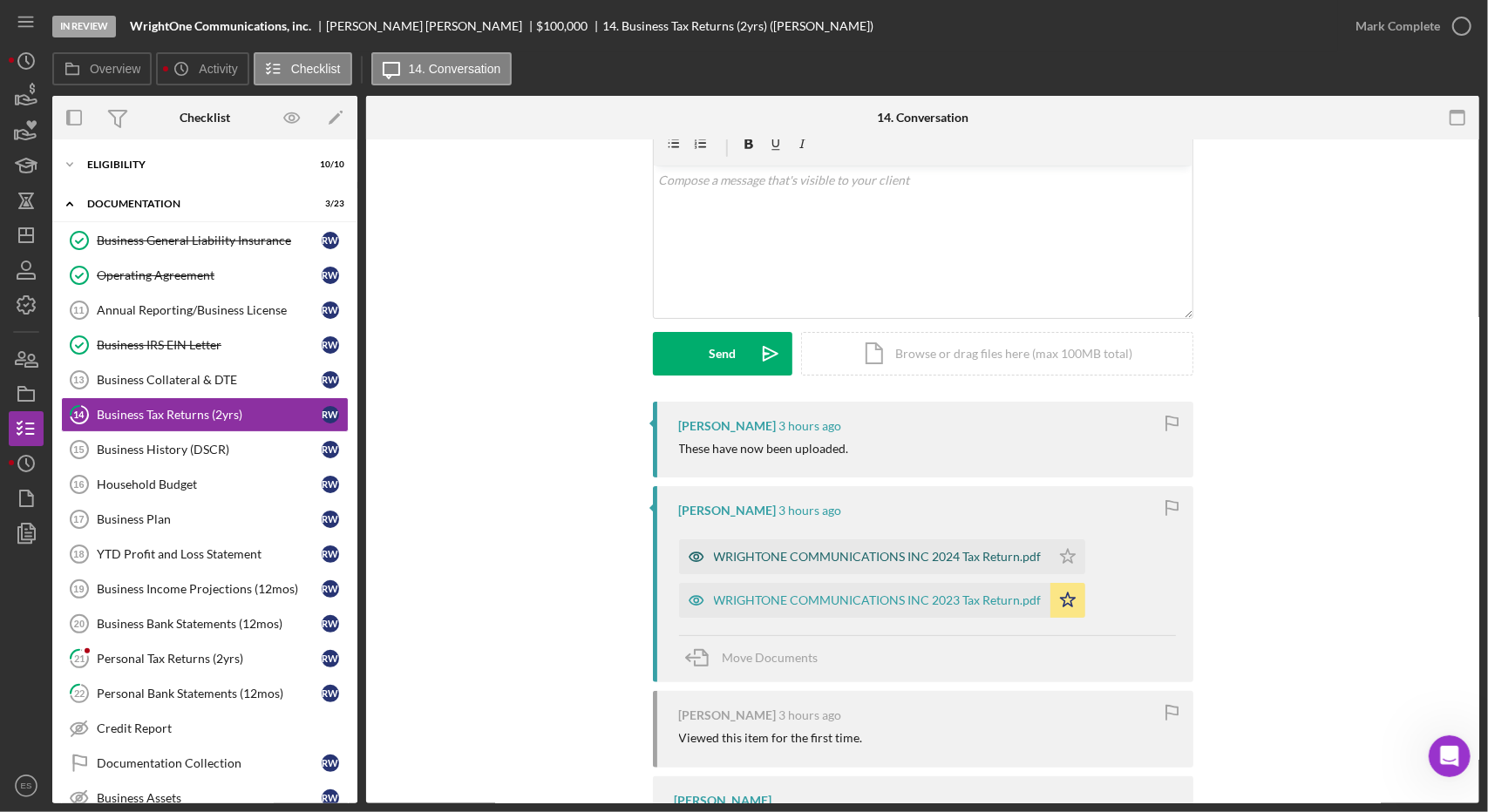
click at [769, 552] on div "WRIGHTONE COMMUNICATIONS INC 2024 Tax Return.pdf" at bounding box center [878, 557] width 328 height 14
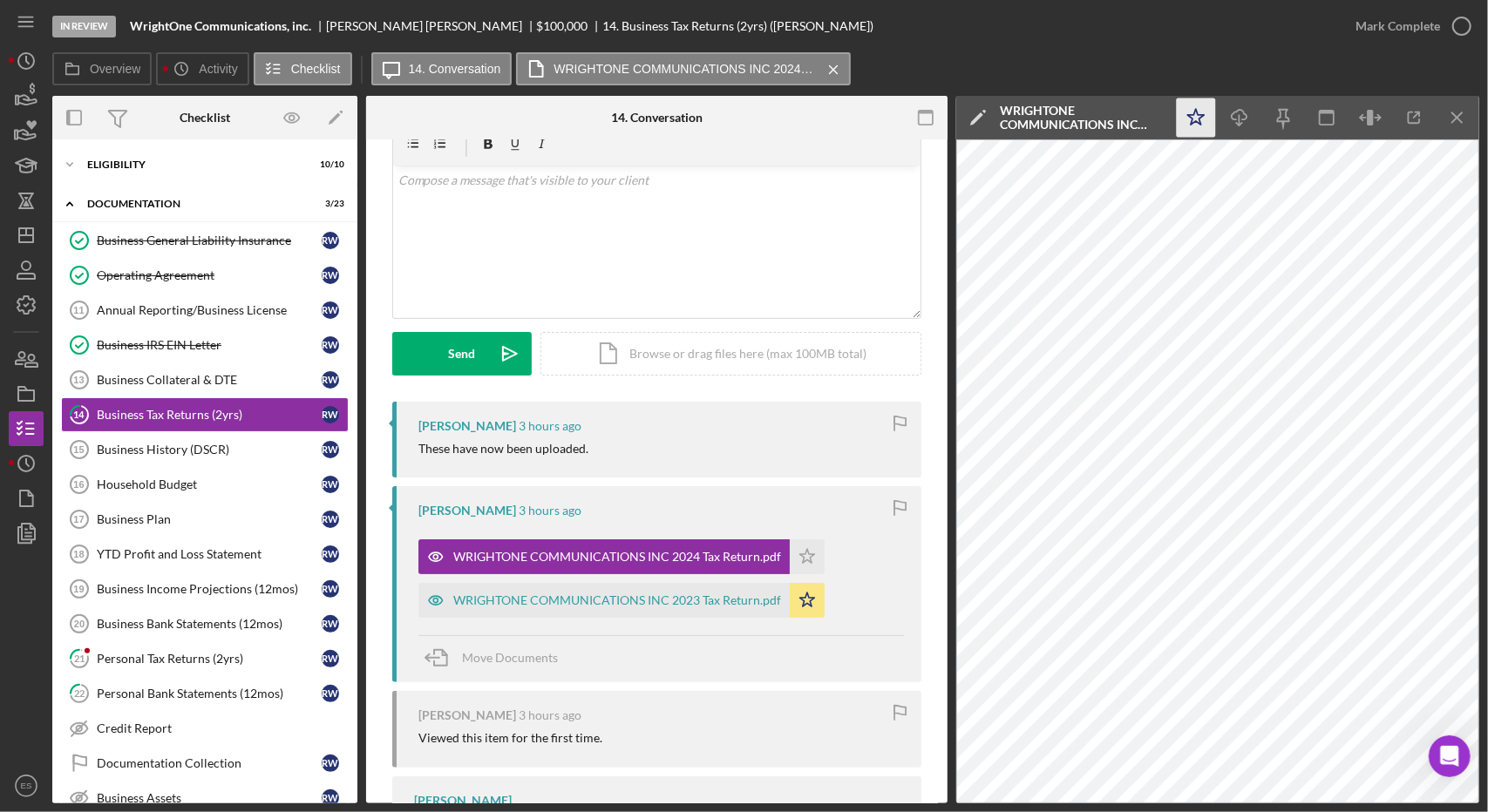
click at [1199, 115] on polygon "button" at bounding box center [1197, 117] width 17 height 16
click at [1440, 30] on icon "button" at bounding box center [1461, 26] width 44 height 44
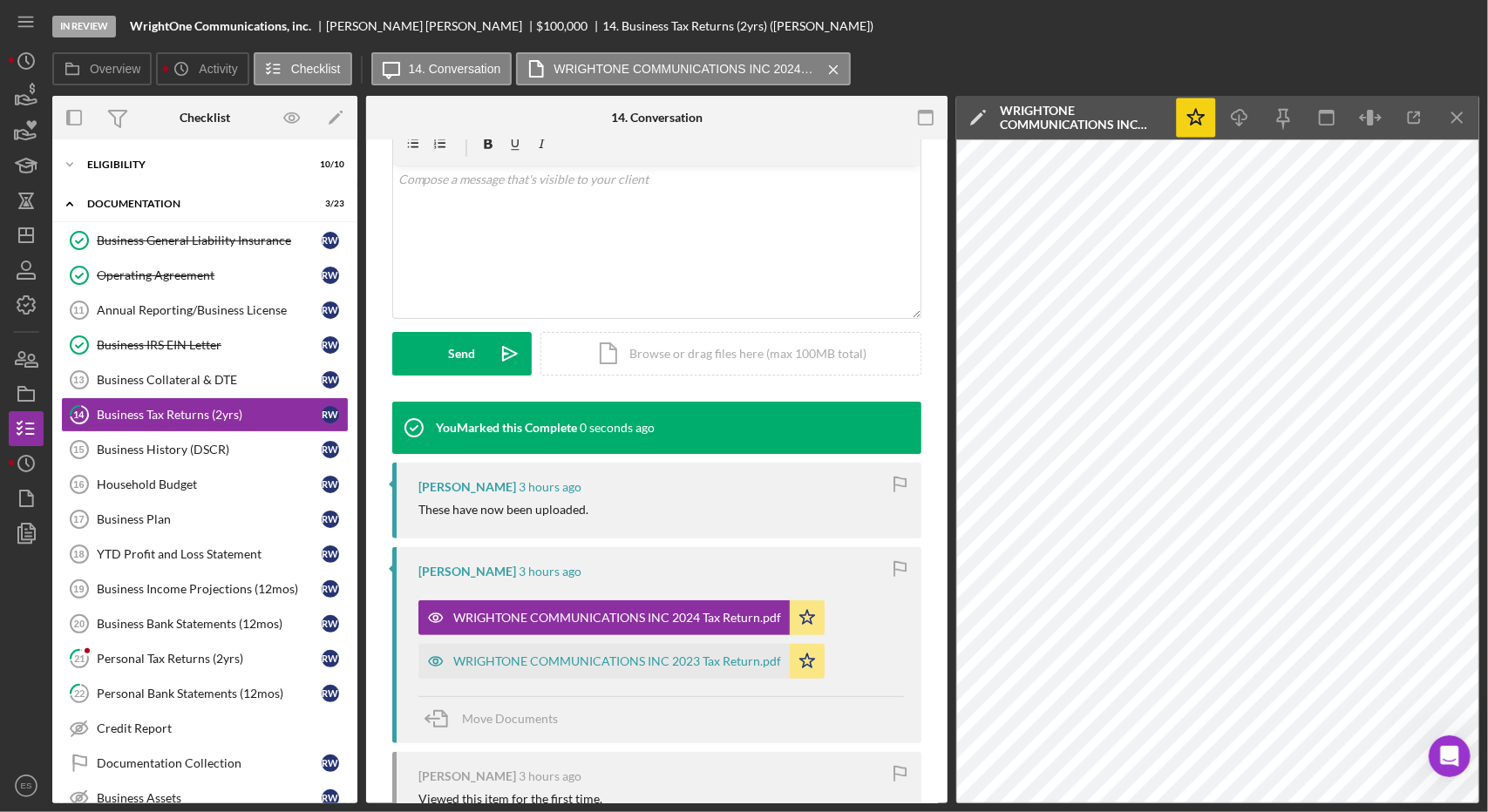
scroll to position [319, 0]
click at [1467, 118] on icon "Icon/Menu Close" at bounding box center [1458, 118] width 39 height 39
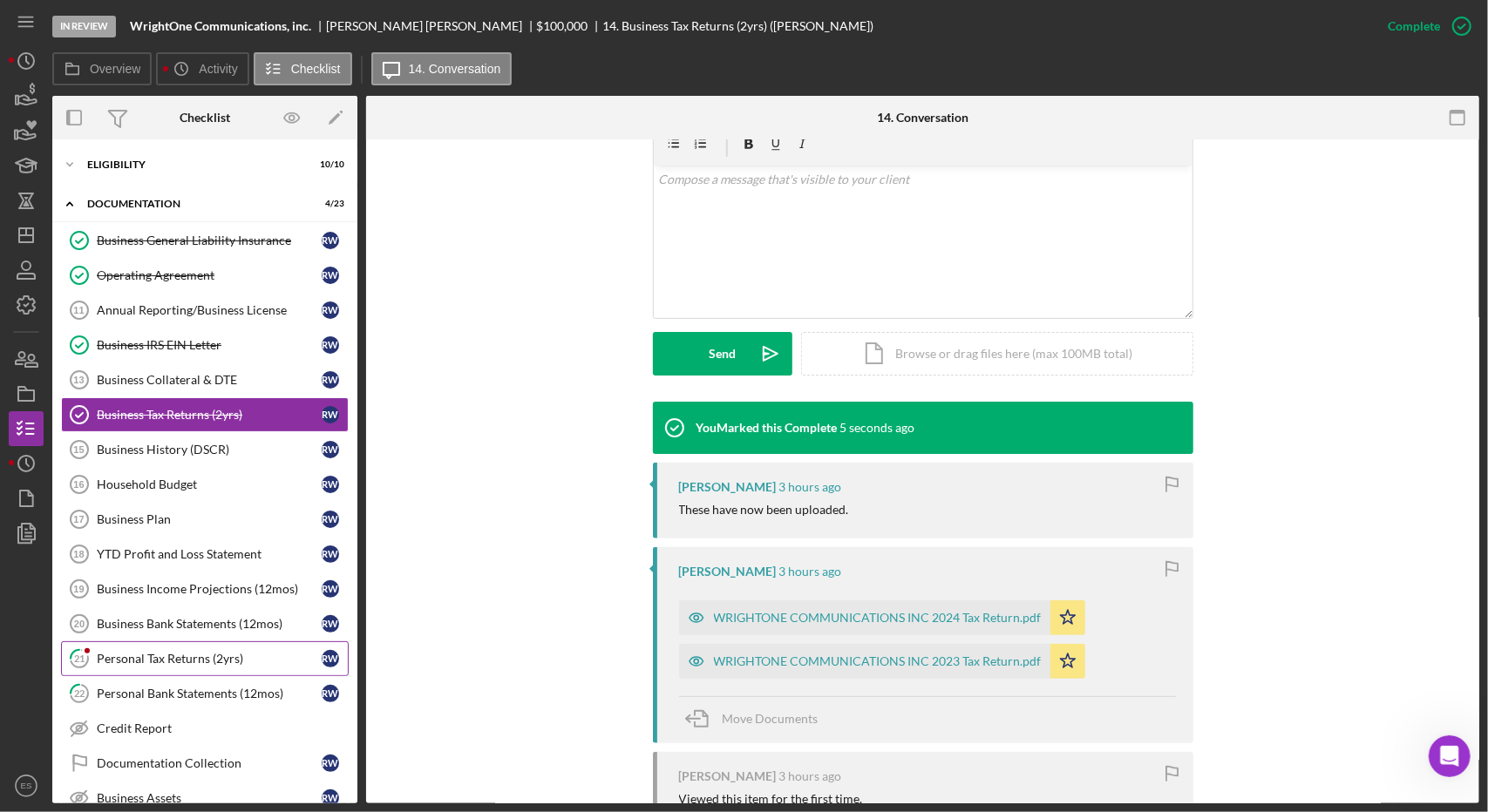
click at [172, 661] on link "21 Personal Tax Returns (2yrs) R W" at bounding box center [205, 658] width 288 height 35
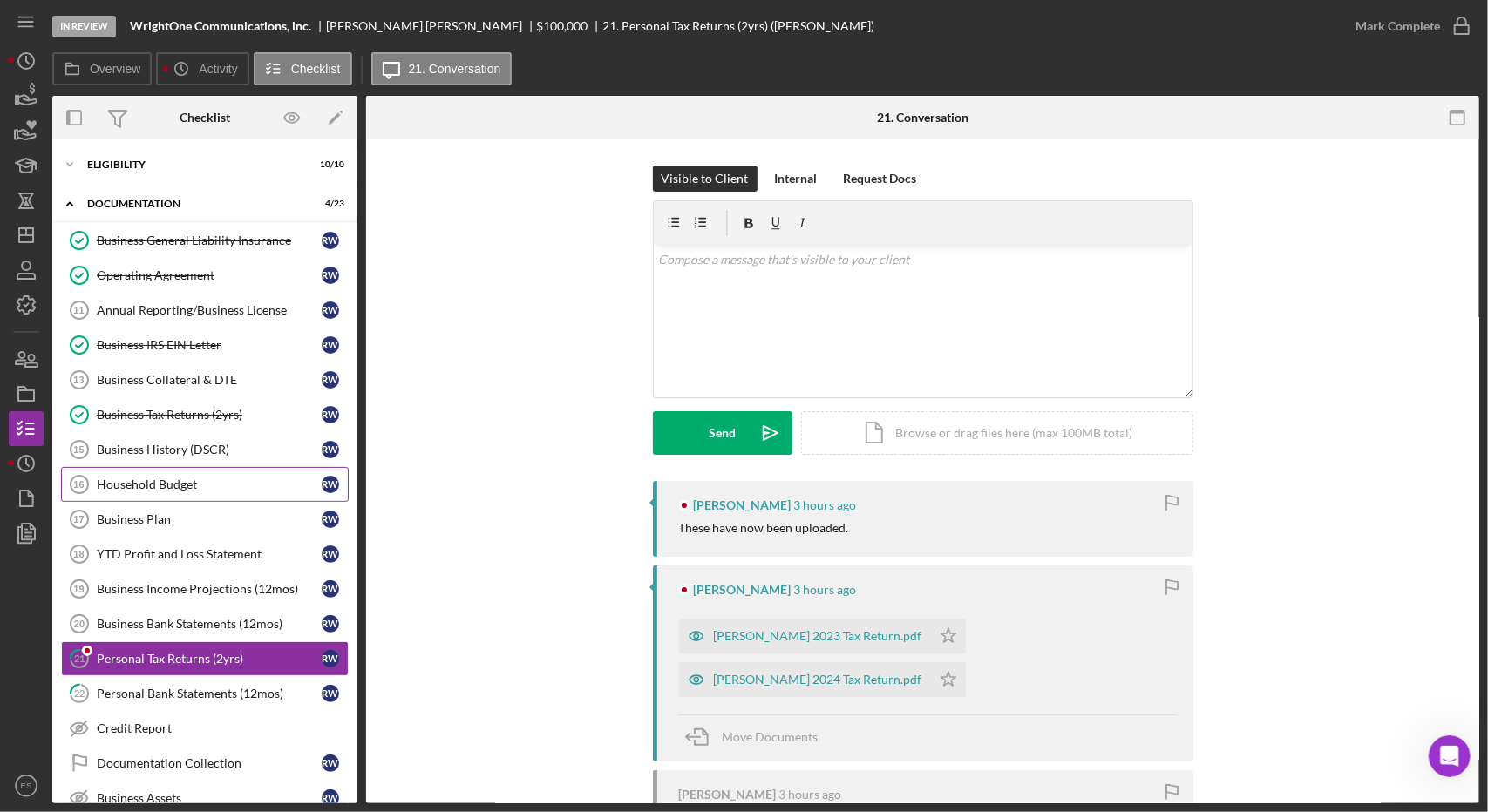
click at [183, 481] on div "Household Budget" at bounding box center [209, 485] width 225 height 14
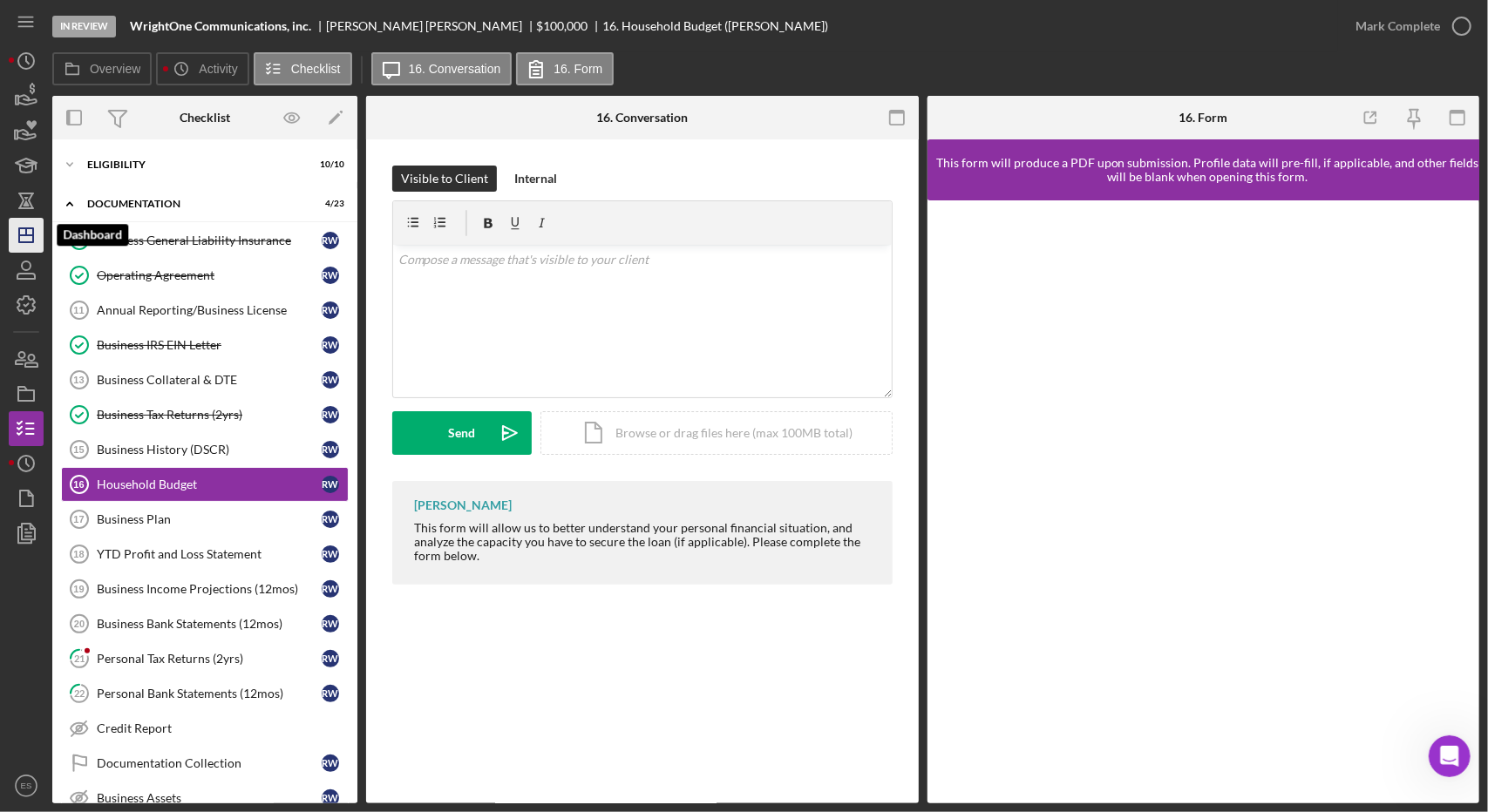
click at [29, 222] on icon "Icon/Dashboard" at bounding box center [26, 235] width 44 height 44
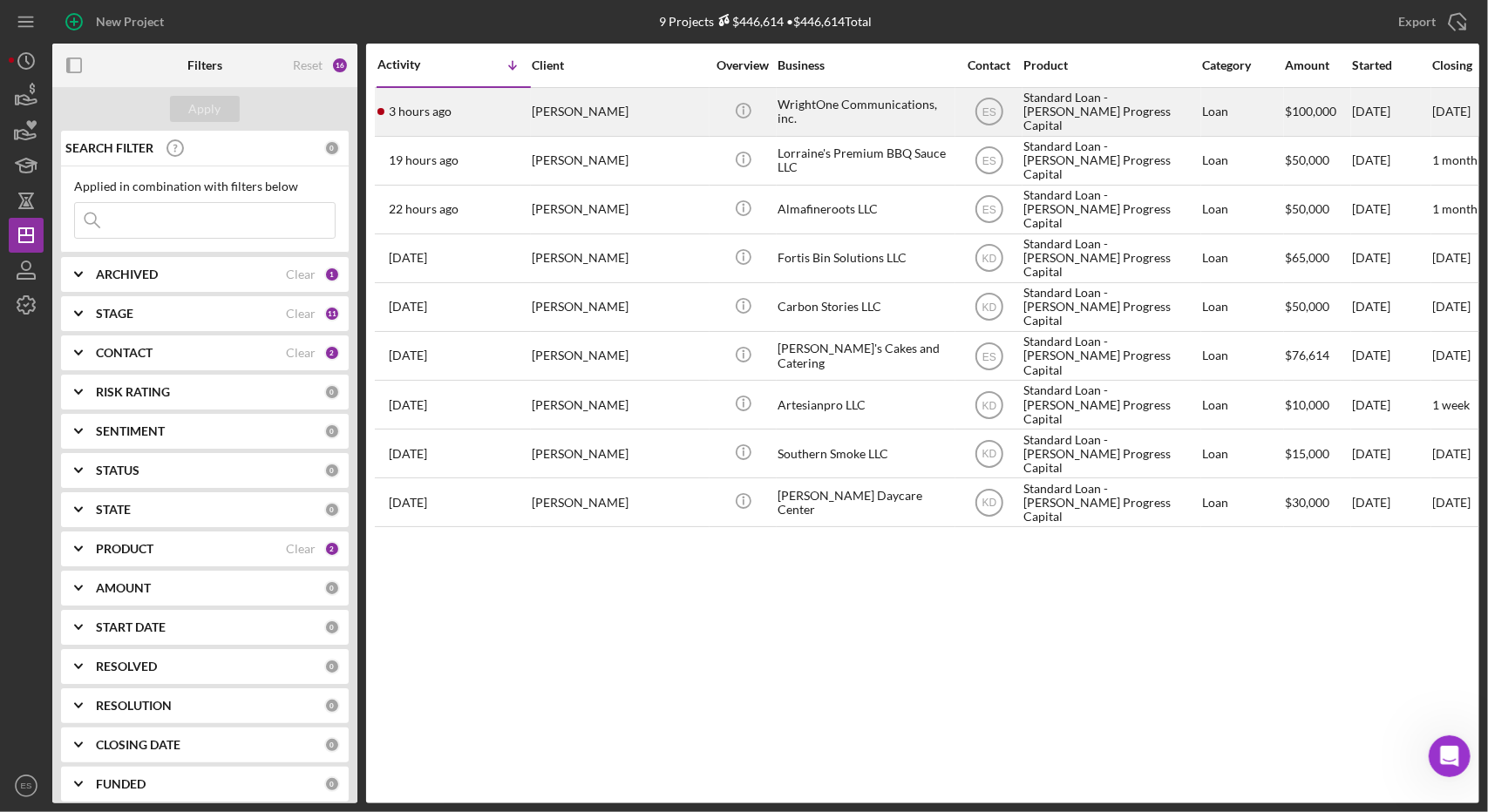
click at [898, 118] on div "WrightOne Communications, inc." at bounding box center [864, 112] width 174 height 46
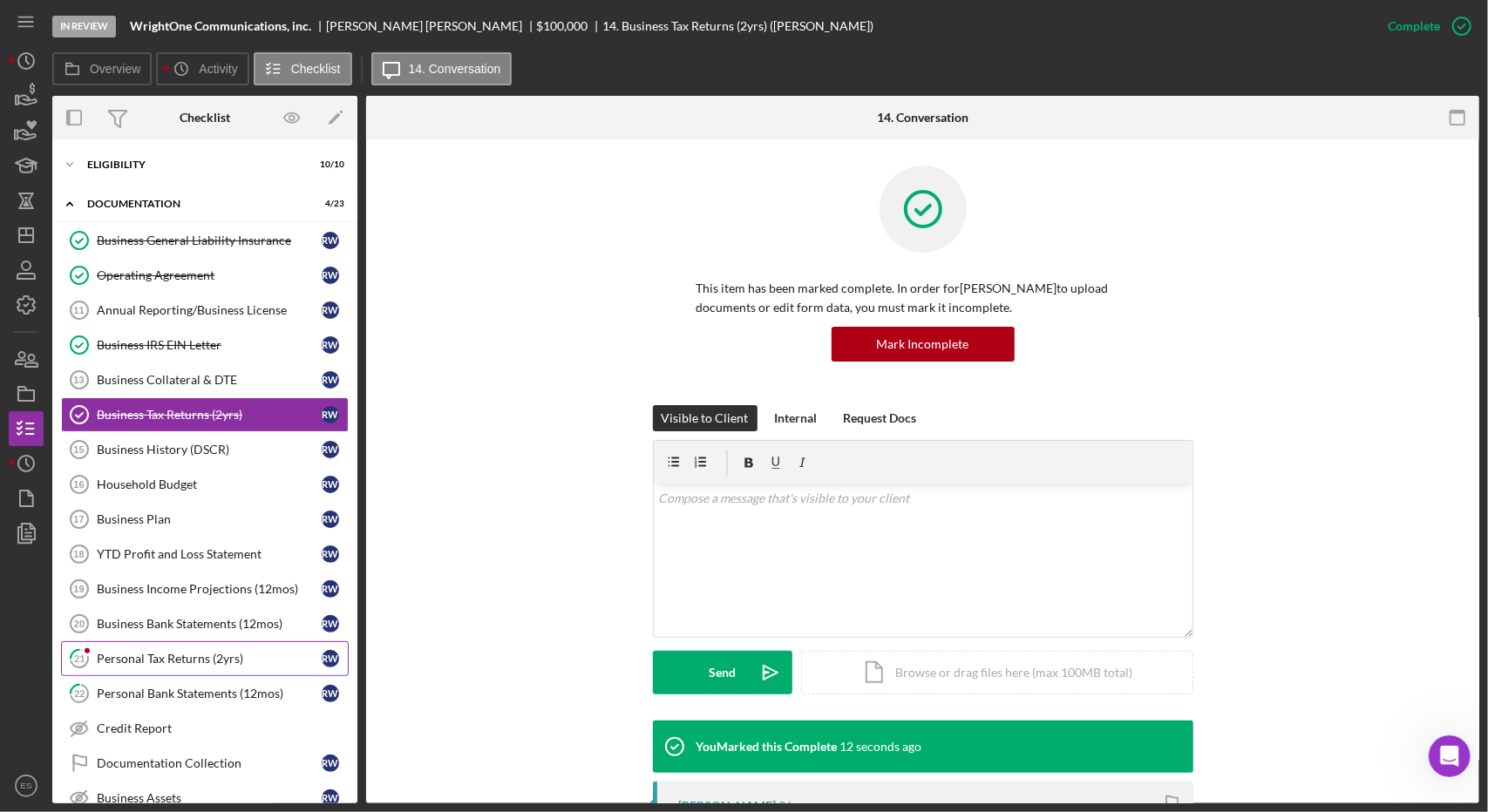
click at [162, 652] on div "Personal Tax Returns (2yrs)" at bounding box center [209, 659] width 225 height 14
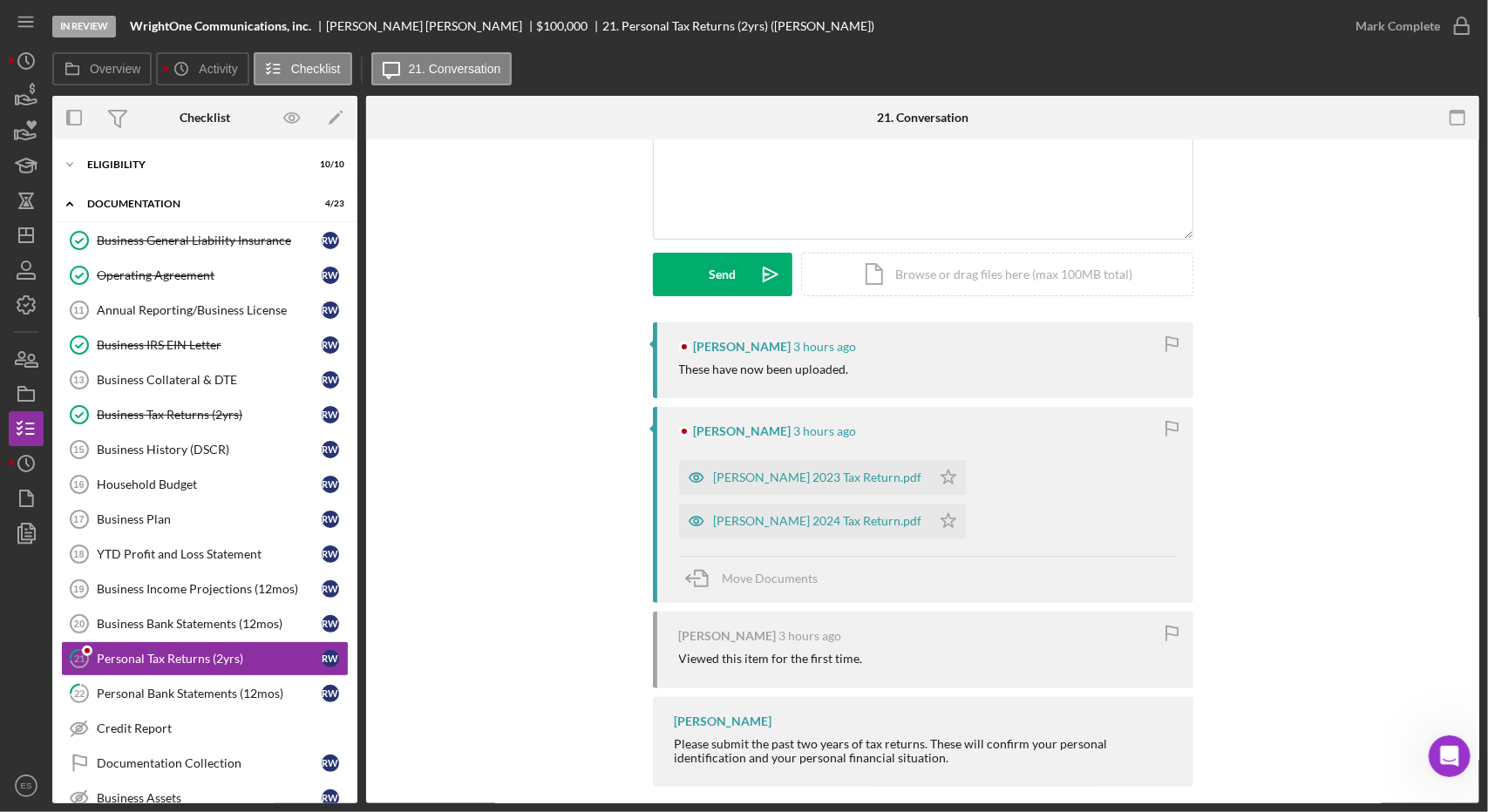
scroll to position [171, 0]
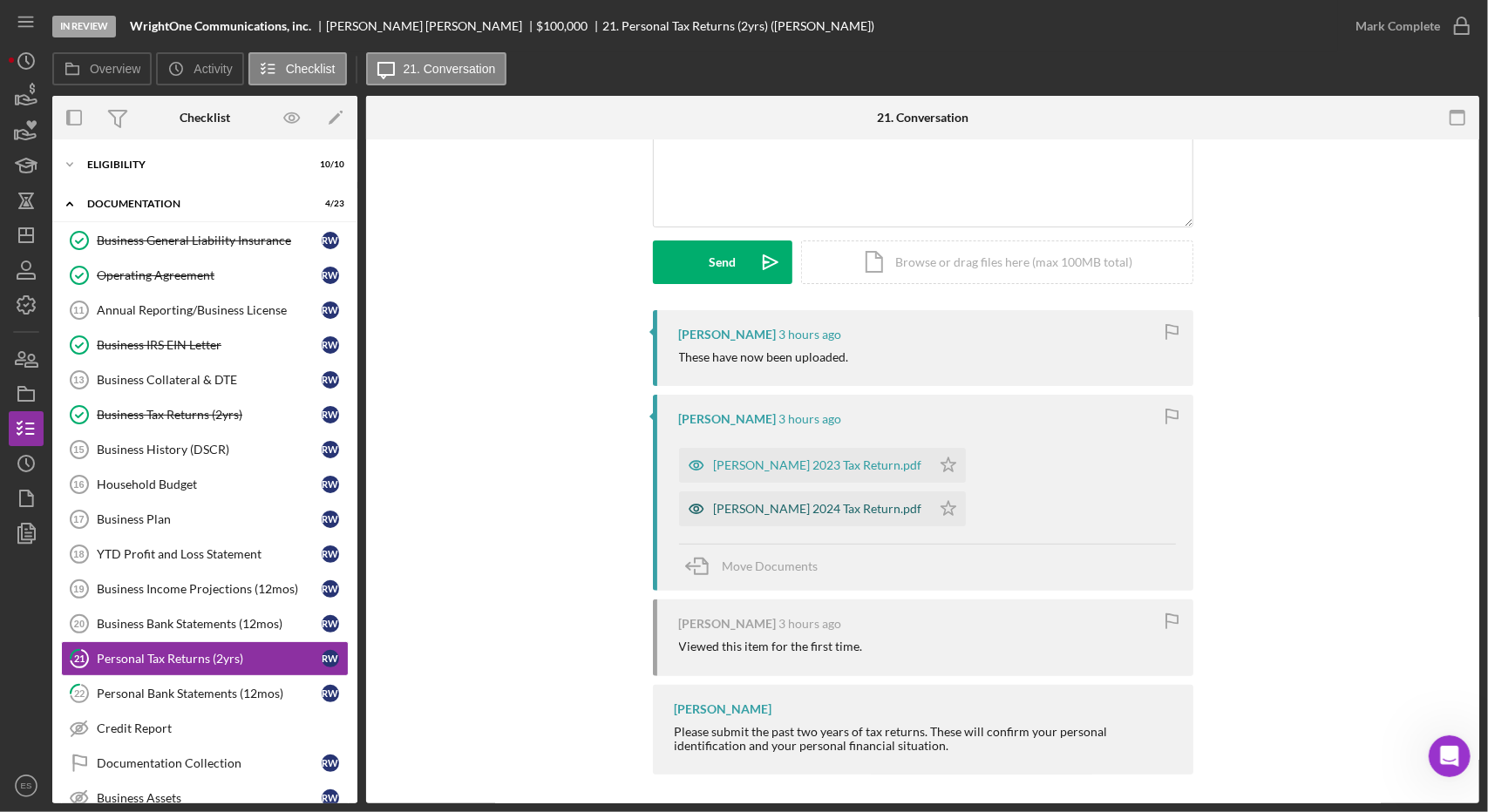
click at [810, 507] on div "[PERSON_NAME] 2024 Tax Return.pdf" at bounding box center [818, 509] width 208 height 14
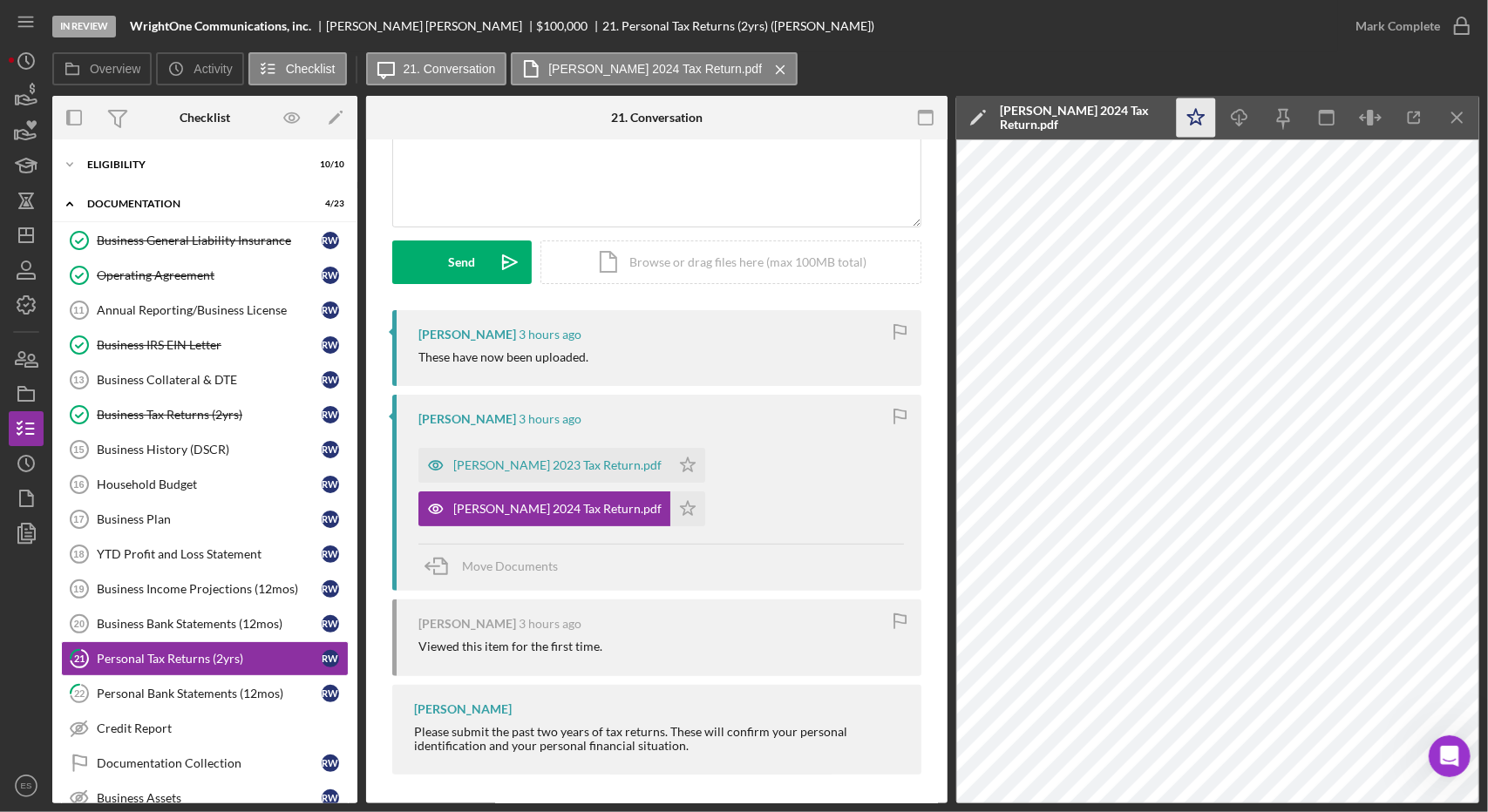
click at [1202, 118] on icon "Icon/Star" at bounding box center [1197, 118] width 39 height 39
click at [1467, 121] on icon "Icon/Menu Close" at bounding box center [1458, 118] width 39 height 39
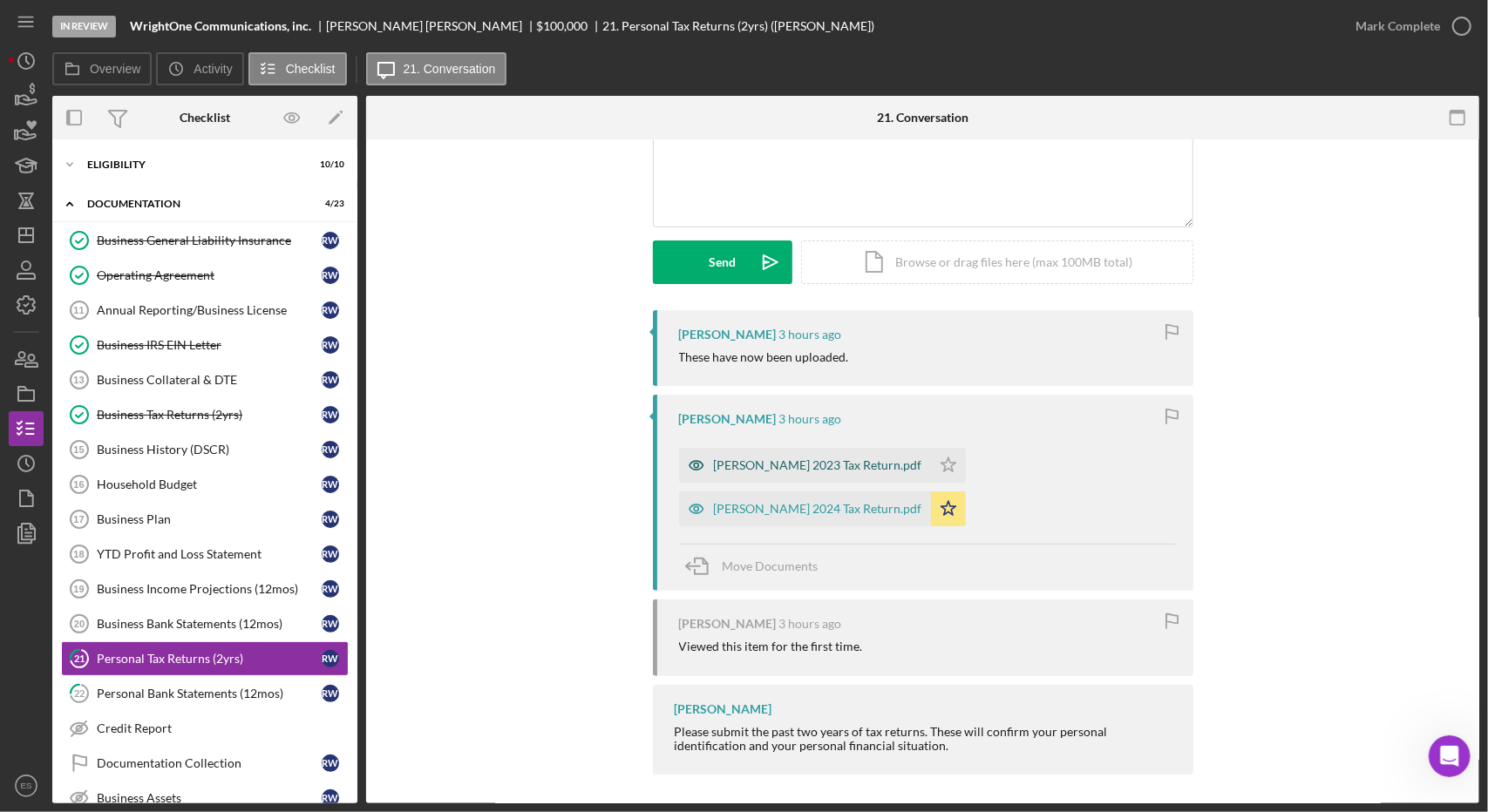
click at [820, 454] on div "[PERSON_NAME] 2023 Tax Return.pdf" at bounding box center [805, 465] width 252 height 35
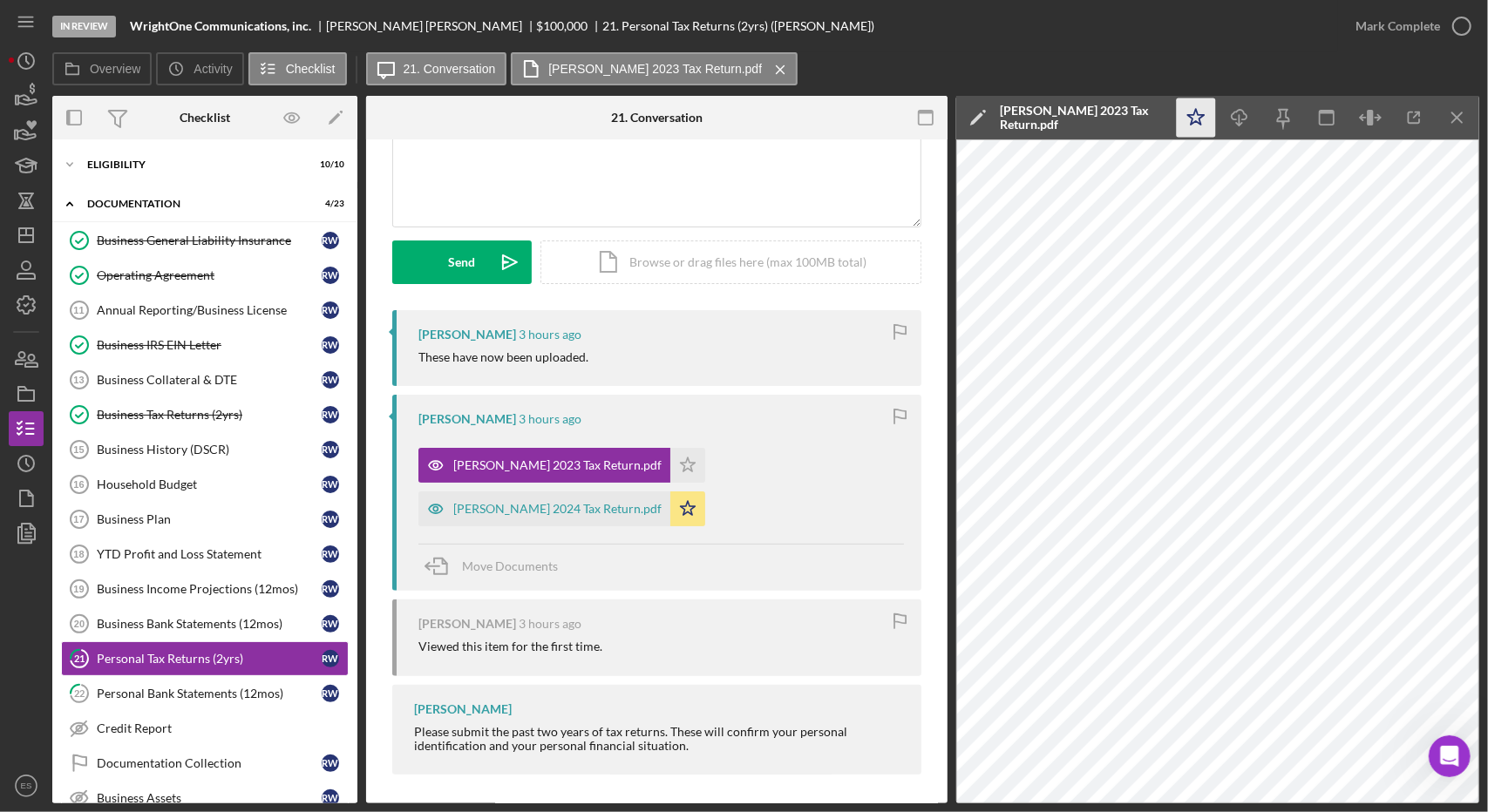
click at [1179, 118] on icon "Icon/Star" at bounding box center [1197, 118] width 39 height 39
click at [1432, 27] on div "Mark Complete" at bounding box center [1398, 26] width 85 height 35
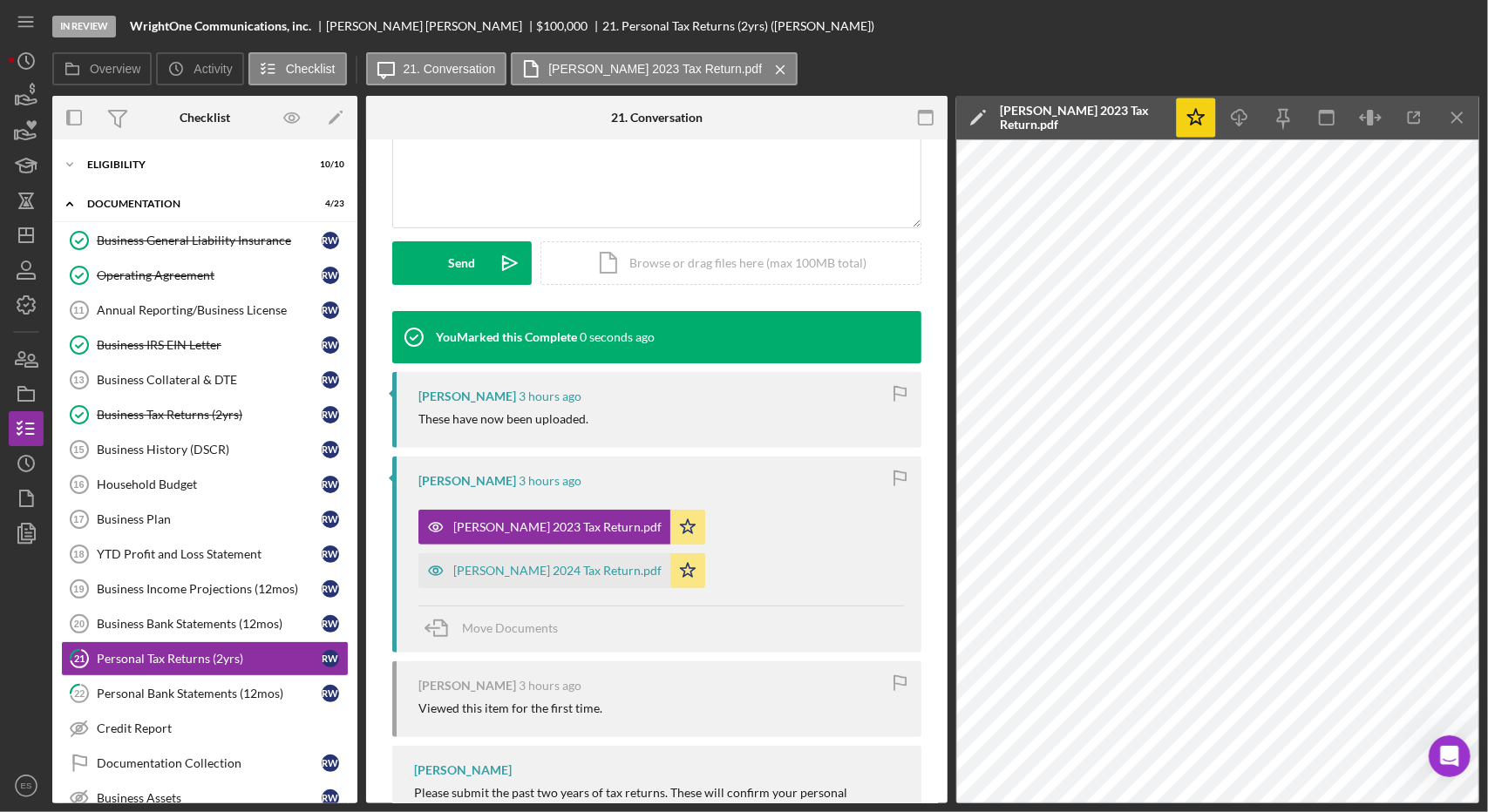
scroll to position [409, 0]
click at [24, 230] on icon "Icon/Dashboard" at bounding box center [26, 235] width 44 height 44
